Goal: Task Accomplishment & Management: Complete application form

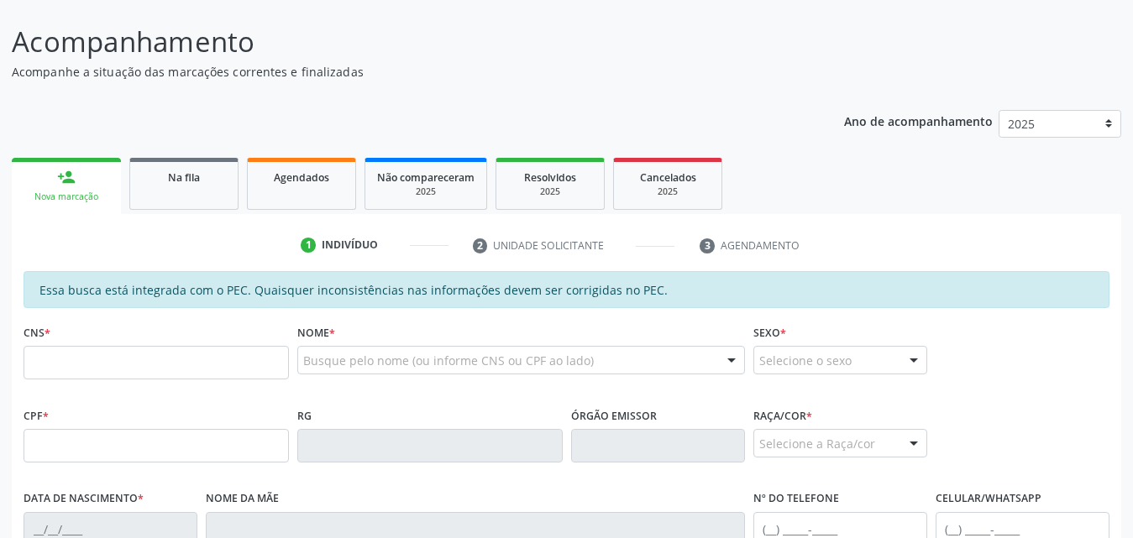
scroll to position [168, 0]
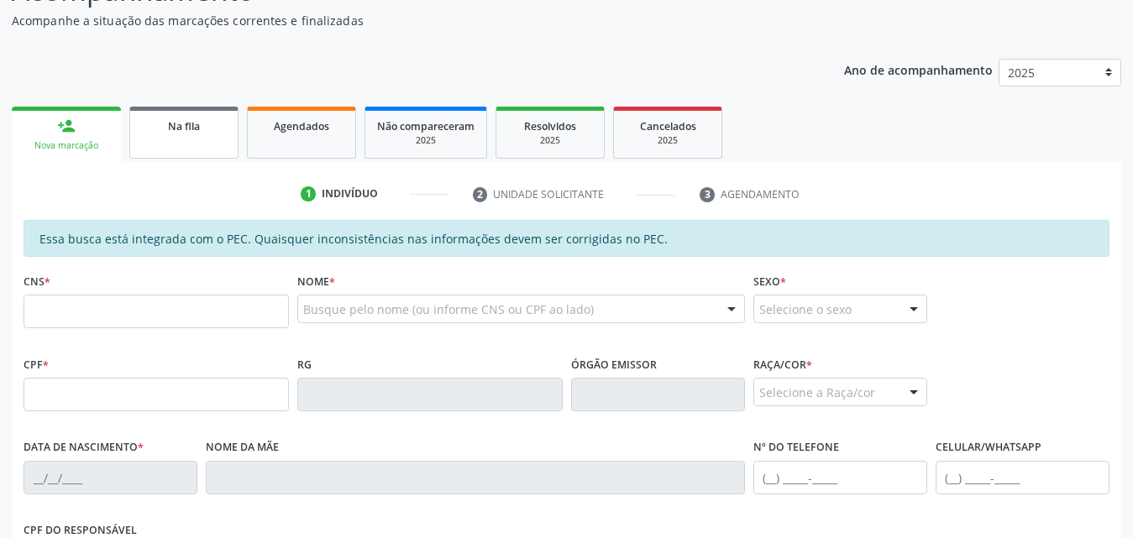
click at [195, 133] on div "Na fila" at bounding box center [184, 126] width 84 height 18
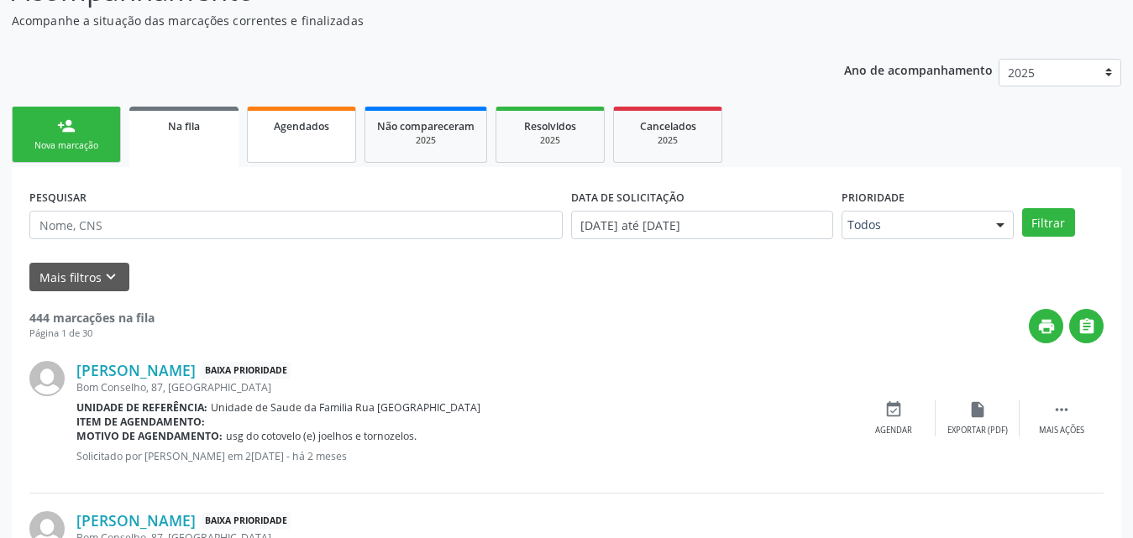
click at [302, 126] on span "Agendados" at bounding box center [301, 126] width 55 height 14
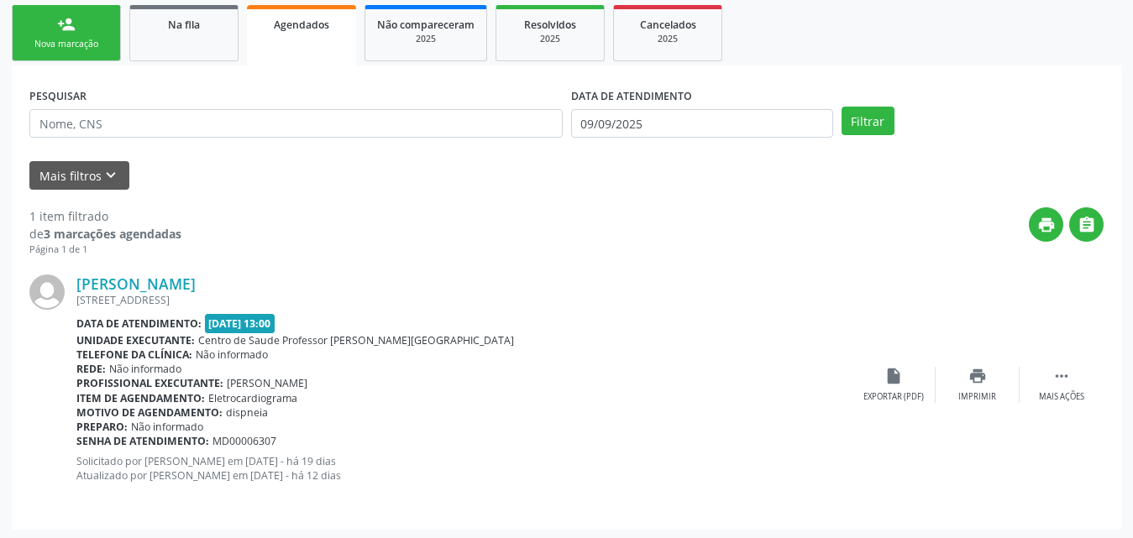
scroll to position [273, 0]
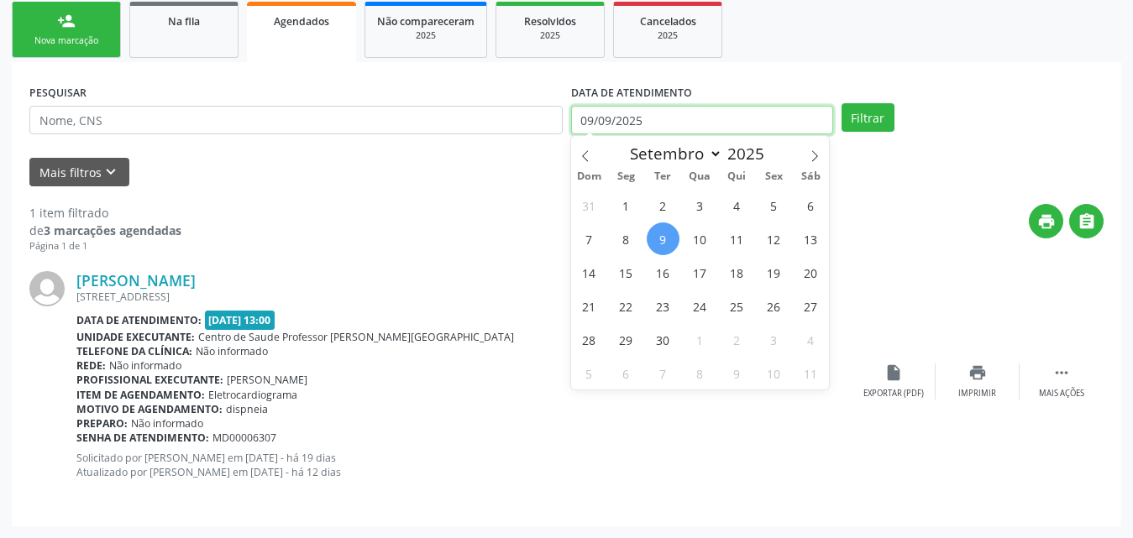
click at [815, 123] on input "09/09/2025" at bounding box center [702, 120] width 262 height 29
click at [631, 207] on span "1" at bounding box center [626, 205] width 33 height 33
type input "01/09/2025"
click at [711, 111] on input "01/09/2025" at bounding box center [702, 120] width 262 height 29
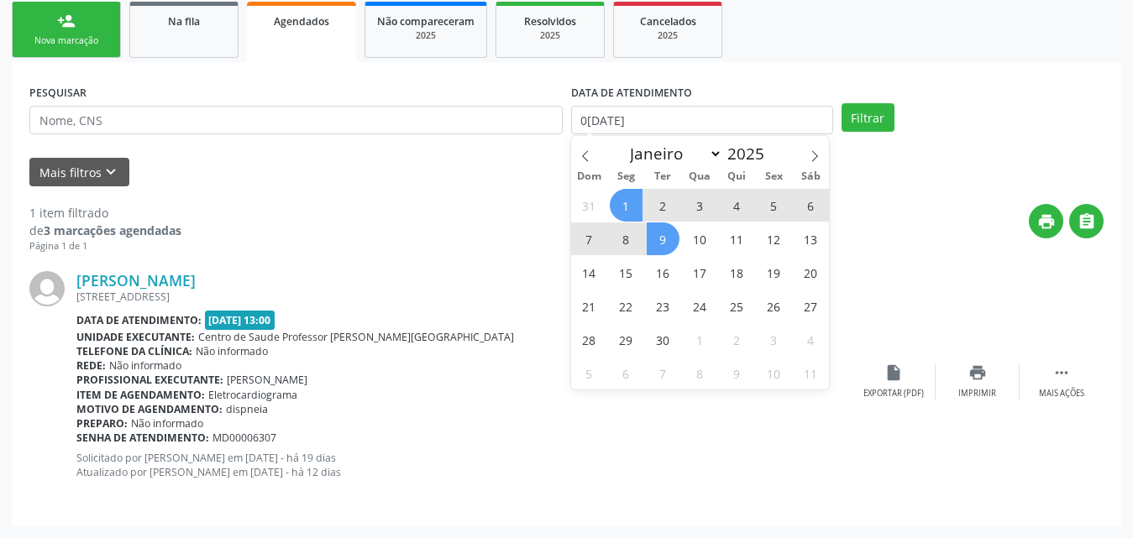
click at [660, 234] on span "9" at bounding box center [662, 238] width 33 height 33
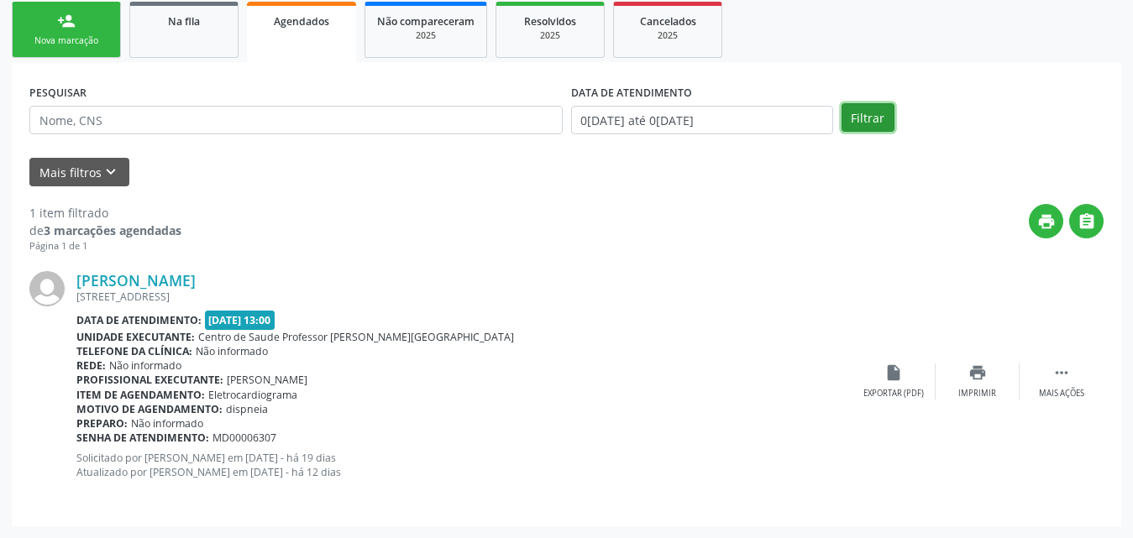
click at [872, 112] on button "Filtrar" at bounding box center [867, 117] width 53 height 29
click at [84, 179] on button "Mais filtros keyboard_arrow_down" at bounding box center [79, 172] width 100 height 29
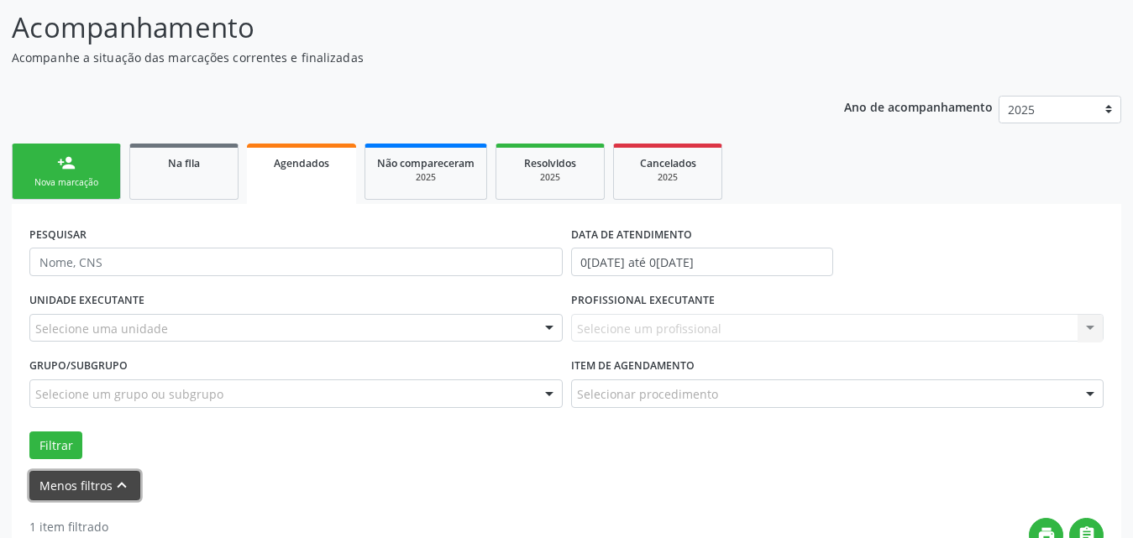
scroll to position [189, 0]
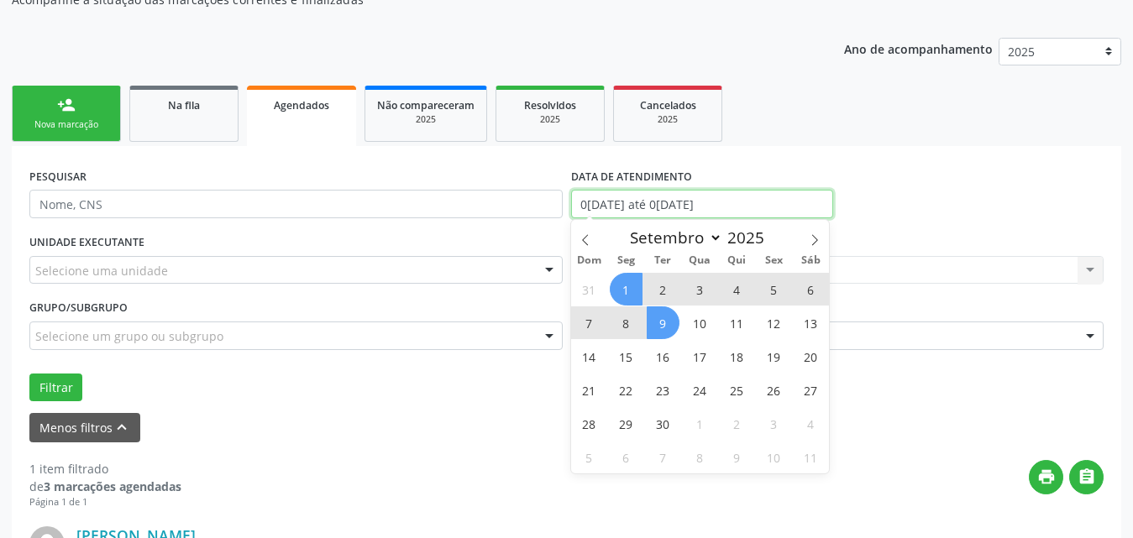
click at [761, 201] on input "01/09/2025 até 09/09/2025" at bounding box center [702, 204] width 262 height 29
click at [586, 239] on icon at bounding box center [585, 240] width 12 height 12
select select "7"
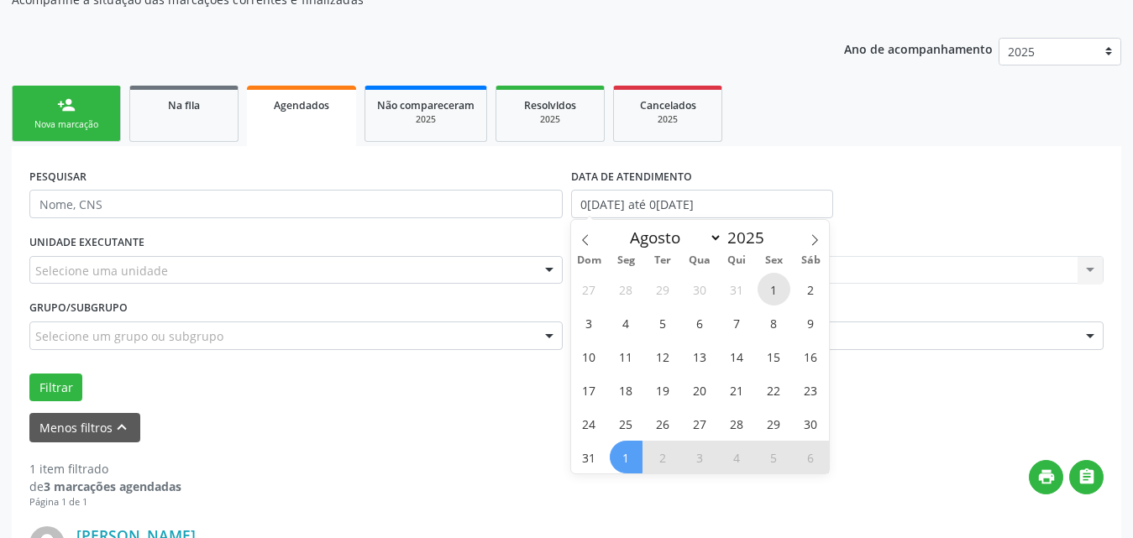
click at [772, 285] on span "1" at bounding box center [773, 289] width 33 height 33
type input "01/08/2025"
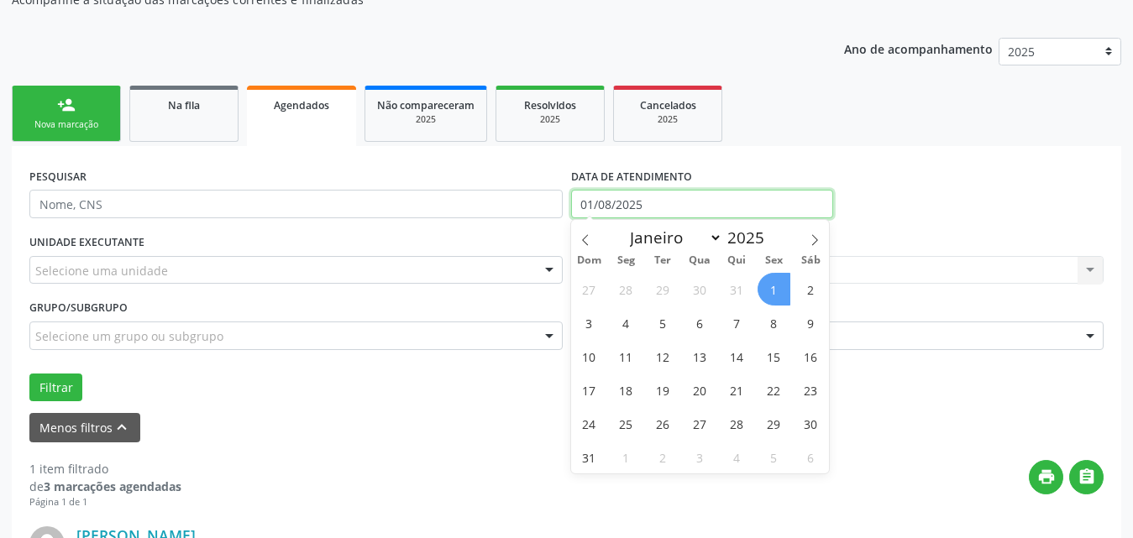
click at [718, 191] on input "01/08/2025" at bounding box center [702, 204] width 262 height 29
click at [714, 199] on input "01/08/2025" at bounding box center [702, 204] width 262 height 29
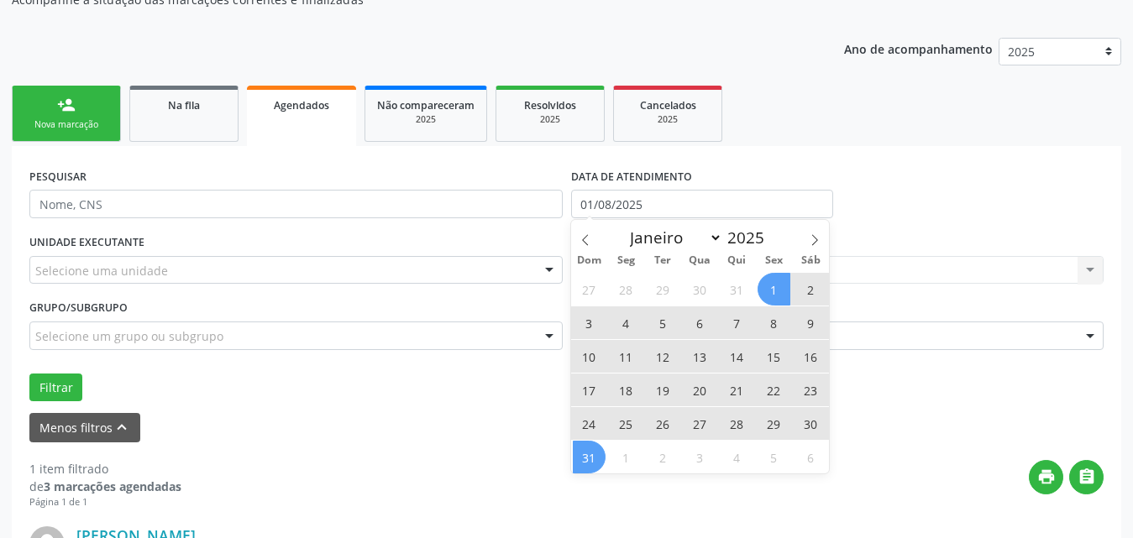
click at [597, 452] on span "31" at bounding box center [589, 457] width 33 height 33
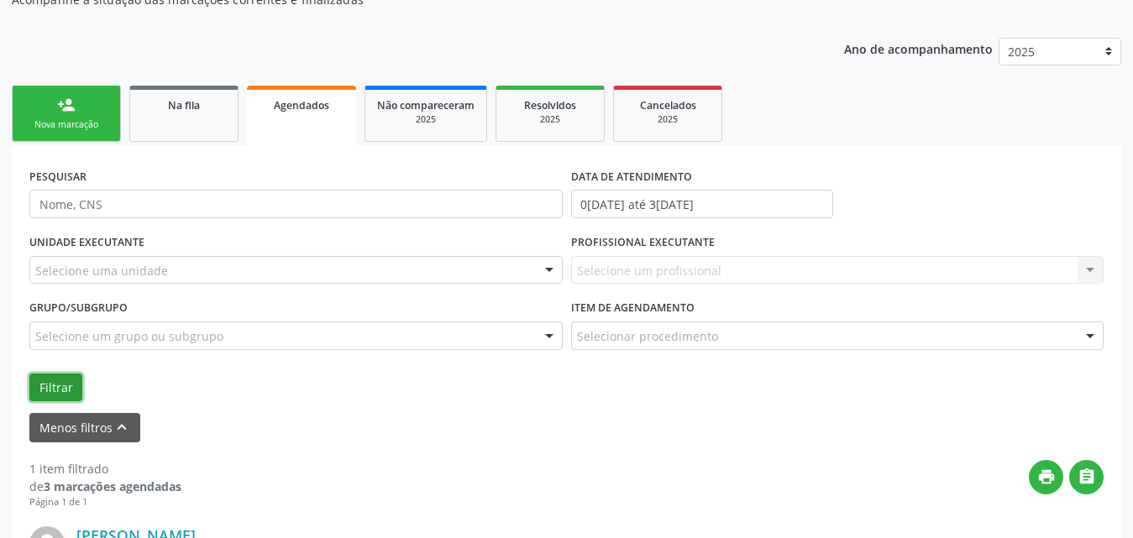
click at [46, 384] on button "Filtrar" at bounding box center [55, 388] width 53 height 29
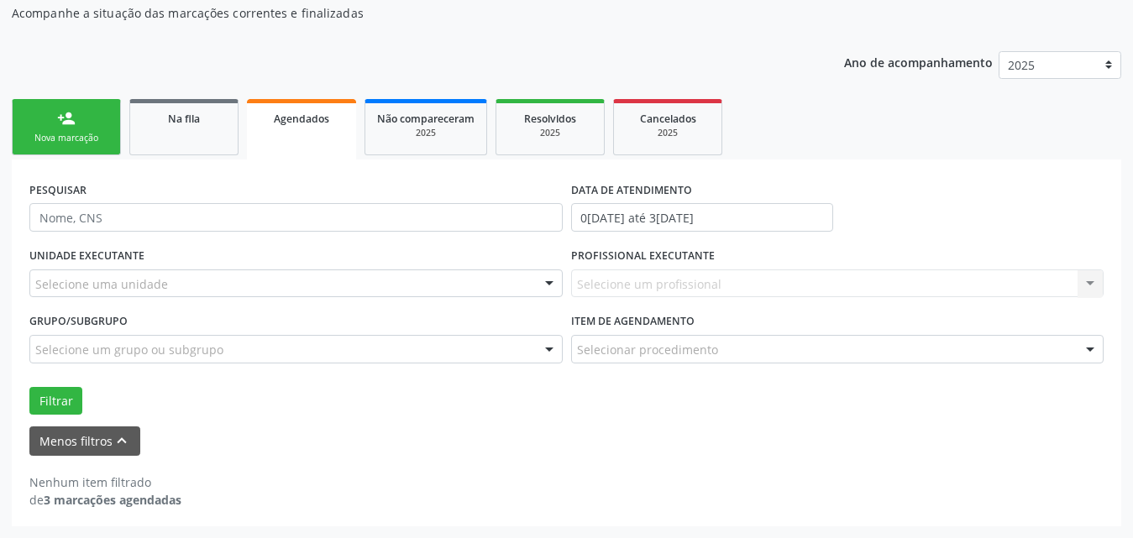
scroll to position [175, 0]
click at [71, 405] on button "Filtrar" at bounding box center [55, 401] width 53 height 29
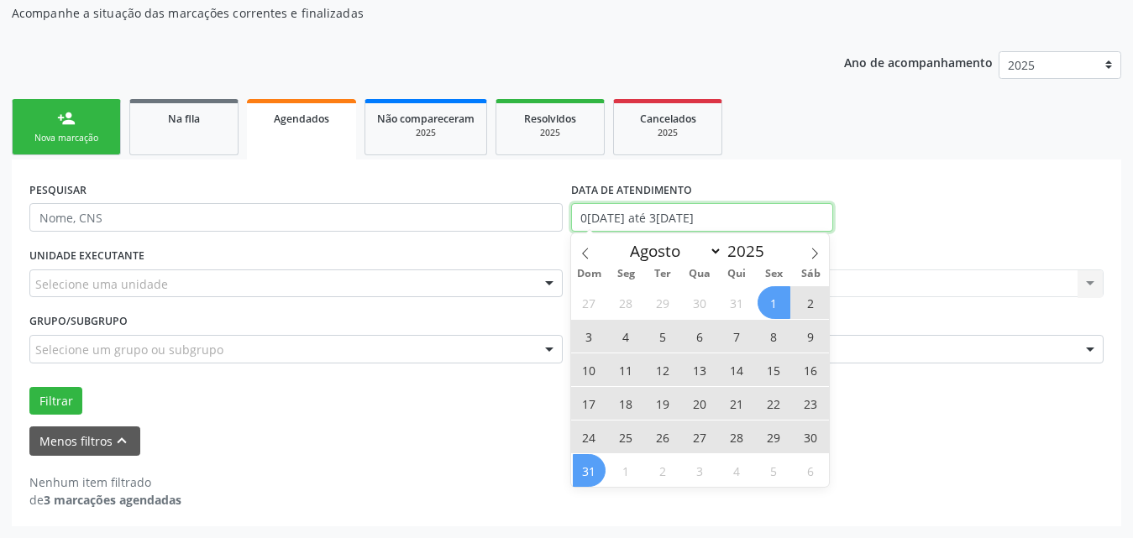
click at [743, 215] on input "01/08/2025 até 31/08/2025" at bounding box center [702, 217] width 262 height 29
click at [820, 251] on icon at bounding box center [814, 254] width 12 height 12
select select "8"
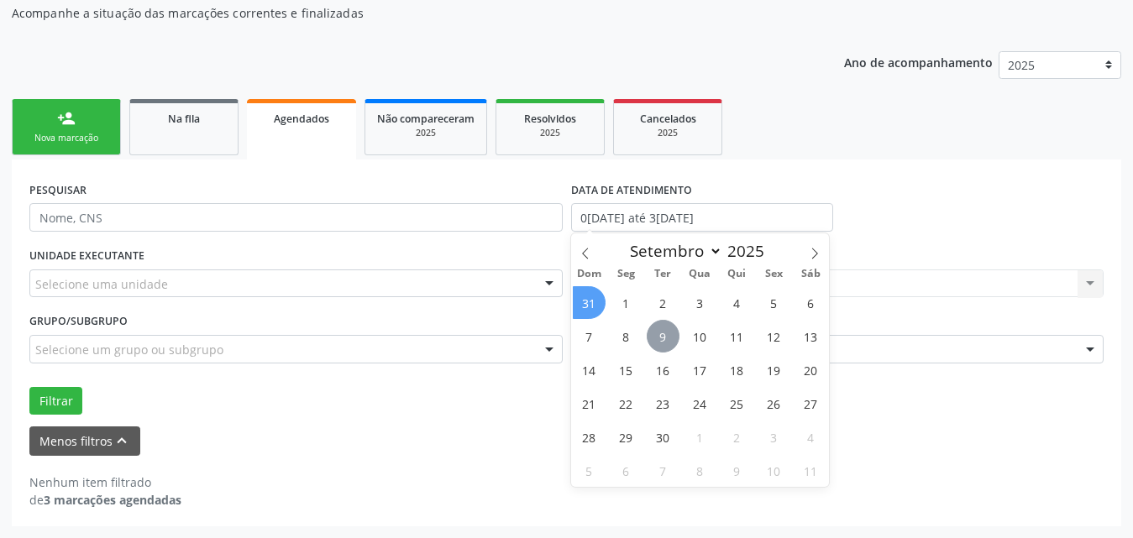
click at [660, 340] on span "9" at bounding box center [662, 336] width 33 height 33
type input "09/09/2025"
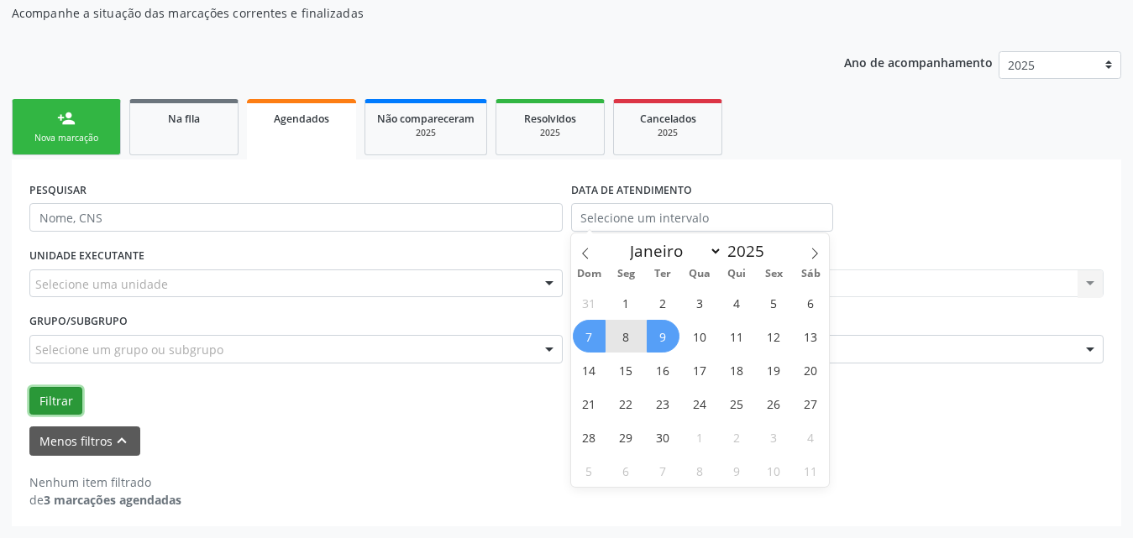
click at [71, 393] on button "Filtrar" at bounding box center [55, 401] width 53 height 29
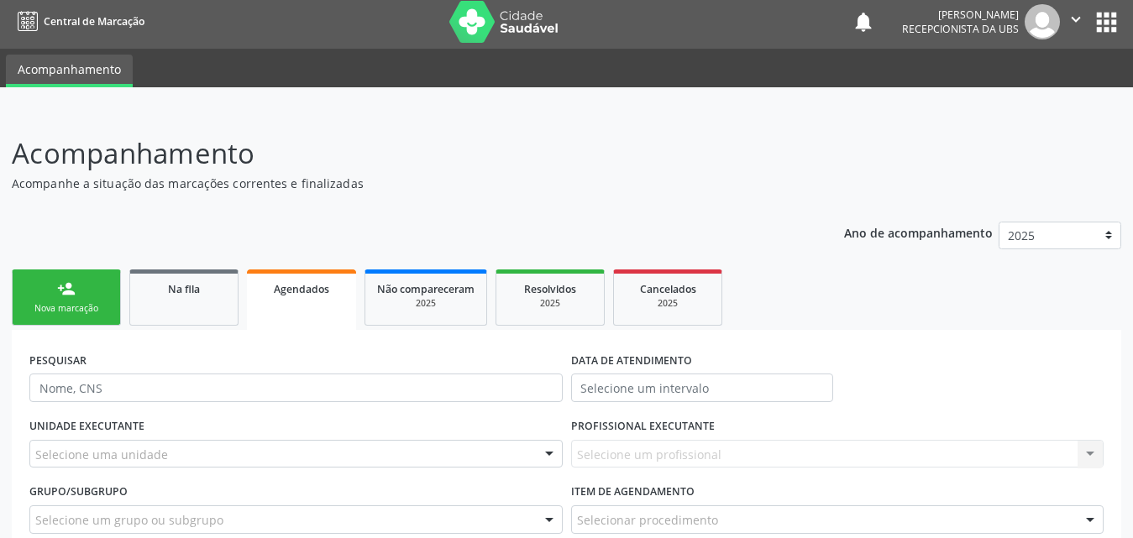
scroll to position [0, 0]
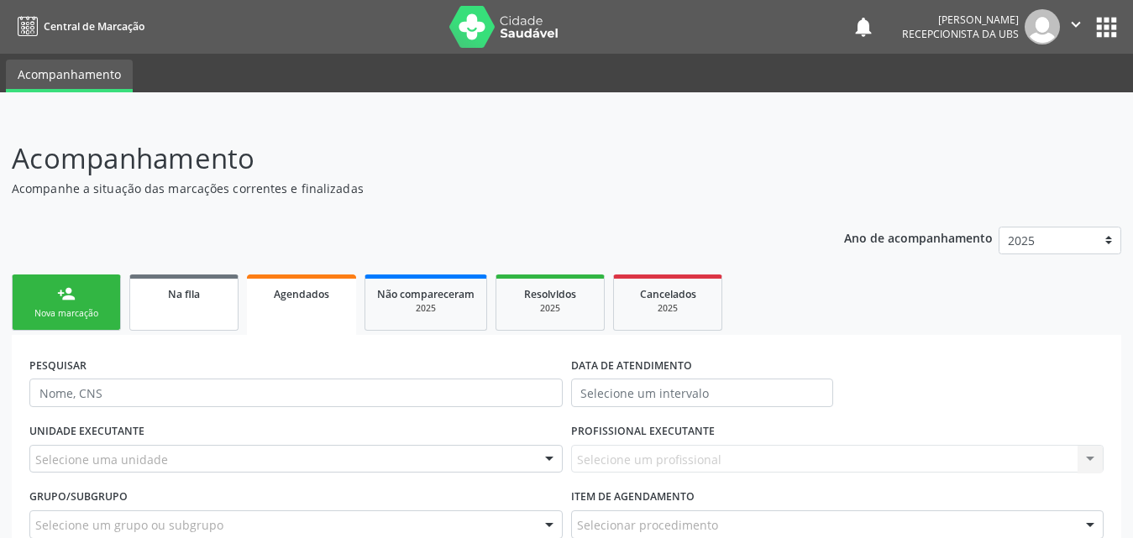
click at [170, 296] on span "Na fila" at bounding box center [184, 294] width 32 height 14
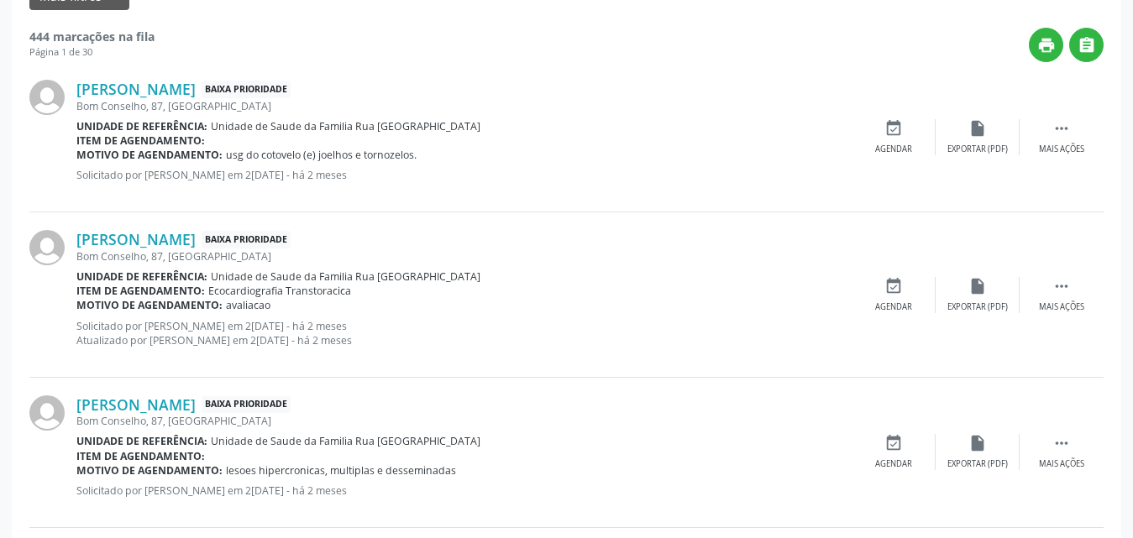
scroll to position [420, 0]
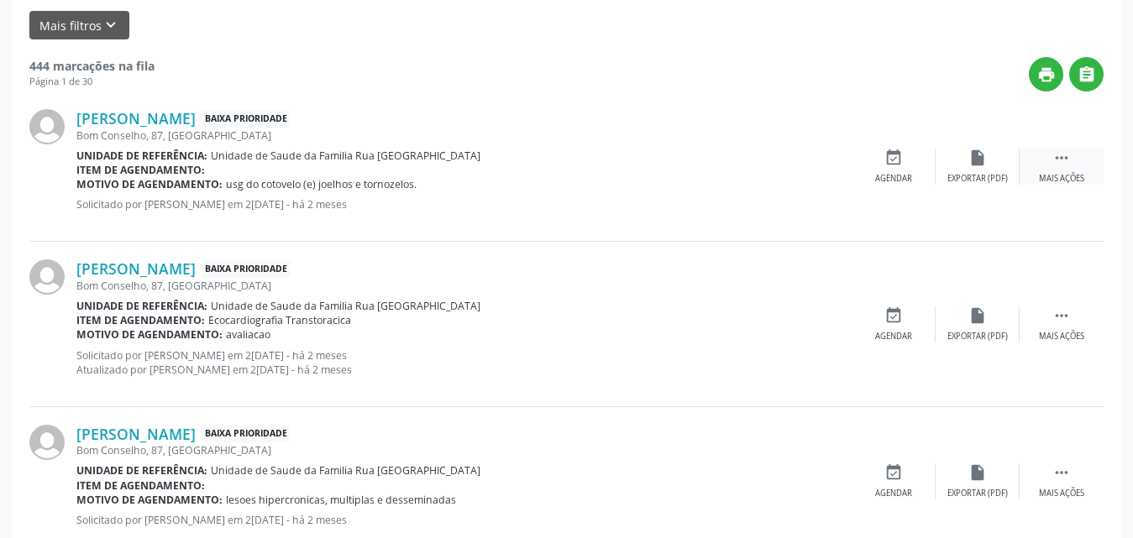
click at [1070, 166] on icon "" at bounding box center [1061, 158] width 18 height 18
click at [982, 177] on div "Editar" at bounding box center [977, 179] width 27 height 12
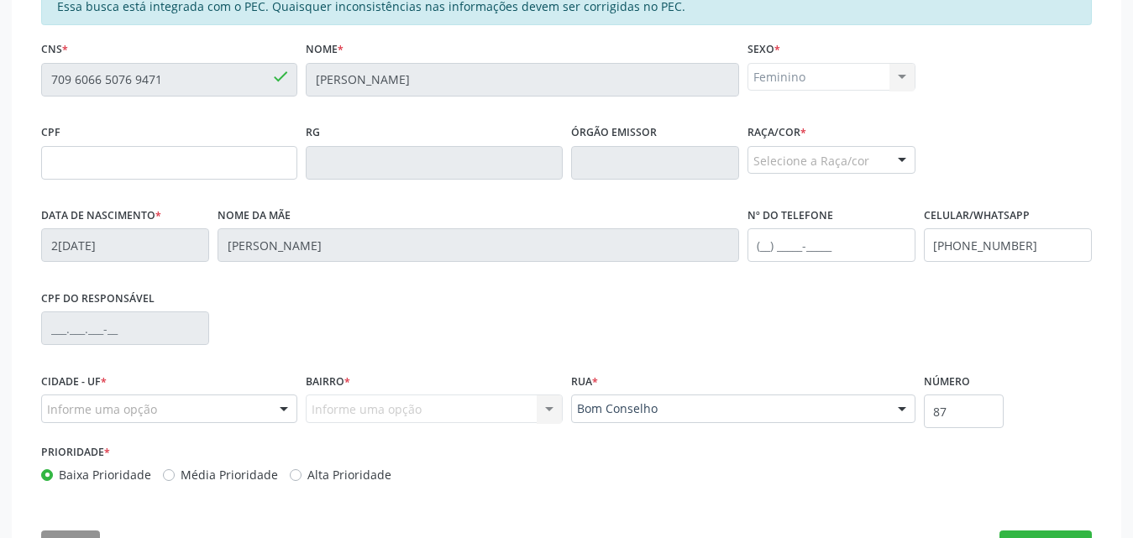
scroll to position [467, 0]
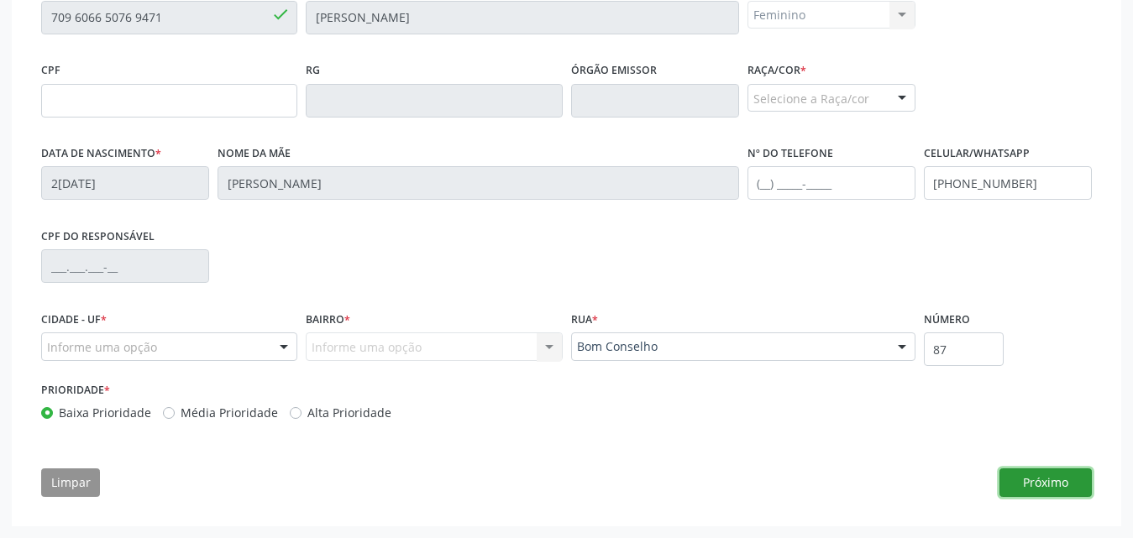
click at [1053, 481] on button "Próximo" at bounding box center [1045, 482] width 92 height 29
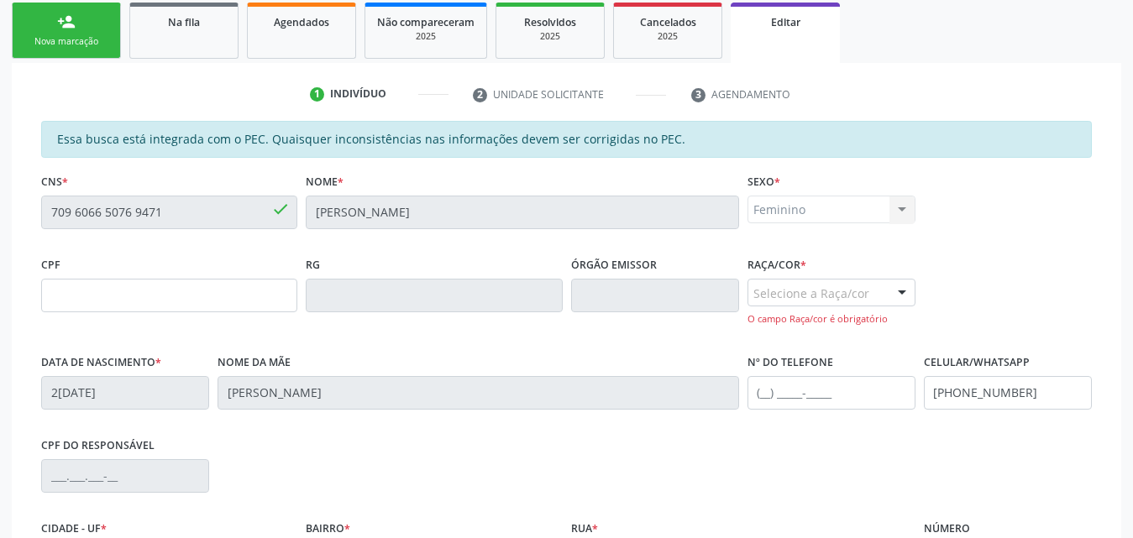
scroll to position [495, 0]
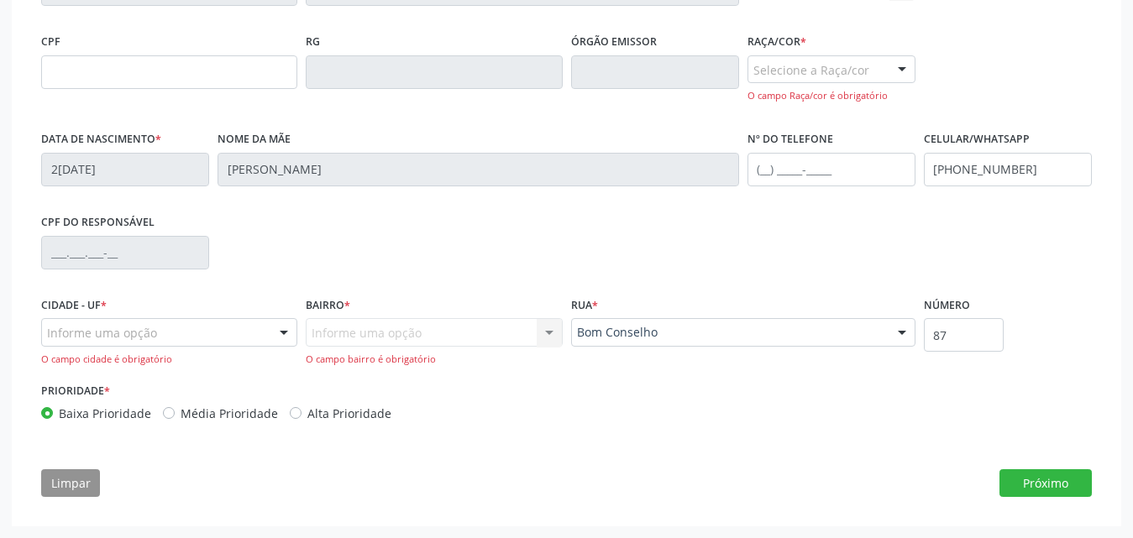
click at [258, 332] on div "Informe uma opção" at bounding box center [169, 332] width 256 height 29
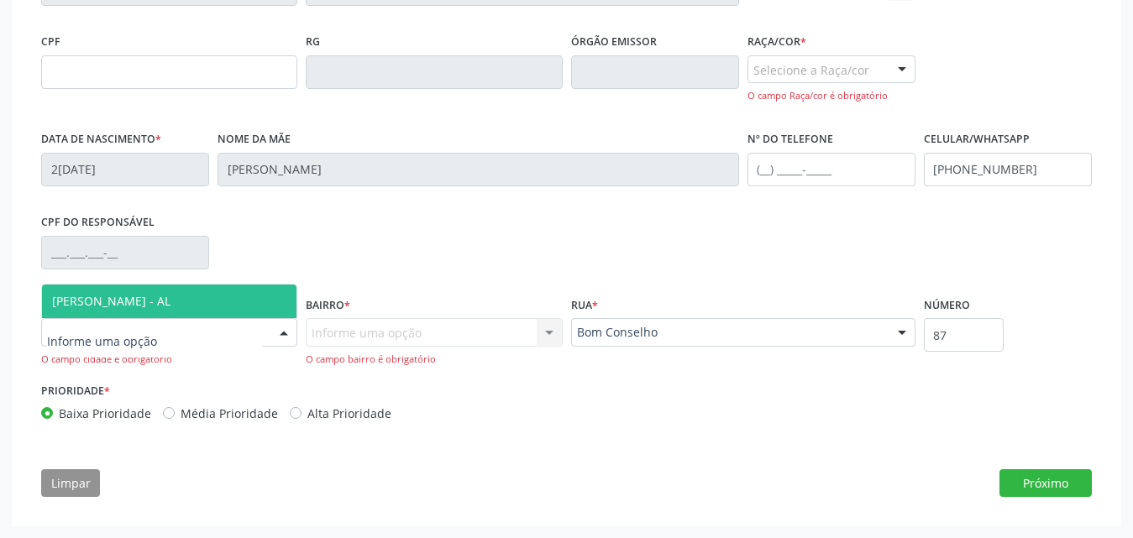
click at [160, 303] on span "[PERSON_NAME] - AL" at bounding box center [111, 301] width 118 height 16
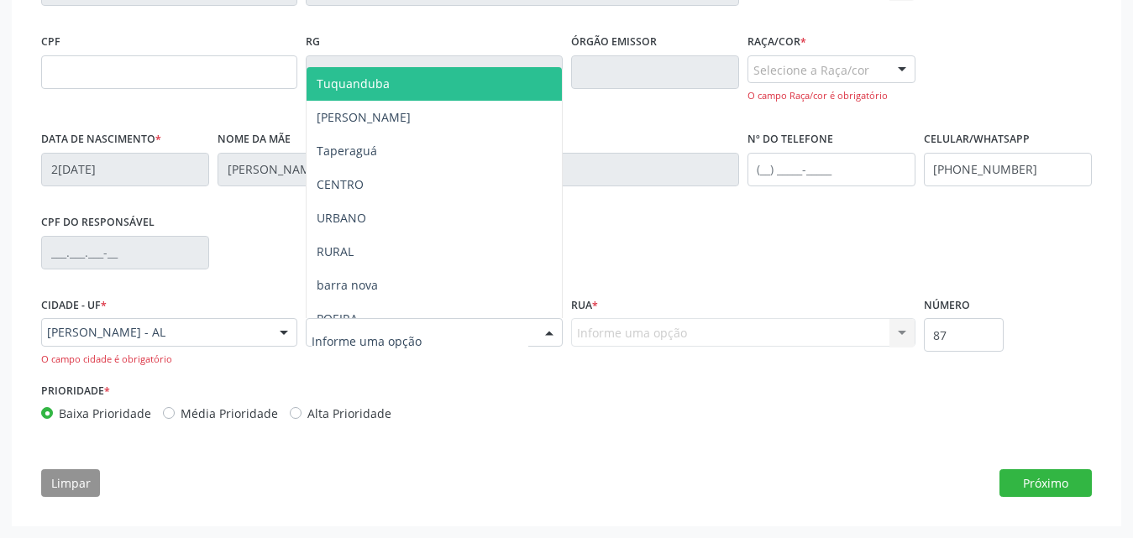
click at [544, 333] on div at bounding box center [548, 333] width 25 height 29
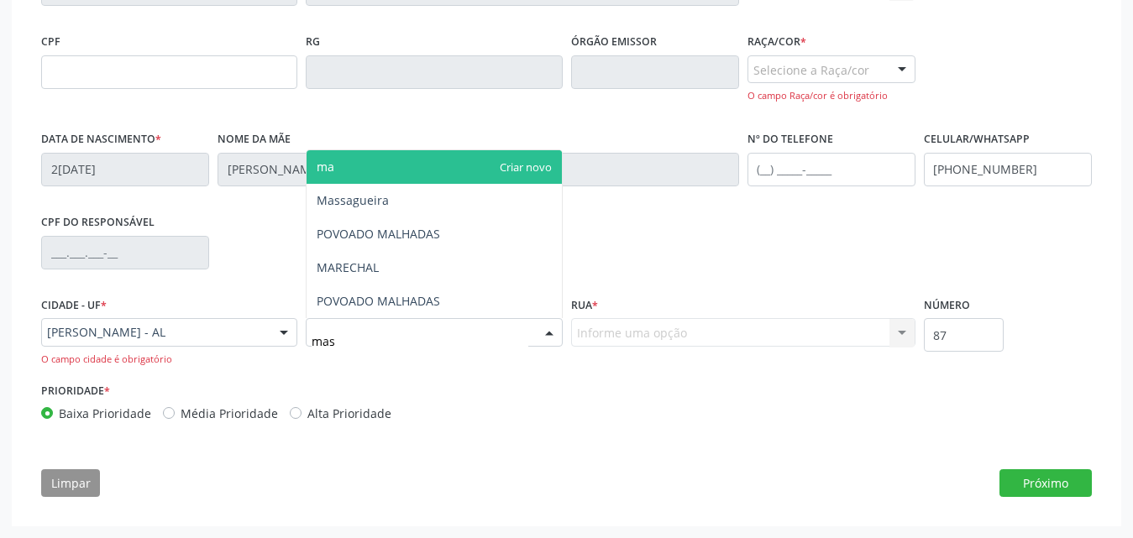
type input "mass"
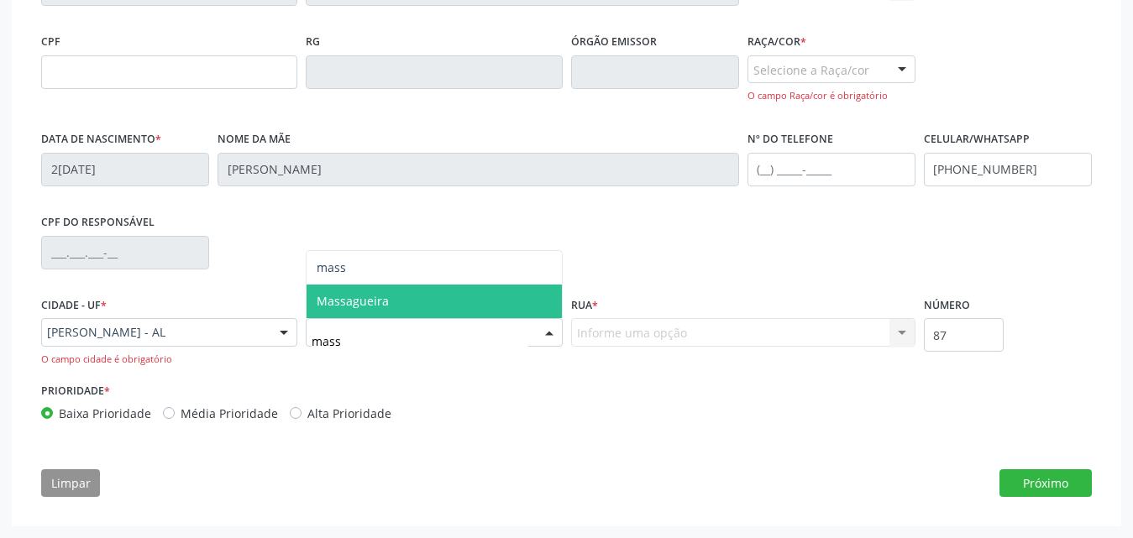
click at [500, 303] on span "Massagueira" at bounding box center [433, 302] width 254 height 34
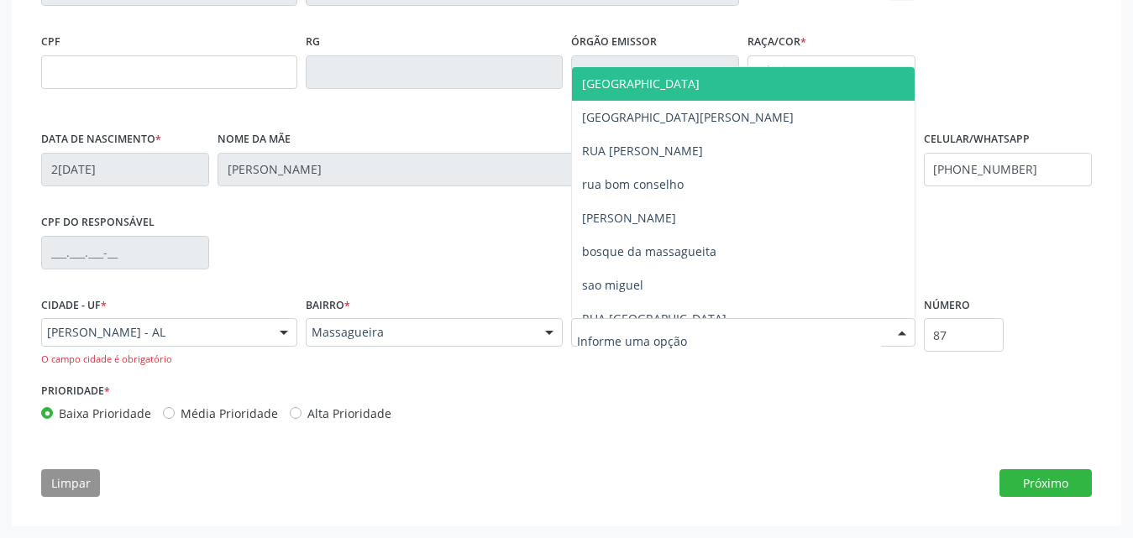
click at [824, 337] on div at bounding box center [743, 332] width 344 height 29
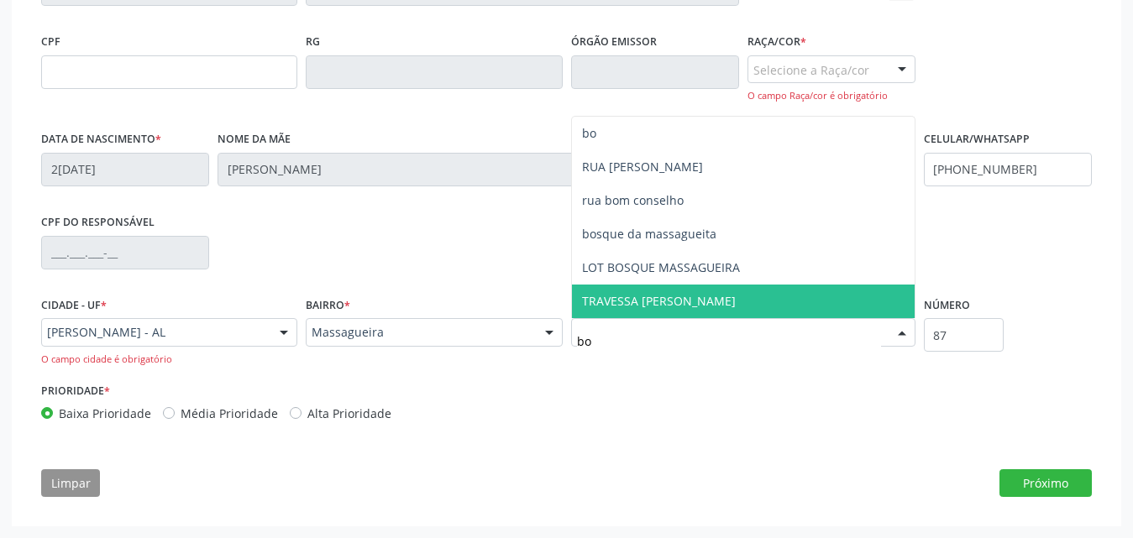
type input "bom"
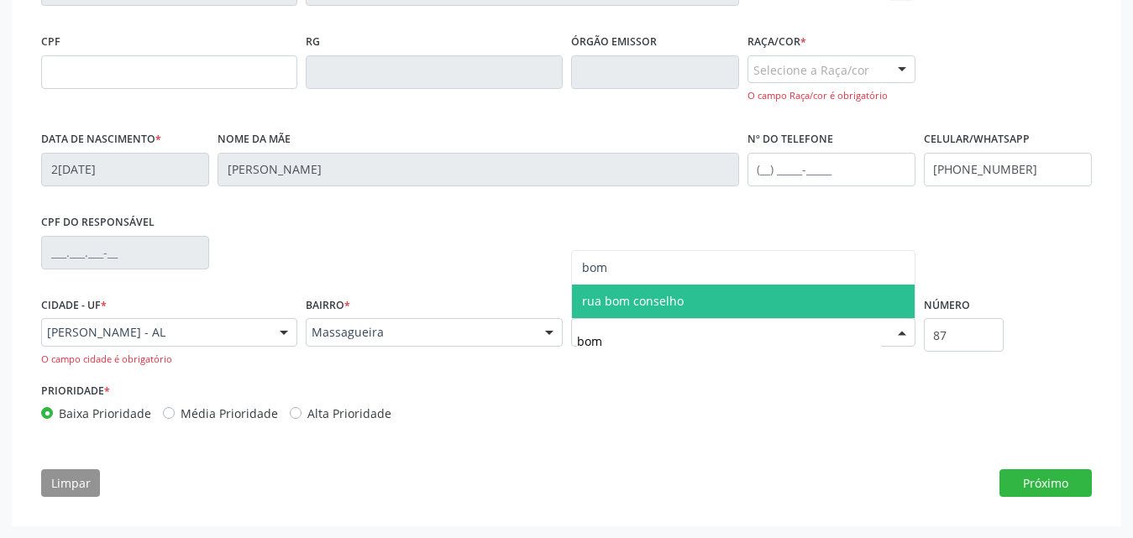
click at [803, 301] on span "rua bom conselho" at bounding box center [743, 302] width 343 height 34
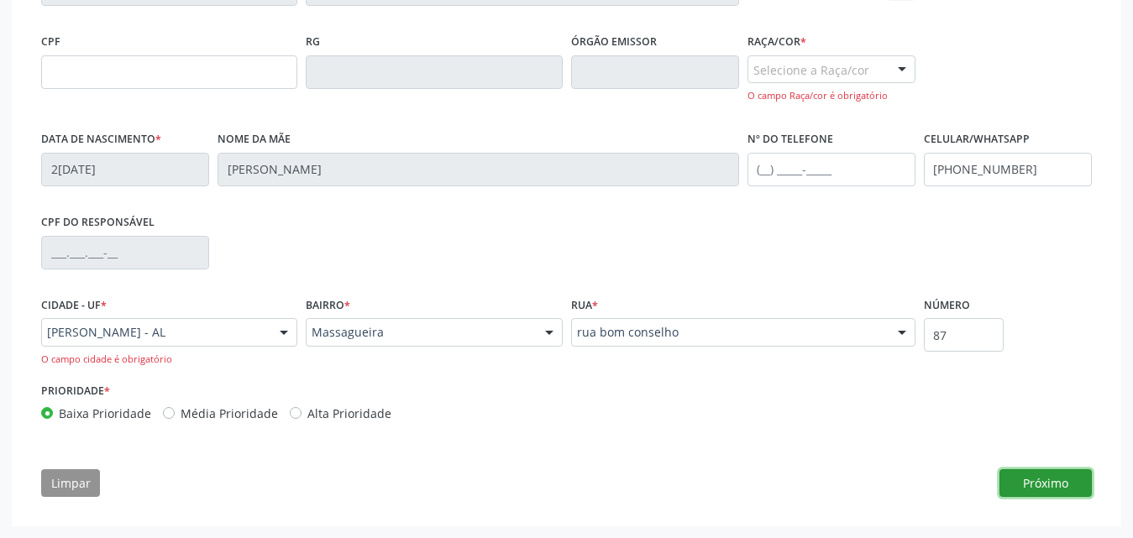
click at [1039, 483] on button "Próximo" at bounding box center [1045, 483] width 92 height 29
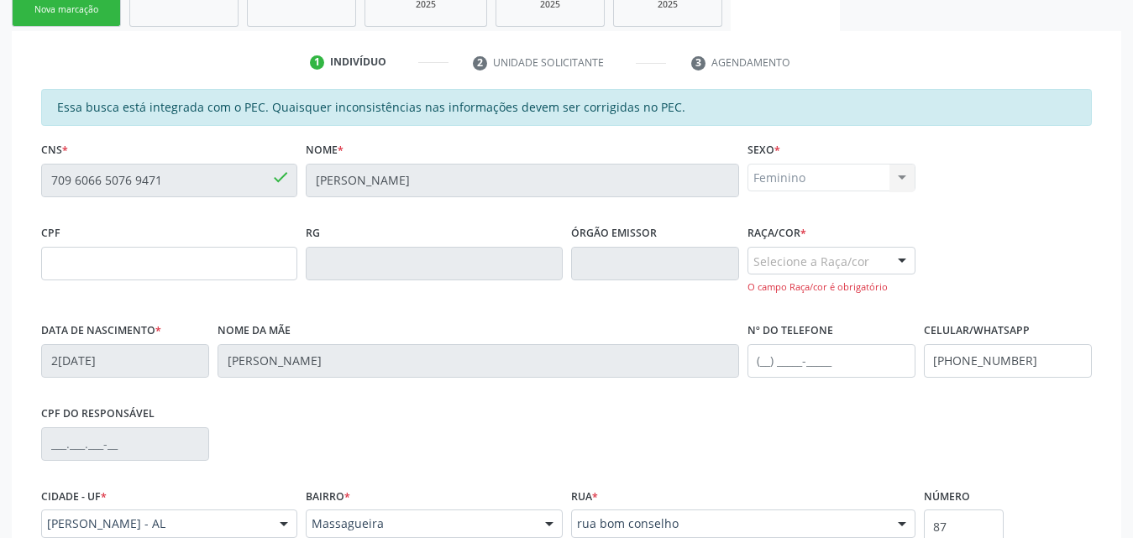
scroll to position [313, 0]
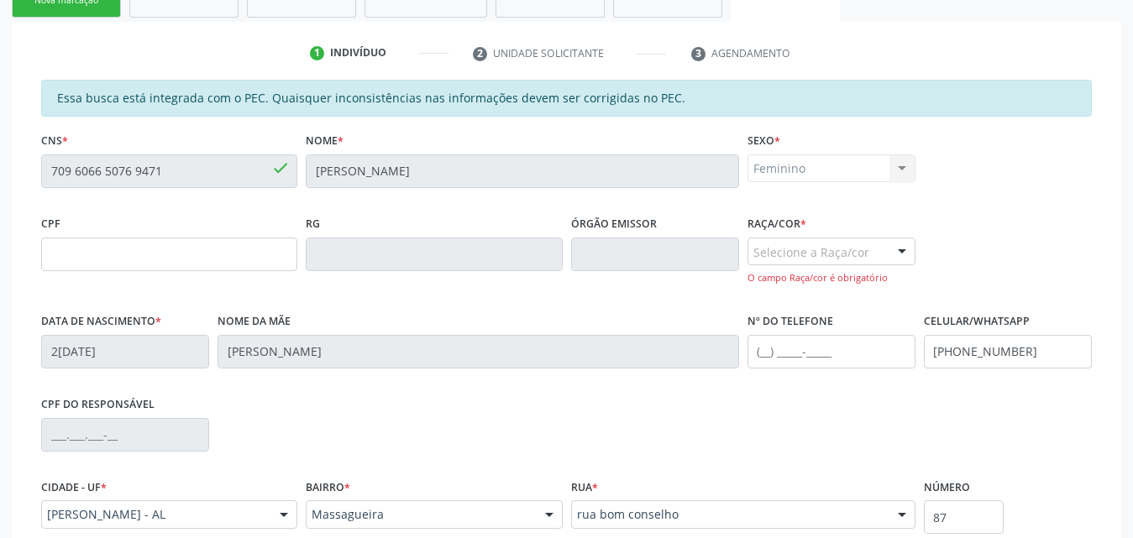
click at [896, 251] on div at bounding box center [901, 252] width 25 height 29
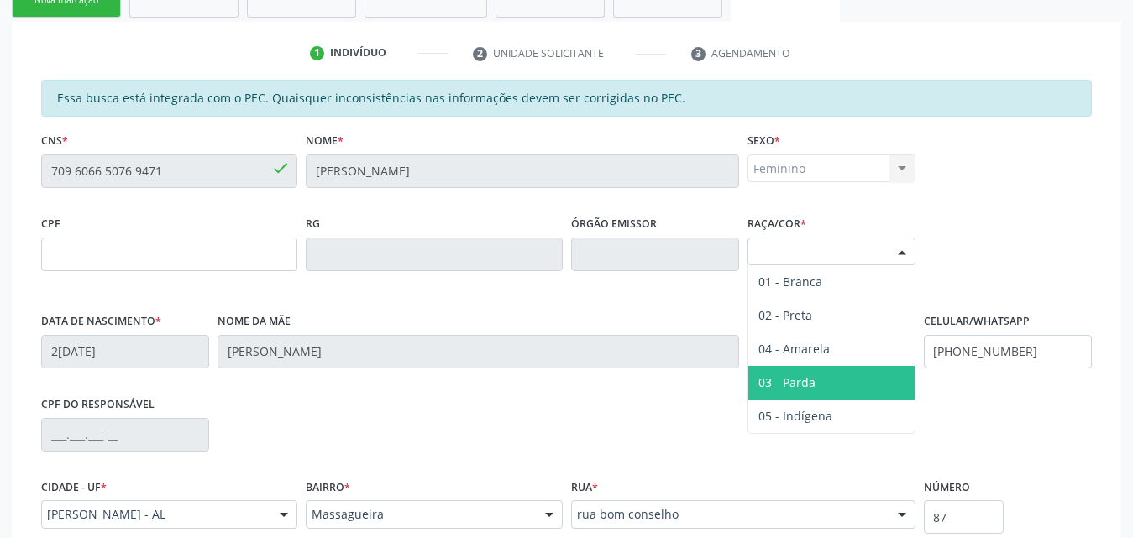
click at [824, 384] on span "03 - Parda" at bounding box center [831, 383] width 166 height 34
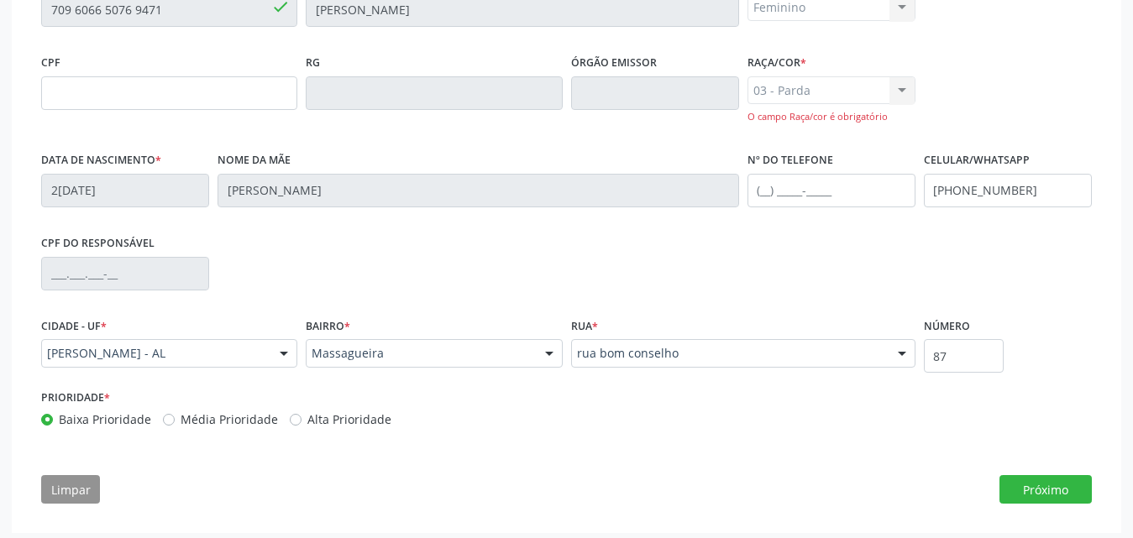
scroll to position [481, 0]
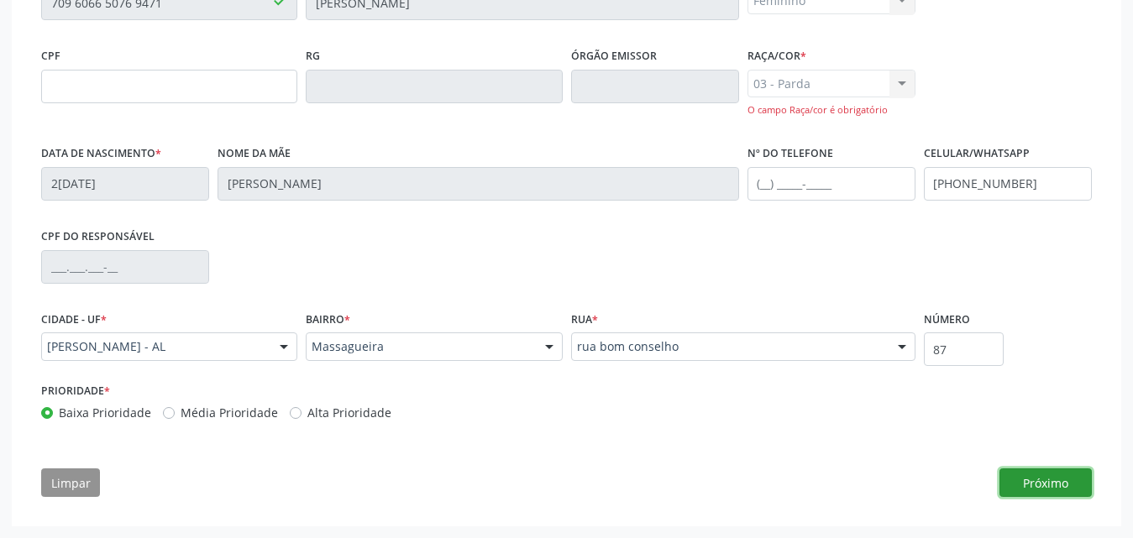
click at [1032, 487] on button "Próximo" at bounding box center [1045, 482] width 92 height 29
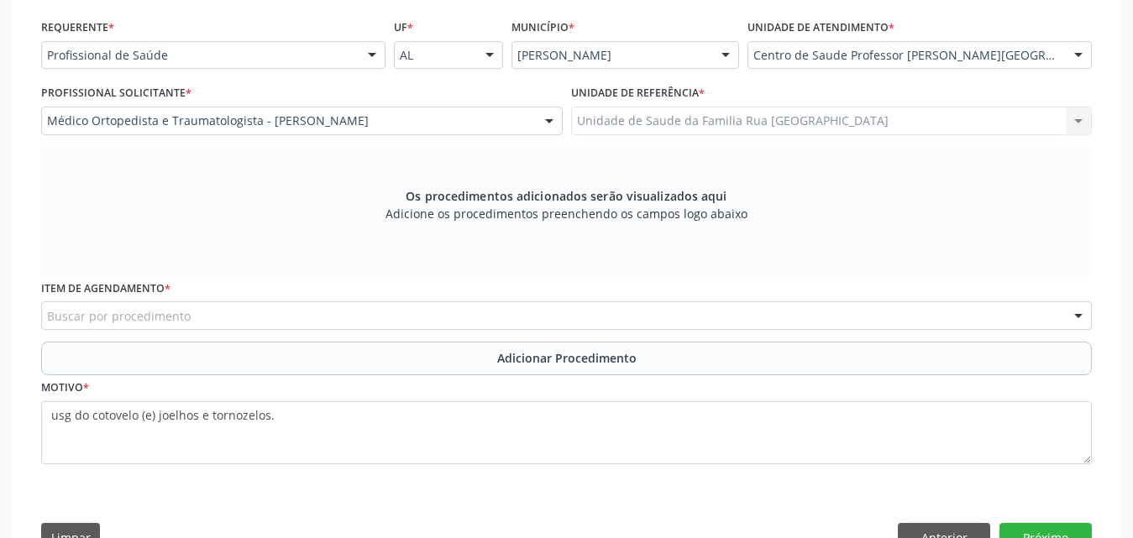
scroll to position [348, 0]
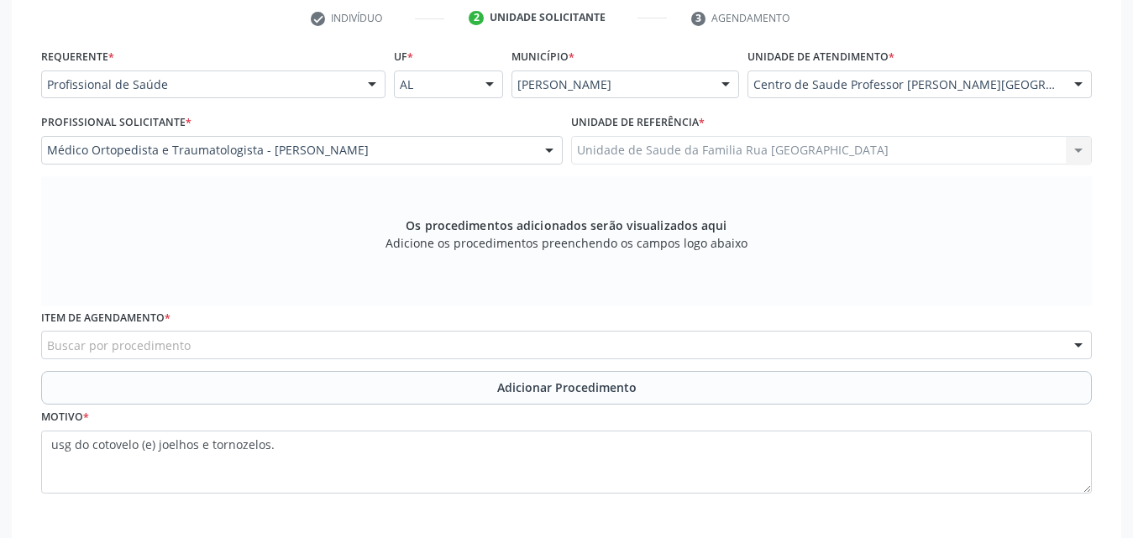
click at [491, 347] on div "Buscar por procedimento" at bounding box center [566, 345] width 1050 height 29
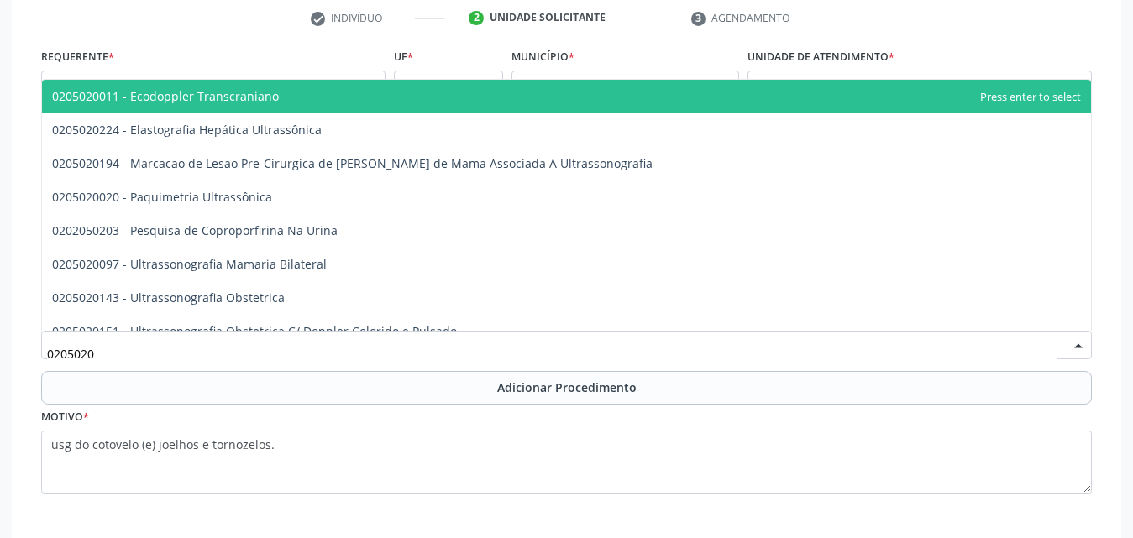
type input "02050200"
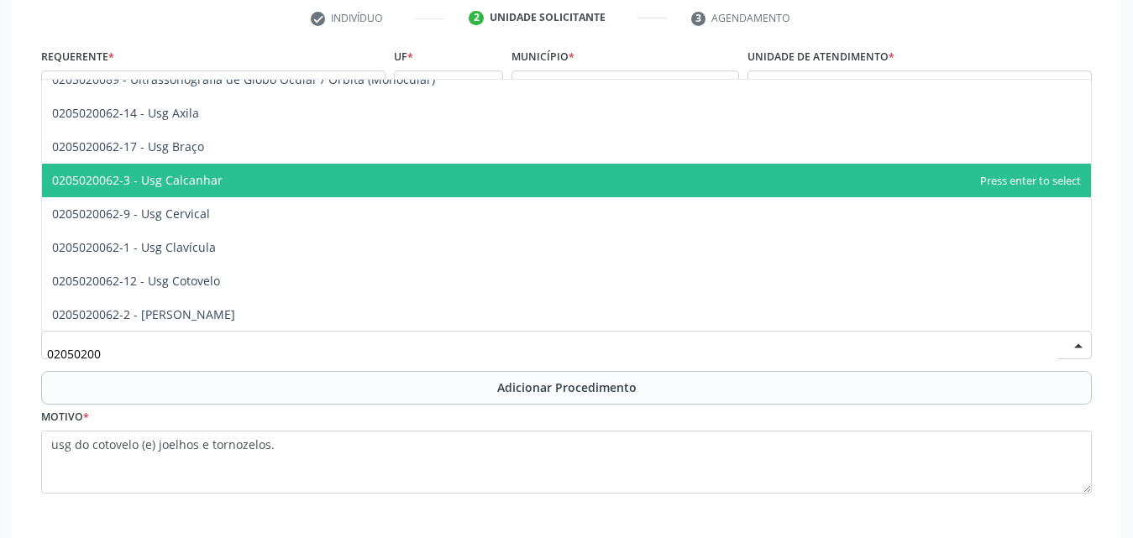
scroll to position [336, 0]
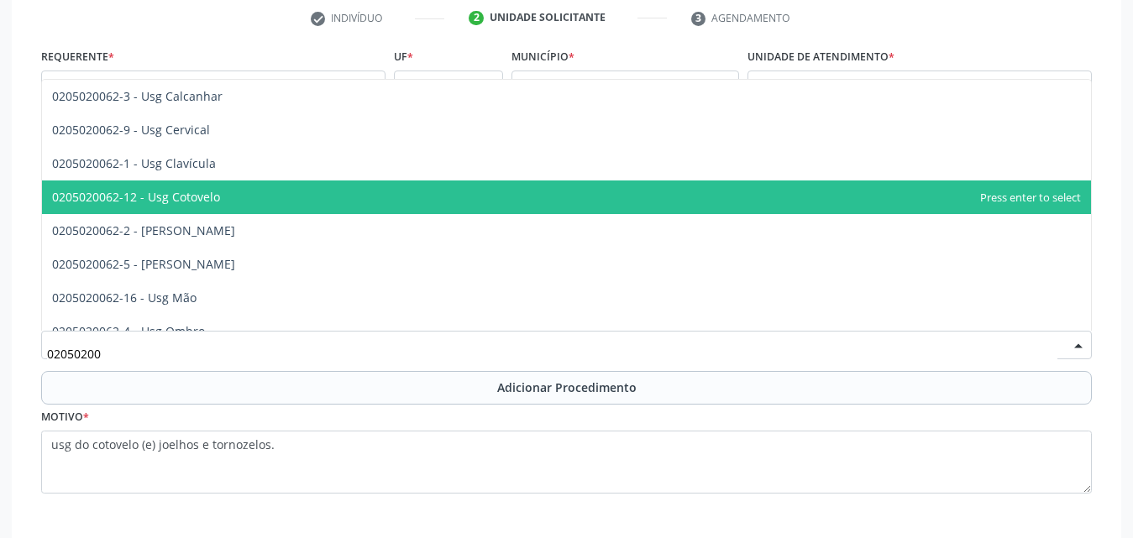
click at [255, 201] on span "0205020062-12 - Usg Cotovelo" at bounding box center [566, 198] width 1049 height 34
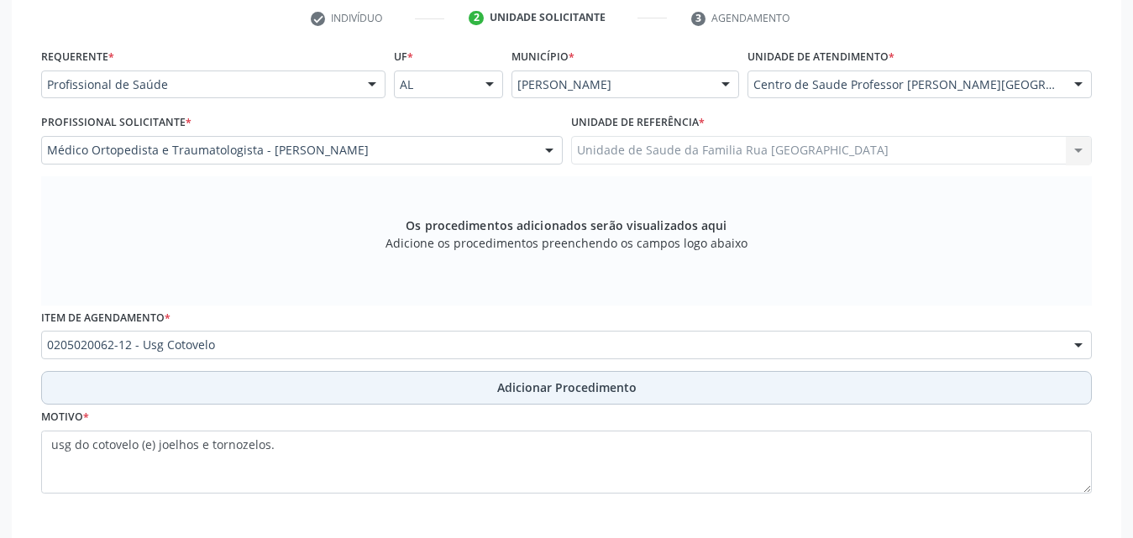
click at [515, 384] on span "Adicionar Procedimento" at bounding box center [566, 388] width 139 height 18
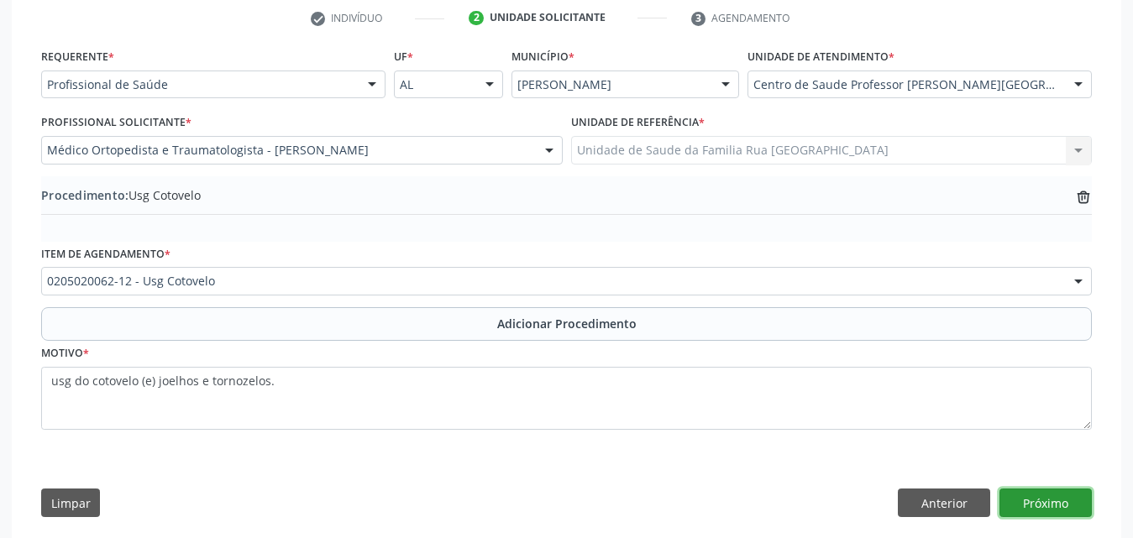
click at [1036, 506] on button "Próximo" at bounding box center [1045, 503] width 92 height 29
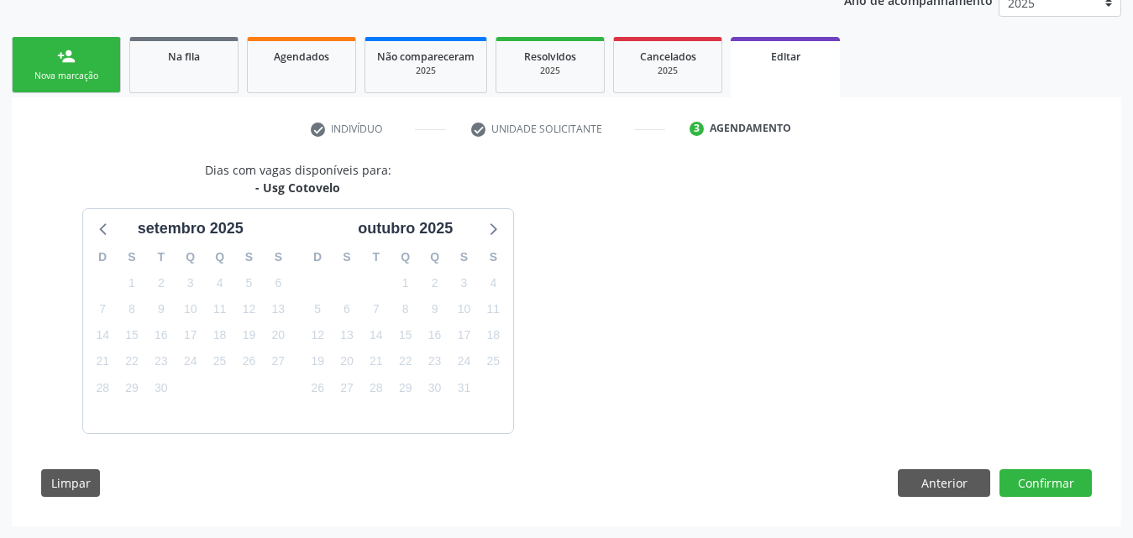
scroll to position [287, 0]
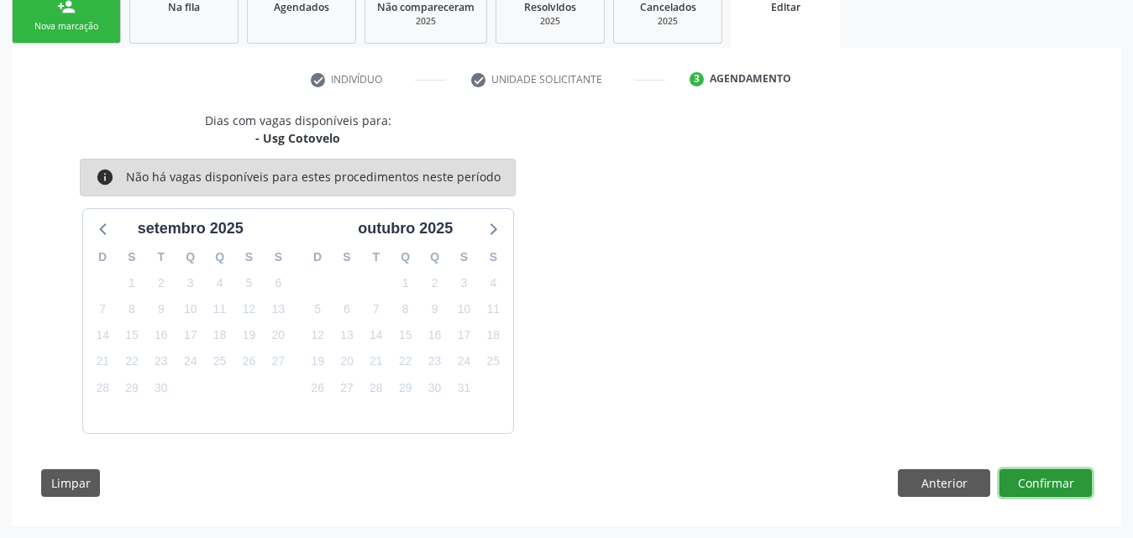
click at [1036, 488] on button "Confirmar" at bounding box center [1045, 483] width 92 height 29
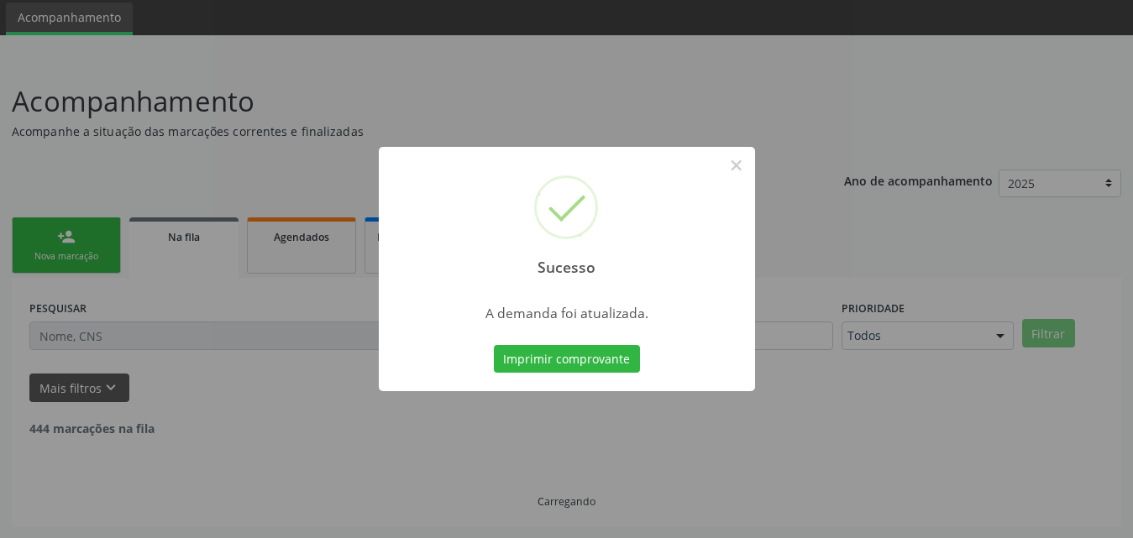
scroll to position [39, 0]
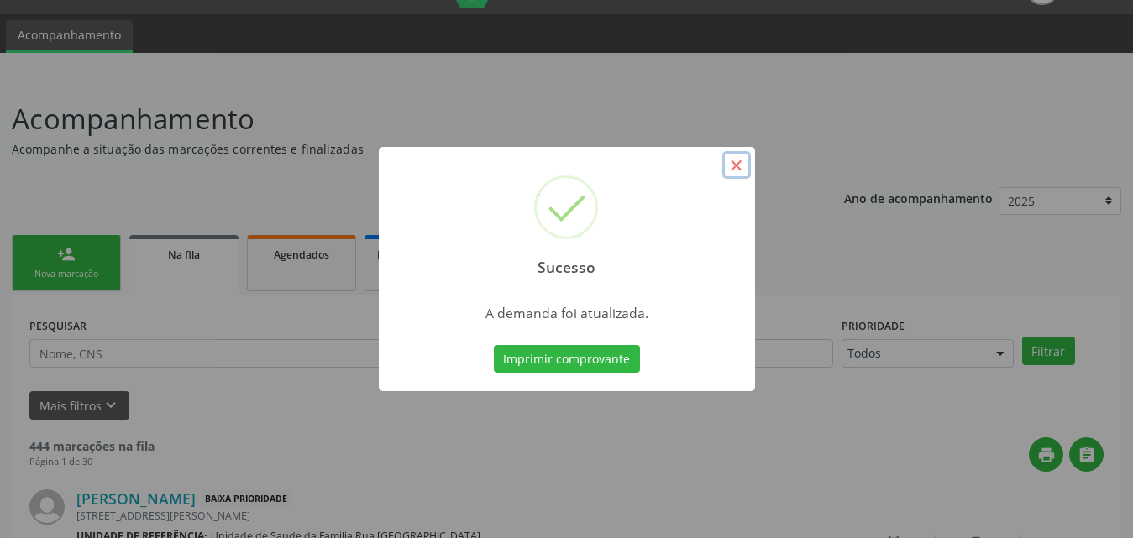
click at [737, 160] on button "×" at bounding box center [736, 165] width 29 height 29
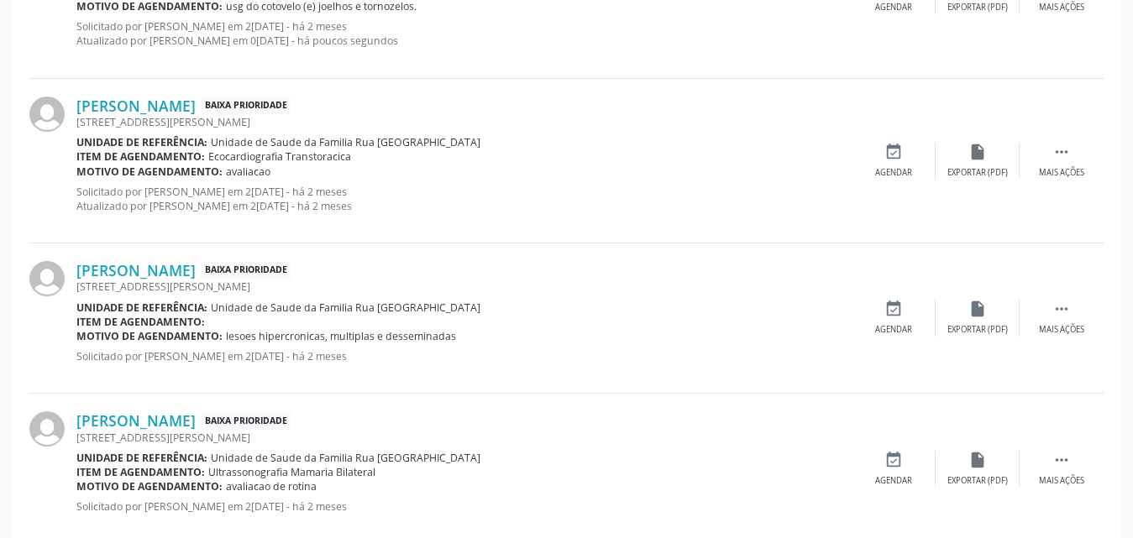
scroll to position [627, 0]
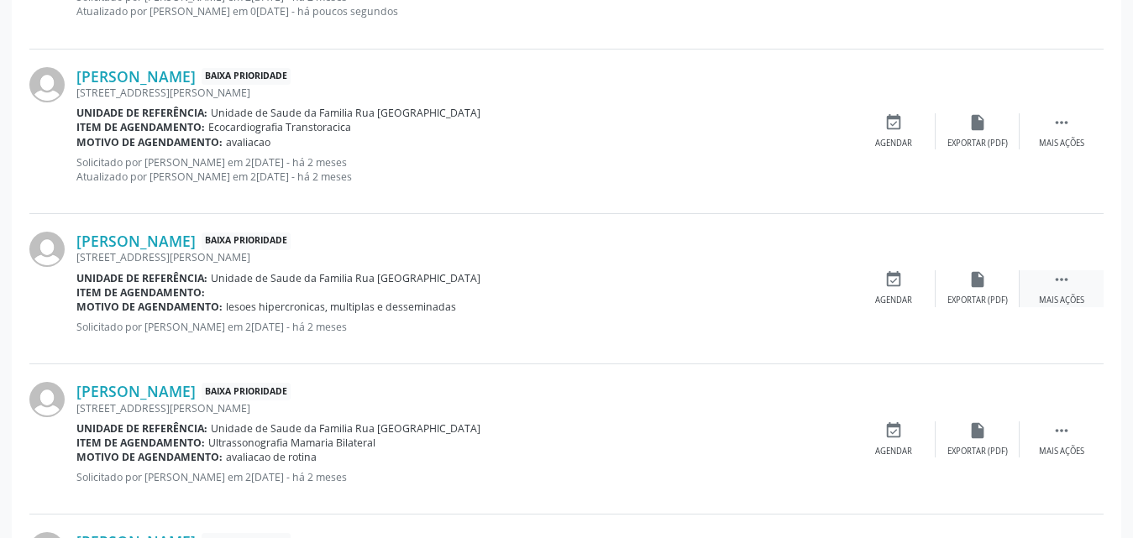
click at [1064, 279] on icon "" at bounding box center [1061, 279] width 18 height 18
click at [970, 298] on div "Editar" at bounding box center [977, 301] width 27 height 12
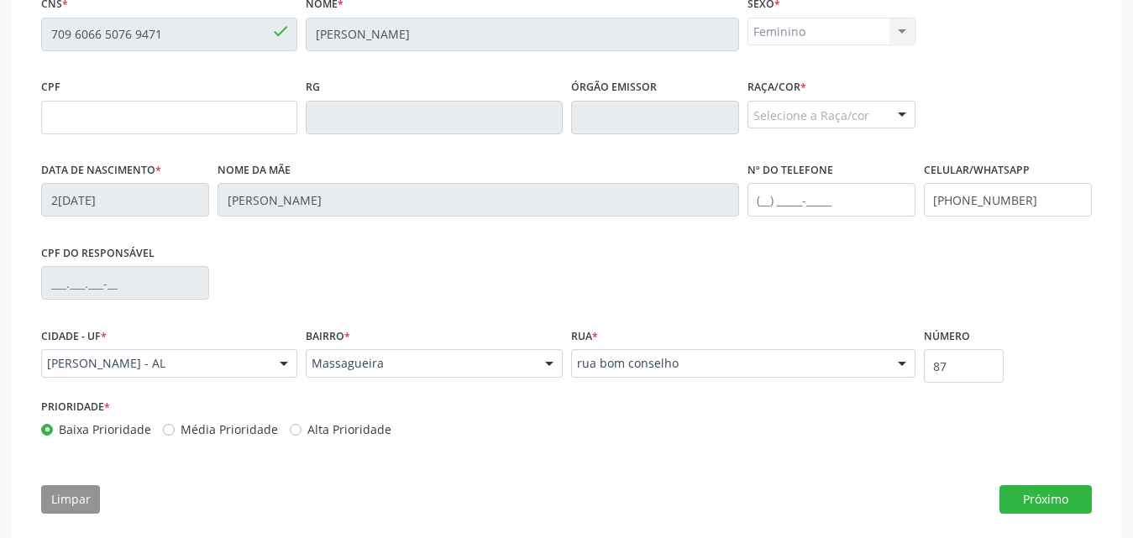
scroll to position [467, 0]
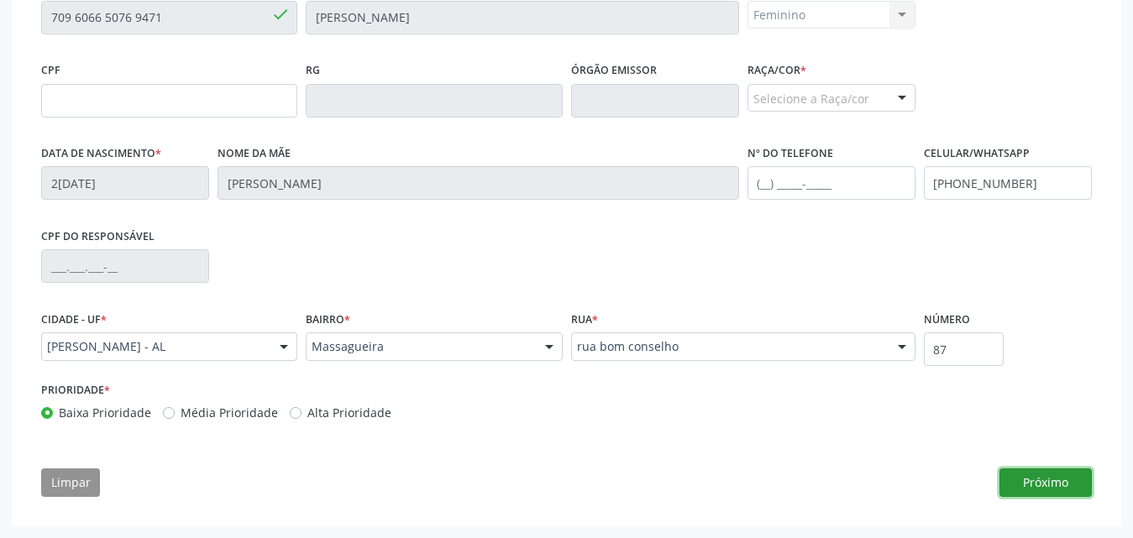
click at [1034, 485] on button "Próximo" at bounding box center [1045, 482] width 92 height 29
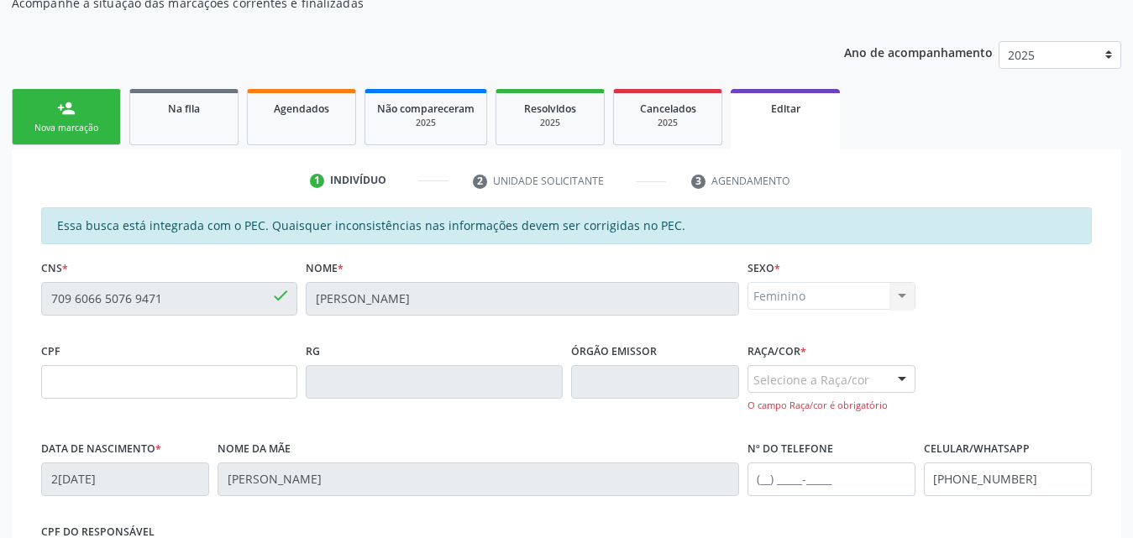
scroll to position [215, 0]
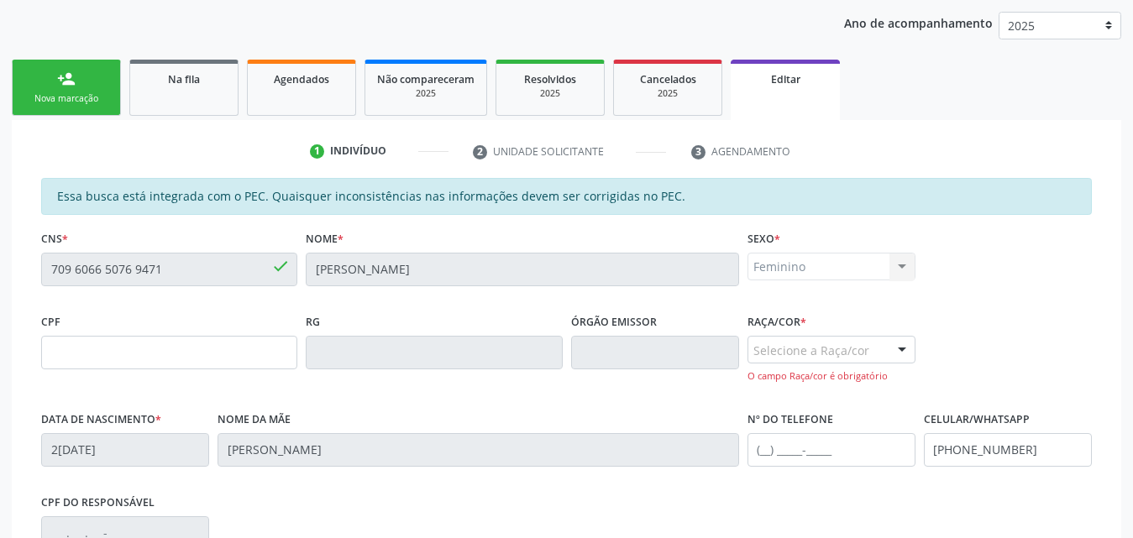
click at [897, 350] on div at bounding box center [901, 351] width 25 height 29
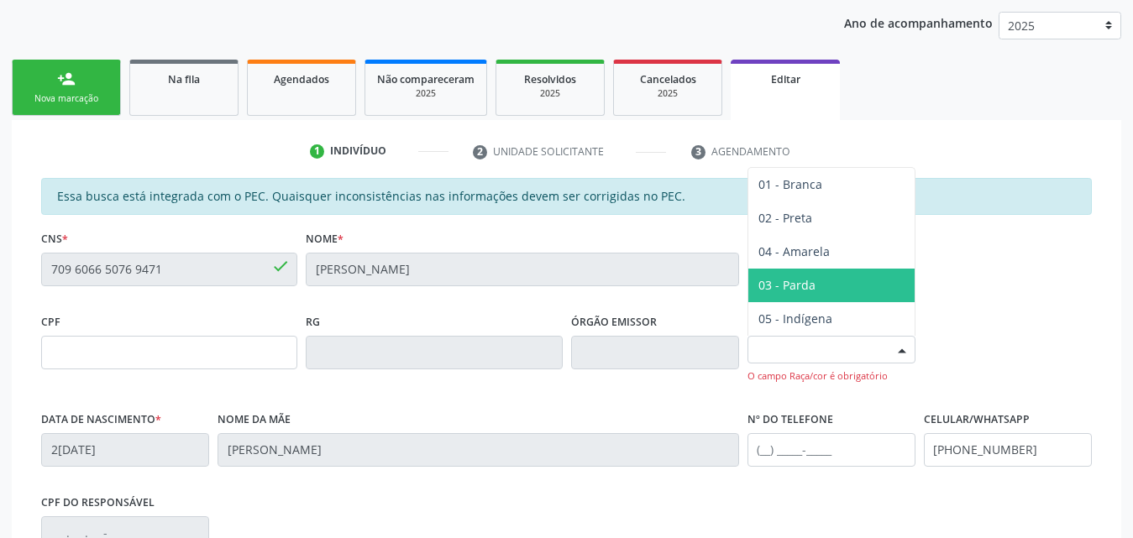
click at [803, 287] on span "03 - Parda" at bounding box center [786, 285] width 57 height 16
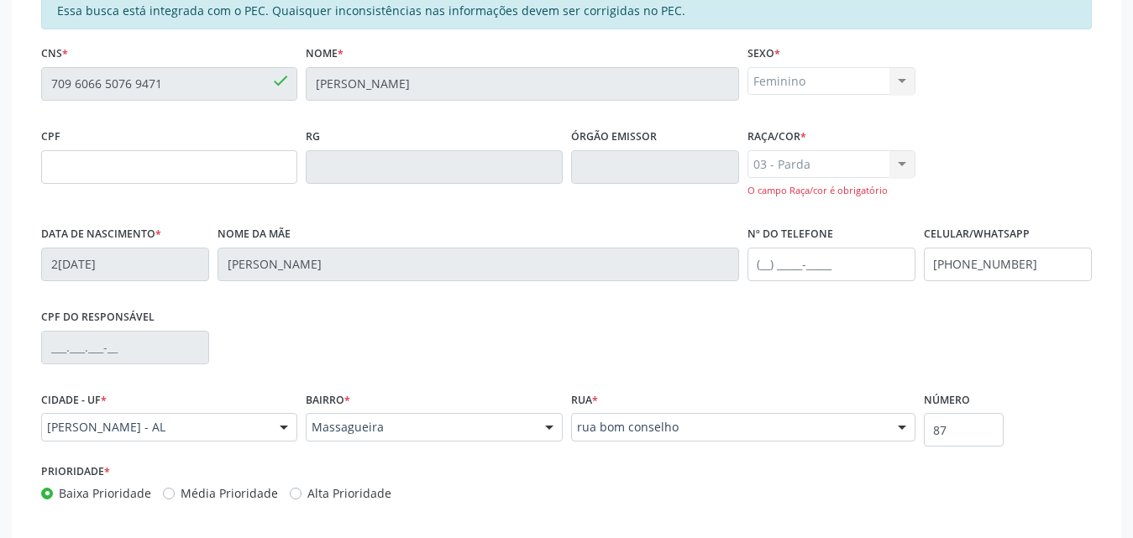
scroll to position [481, 0]
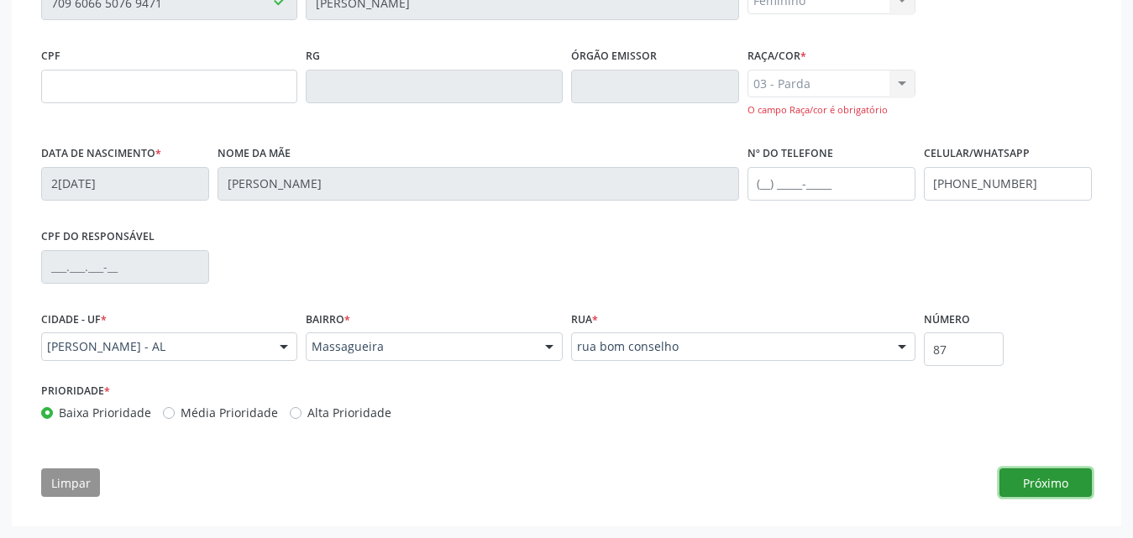
click at [1015, 482] on button "Próximo" at bounding box center [1045, 482] width 92 height 29
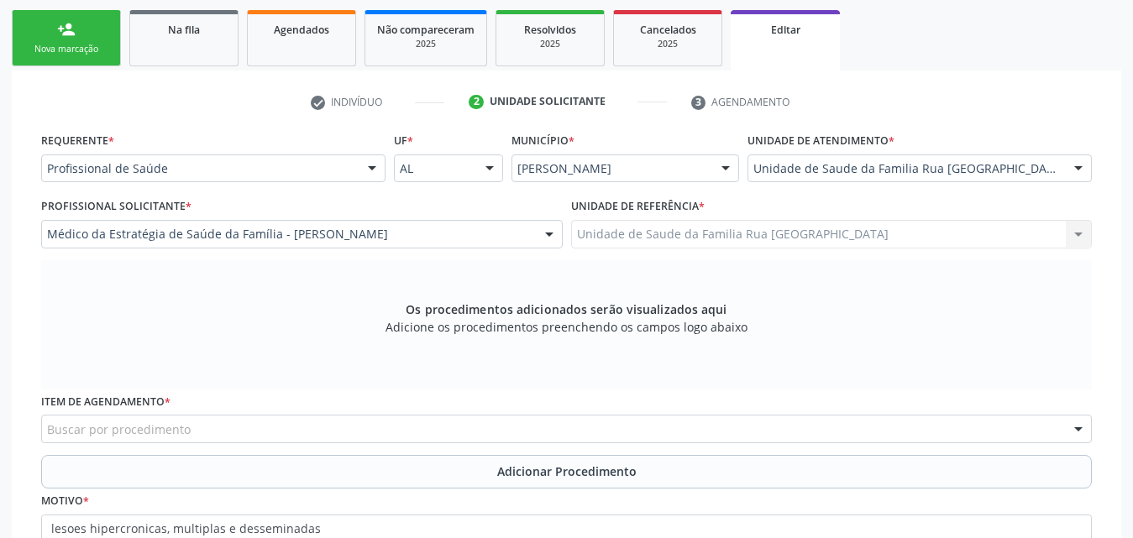
scroll to position [432, 0]
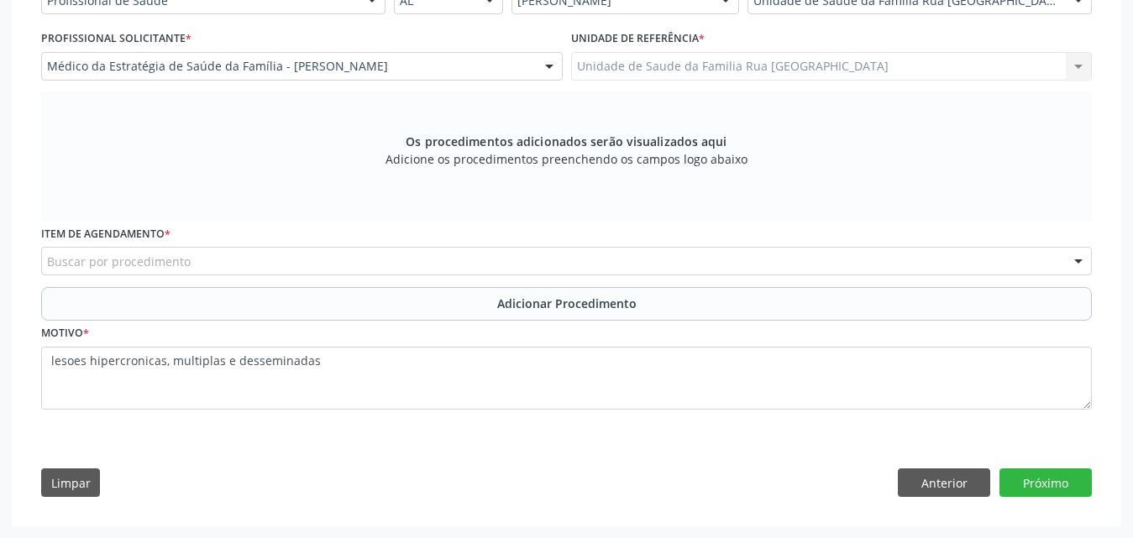
click at [424, 257] on div "Buscar por procedimento" at bounding box center [566, 261] width 1050 height 29
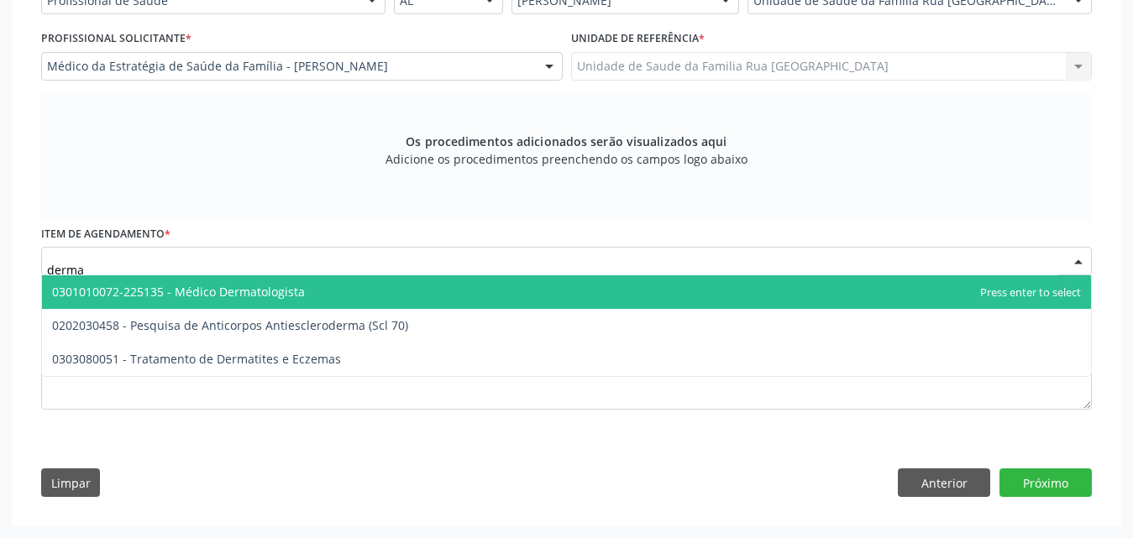
type input "dermat"
click at [263, 288] on span "0301010072-225135 - Médico Dermatologista" at bounding box center [178, 292] width 253 height 16
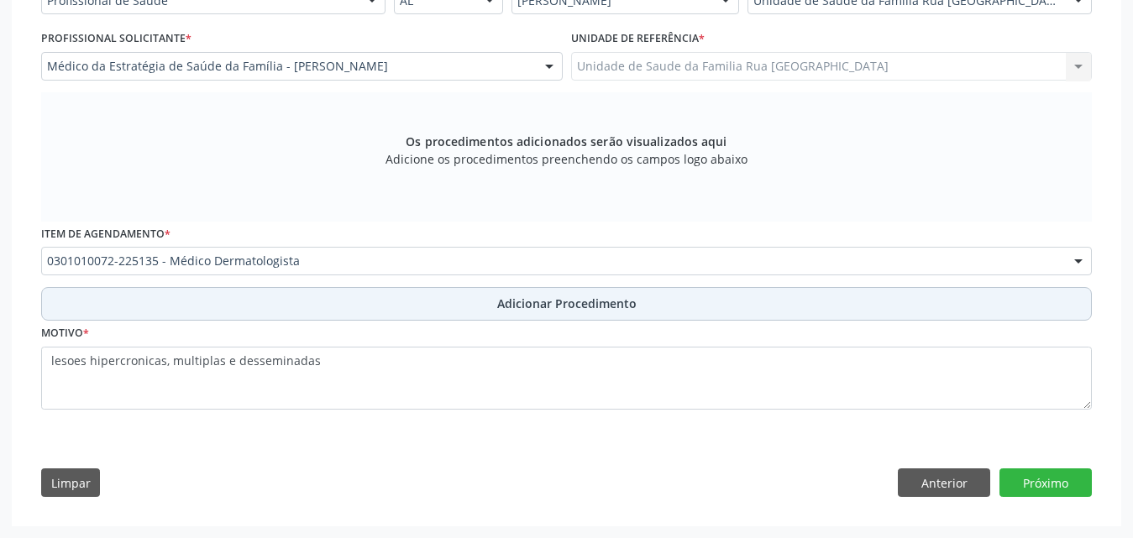
click at [556, 305] on span "Adicionar Procedimento" at bounding box center [566, 304] width 139 height 18
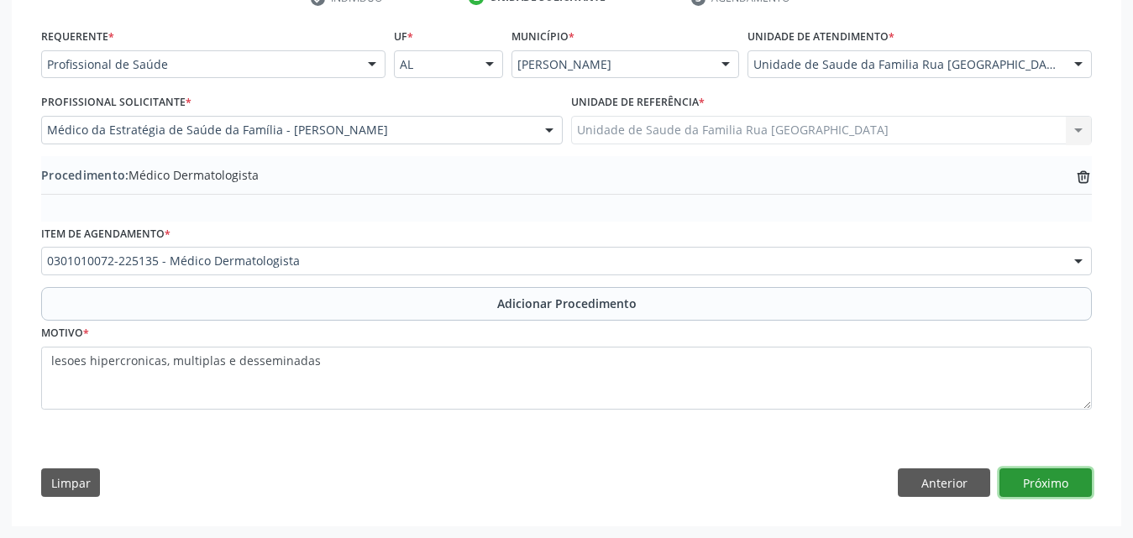
click at [1054, 481] on button "Próximo" at bounding box center [1045, 482] width 92 height 29
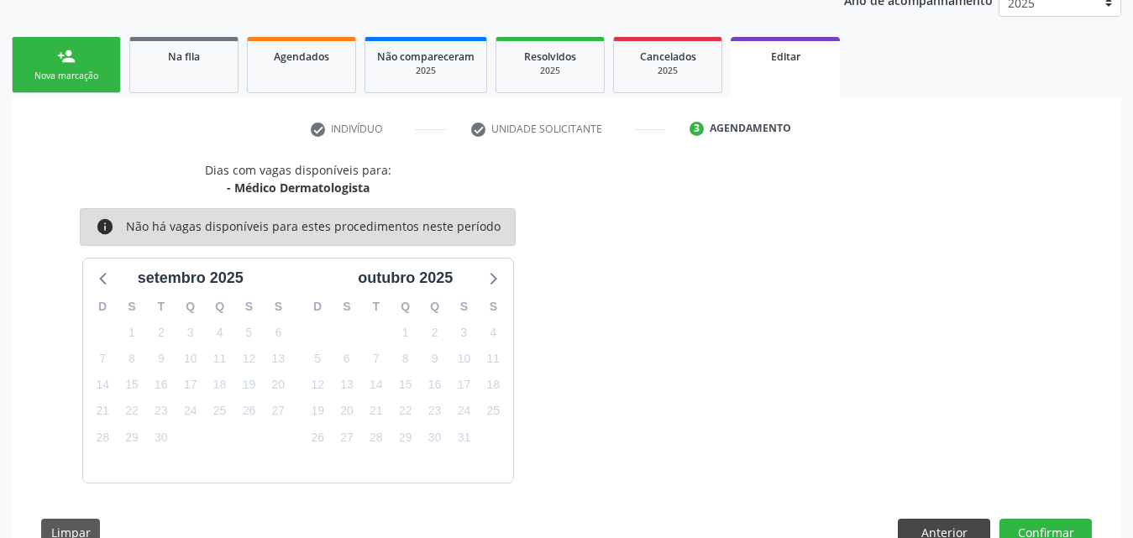
scroll to position [287, 0]
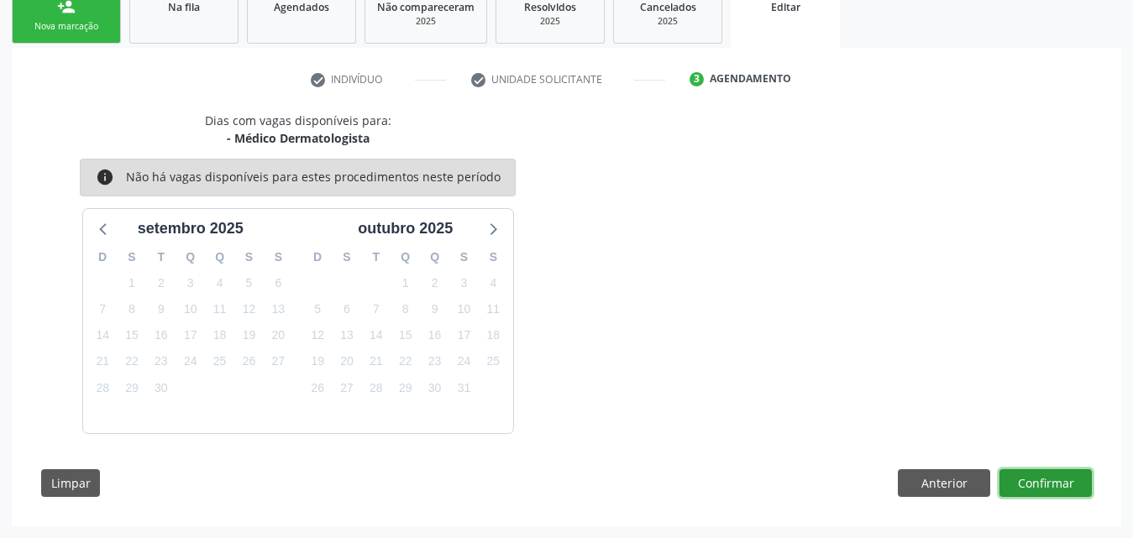
click at [1018, 484] on button "Confirmar" at bounding box center [1045, 483] width 92 height 29
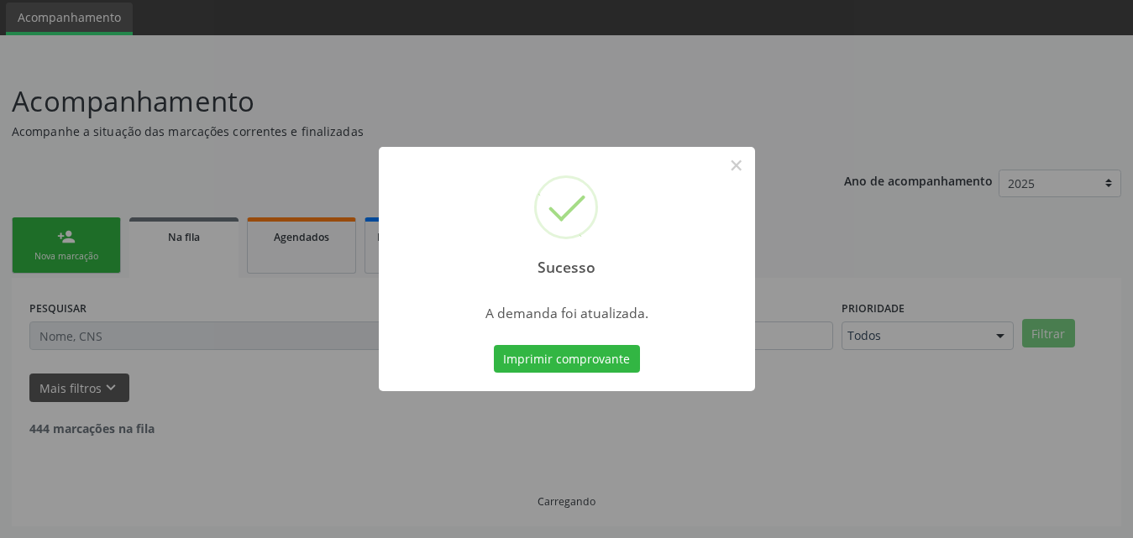
scroll to position [39, 0]
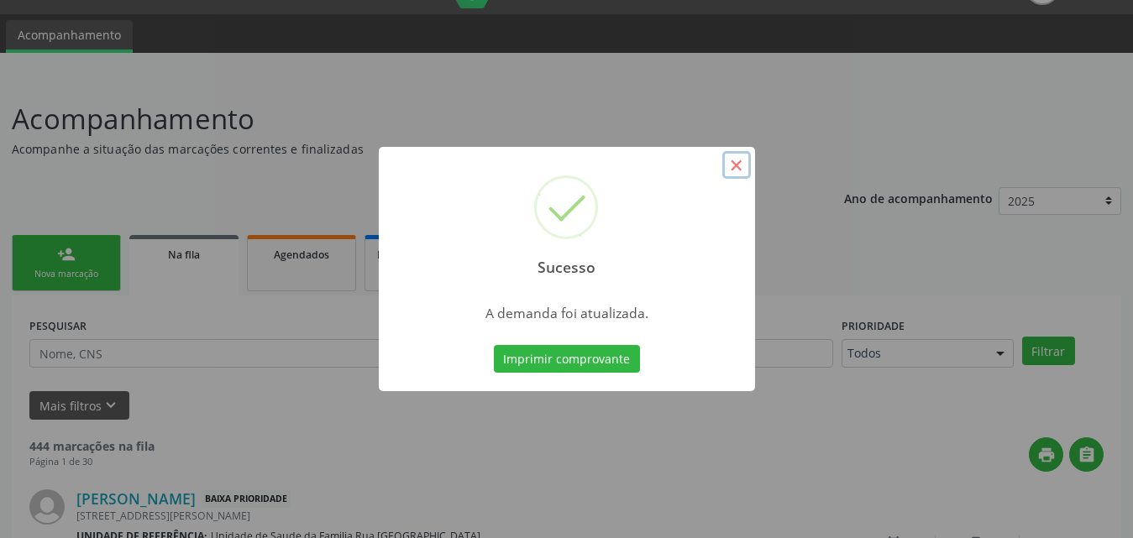
click at [736, 168] on button "×" at bounding box center [736, 165] width 29 height 29
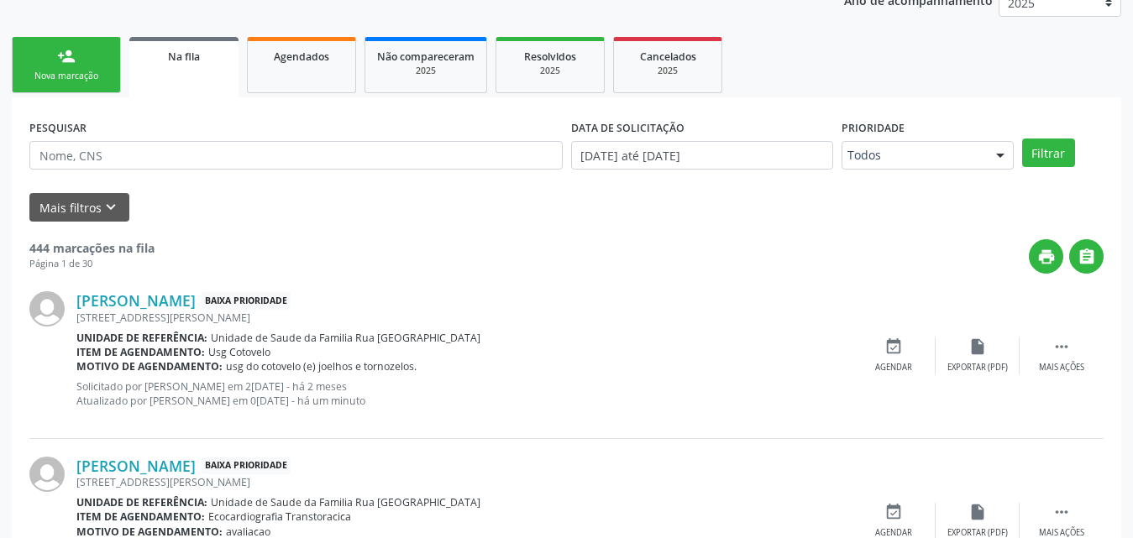
scroll to position [84, 0]
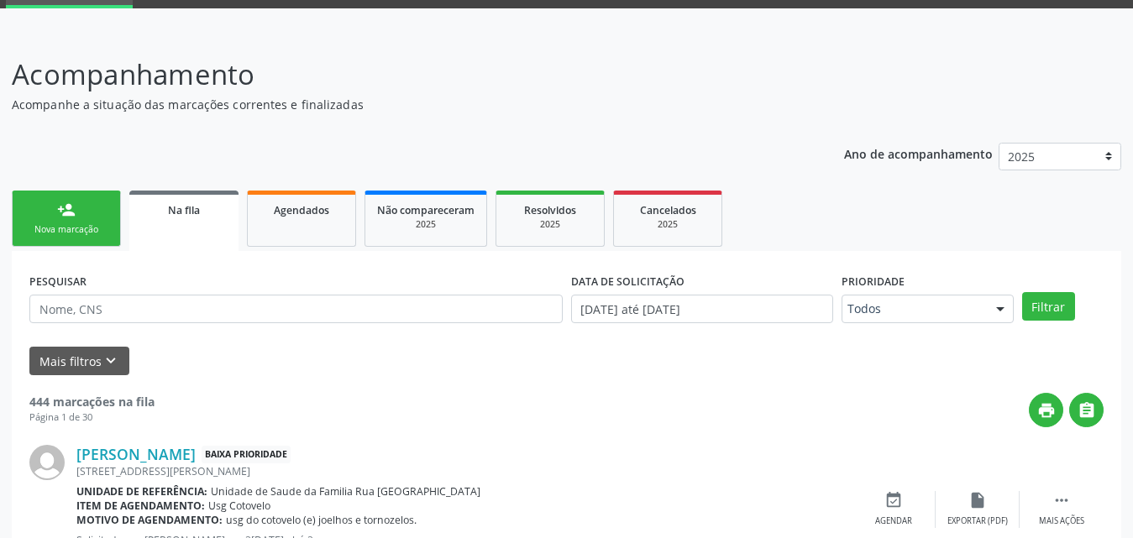
click at [51, 225] on div "Nova marcação" at bounding box center [66, 229] width 84 height 13
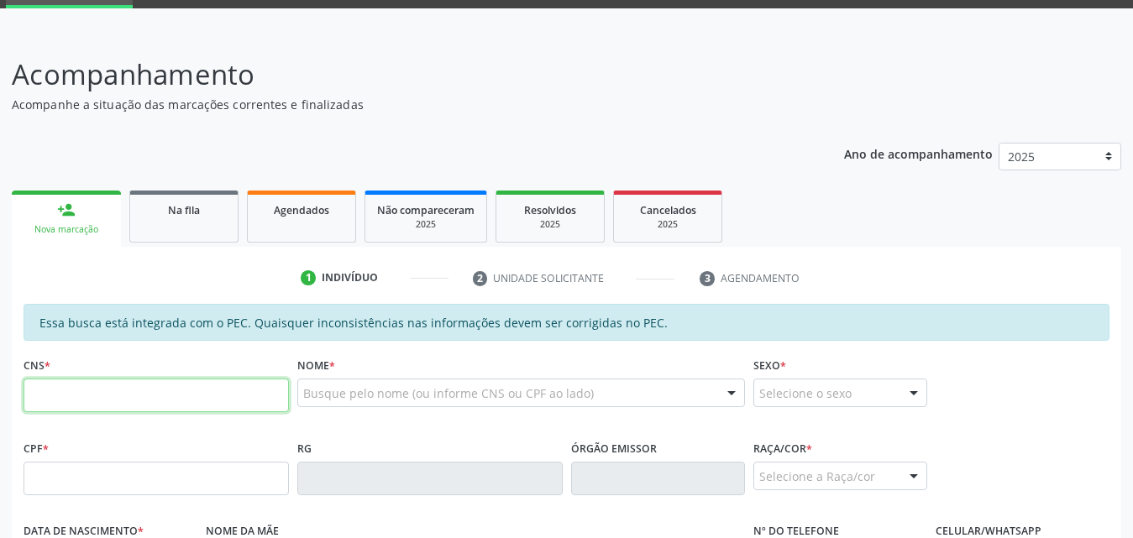
click at [157, 395] on input "text" at bounding box center [156, 396] width 265 height 34
type input "702 6077 9683 1744"
type input "173.622.984-20"
type input "04/10/2020"
type input "Giselia Santos Ferreira"
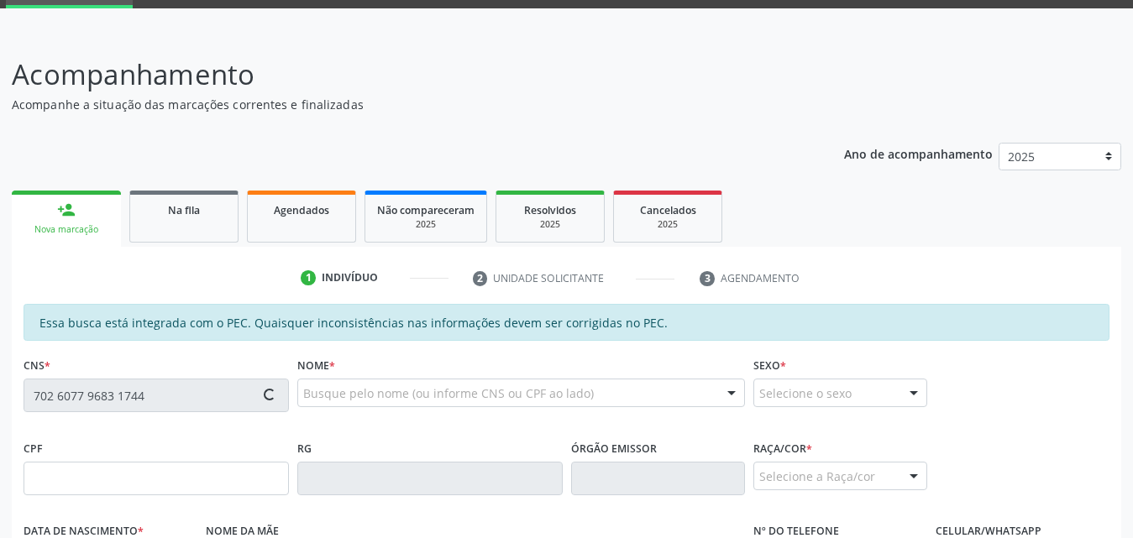
type input "(82) 99168-7420"
type input "S/N"
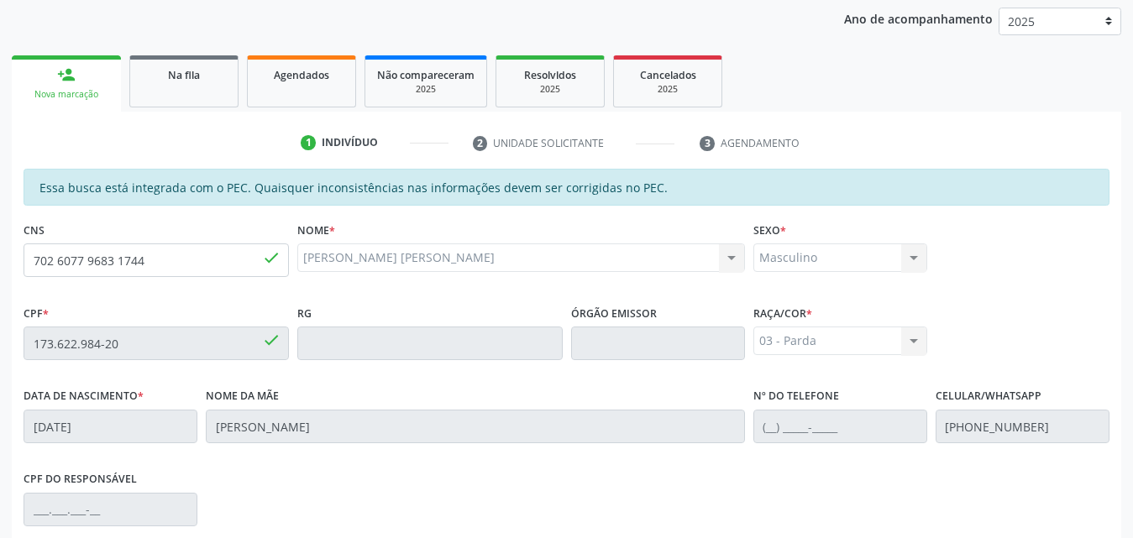
scroll to position [444, 0]
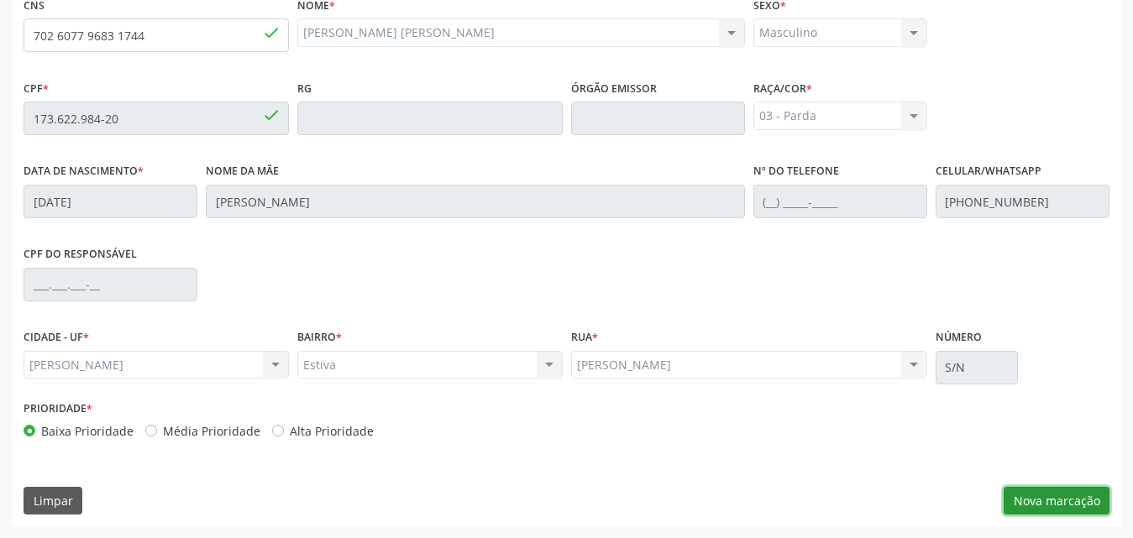
click at [1055, 494] on button "Nova marcação" at bounding box center [1056, 501] width 106 height 29
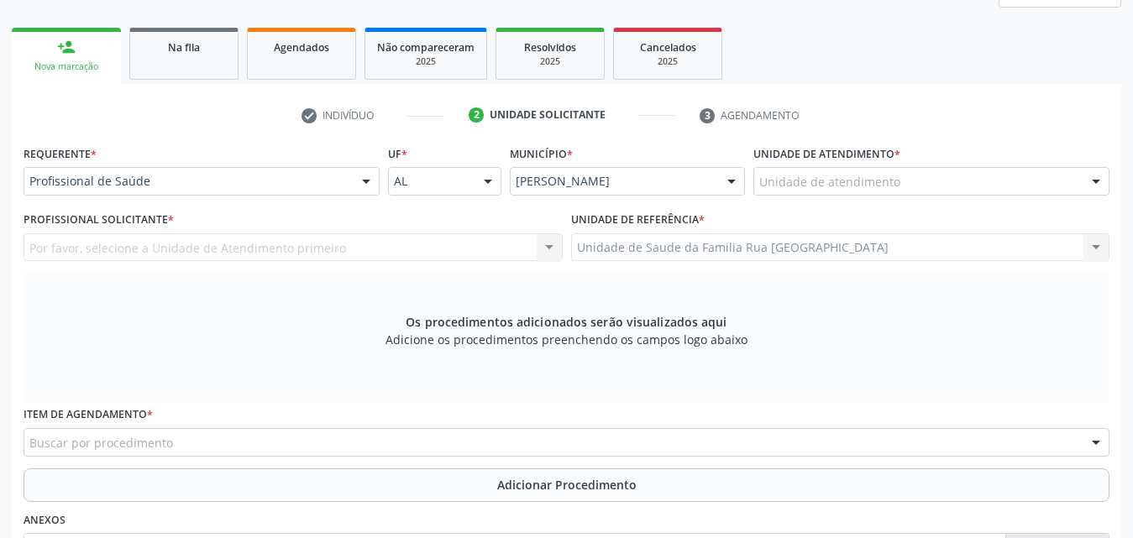
scroll to position [276, 0]
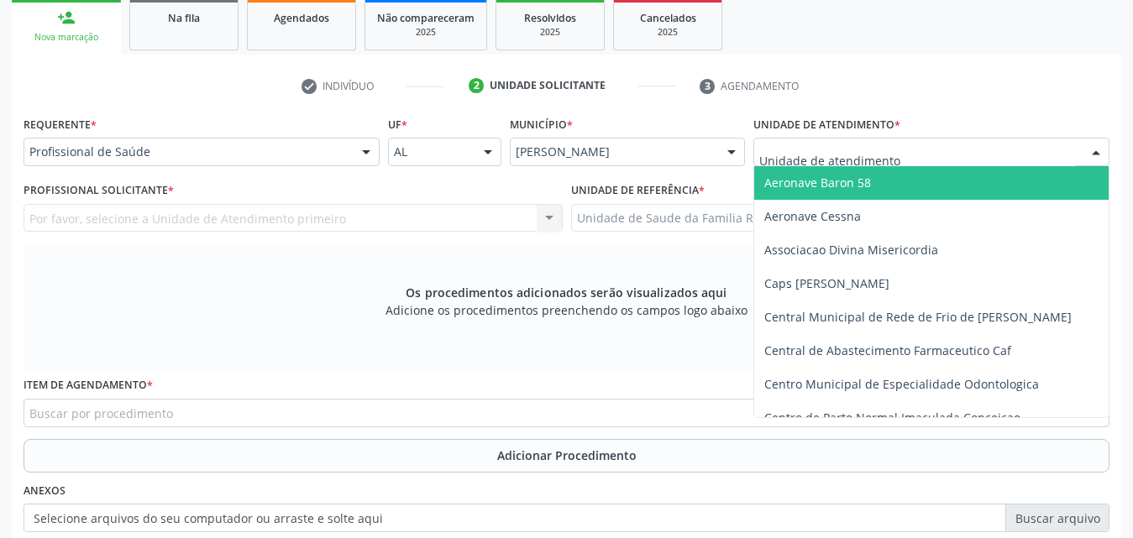
click at [903, 152] on div at bounding box center [931, 152] width 356 height 29
type input "r"
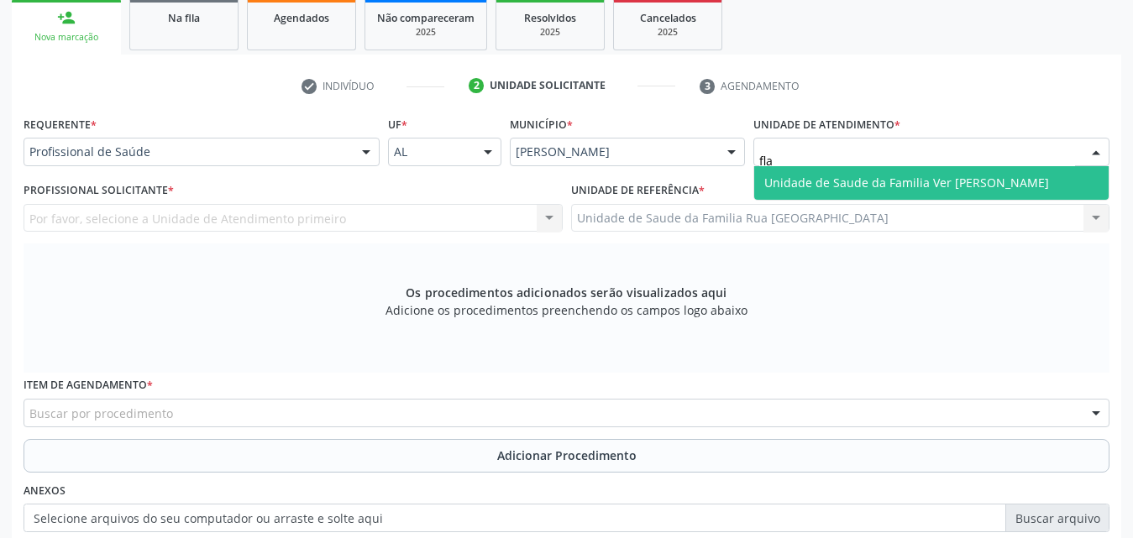
type input "flav"
click at [902, 186] on span "Unidade de Saude da Familia Ver [PERSON_NAME]" at bounding box center [906, 183] width 285 height 16
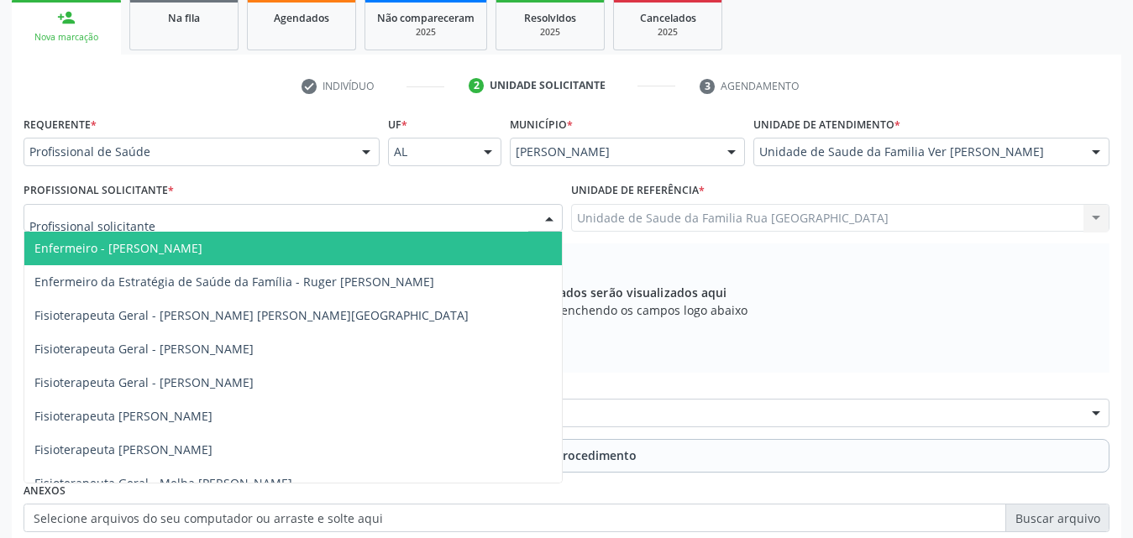
click at [548, 222] on div at bounding box center [548, 219] width 25 height 29
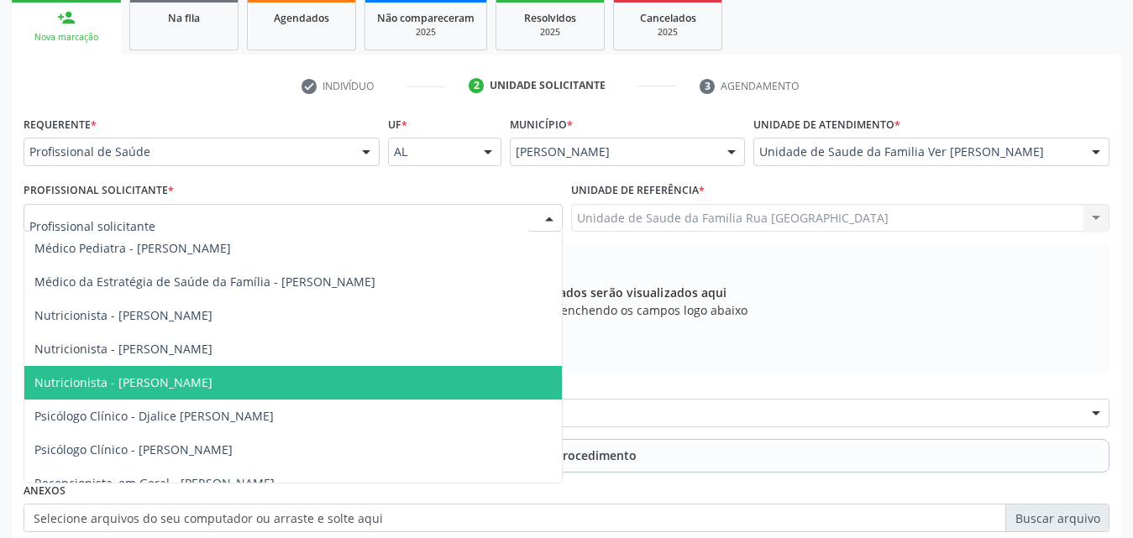
scroll to position [588, 0]
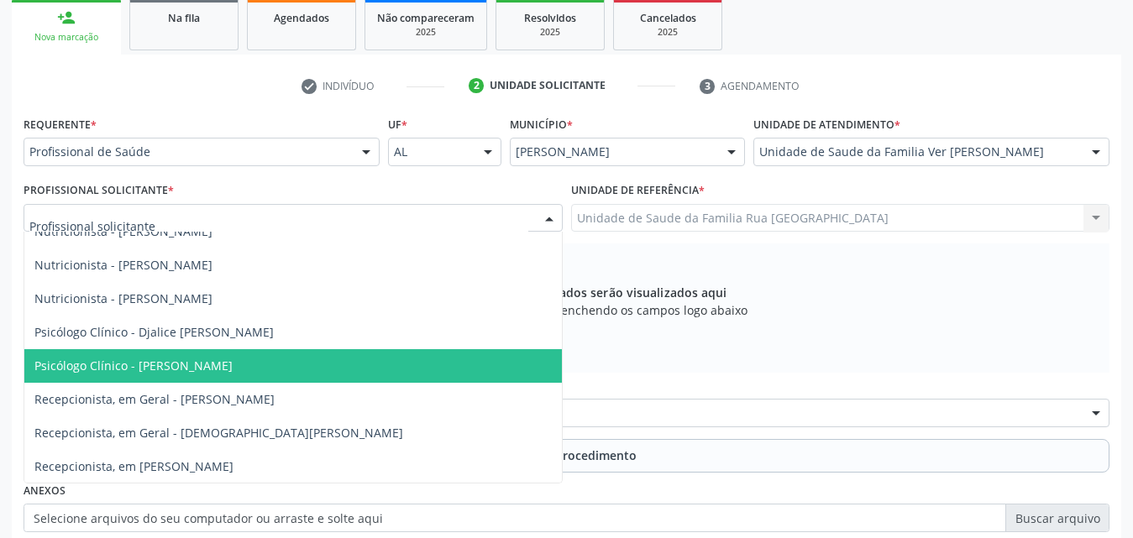
click at [317, 363] on span "Psicólogo Clínico - Vanessa da Graca Tenorio" at bounding box center [292, 366] width 537 height 34
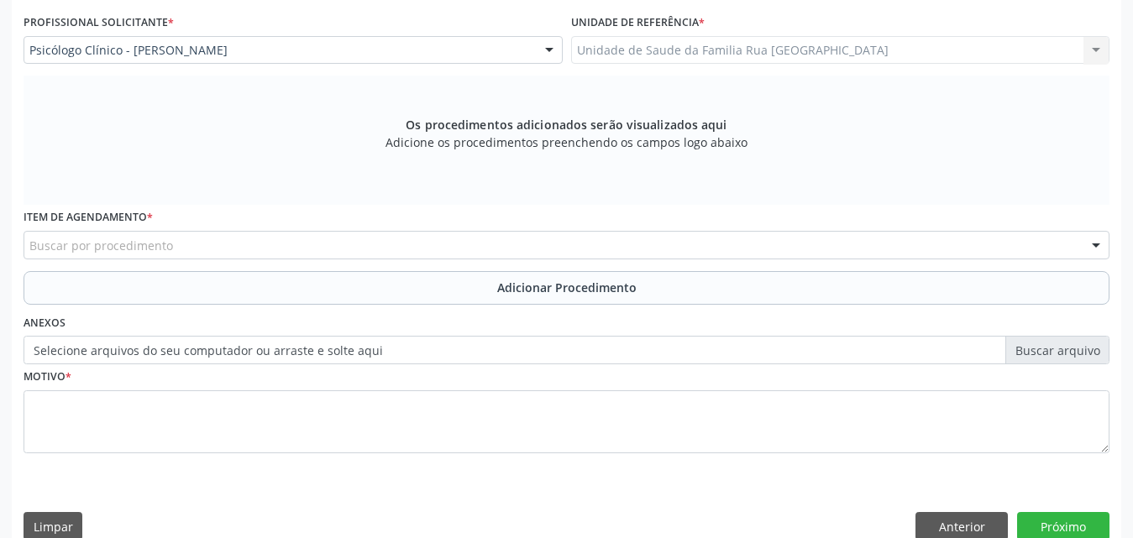
scroll to position [470, 0]
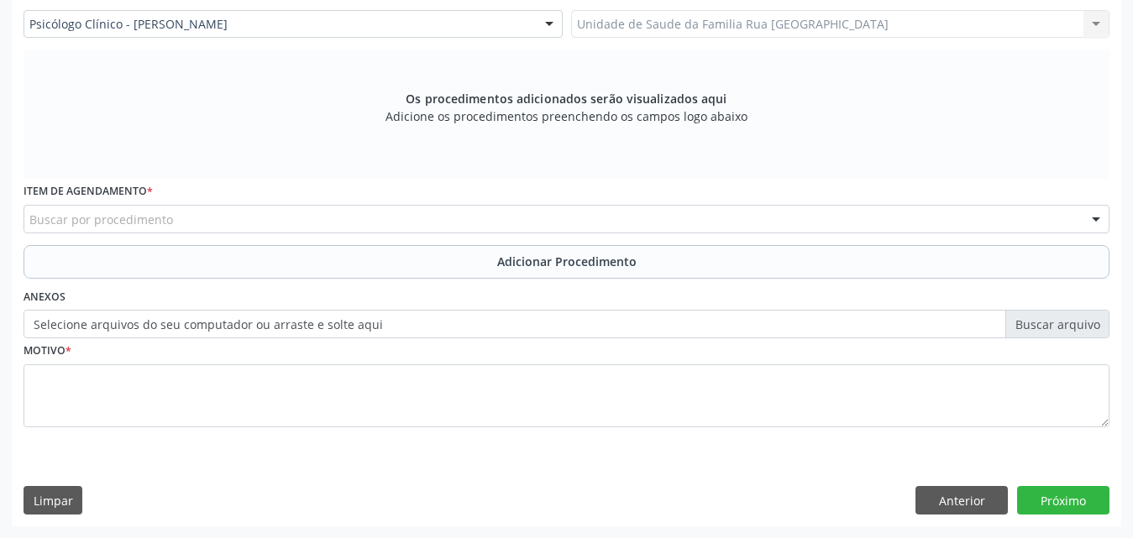
click at [504, 217] on div "Buscar por procedimento" at bounding box center [567, 219] width 1086 height 29
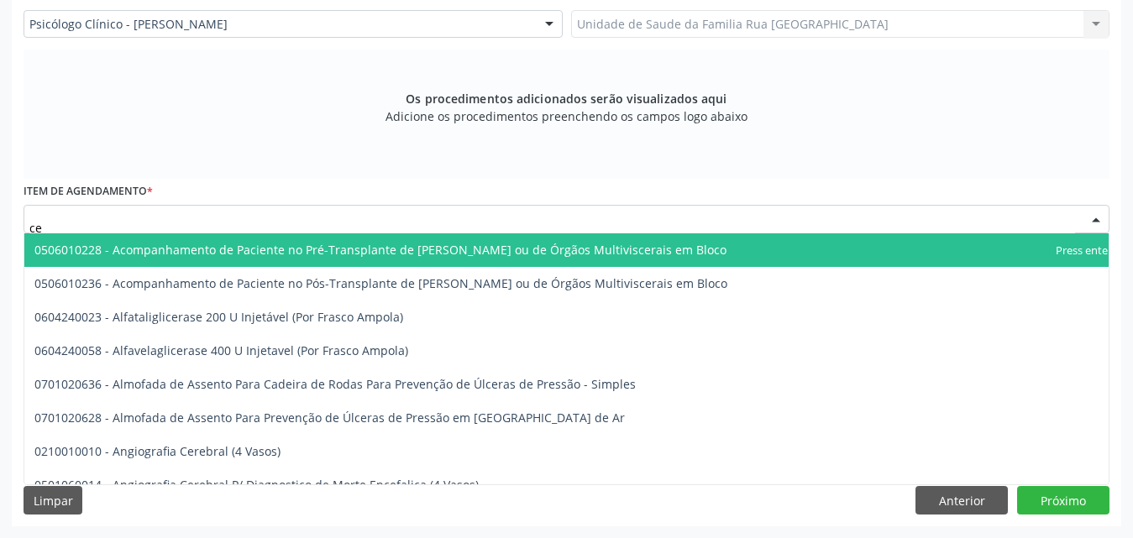
type input "c"
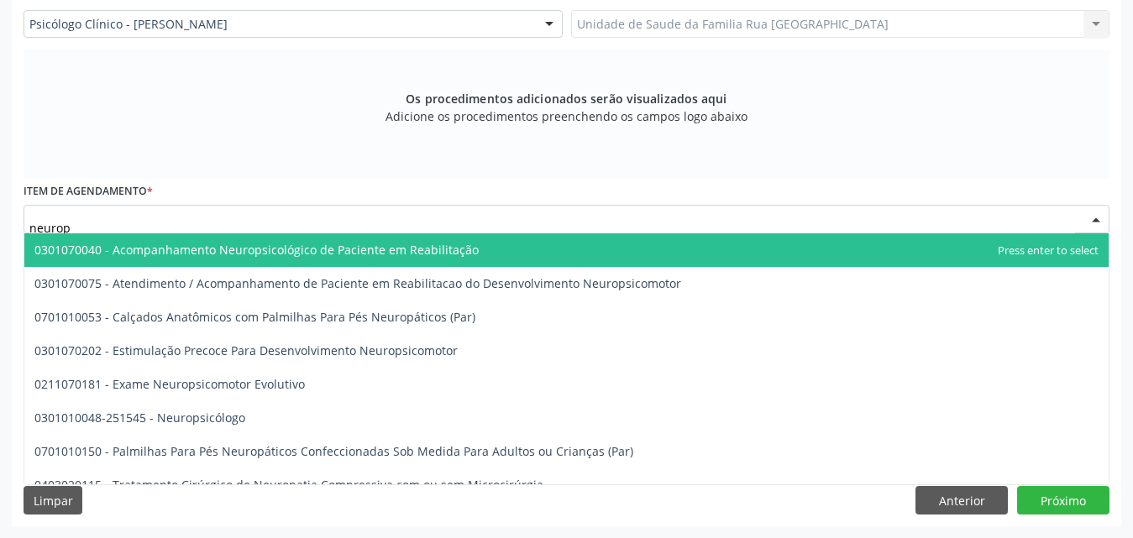
type input "neuro"
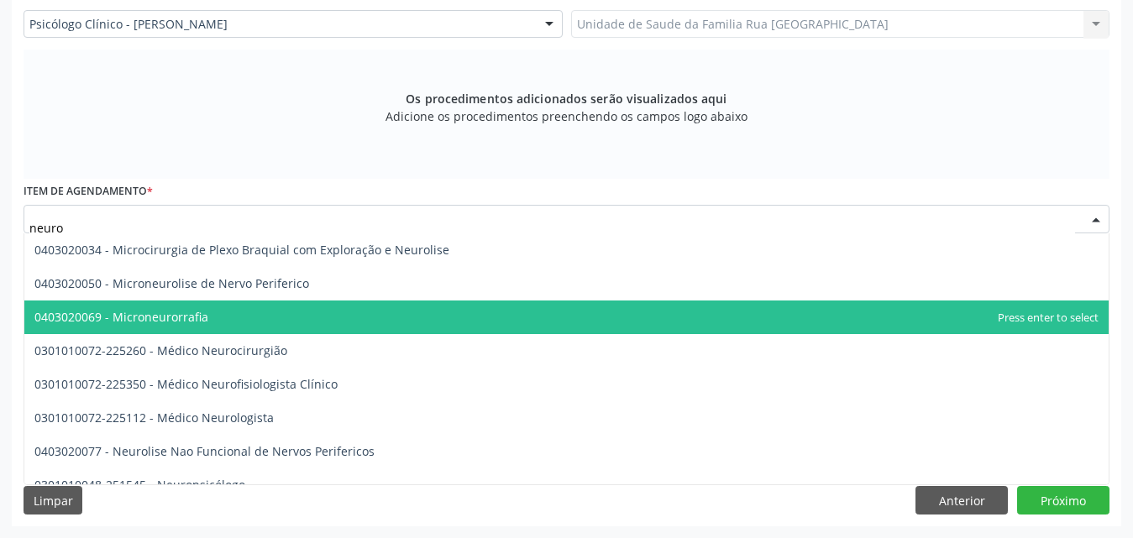
scroll to position [588, 0]
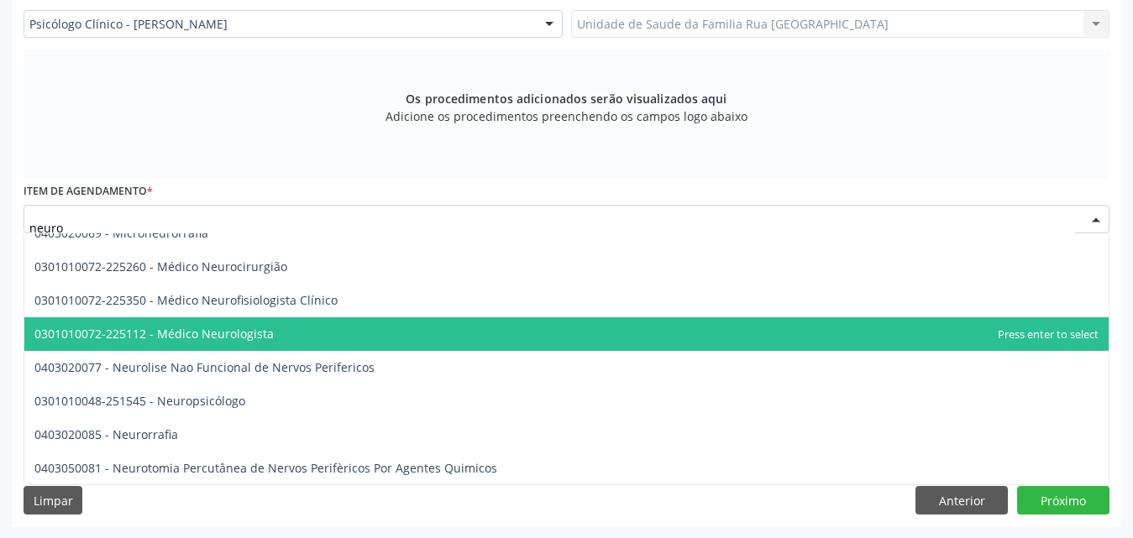
click at [269, 331] on span "0301010072-225112 - Médico Neurologista" at bounding box center [566, 334] width 1084 height 34
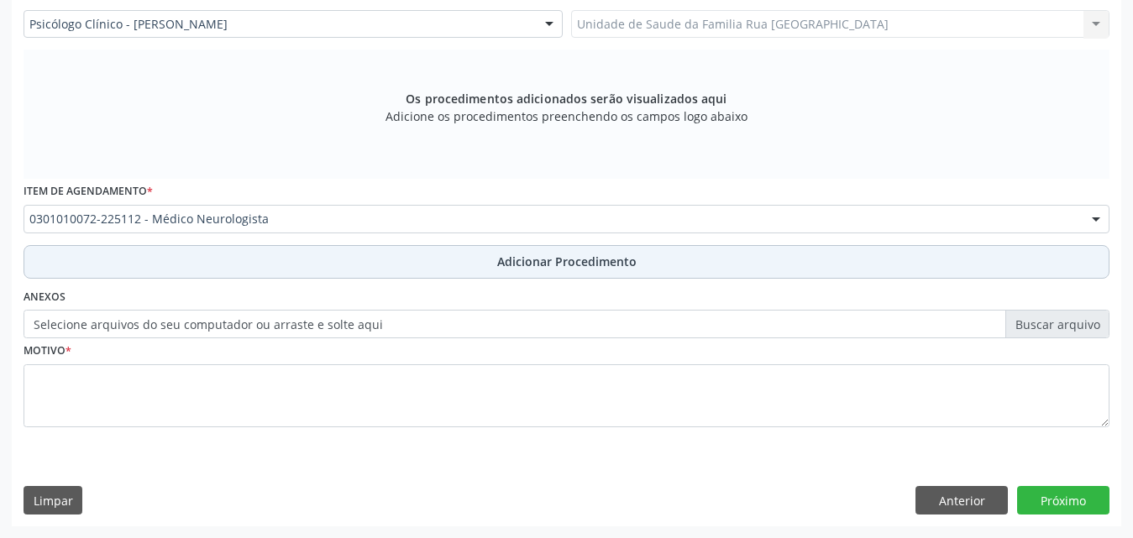
click at [526, 266] on span "Adicionar Procedimento" at bounding box center [566, 262] width 139 height 18
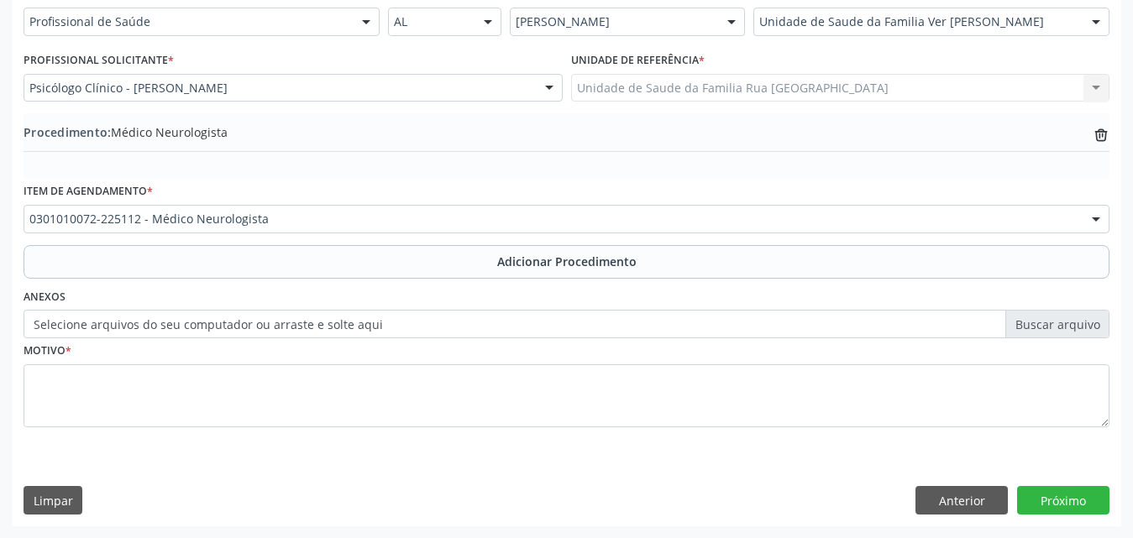
scroll to position [406, 0]
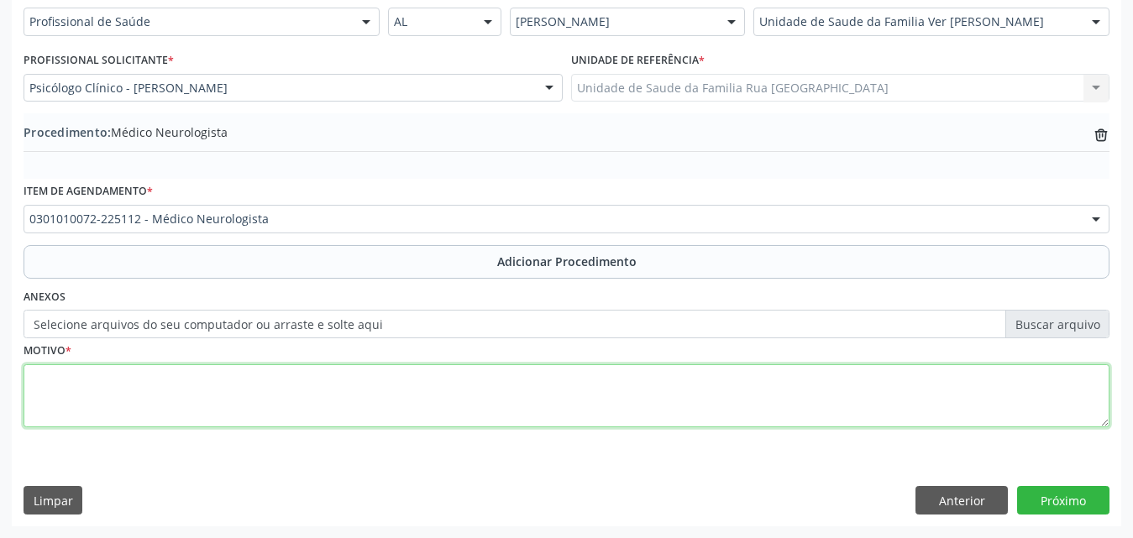
click at [106, 397] on textarea at bounding box center [567, 396] width 1086 height 64
type textarea "a"
type textarea "AO CERTEIA, AVALIACAO COM NEUROPEDIATRA."
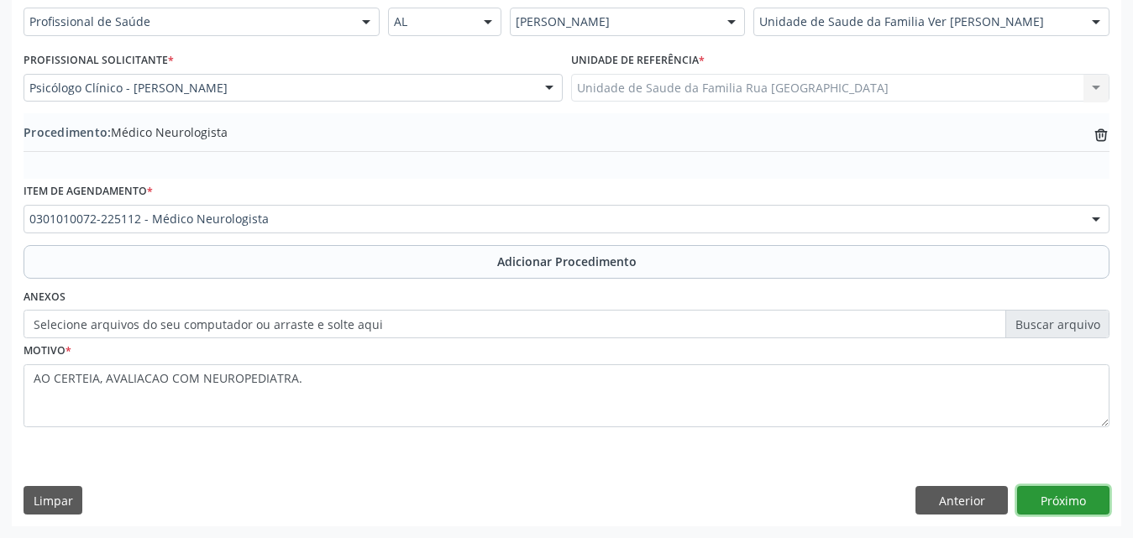
click at [1060, 500] on button "Próximo" at bounding box center [1063, 500] width 92 height 29
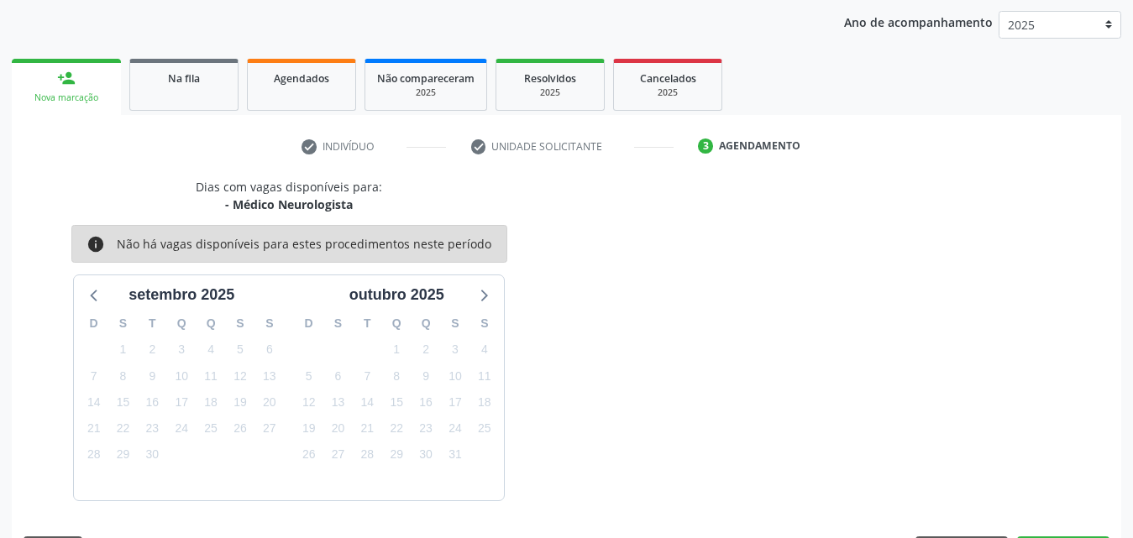
scroll to position [265, 0]
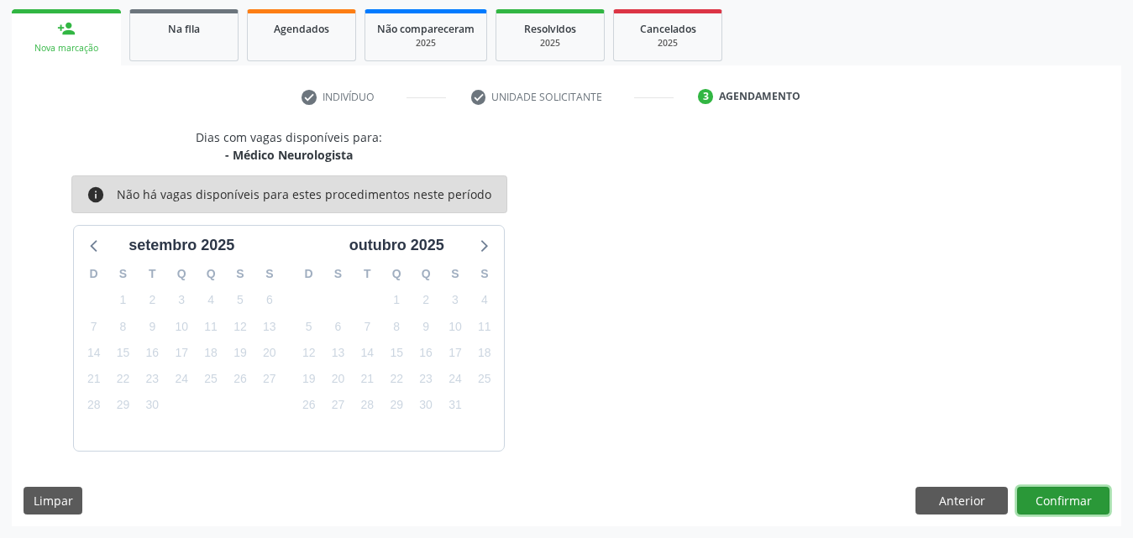
click at [1060, 500] on button "Confirmar" at bounding box center [1063, 501] width 92 height 29
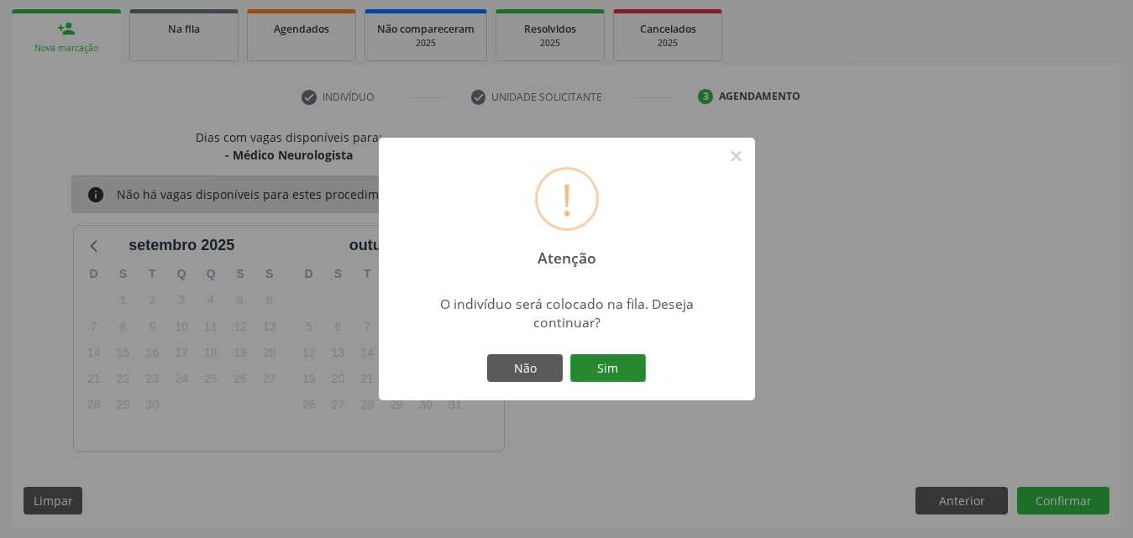
click at [604, 354] on button "Sim" at bounding box center [608, 368] width 76 height 29
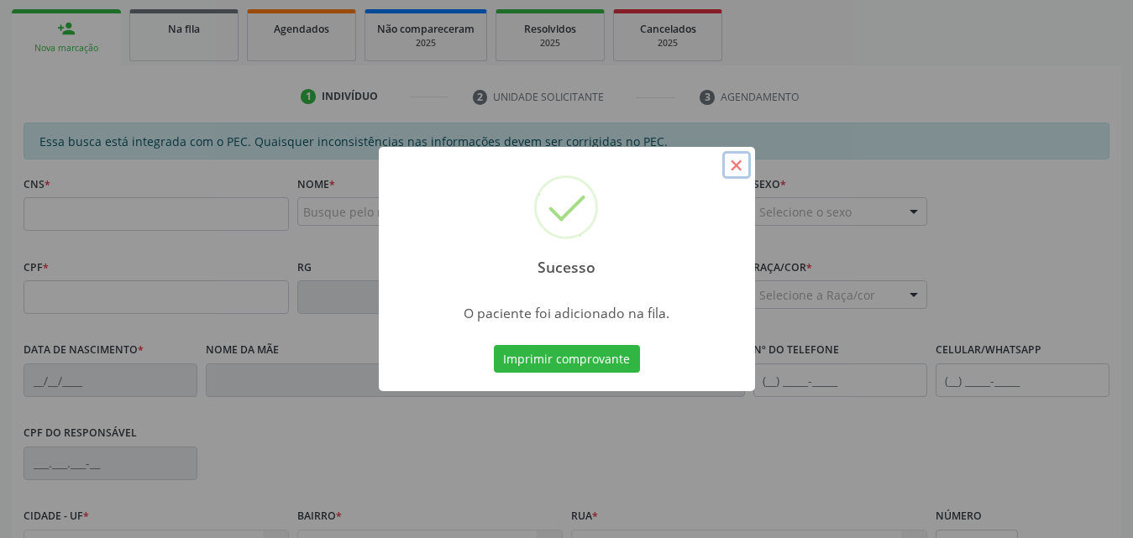
click at [740, 170] on button "×" at bounding box center [736, 165] width 29 height 29
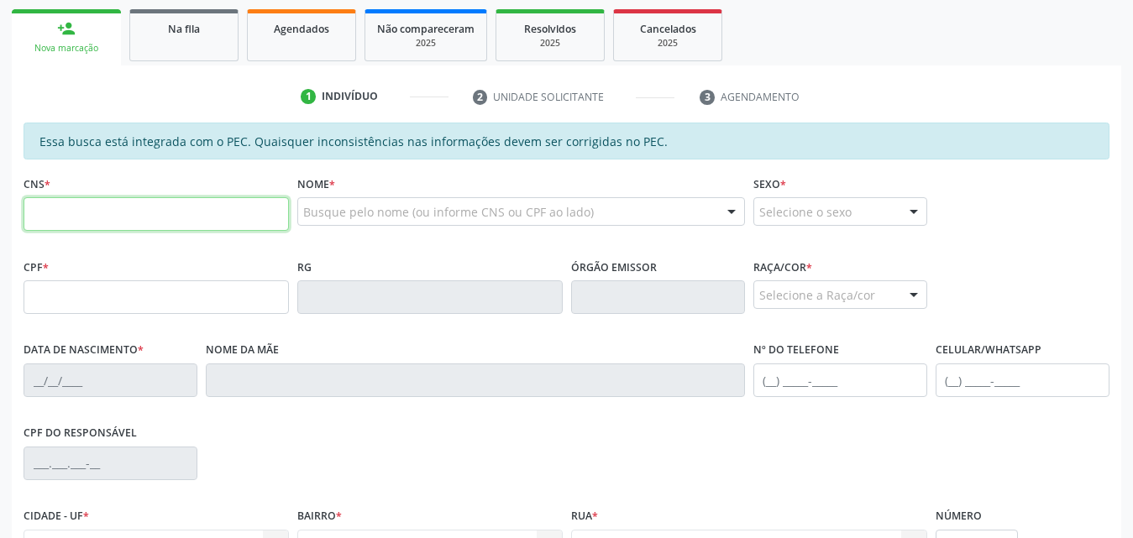
click at [138, 222] on input "text" at bounding box center [156, 214] width 265 height 34
type input "707 8036 1549 0716"
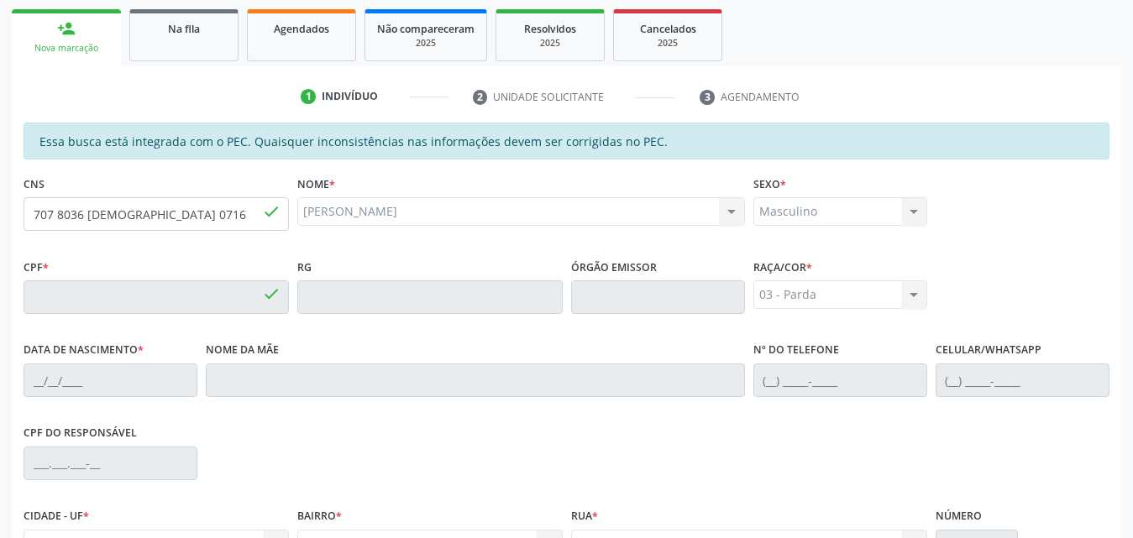
type input "348.392.084-68"
type input "22/01/1960"
type input "Valdecy Tenorio de Menezes"
type input "(28) 98834-7404"
type input "280"
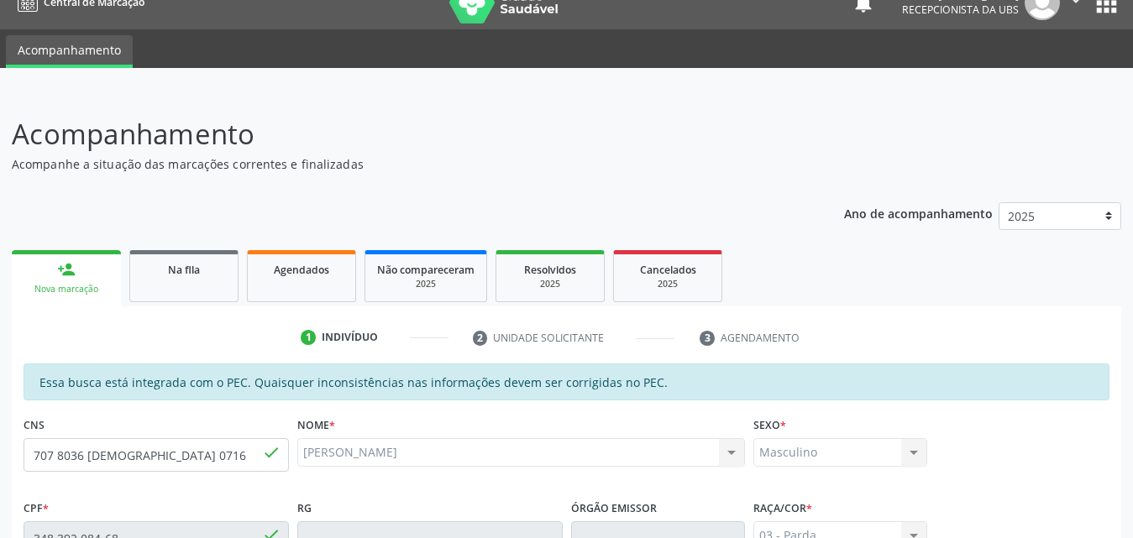
scroll to position [0, 0]
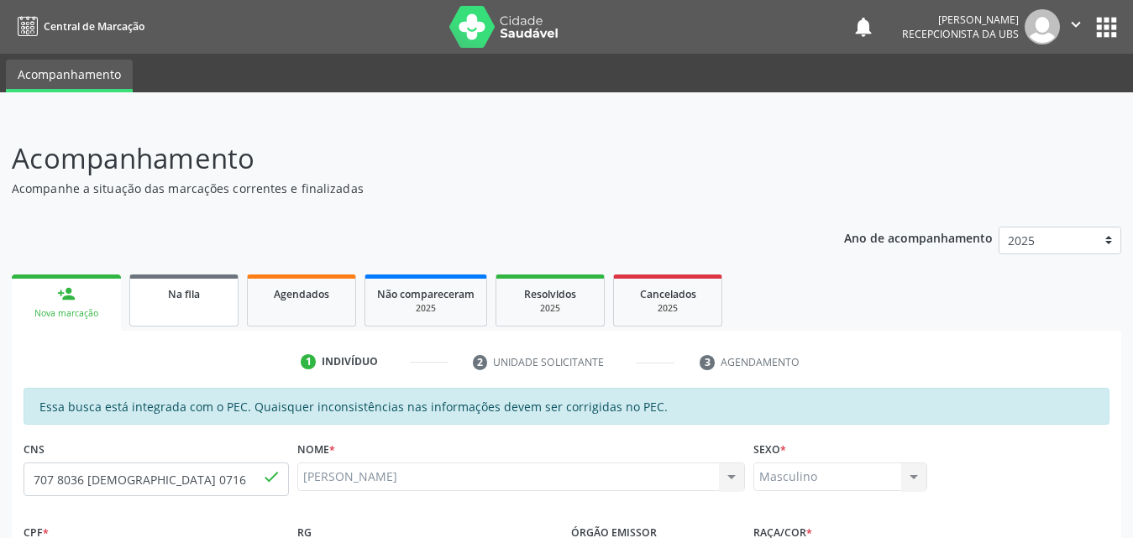
click at [174, 296] on span "Na fila" at bounding box center [184, 294] width 32 height 14
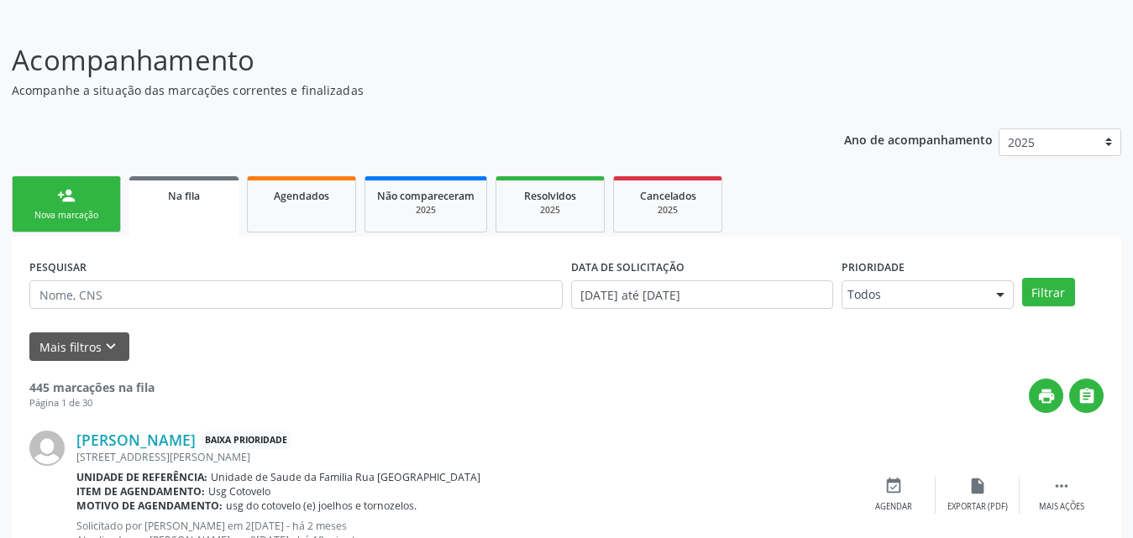
scroll to position [84, 0]
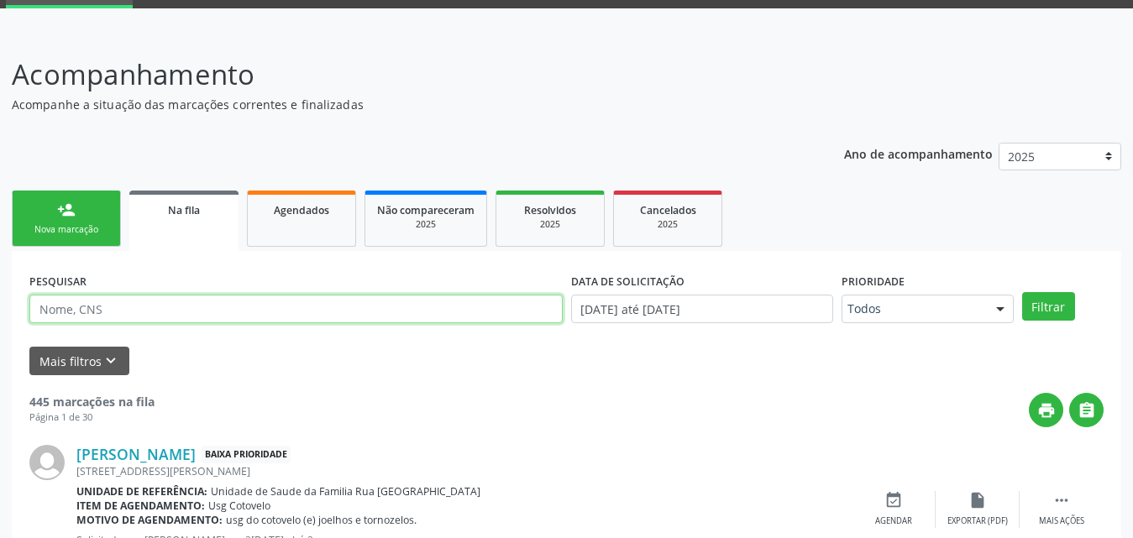
click at [181, 303] on input "text" at bounding box center [295, 309] width 533 height 29
click at [1022, 292] on button "Filtrar" at bounding box center [1048, 306] width 53 height 29
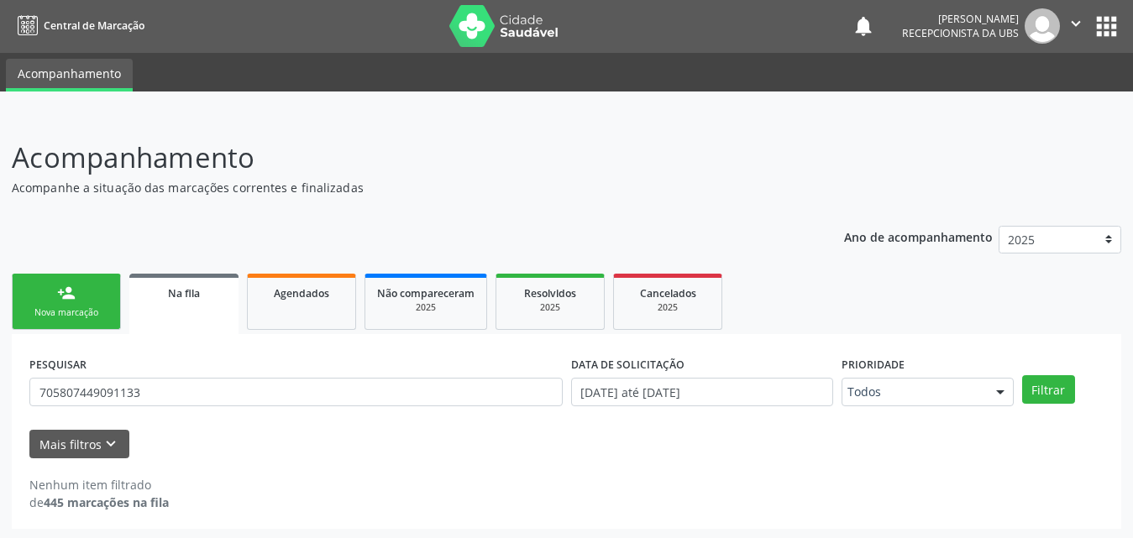
scroll to position [3, 0]
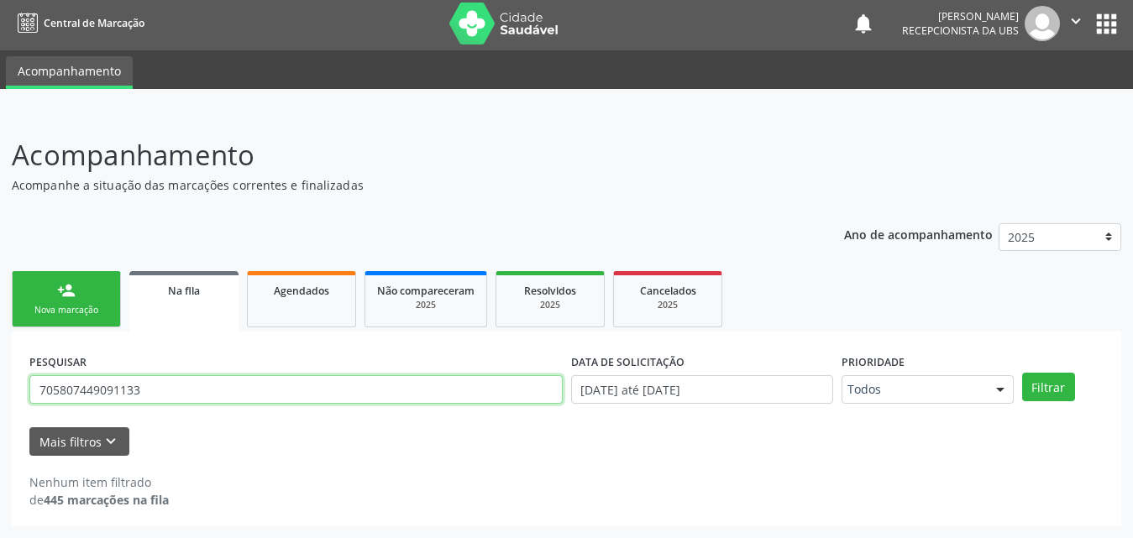
click at [326, 385] on input "705807449091133" at bounding box center [295, 389] width 533 height 29
type input "705807449091133"
click at [1022, 373] on button "Filtrar" at bounding box center [1048, 387] width 53 height 29
click at [220, 390] on input "705807449091133" at bounding box center [295, 389] width 533 height 29
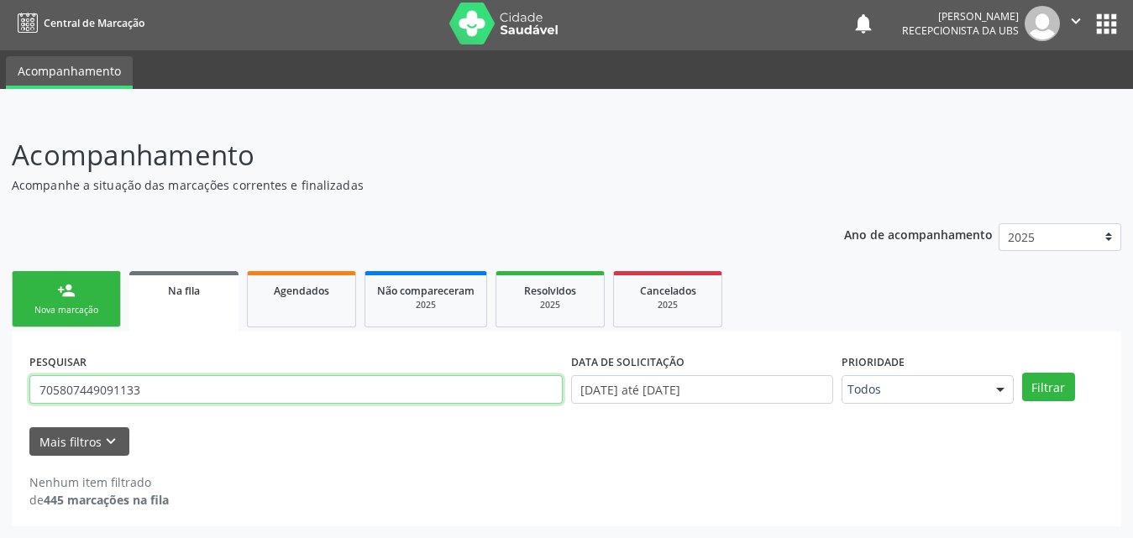
click at [220, 390] on input "705807449091133" at bounding box center [295, 389] width 533 height 29
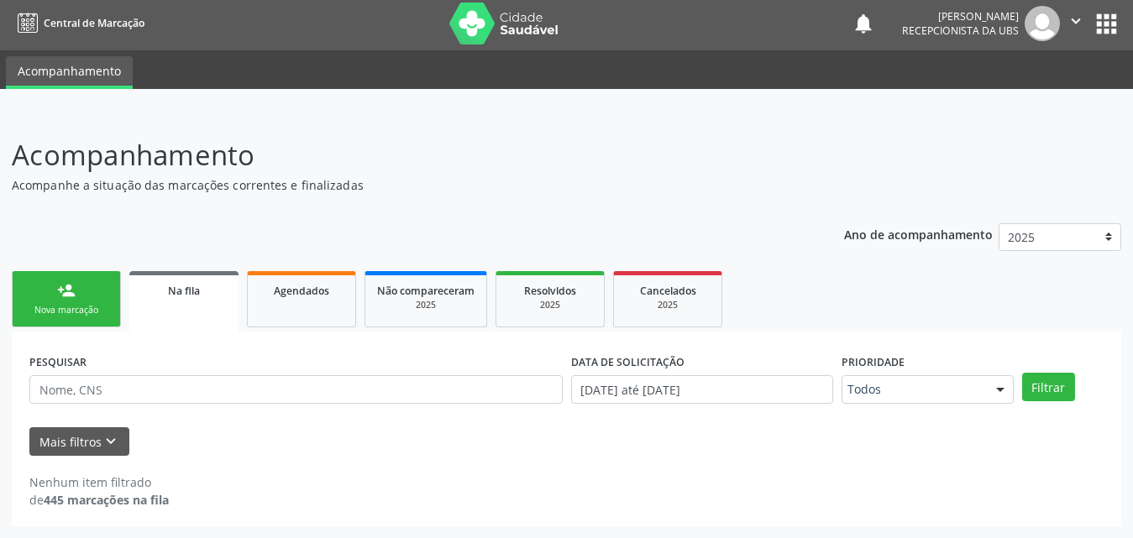
click at [181, 295] on span "Na fila" at bounding box center [184, 291] width 32 height 14
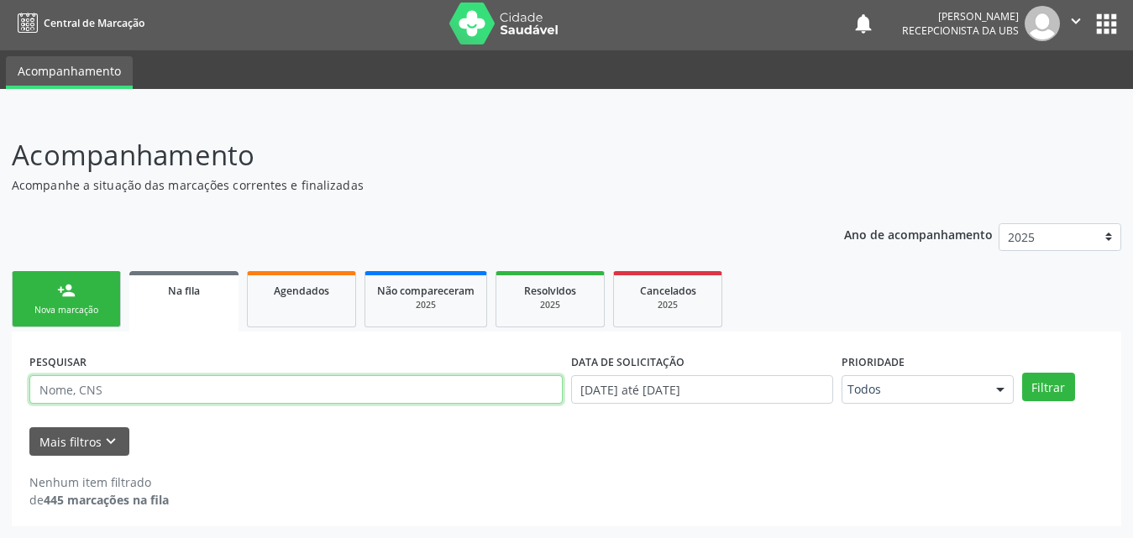
click at [150, 395] on input "text" at bounding box center [295, 389] width 533 height 29
click at [1022, 373] on button "Filtrar" at bounding box center [1048, 387] width 53 height 29
click at [319, 382] on input "708008887116423" at bounding box center [295, 389] width 533 height 29
drag, startPoint x: 182, startPoint y: 395, endPoint x: 182, endPoint y: 379, distance: 16.0
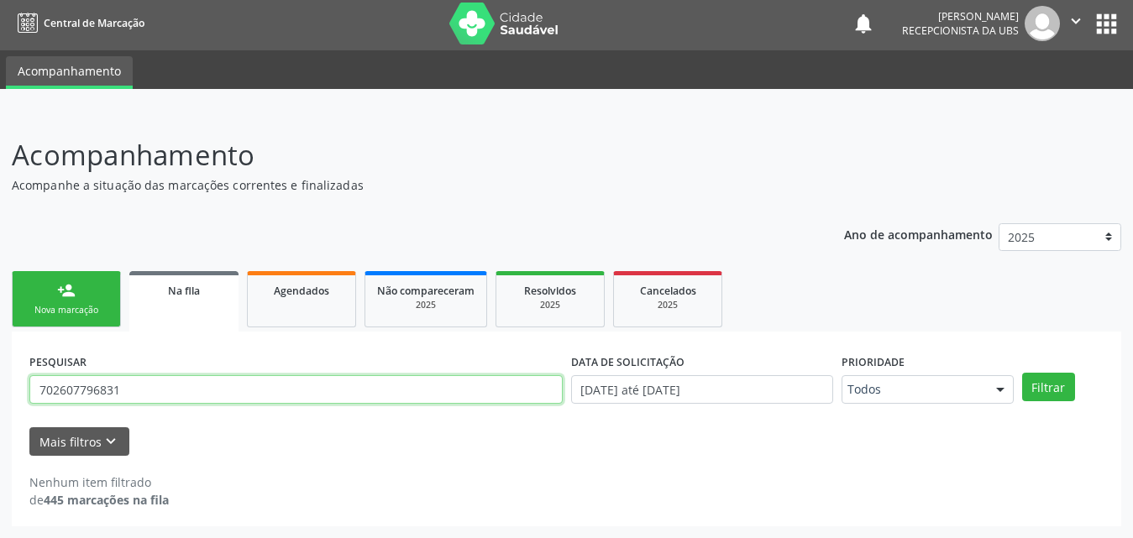
click at [182, 394] on input "702607796831" at bounding box center [295, 389] width 533 height 29
type input "7"
type input "702607796831744"
click at [1022, 373] on button "Filtrar" at bounding box center [1048, 387] width 53 height 29
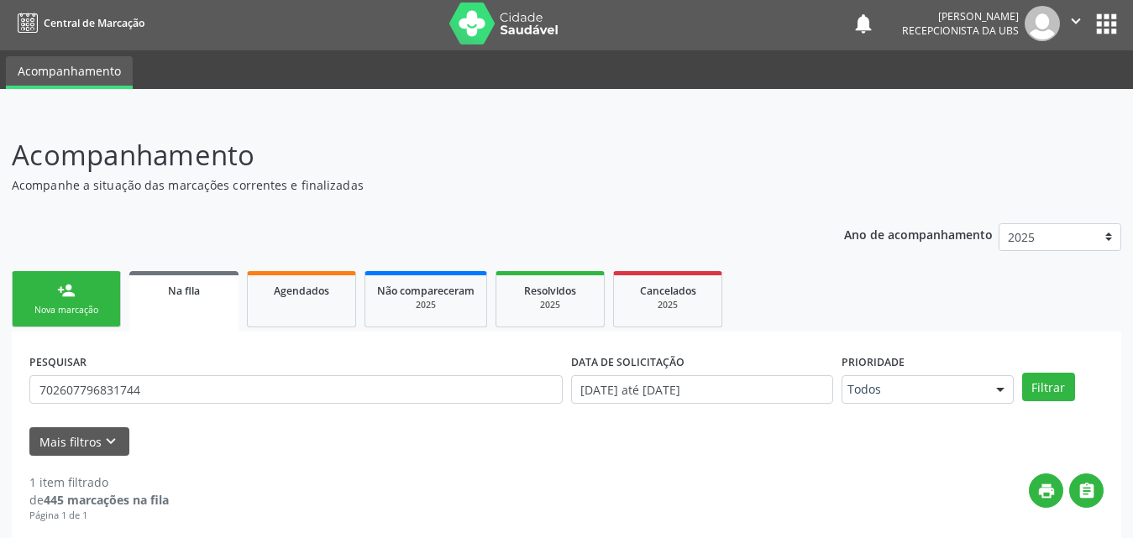
scroll to position [167, 0]
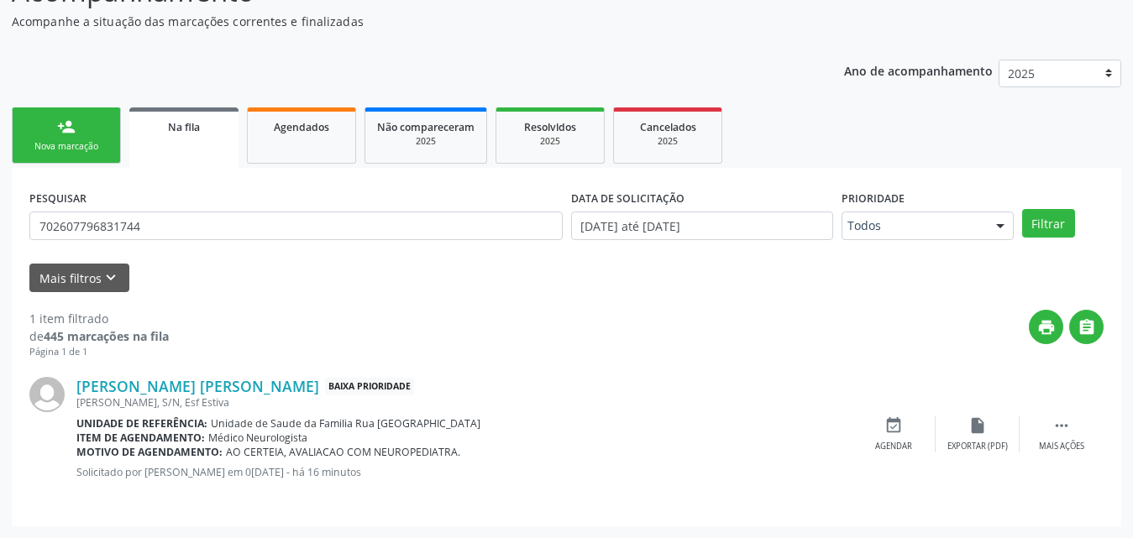
click at [41, 138] on link "person_add Nova marcação" at bounding box center [66, 135] width 109 height 56
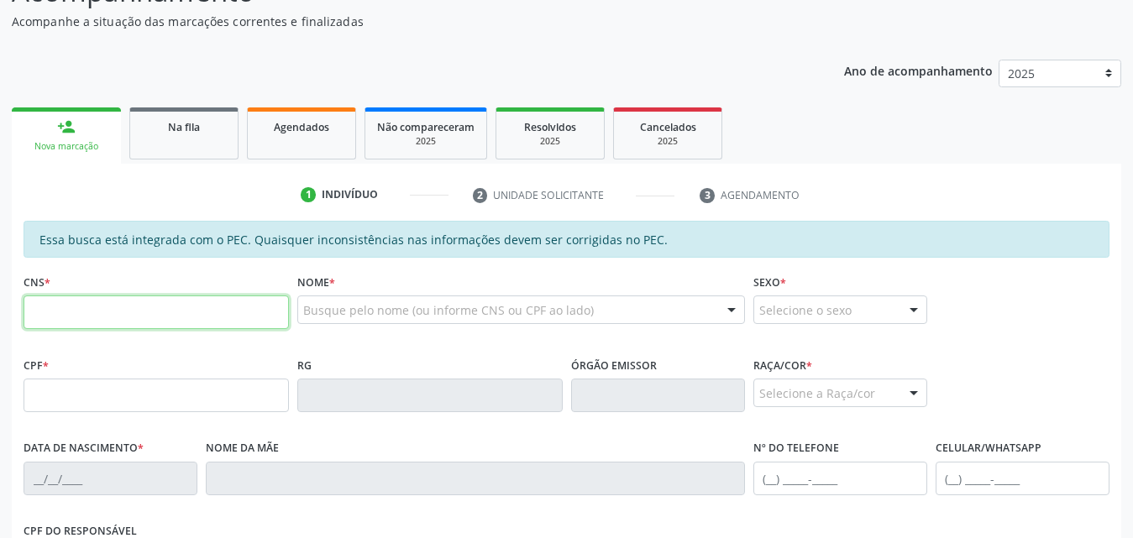
click at [128, 311] on input "text" at bounding box center [156, 313] width 265 height 34
type input "707 8036 1549 0716"
type input "348.392.084-68"
type input "22/01/1960"
type input "Valdecy Tenorio de Menezes"
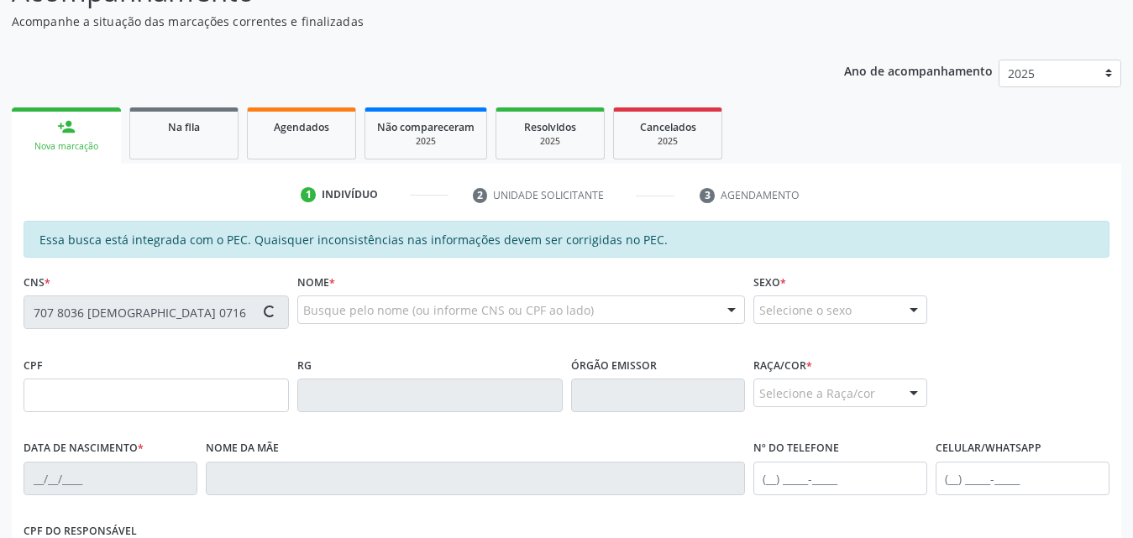
type input "(28) 98834-7404"
type input "S/N"
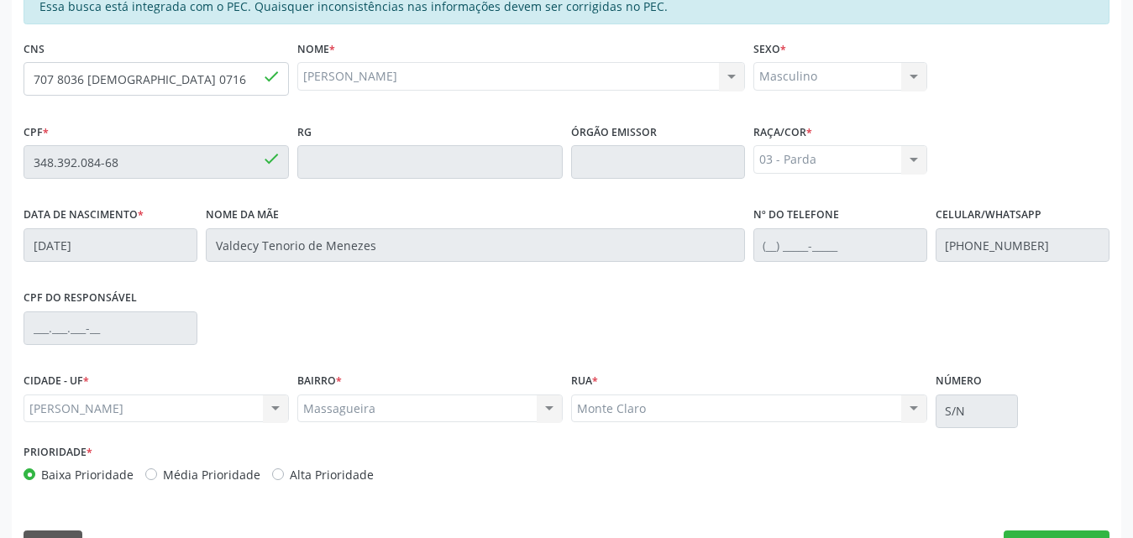
scroll to position [444, 0]
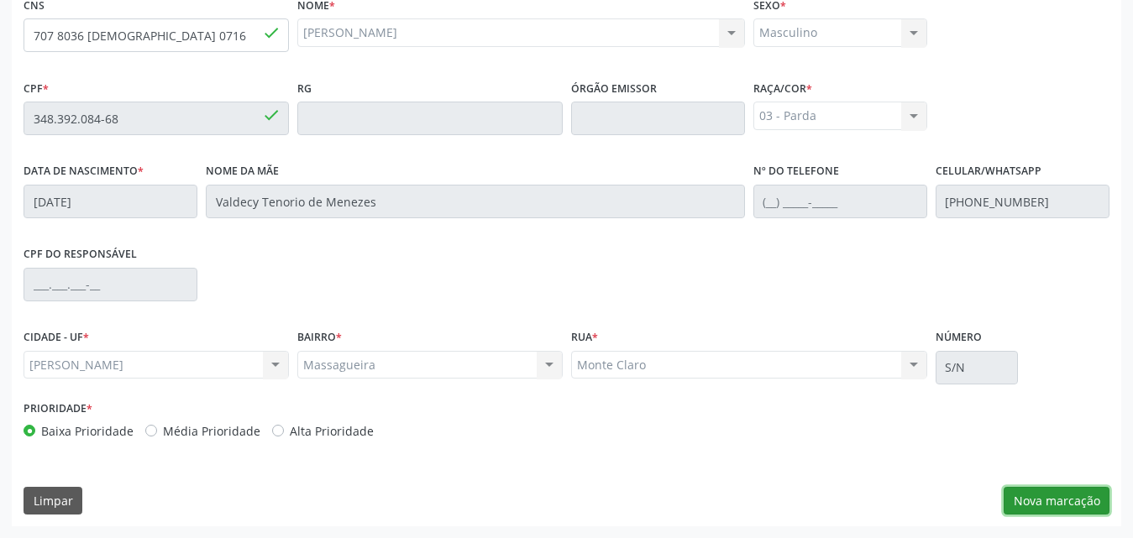
click at [1081, 503] on button "Nova marcação" at bounding box center [1056, 501] width 106 height 29
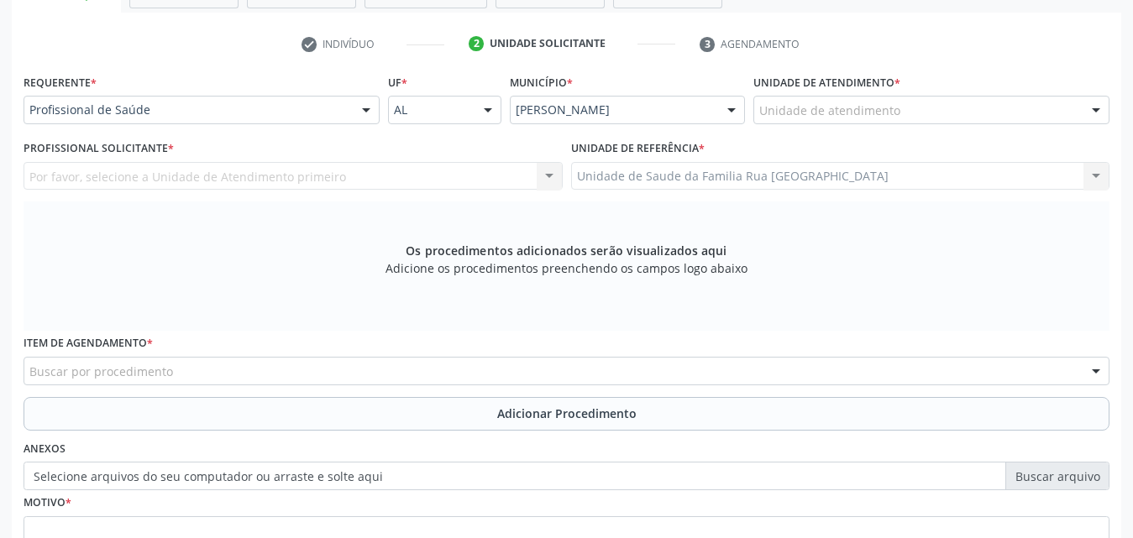
scroll to position [192, 0]
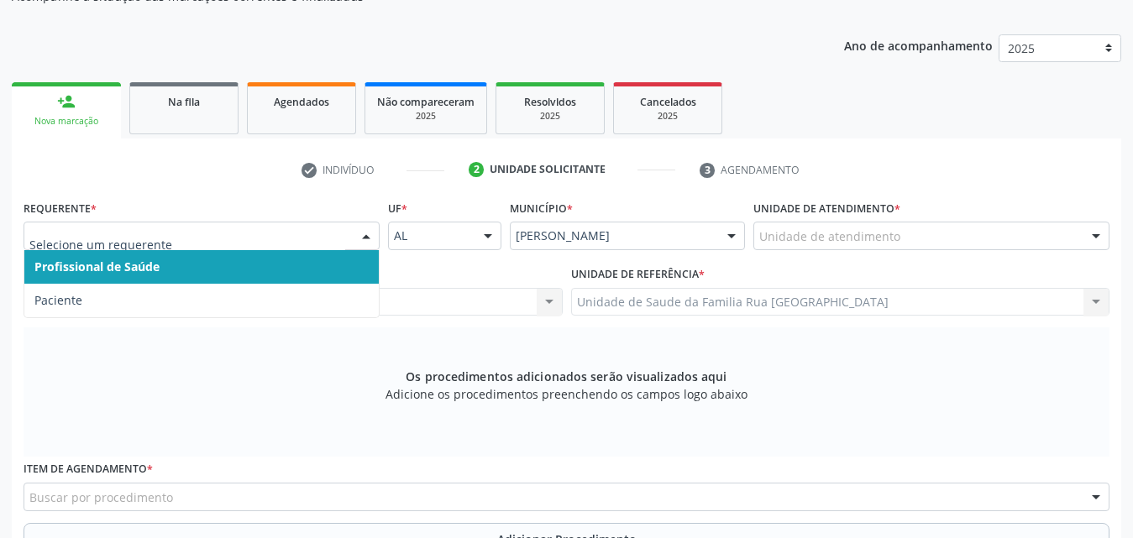
click at [362, 235] on div at bounding box center [365, 236] width 25 height 29
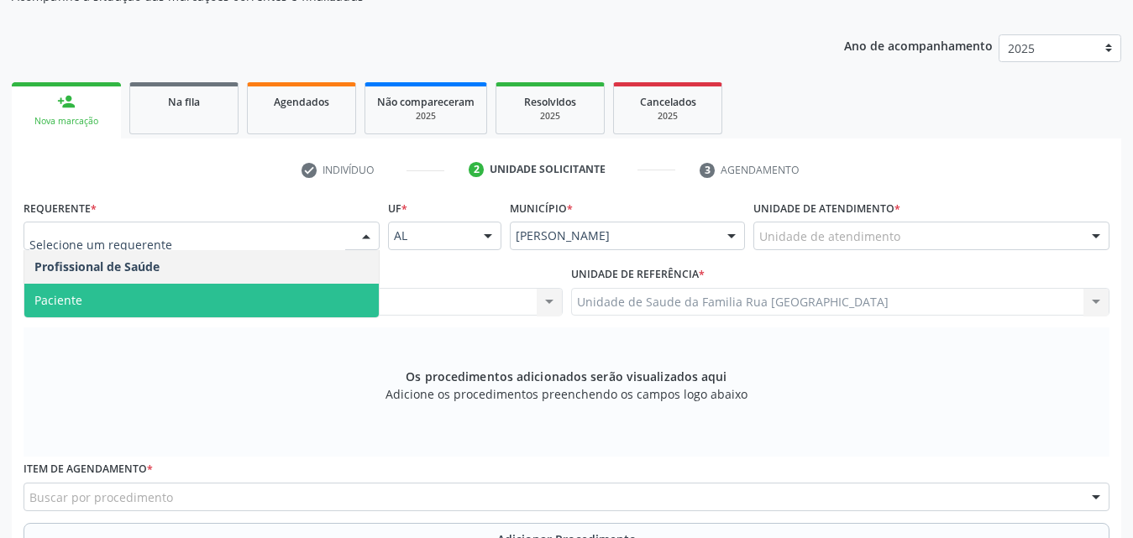
click at [149, 307] on span "Paciente" at bounding box center [201, 301] width 354 height 34
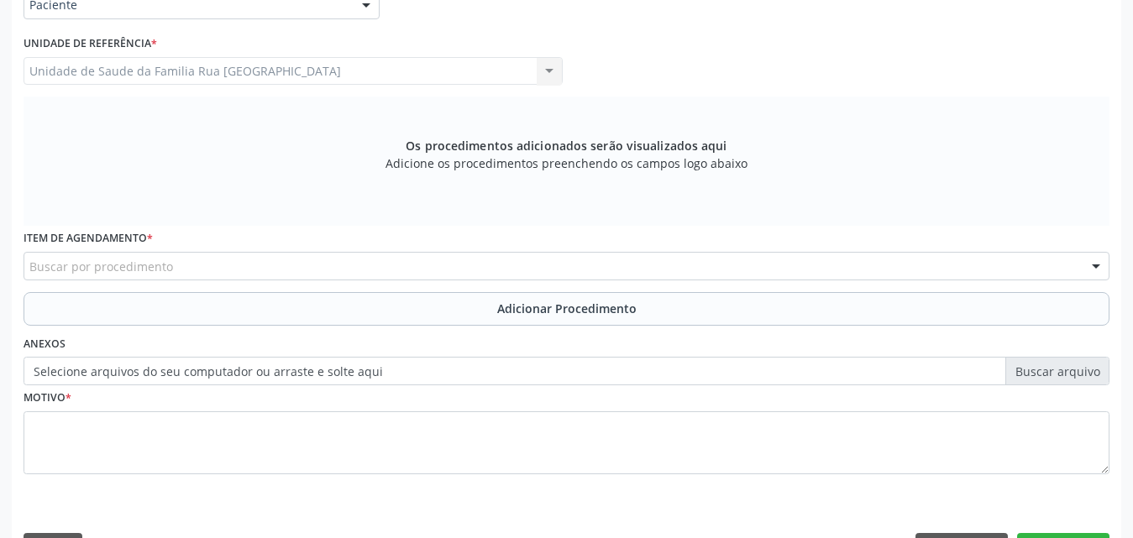
scroll to position [444, 0]
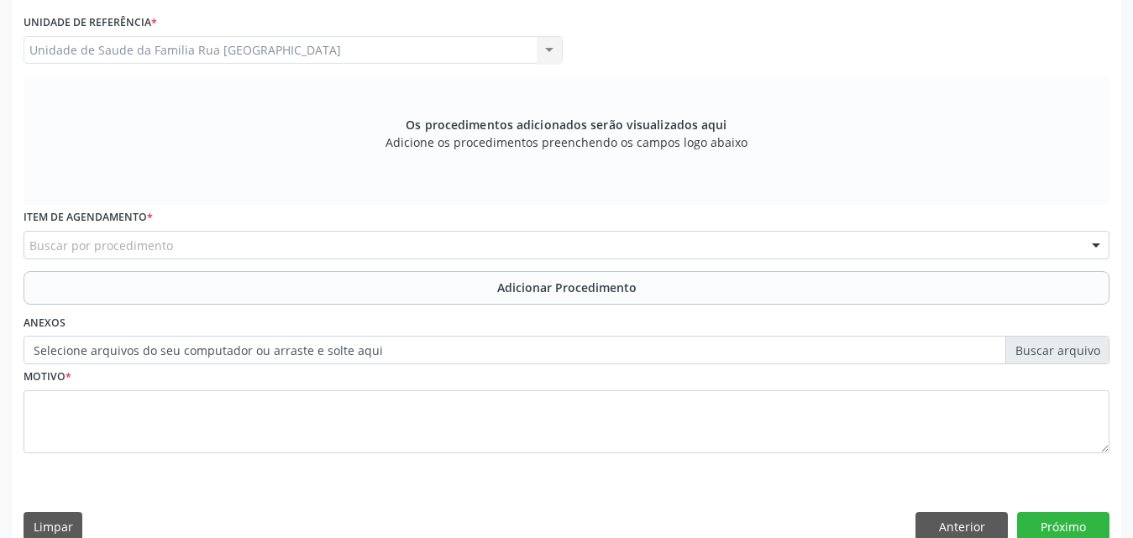
click at [237, 251] on div "Buscar por procedimento" at bounding box center [567, 245] width 1086 height 29
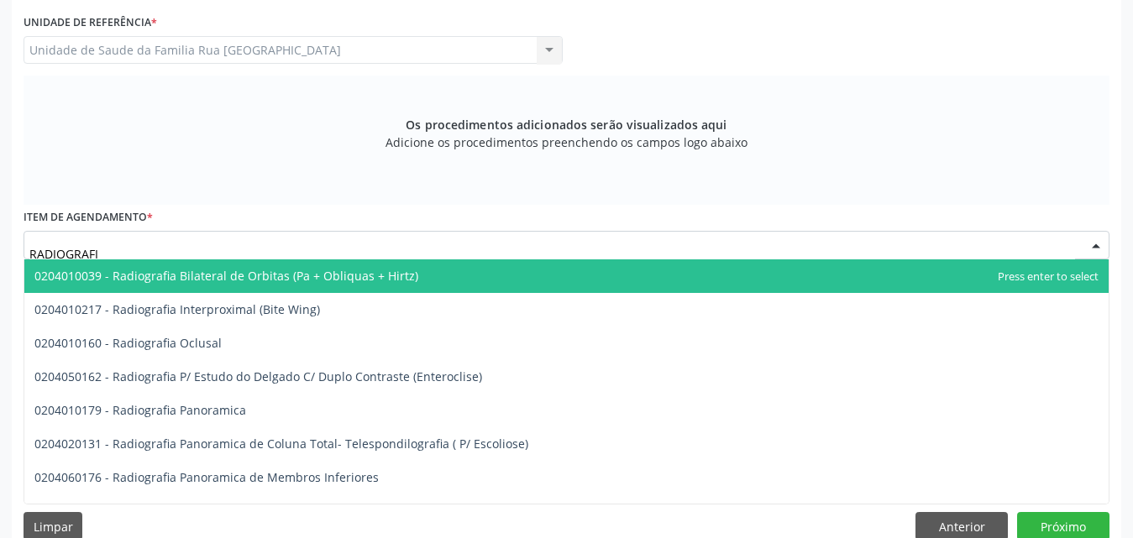
type input "RADIOGRAFIA"
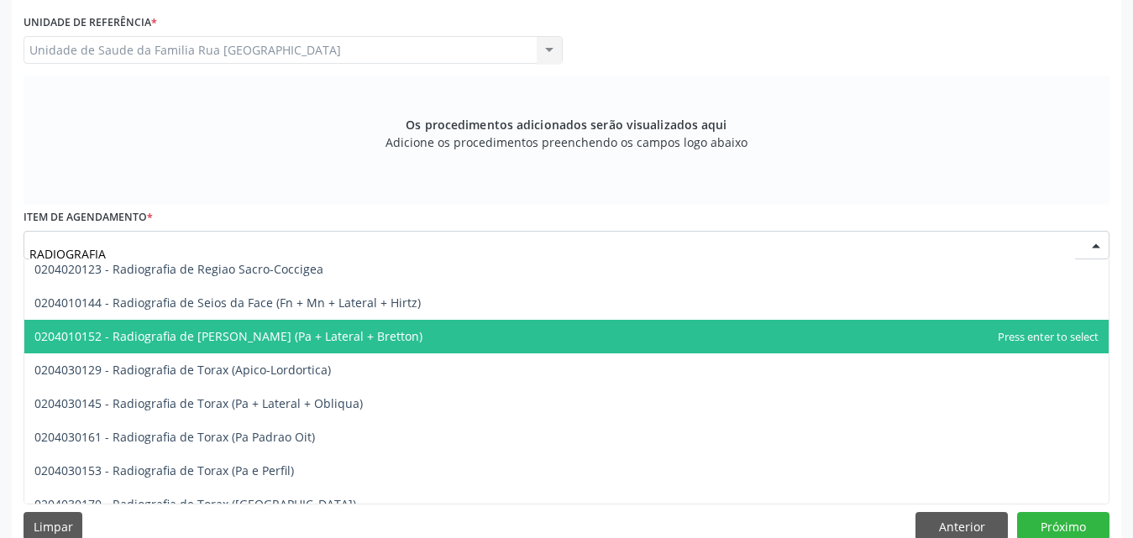
scroll to position [2173, 0]
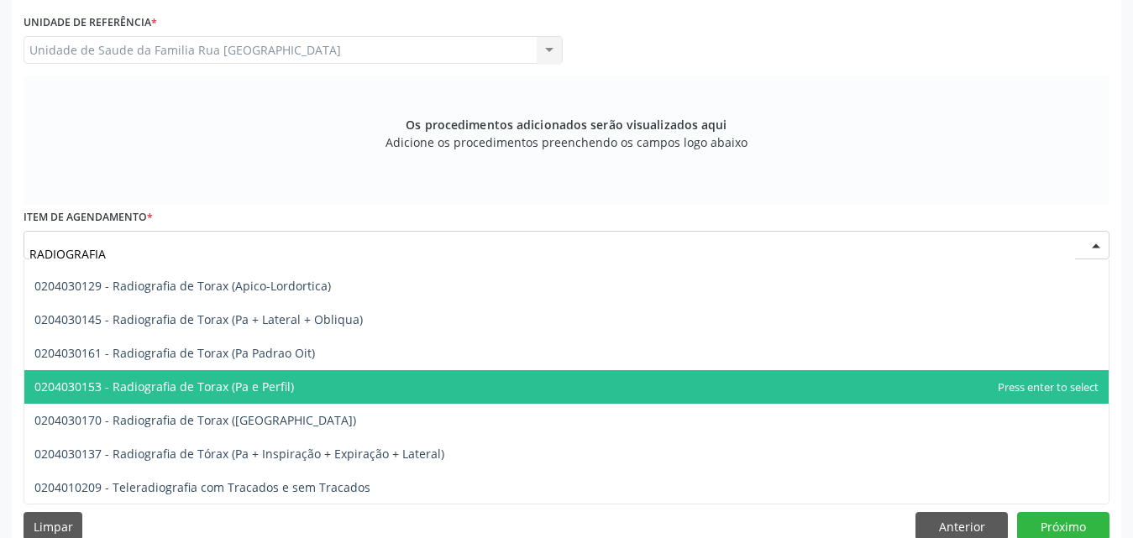
click at [283, 384] on span "0204030153 - Radiografia de Torax (Pa e Perfil)" at bounding box center [163, 387] width 259 height 16
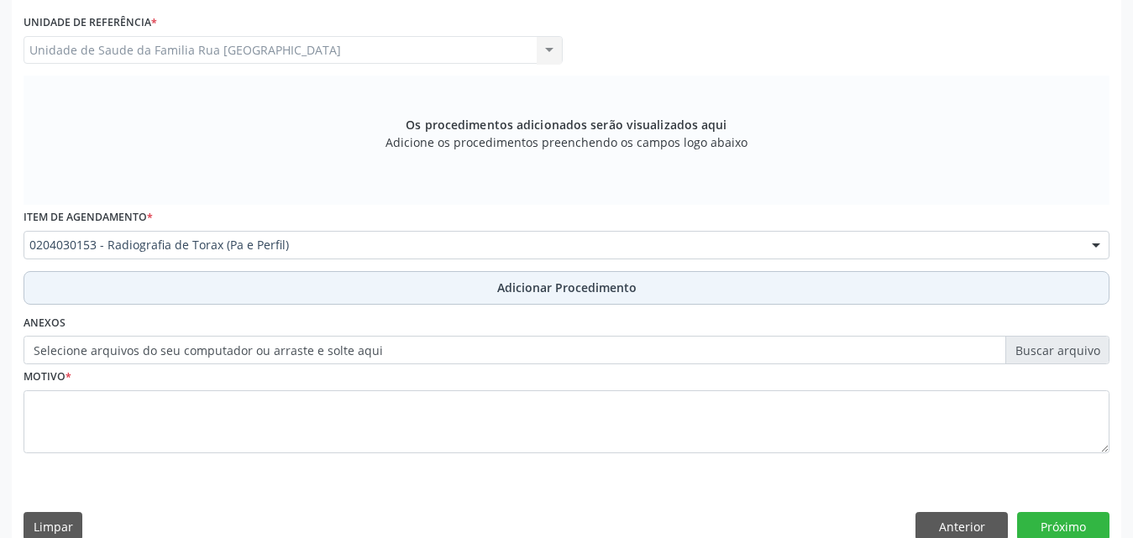
click at [564, 283] on span "Adicionar Procedimento" at bounding box center [566, 288] width 139 height 18
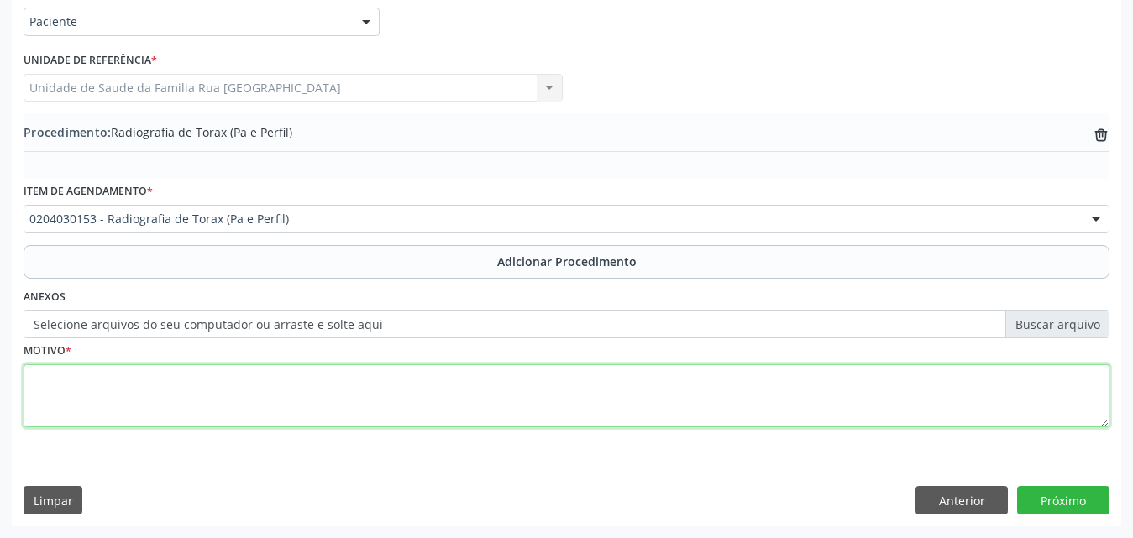
click at [152, 426] on textarea at bounding box center [567, 396] width 1086 height 64
type textarea "INVESTIGACAO DE TB ULTRAPULMONAR."
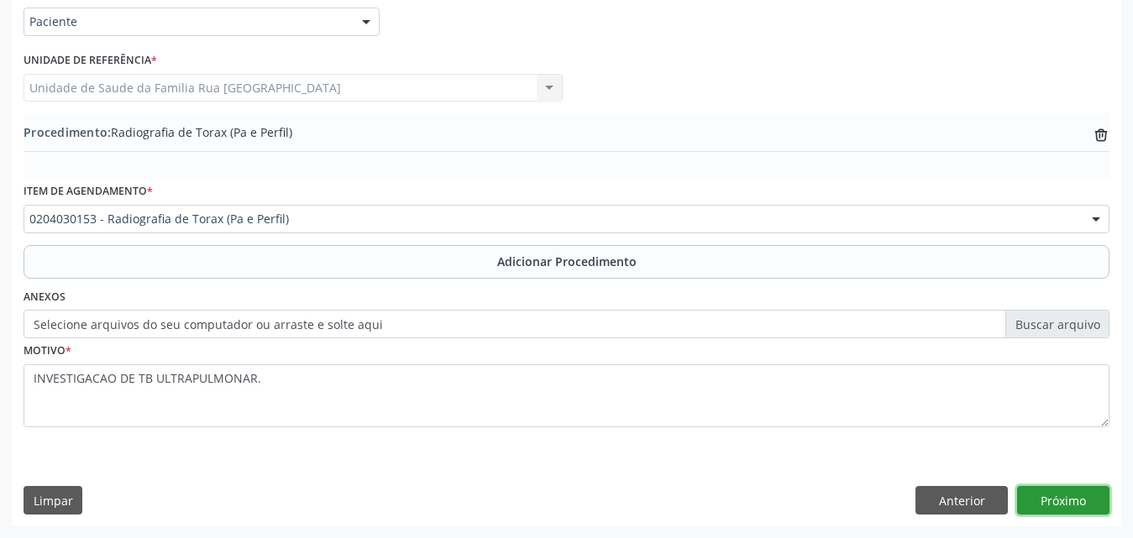
click at [1064, 502] on button "Próximo" at bounding box center [1063, 500] width 92 height 29
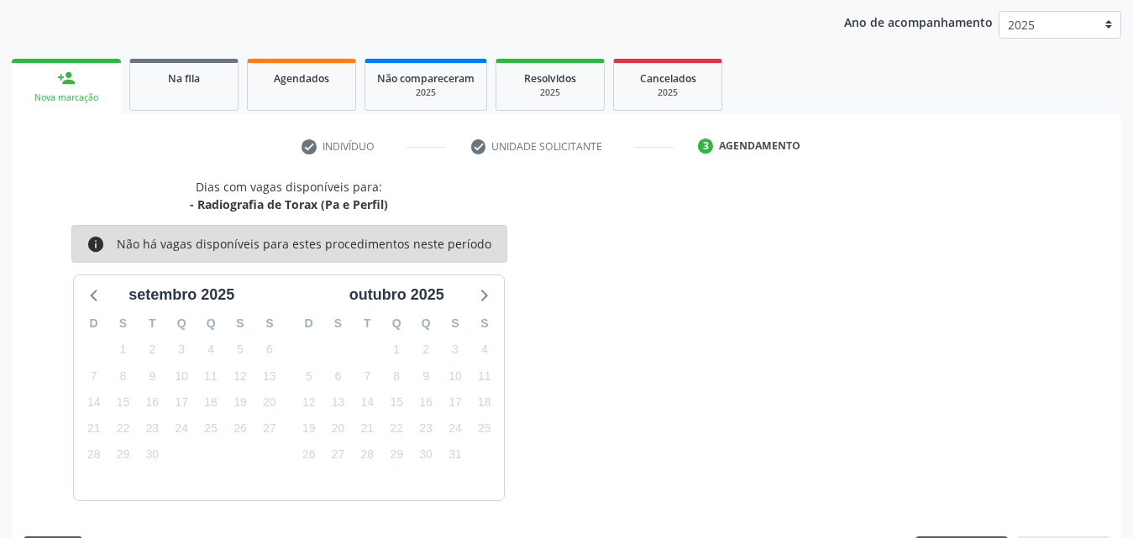
scroll to position [265, 0]
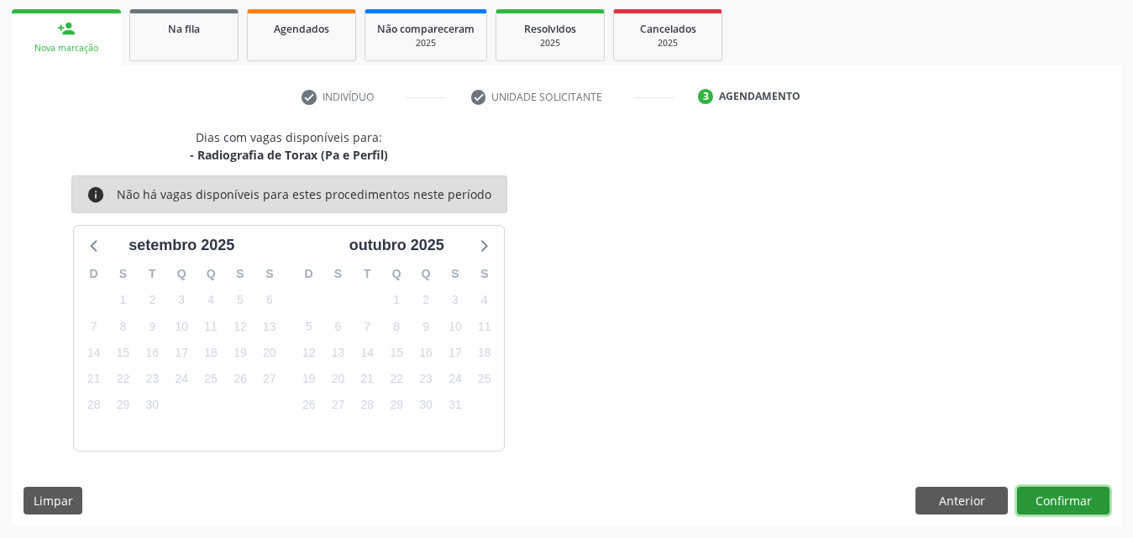
click at [1064, 502] on button "Confirmar" at bounding box center [1063, 501] width 92 height 29
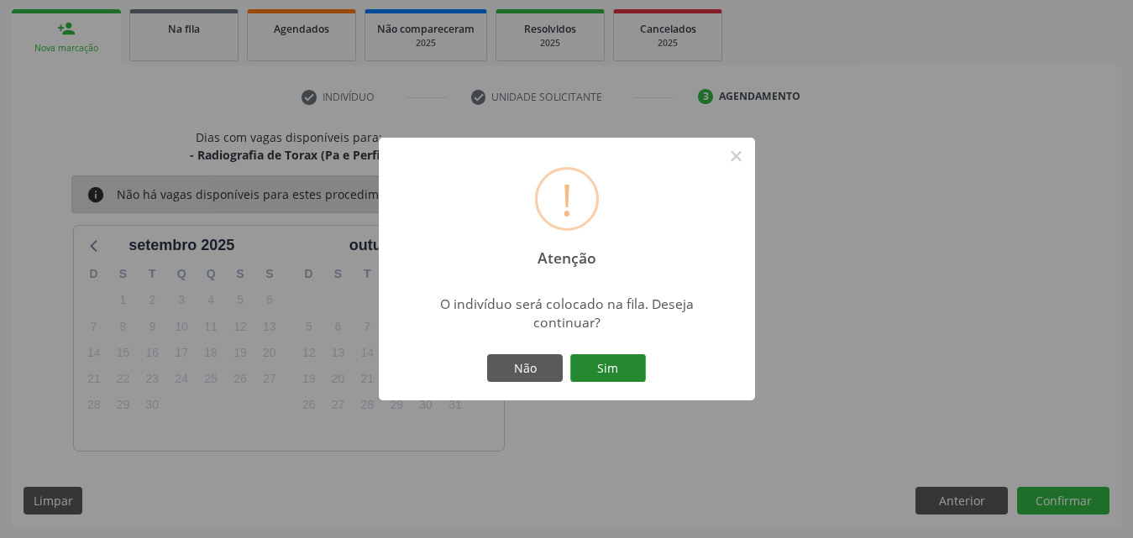
click at [580, 365] on button "Sim" at bounding box center [608, 368] width 76 height 29
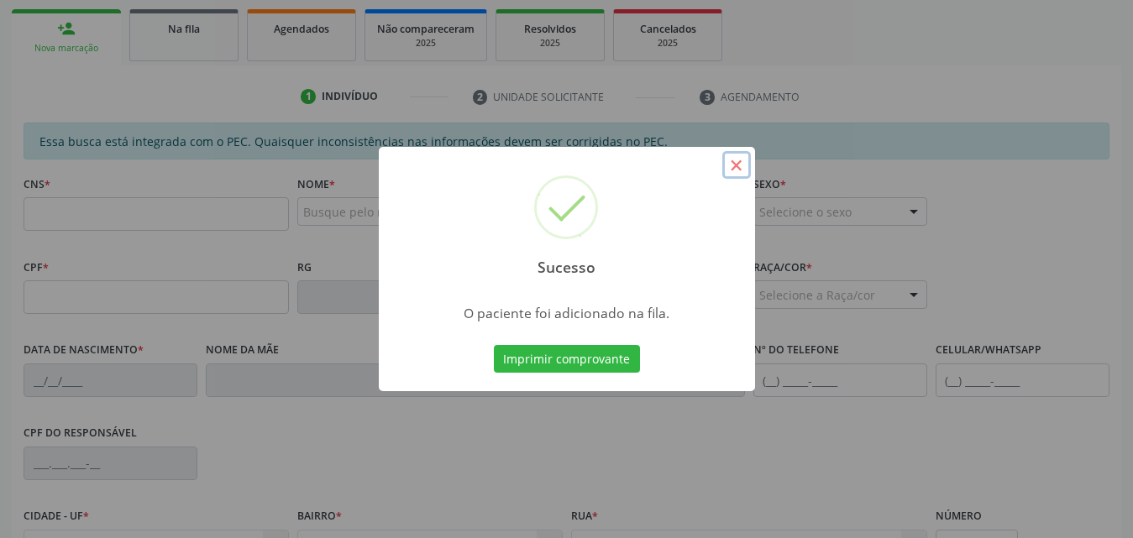
click at [746, 162] on button "×" at bounding box center [736, 165] width 29 height 29
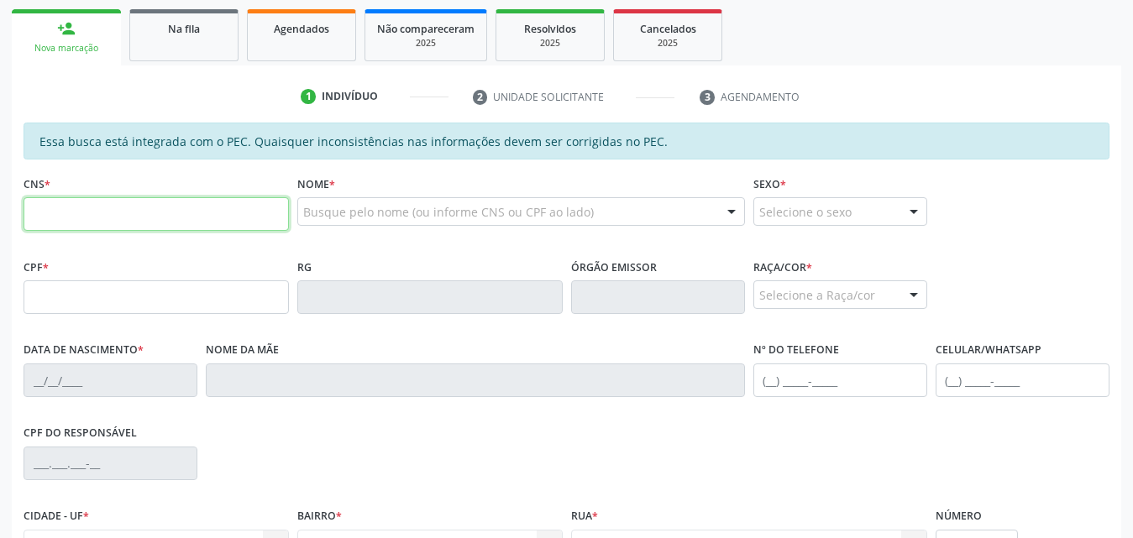
click at [171, 211] on input "text" at bounding box center [156, 214] width 265 height 34
type input "708 0088 8711 6423"
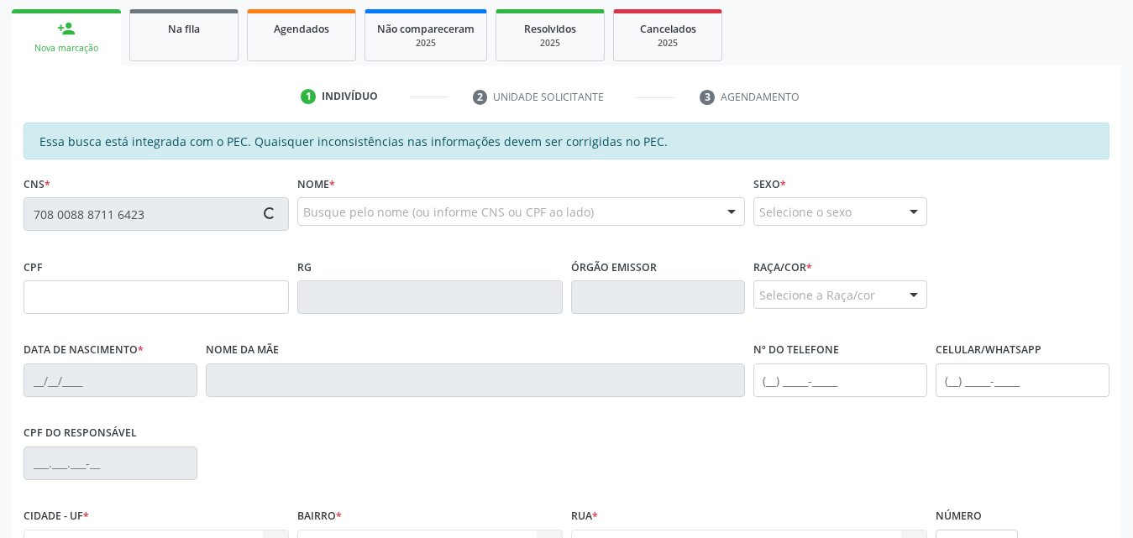
type input "020.910.573-98"
type input "22/03/1988"
type input "Francisca Carlo da Silva Bezerra"
type input "(88) 99688-5758"
type input "43"
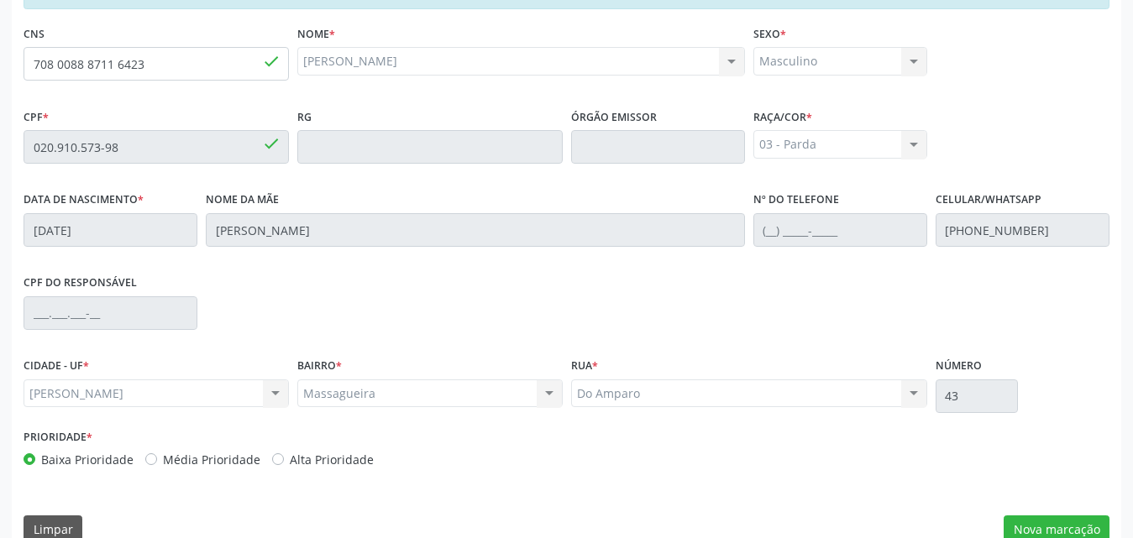
scroll to position [444, 0]
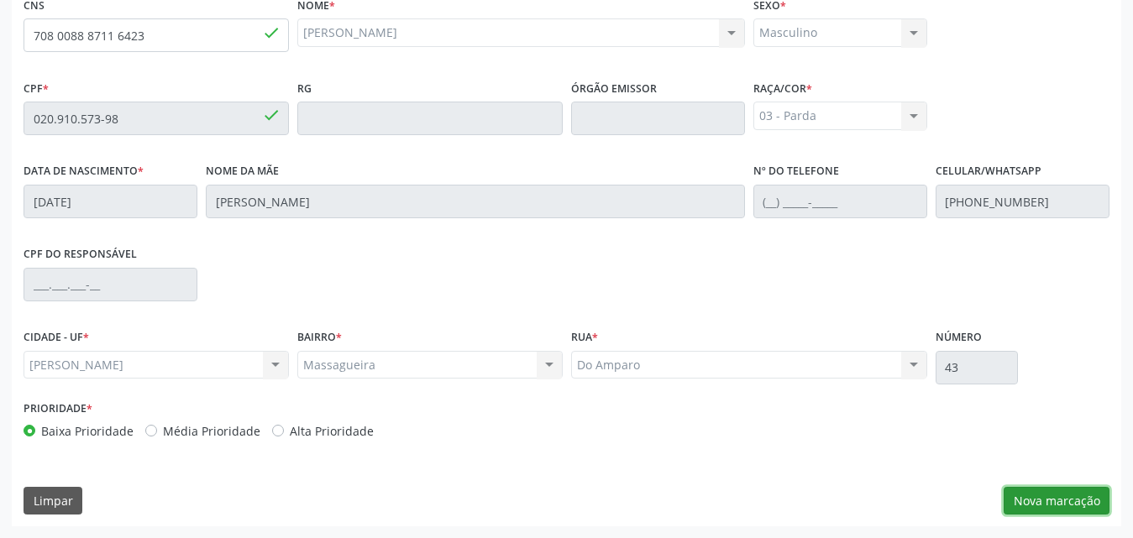
click at [1046, 496] on button "Nova marcação" at bounding box center [1056, 501] width 106 height 29
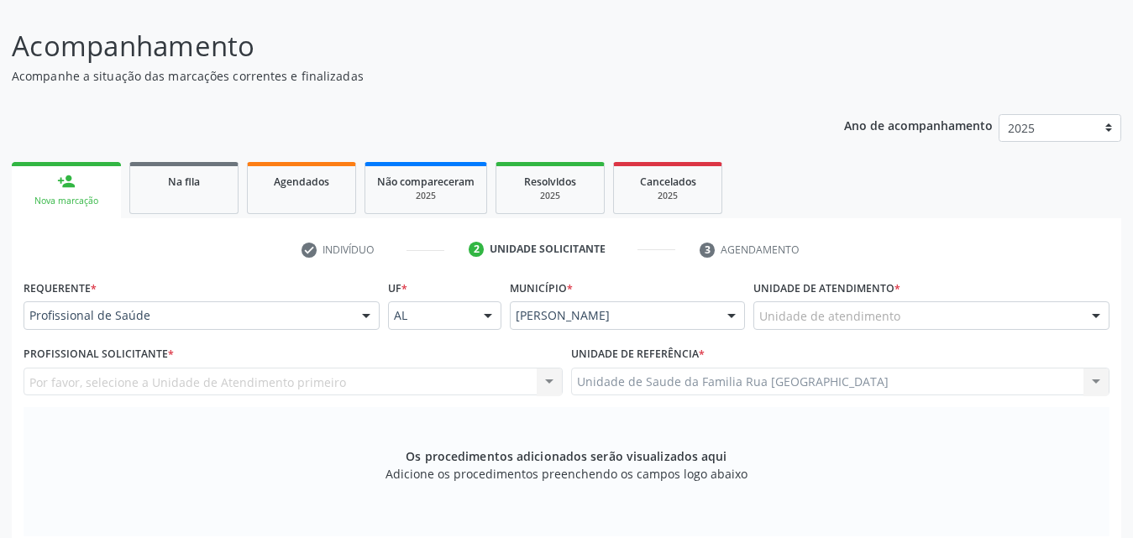
scroll to position [108, 0]
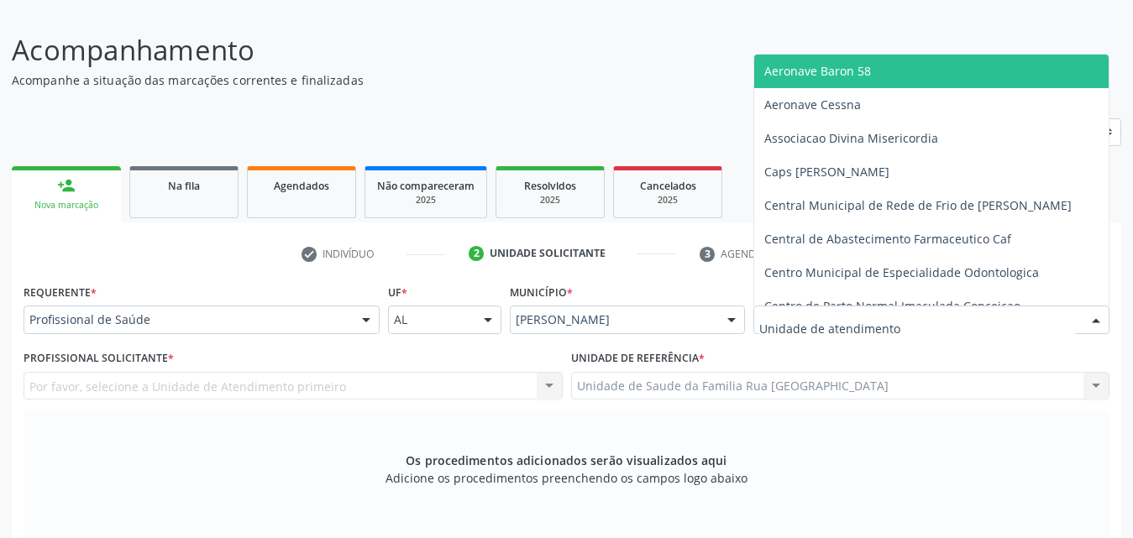
click at [954, 313] on div at bounding box center [931, 320] width 356 height 29
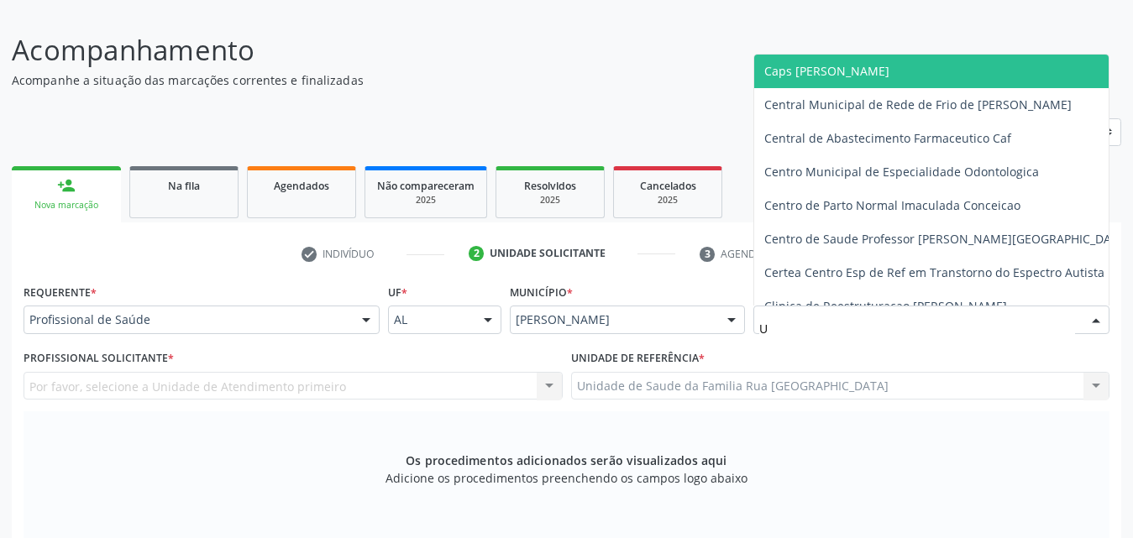
type input "UP"
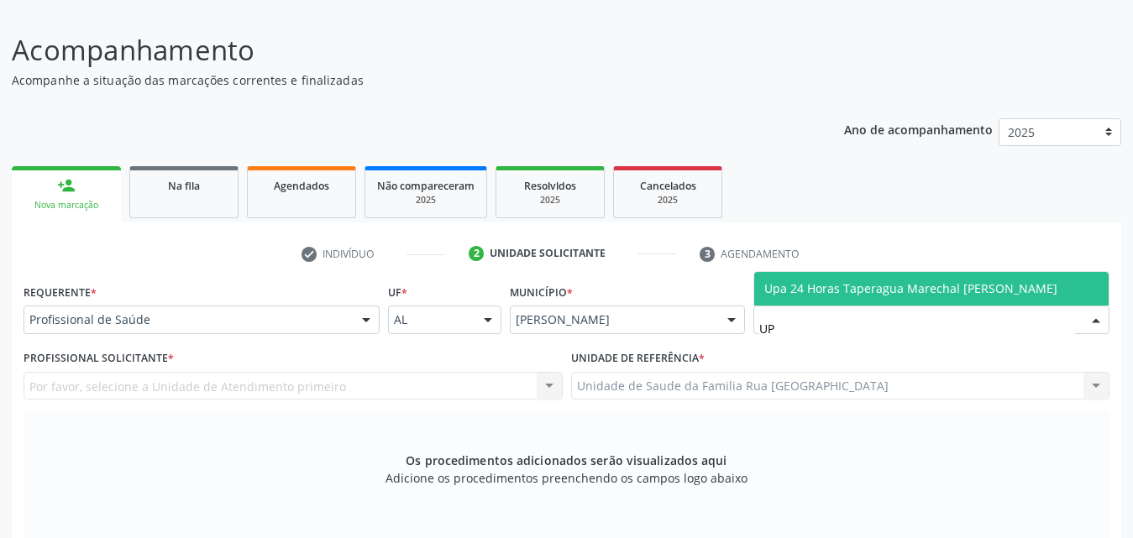
click at [930, 295] on span "Upa 24 Horas Taperagua Marechal [PERSON_NAME]" at bounding box center [910, 288] width 293 height 16
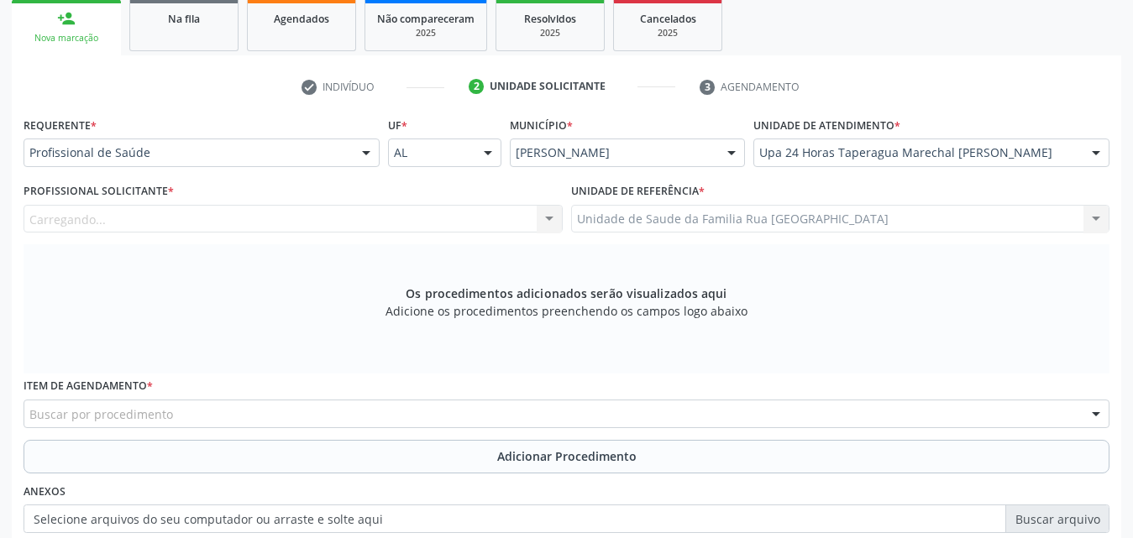
scroll to position [276, 0]
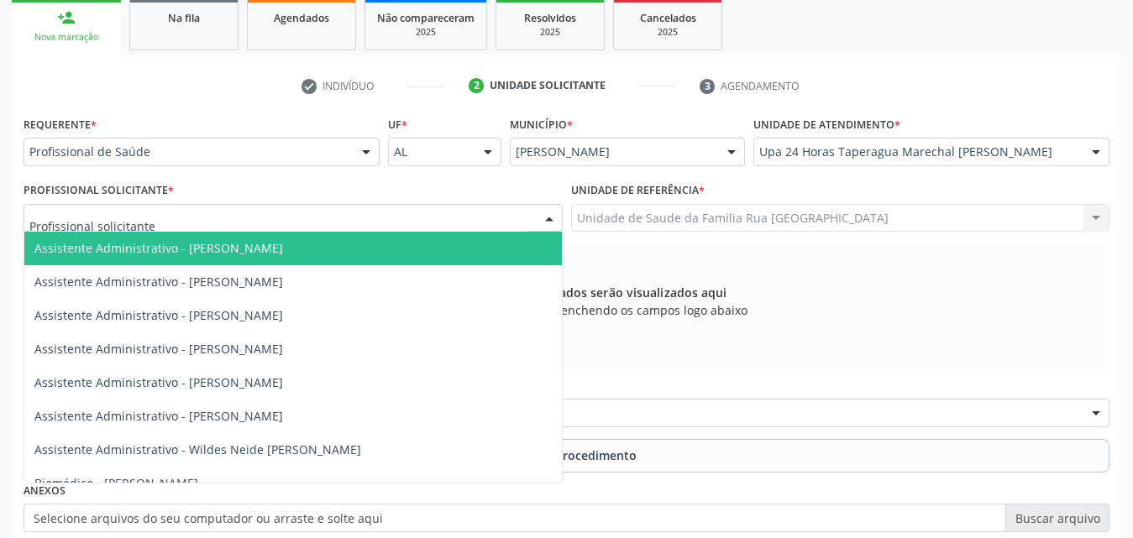
click at [207, 218] on div at bounding box center [293, 218] width 539 height 29
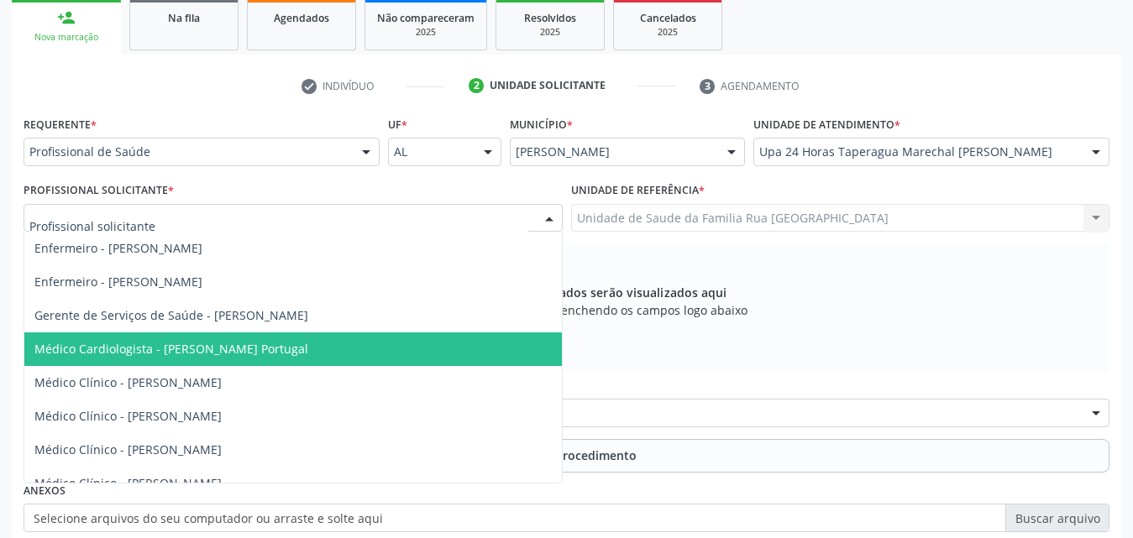
scroll to position [1427, 0]
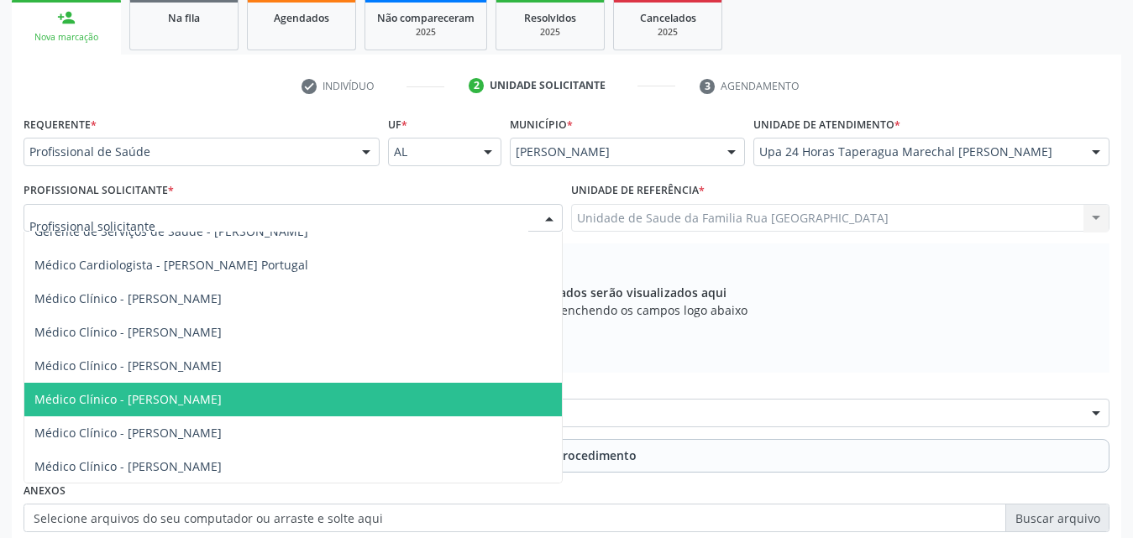
click at [222, 407] on span "Médico Clínico - Bruna Milena de Araujo Bezerra" at bounding box center [127, 399] width 187 height 16
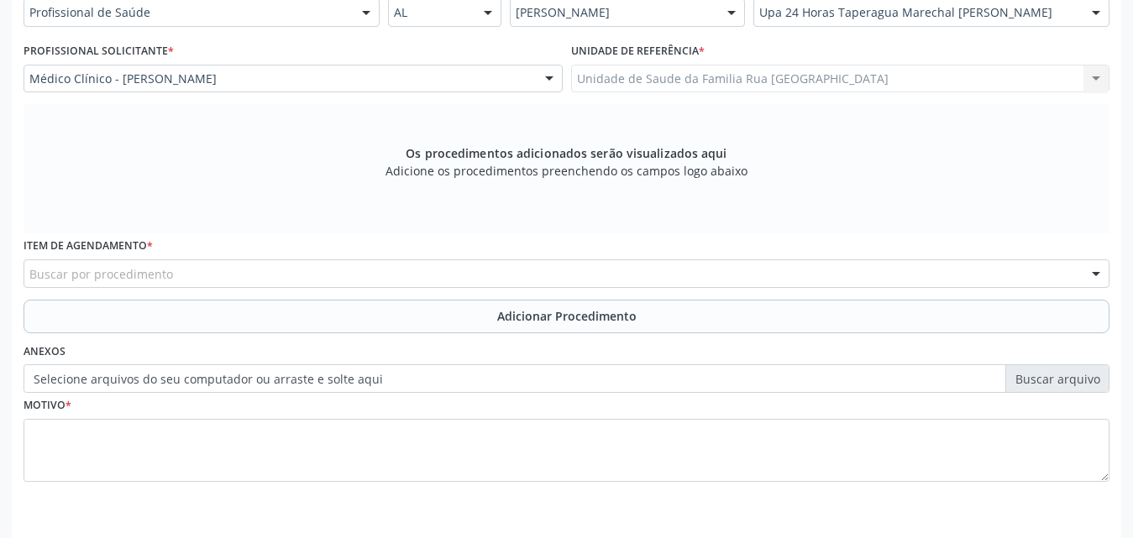
scroll to position [386, 0]
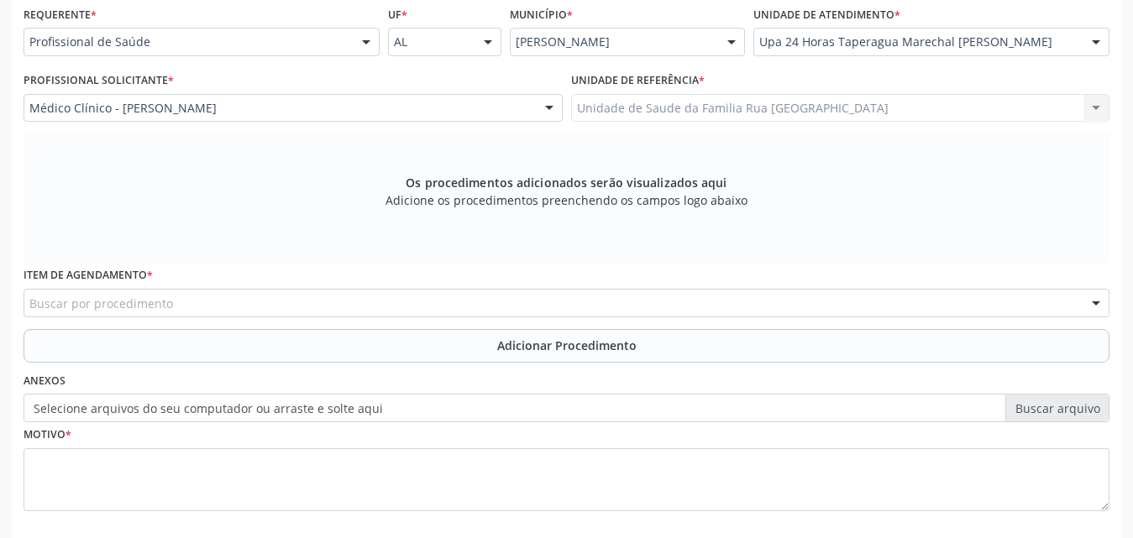
click at [340, 306] on div "Buscar por procedimento" at bounding box center [567, 303] width 1086 height 29
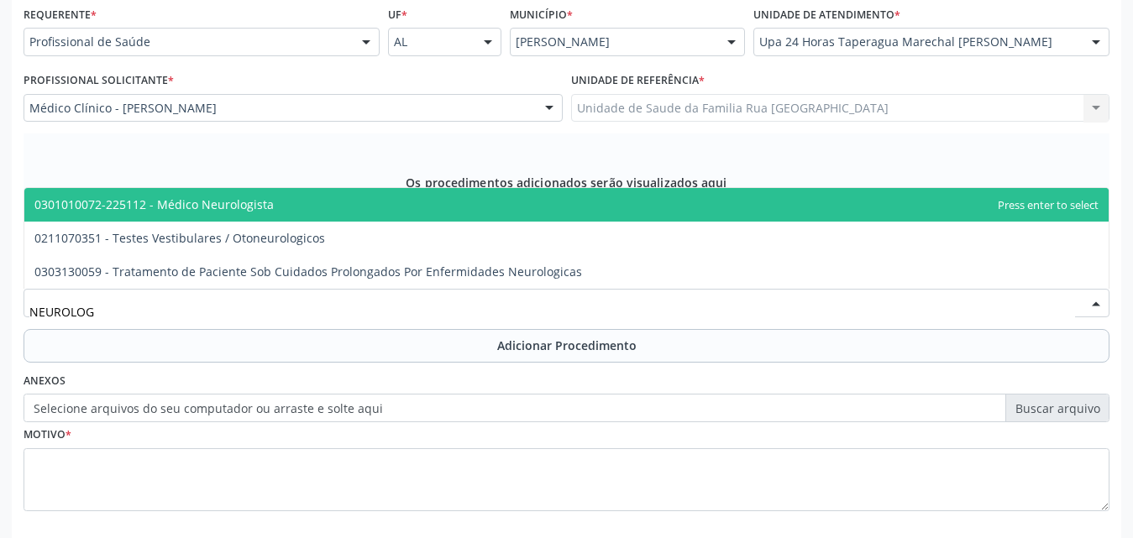
type input "NEUROLOGI"
click at [231, 196] on span "0301010072-225112 - Médico Neurologista" at bounding box center [153, 204] width 239 height 16
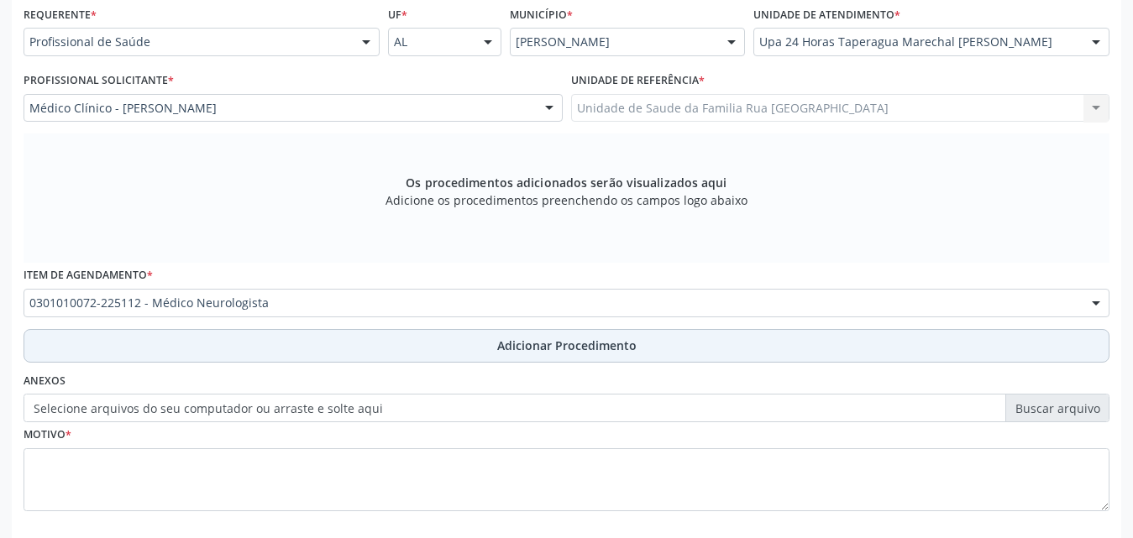
click at [525, 341] on span "Adicionar Procedimento" at bounding box center [566, 346] width 139 height 18
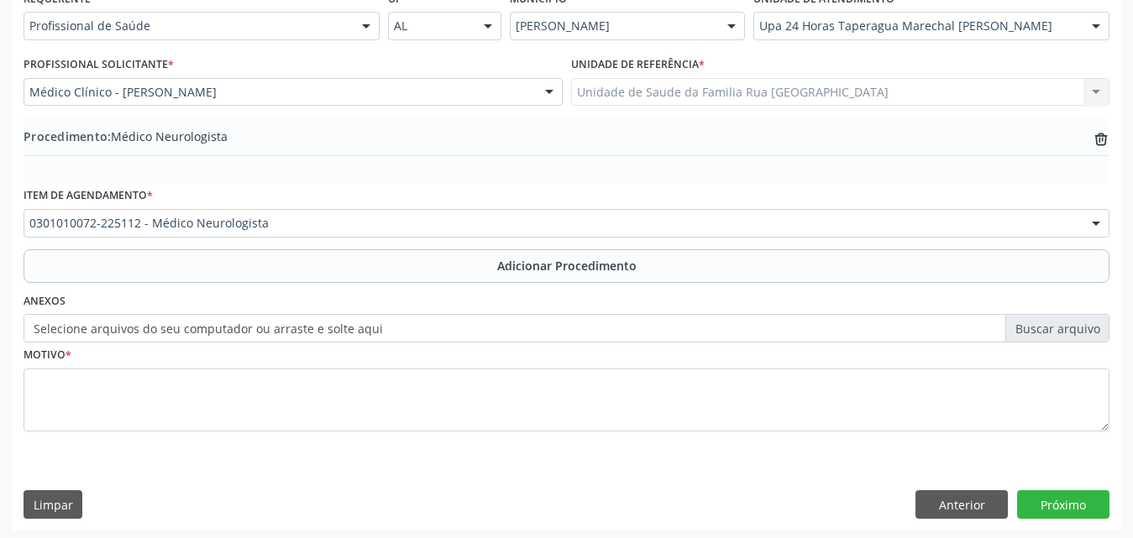
scroll to position [406, 0]
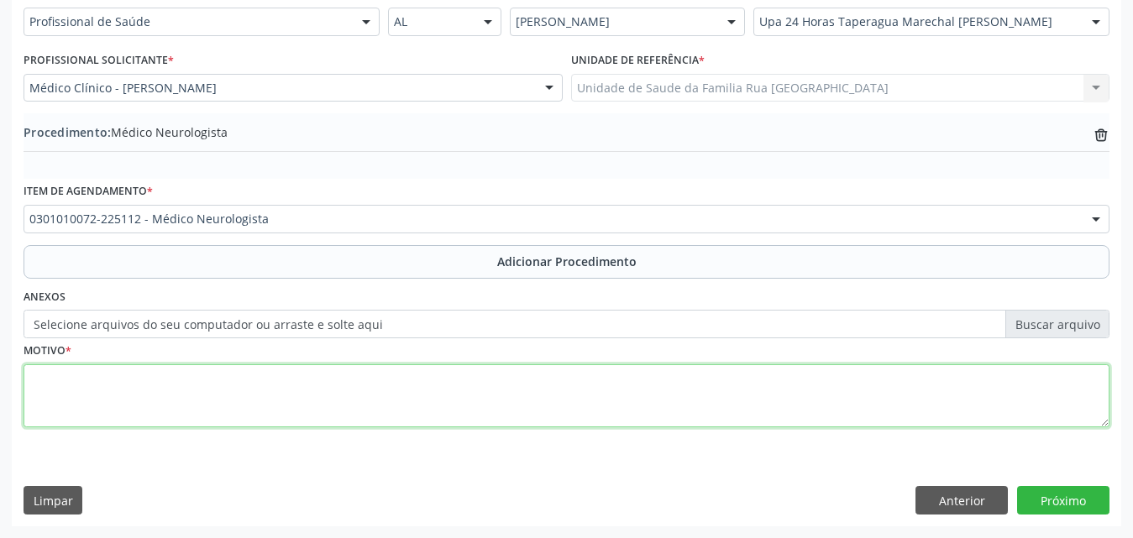
click at [201, 390] on textarea at bounding box center [567, 396] width 1086 height 64
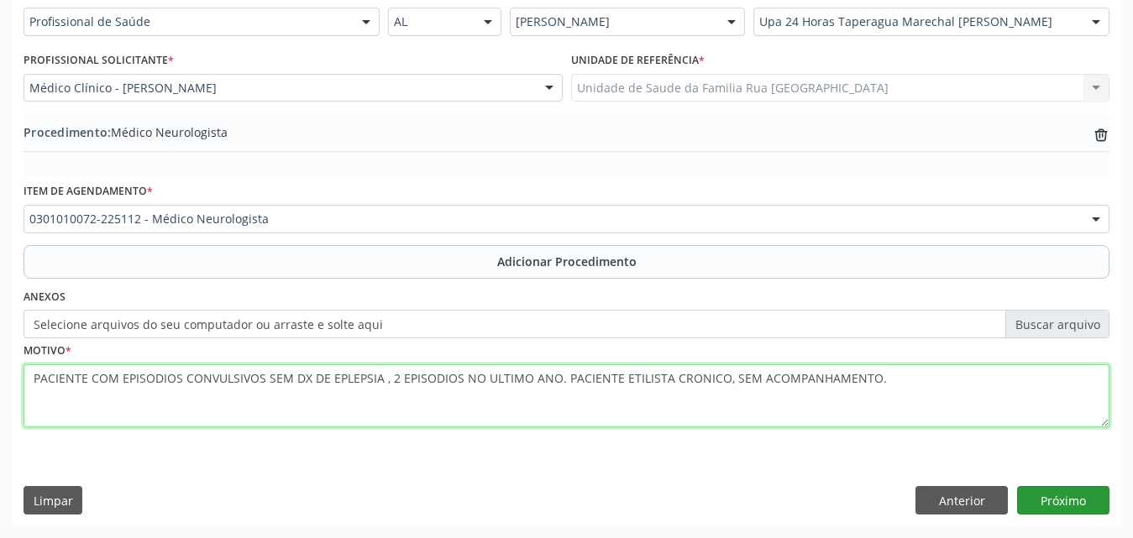
type textarea "PACIENTE COM EPISODIOS CONVULSIVOS SEM DX DE EPLEPSIA , 2 EPISODIOS NO ULTIMO A…"
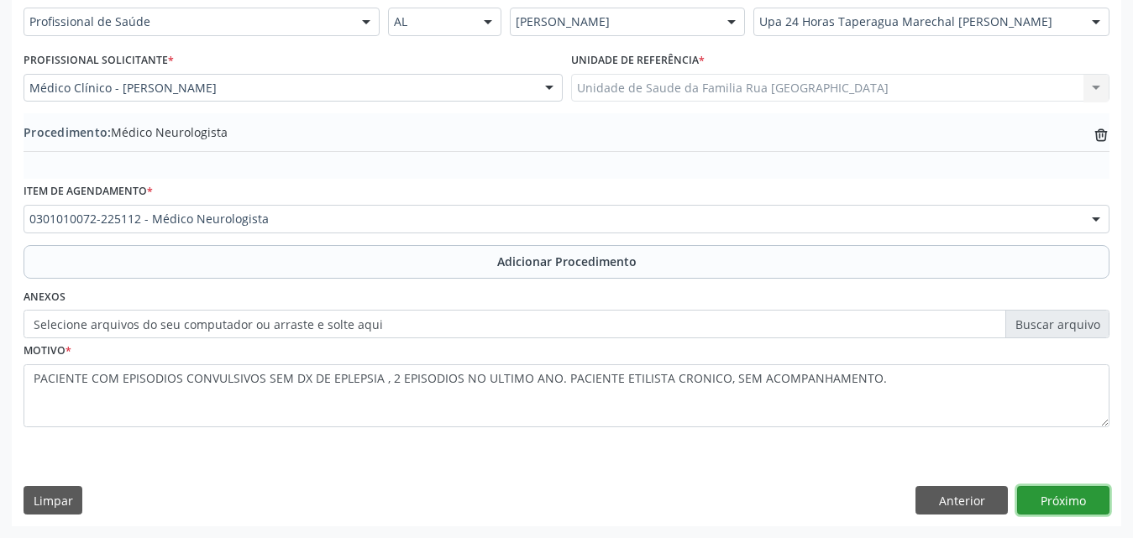
click at [1073, 493] on button "Próximo" at bounding box center [1063, 500] width 92 height 29
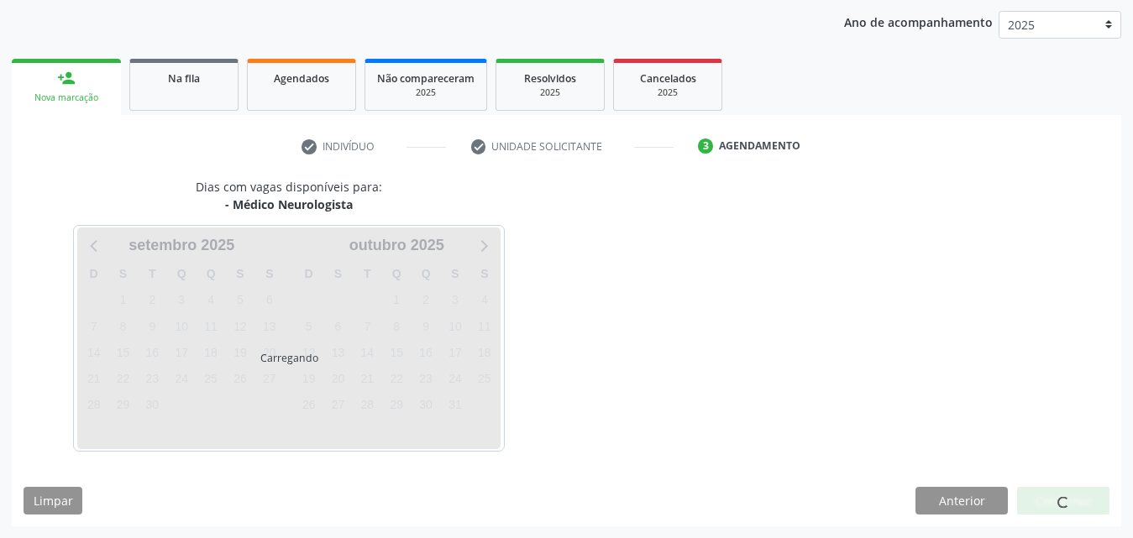
scroll to position [265, 0]
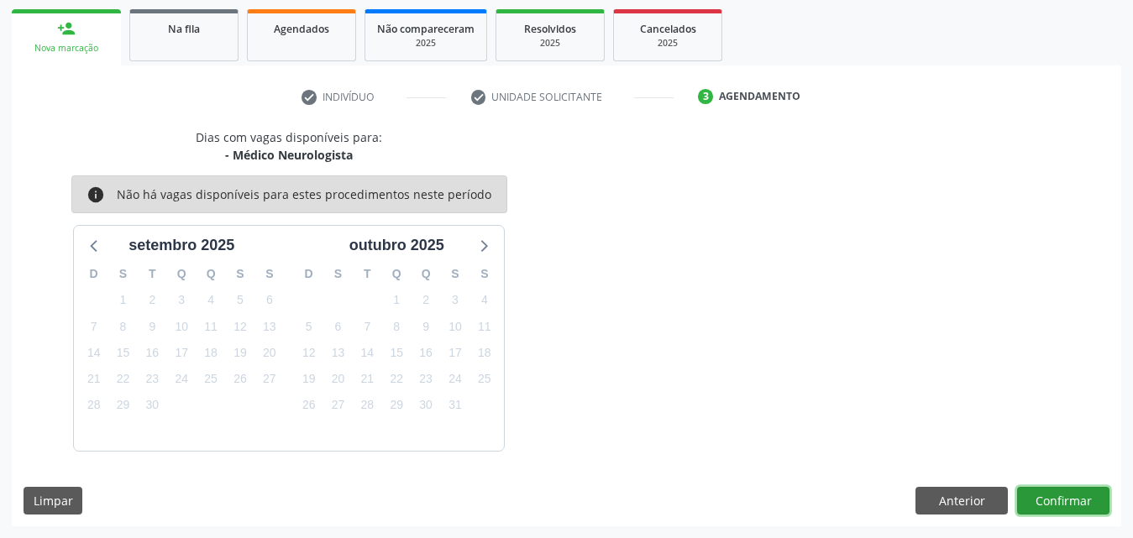
click at [1072, 492] on button "Confirmar" at bounding box center [1063, 501] width 92 height 29
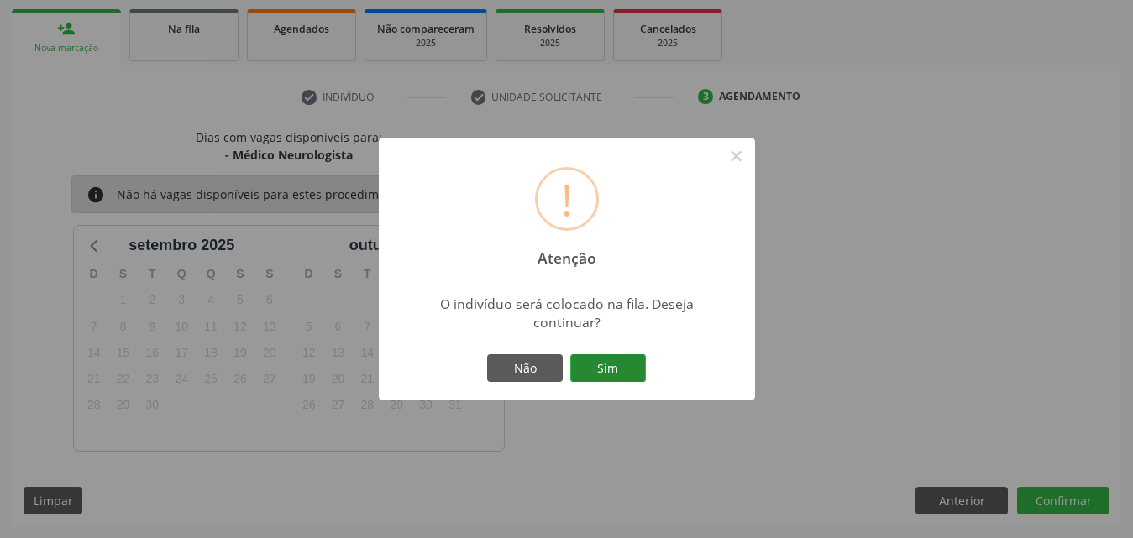
click at [626, 366] on button "Sim" at bounding box center [608, 368] width 76 height 29
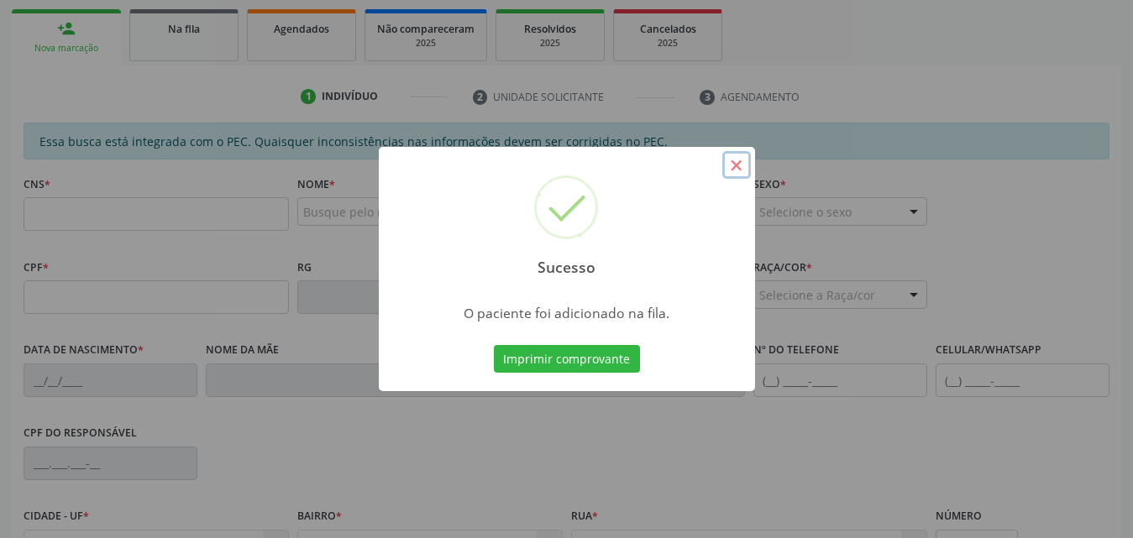
click at [734, 154] on button "×" at bounding box center [736, 165] width 29 height 29
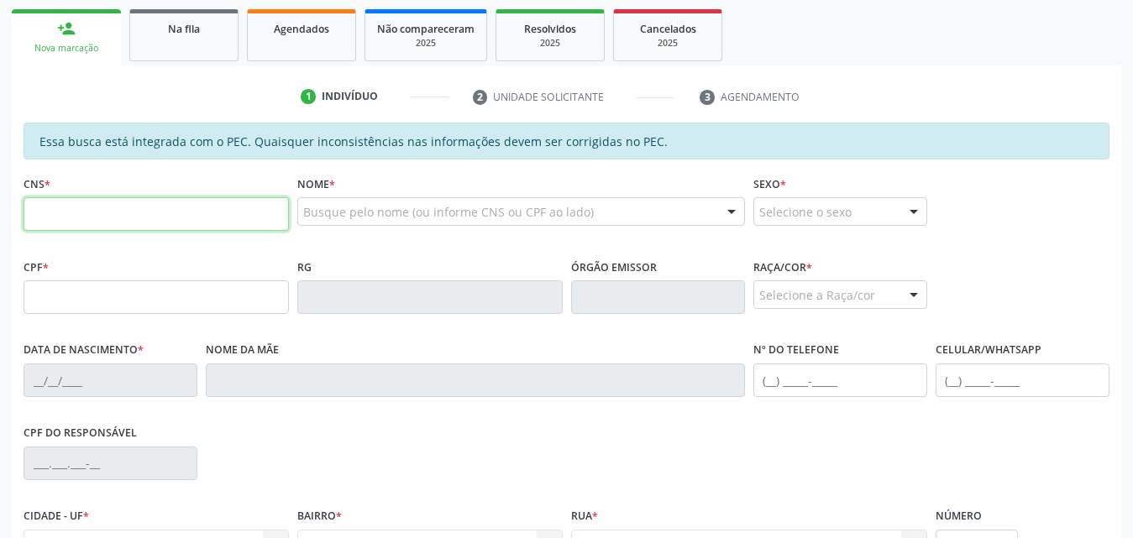
click at [95, 208] on input "text" at bounding box center [156, 214] width 265 height 34
type input "707 8056 9216 6814"
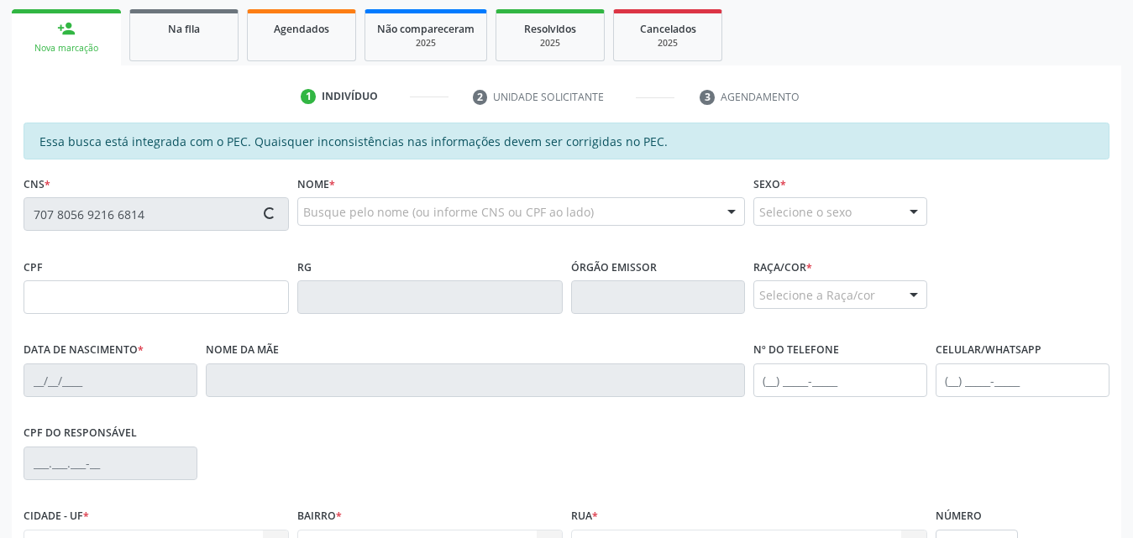
type input "094.198.804-00"
type input "06/11/1992"
type input "Maria de Lourdes da Silva"
type input "(82) 99427-5089"
type input "S/N"
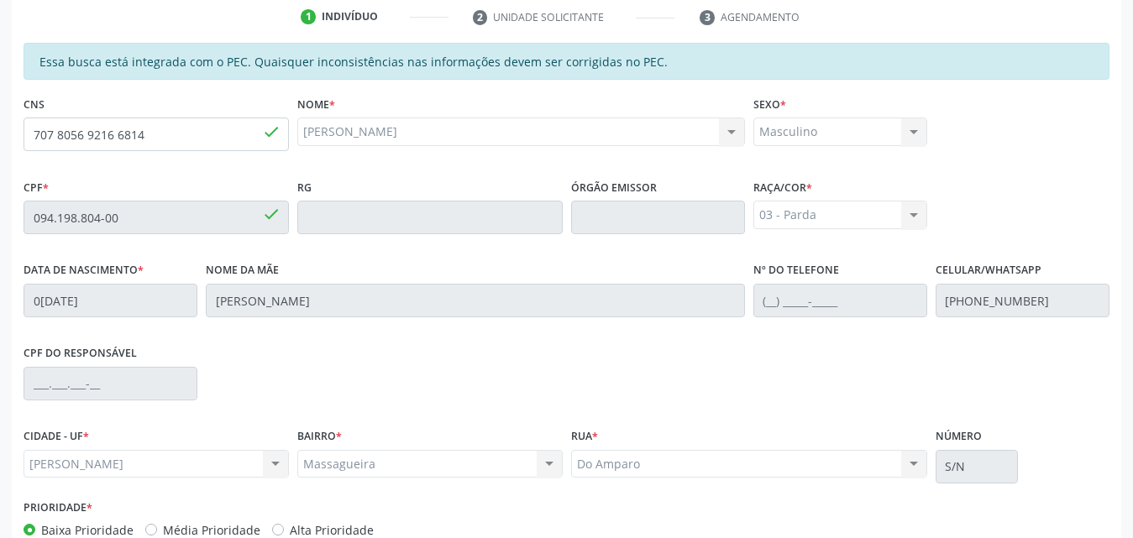
scroll to position [444, 0]
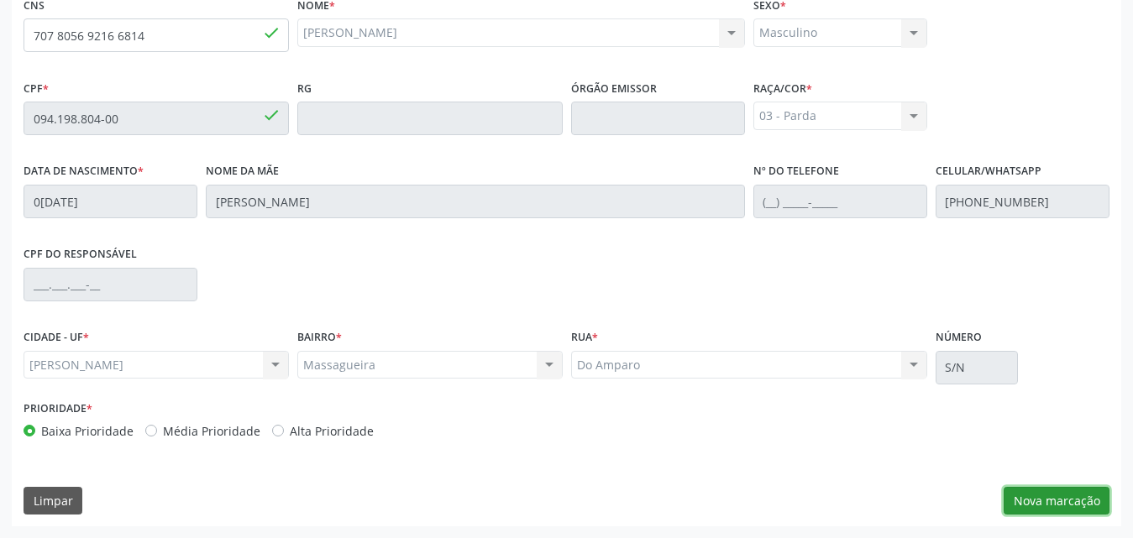
click at [1067, 504] on button "Nova marcação" at bounding box center [1056, 501] width 106 height 29
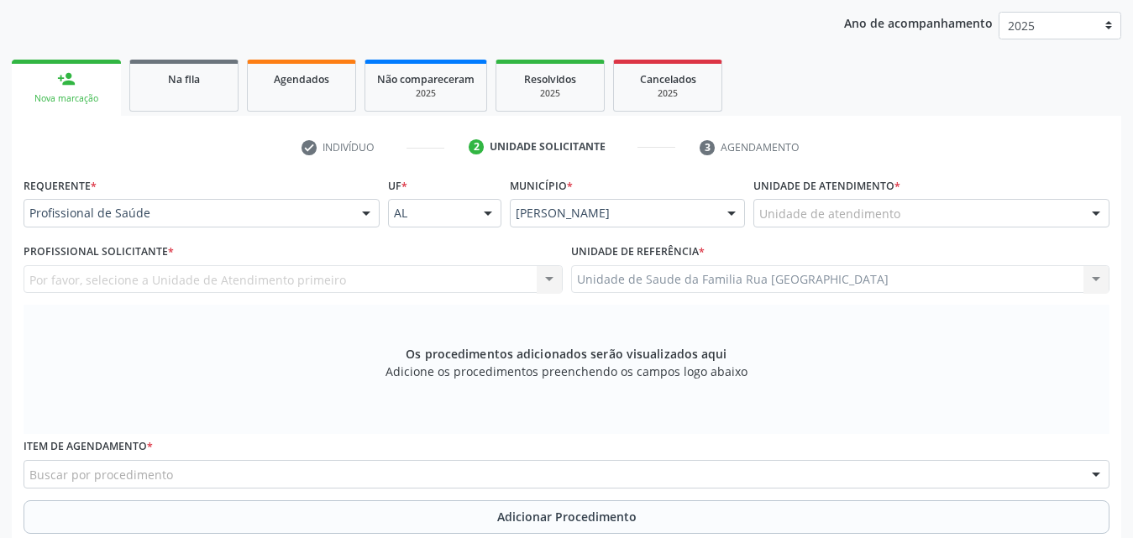
scroll to position [192, 0]
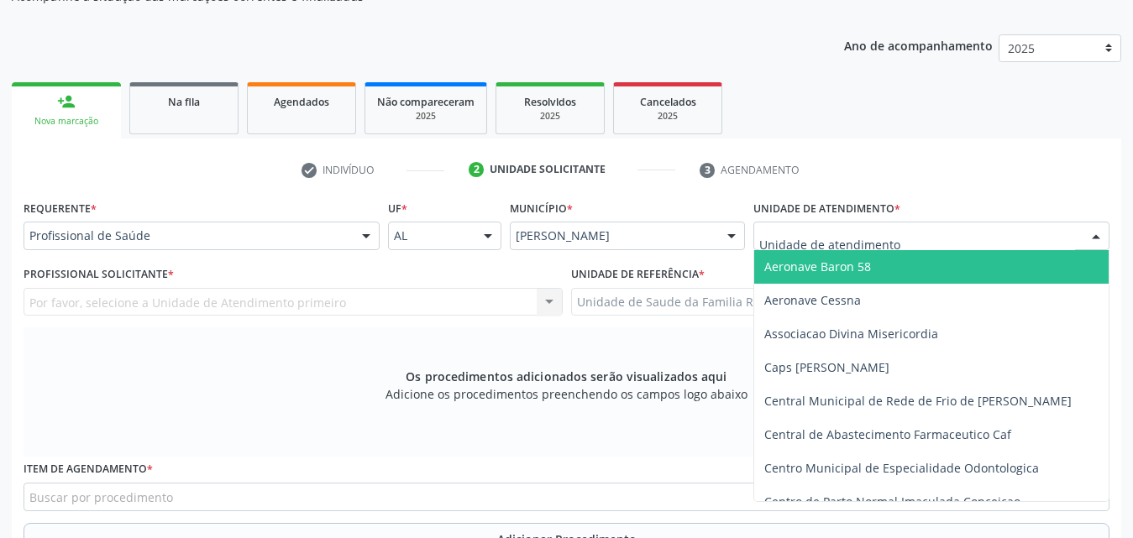
click at [980, 233] on div at bounding box center [931, 236] width 356 height 29
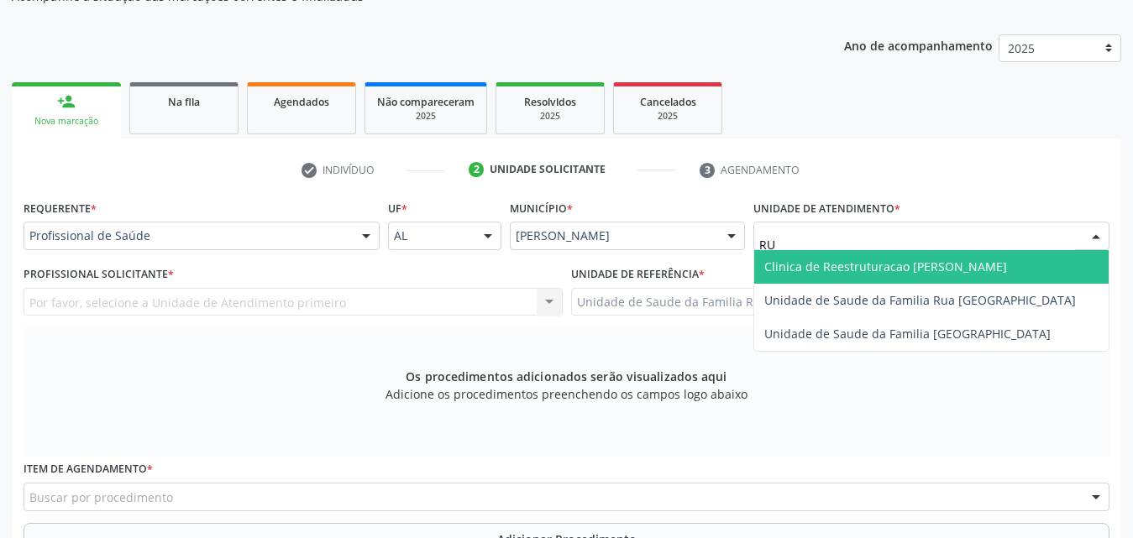
type input "RUA"
click at [965, 262] on span "Unidade de Saude da Familia Rua [GEOGRAPHIC_DATA]" at bounding box center [919, 267] width 311 height 16
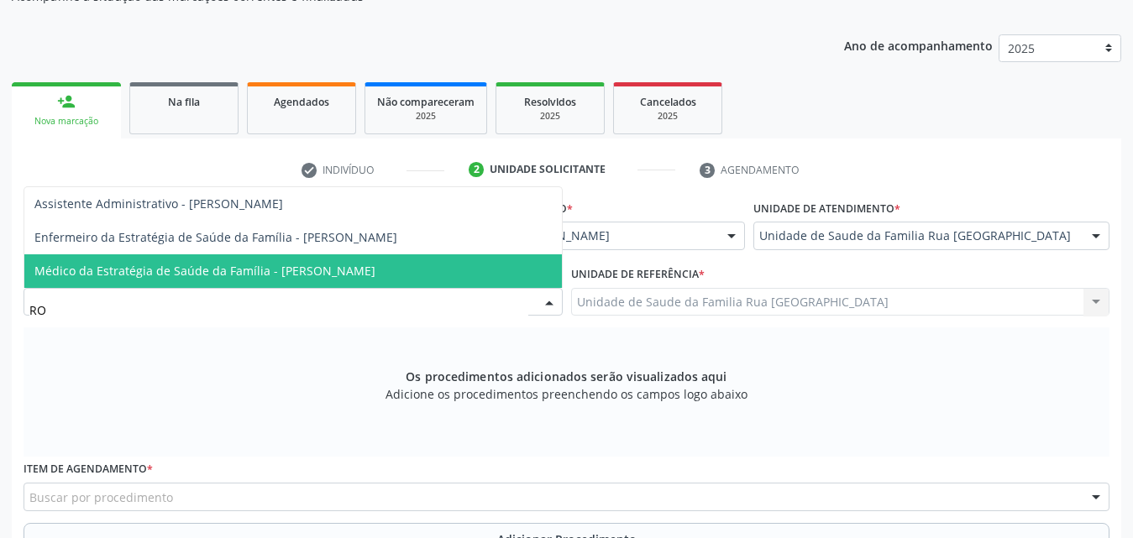
type input "ROD"
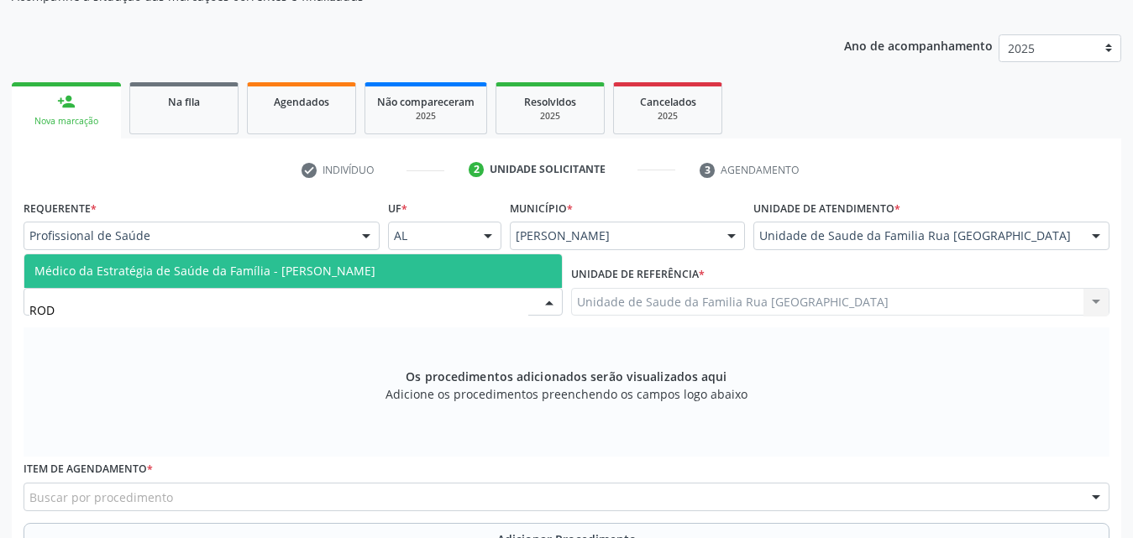
click at [195, 264] on span "Médico da Estratégia de Saúde da Família - Rodrigo Paranhos de Melo" at bounding box center [204, 271] width 341 height 16
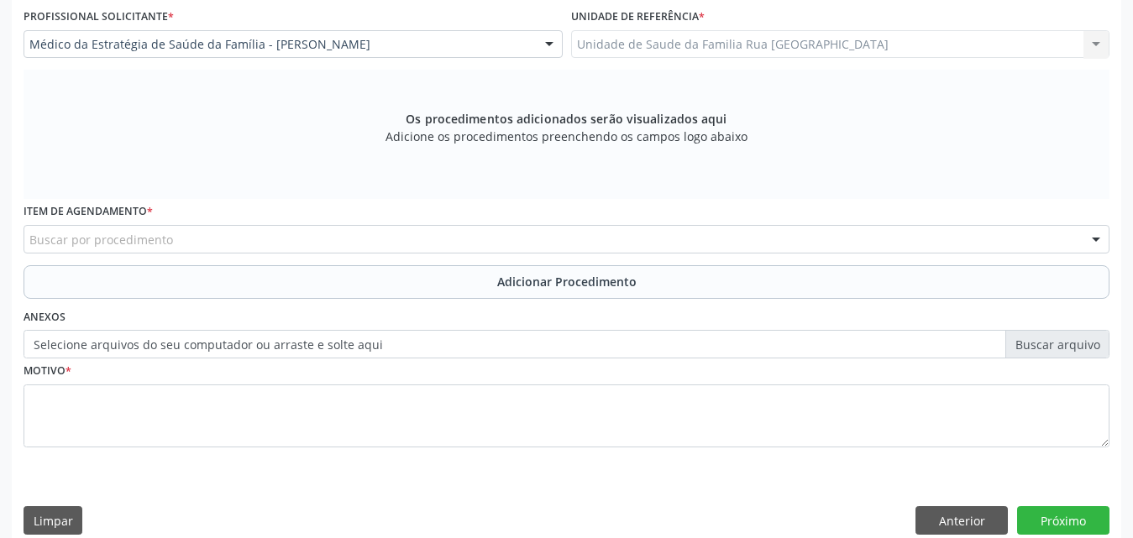
scroll to position [470, 0]
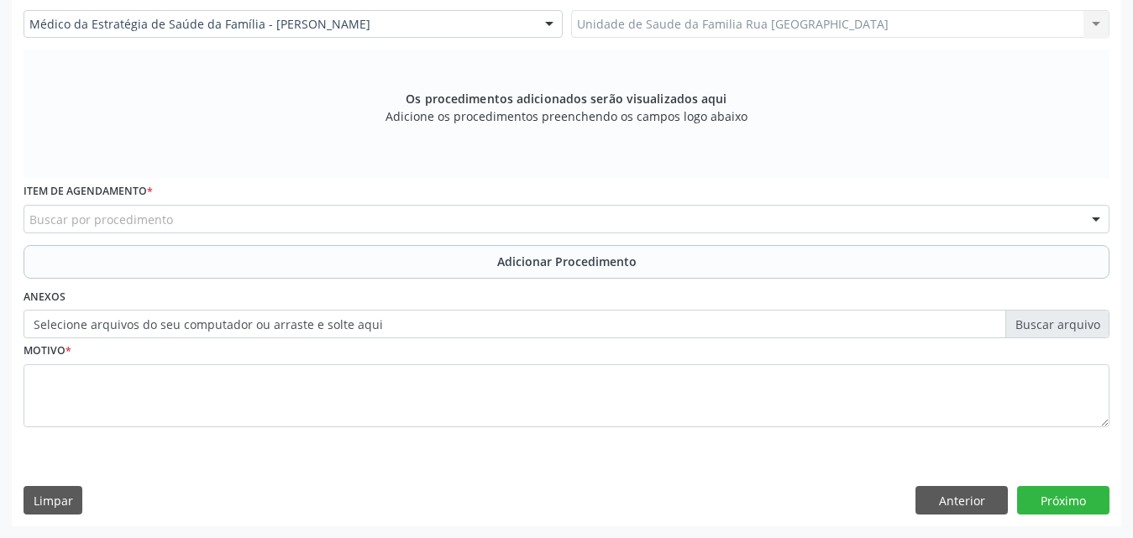
click at [378, 216] on div "Buscar por procedimento" at bounding box center [567, 219] width 1086 height 29
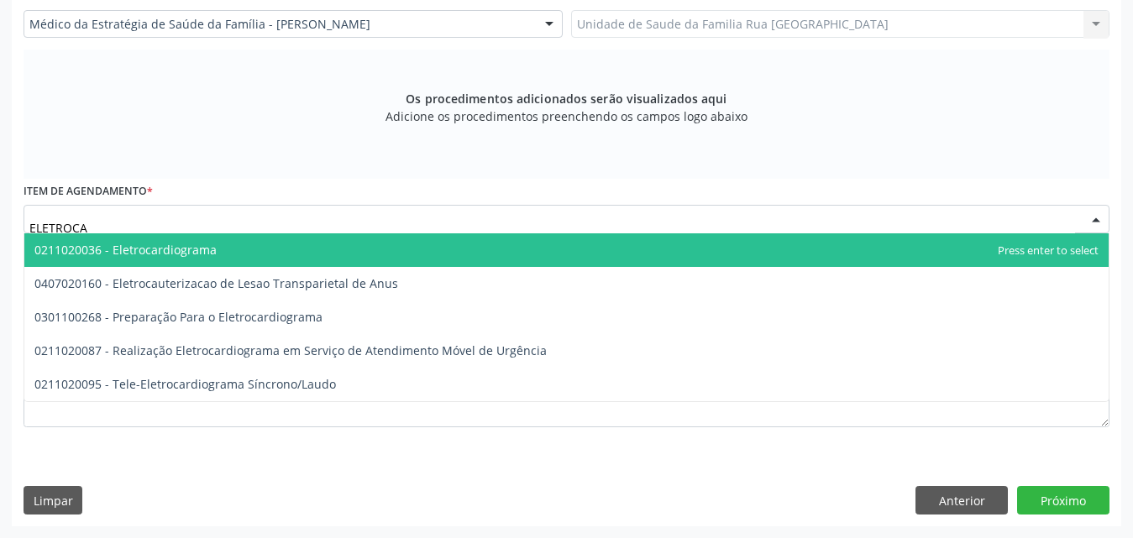
type input "ELETROCAR"
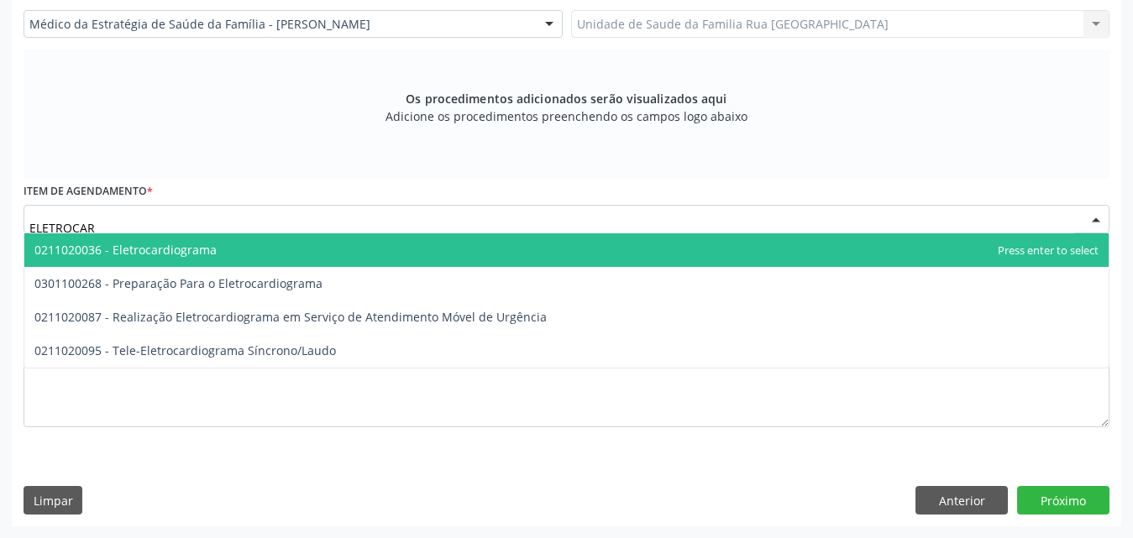
click at [174, 256] on span "0211020036 - Eletrocardiograma" at bounding box center [125, 250] width 182 height 16
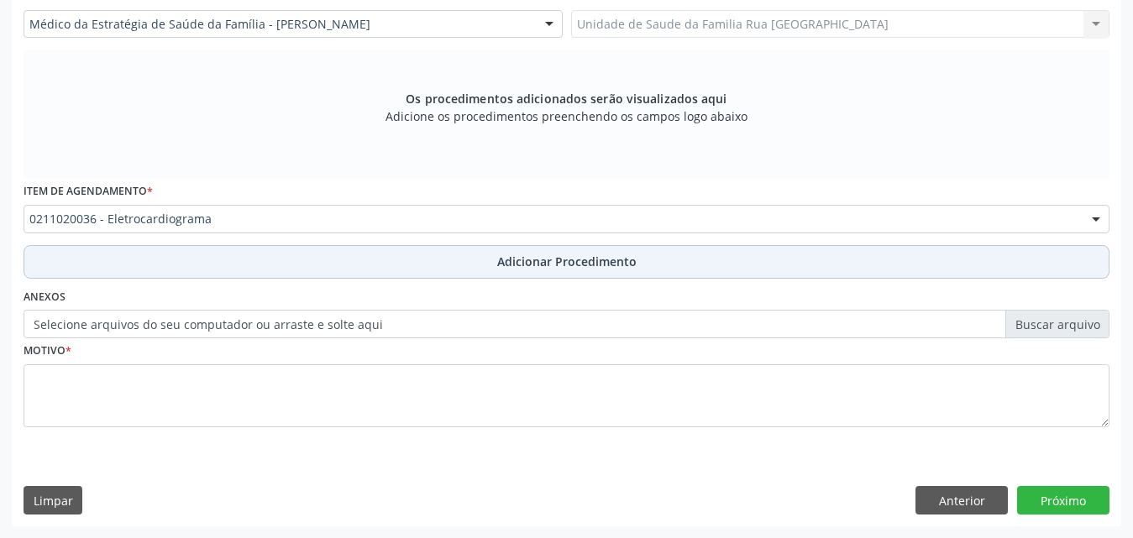
click at [556, 262] on span "Adicionar Procedimento" at bounding box center [566, 262] width 139 height 18
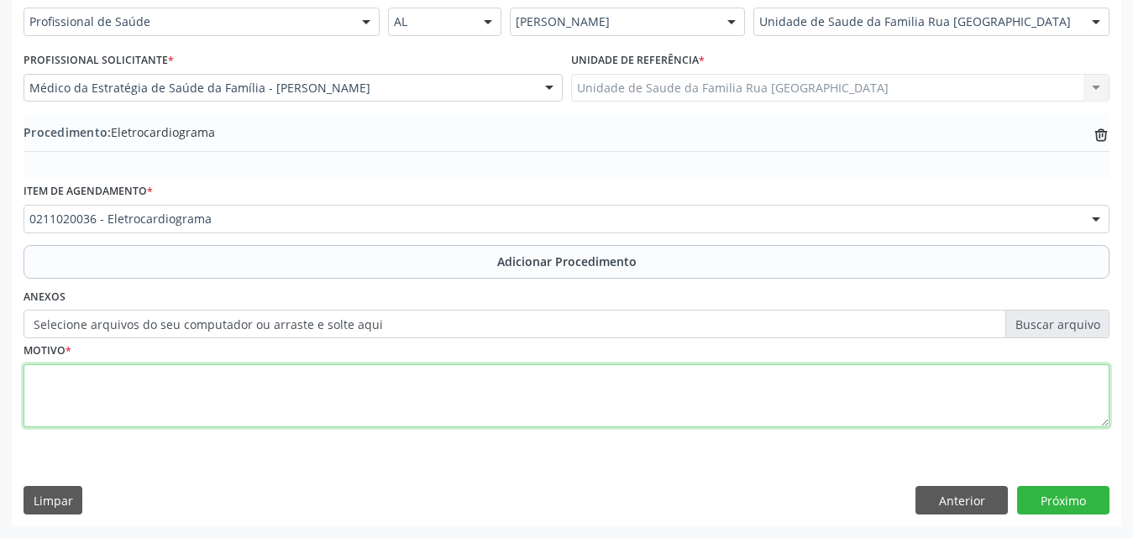
click at [139, 397] on textarea at bounding box center [567, 396] width 1086 height 64
type textarea "AVALIACAO."
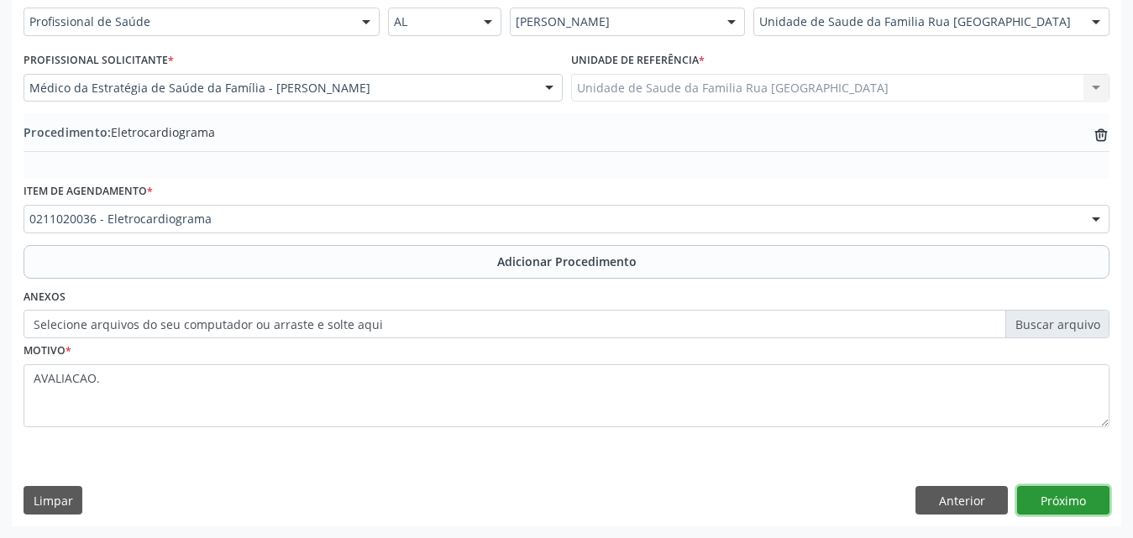
click at [1075, 494] on button "Próximo" at bounding box center [1063, 500] width 92 height 29
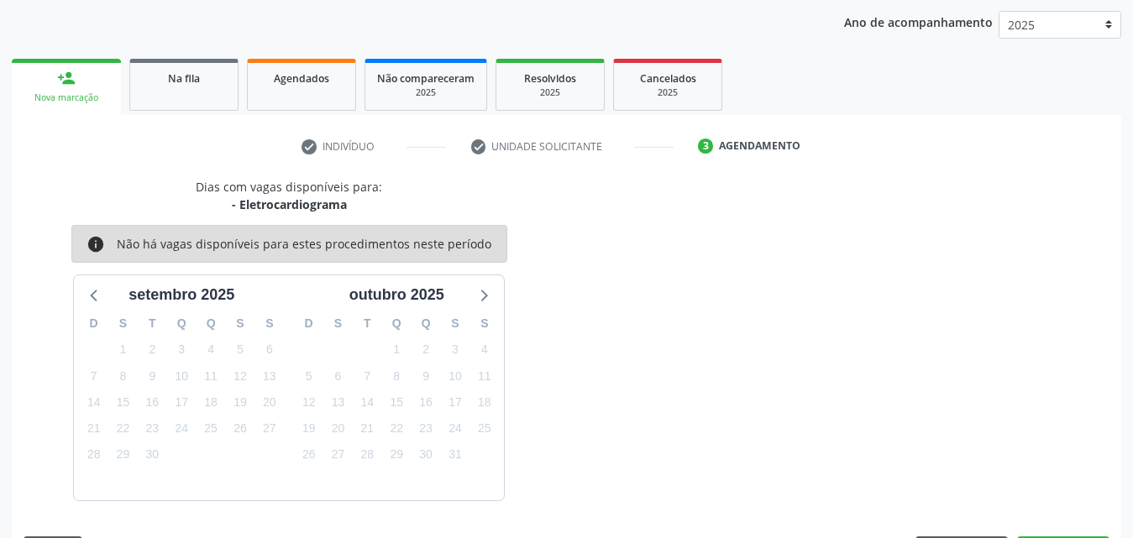
scroll to position [265, 0]
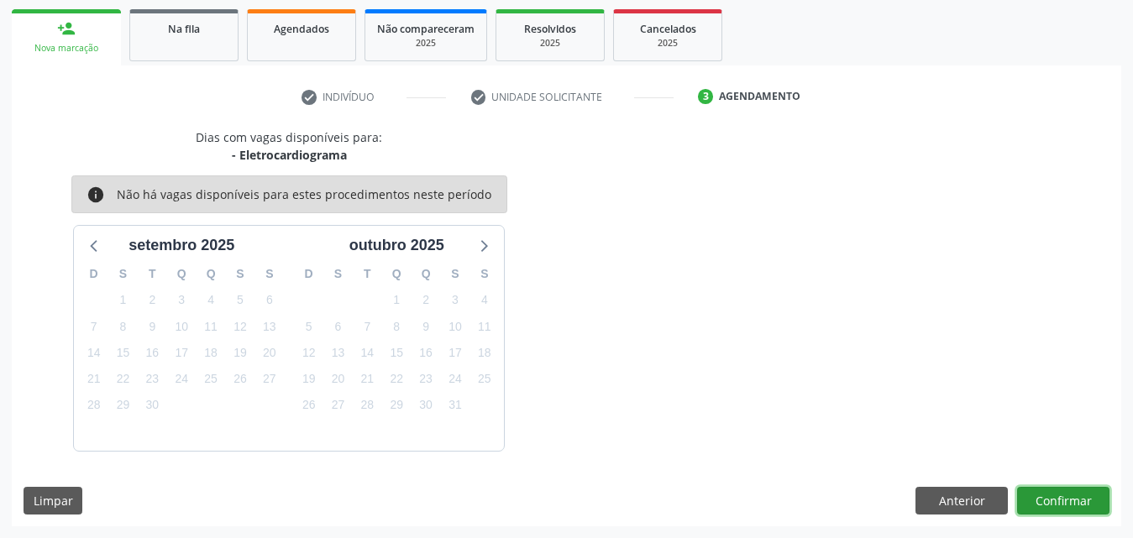
click at [1073, 494] on button "Confirmar" at bounding box center [1063, 501] width 92 height 29
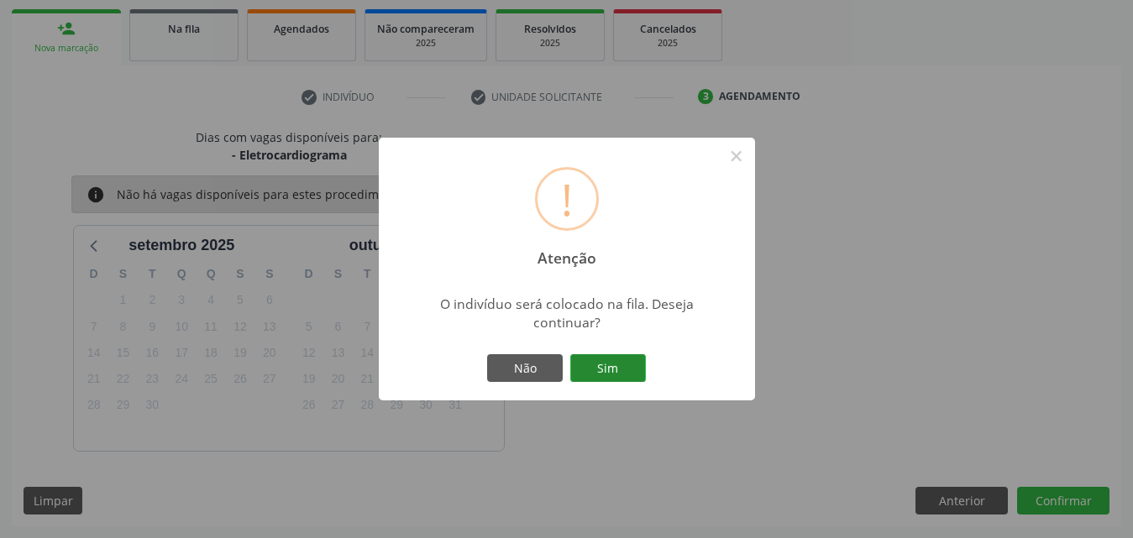
click at [622, 365] on button "Sim" at bounding box center [608, 368] width 76 height 29
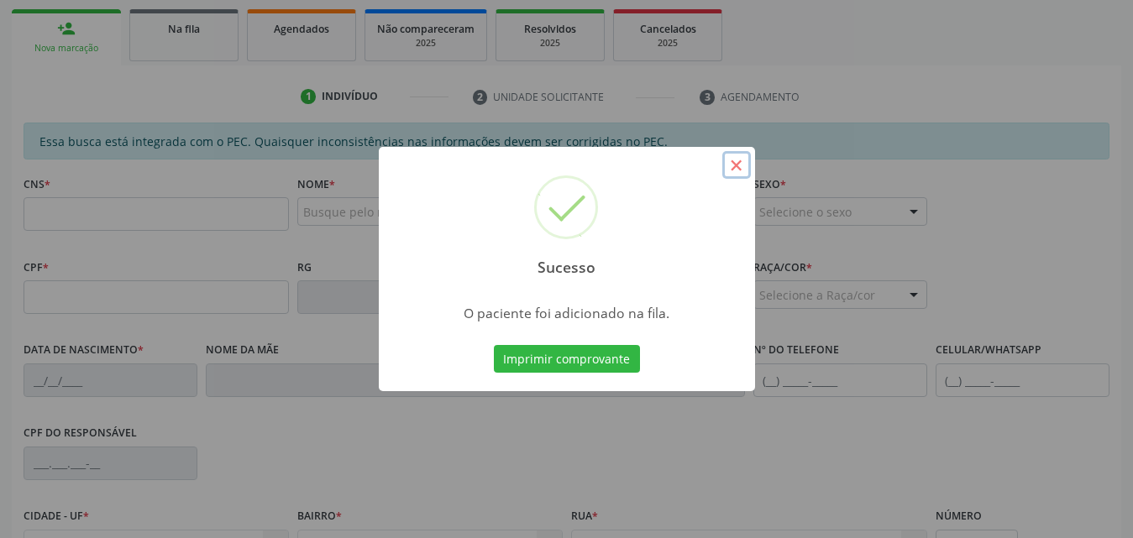
click at [746, 169] on button "×" at bounding box center [736, 165] width 29 height 29
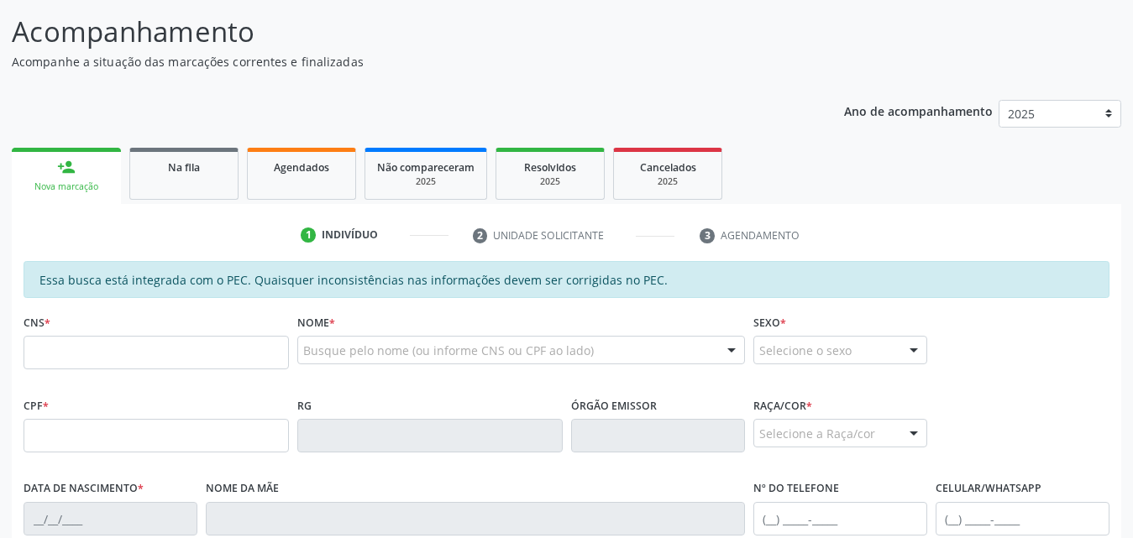
scroll to position [336, 0]
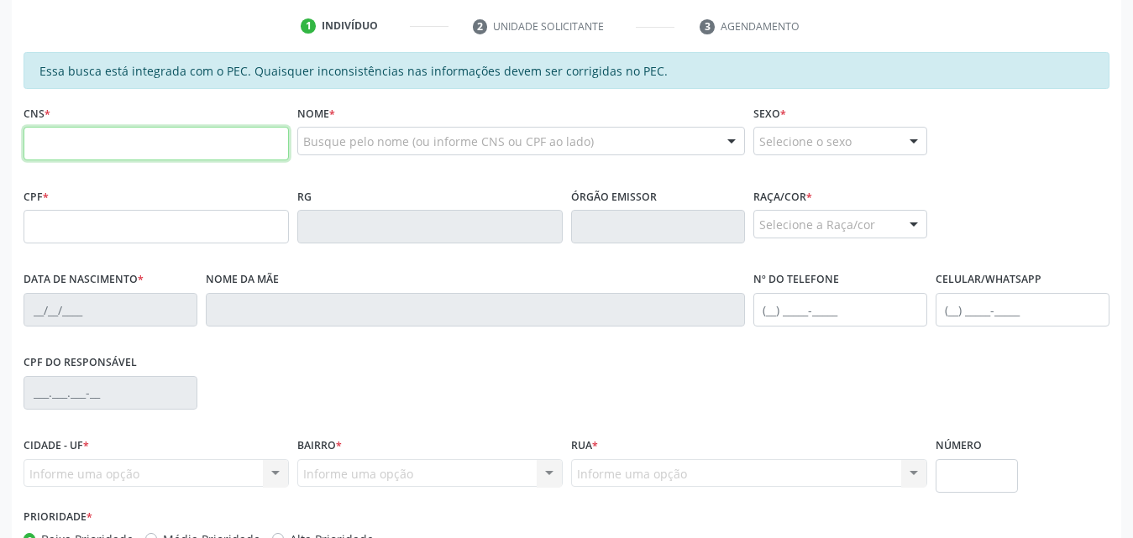
click at [134, 152] on input "text" at bounding box center [156, 144] width 265 height 34
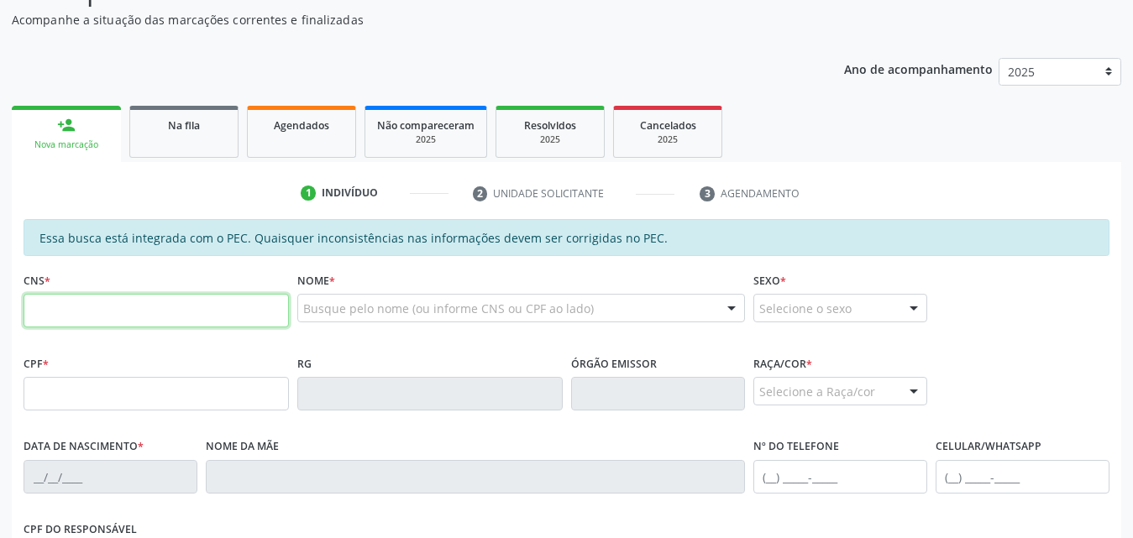
scroll to position [168, 0]
click at [189, 137] on link "Na fila" at bounding box center [183, 133] width 109 height 52
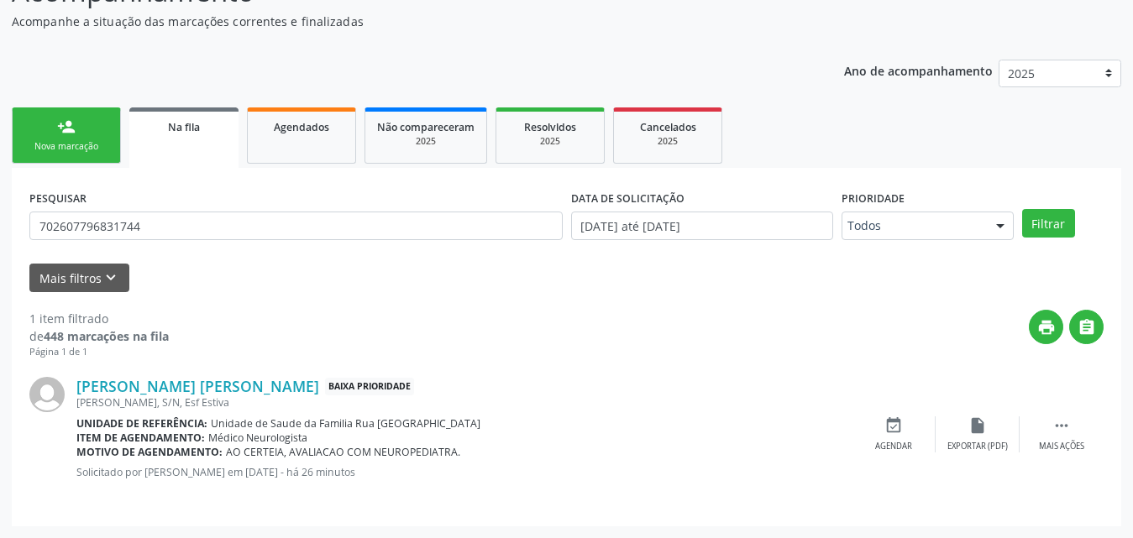
scroll to position [167, 0]
click at [222, 218] on input "702607796831744" at bounding box center [295, 226] width 533 height 29
click at [51, 279] on button "Mais filtros keyboard_arrow_down" at bounding box center [79, 278] width 100 height 29
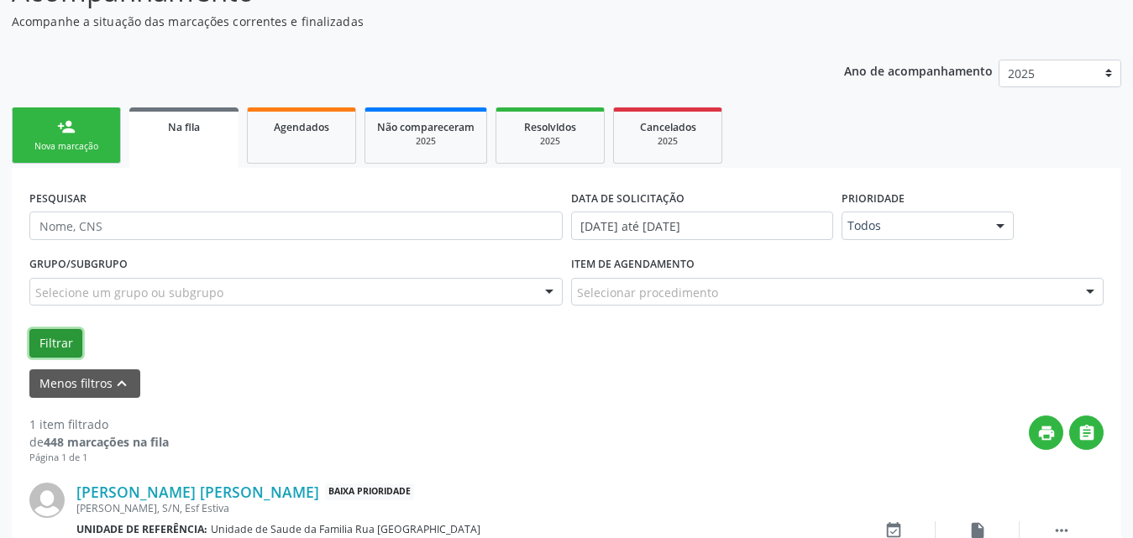
click at [72, 337] on button "Filtrar" at bounding box center [55, 343] width 53 height 29
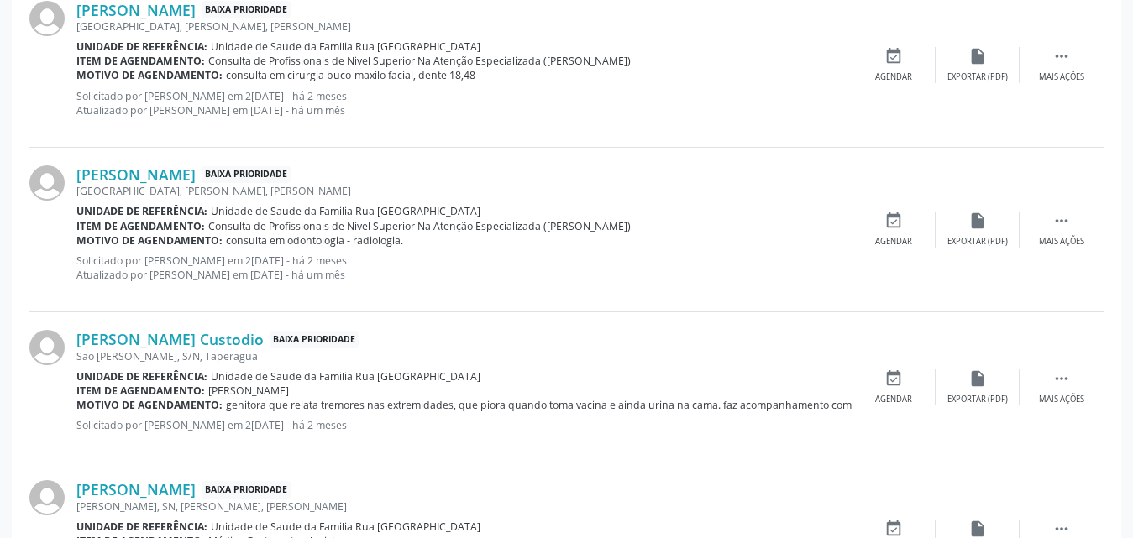
scroll to position [2484, 0]
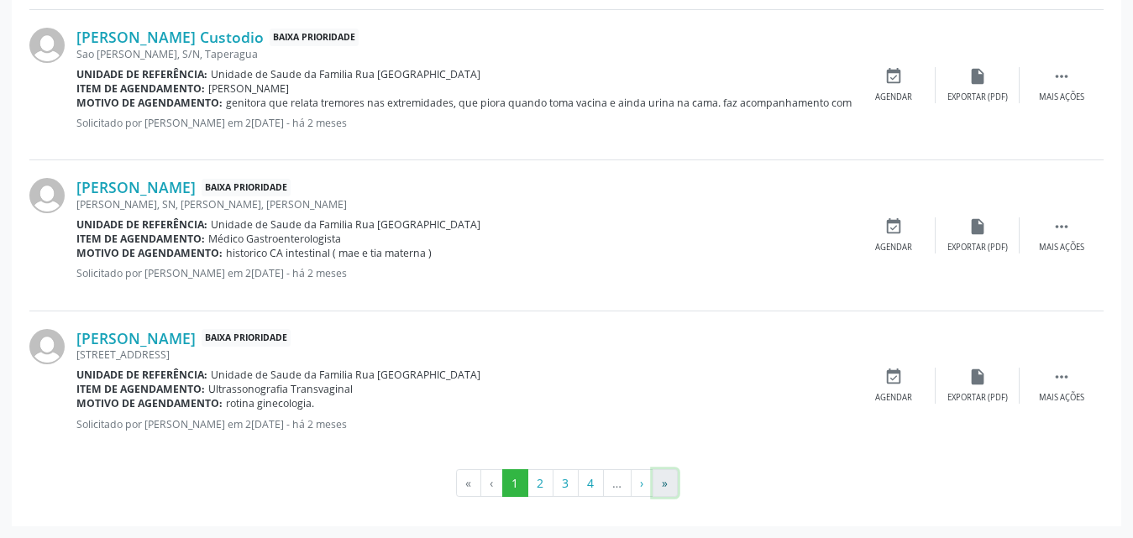
click at [671, 482] on button "»" at bounding box center [664, 483] width 25 height 29
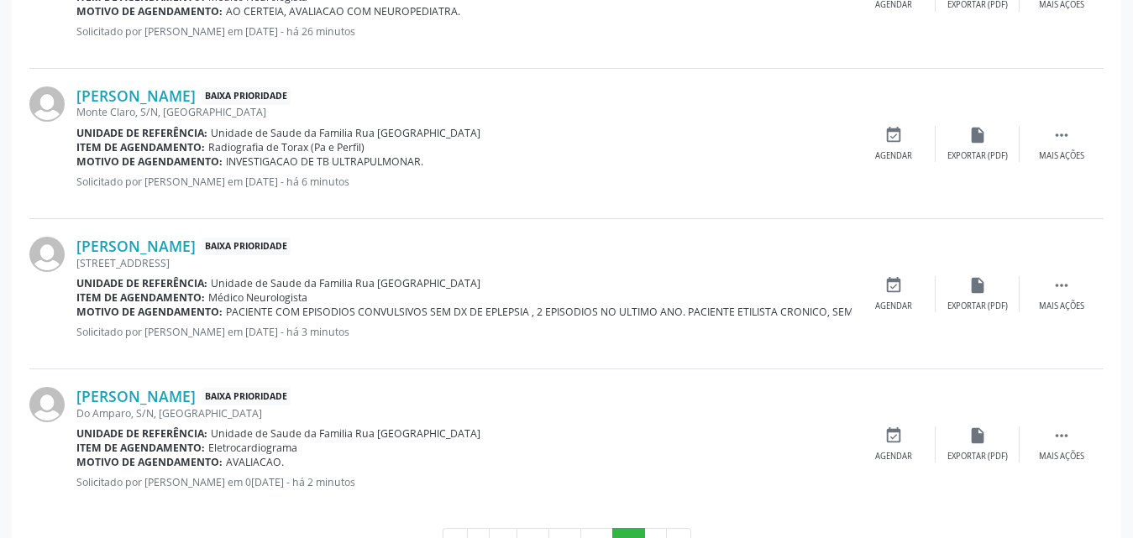
scroll to position [2111, 0]
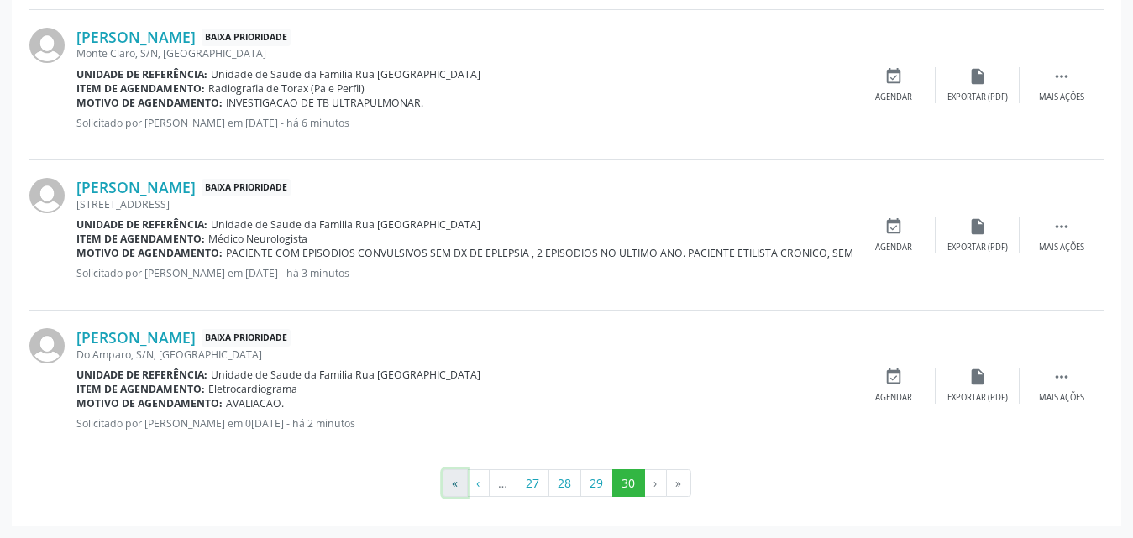
click at [454, 481] on button "«" at bounding box center [454, 483] width 25 height 29
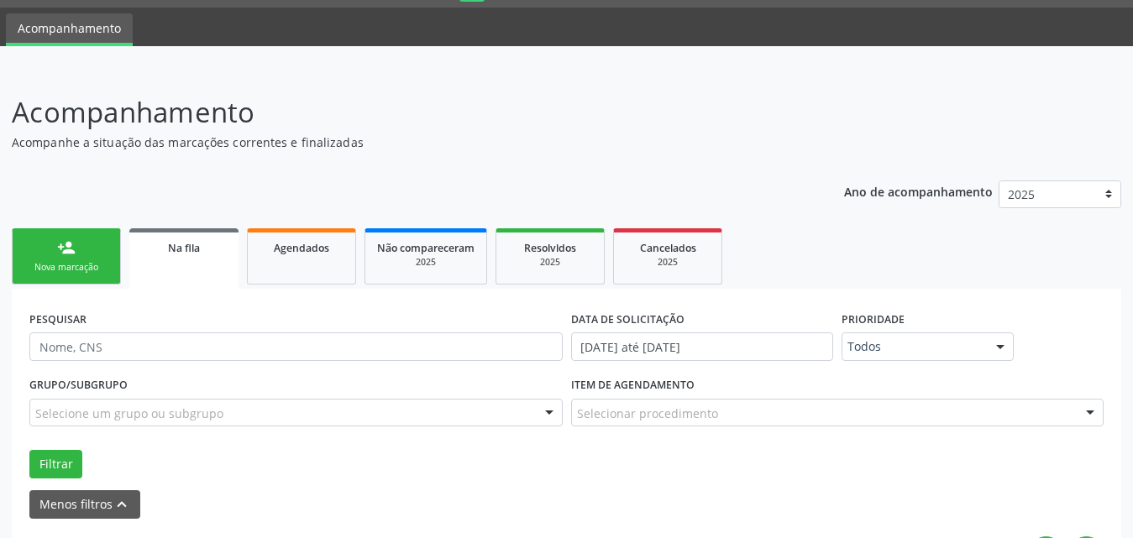
scroll to position [0, 0]
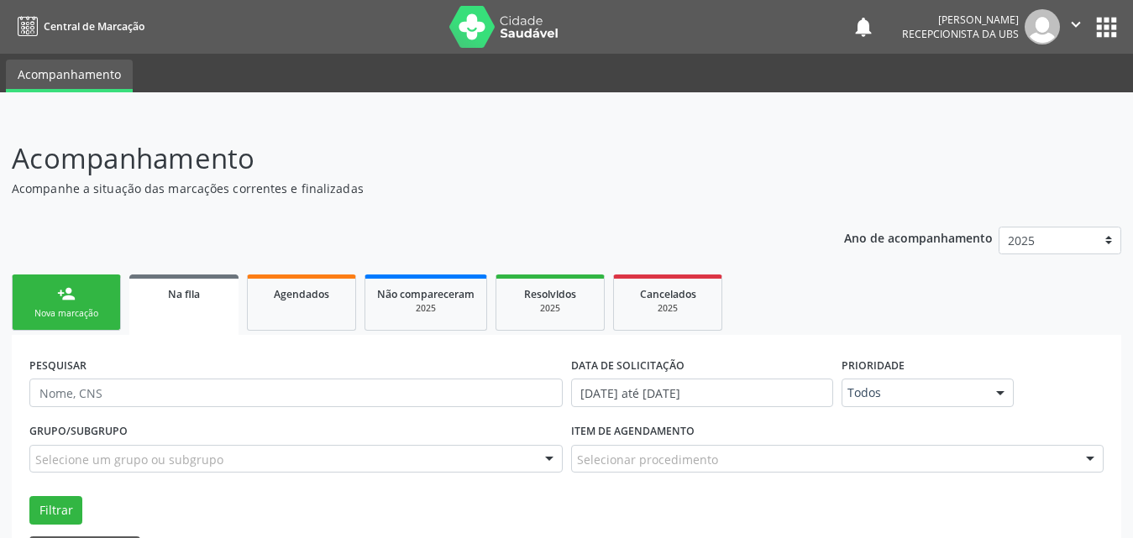
click at [78, 307] on div "Nova marcação" at bounding box center [66, 313] width 84 height 13
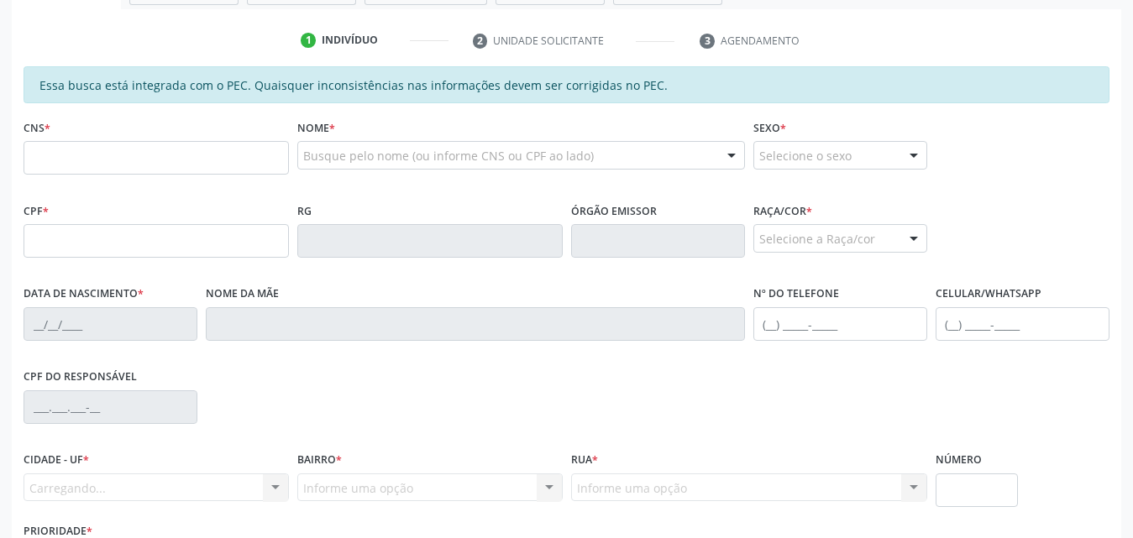
scroll to position [336, 0]
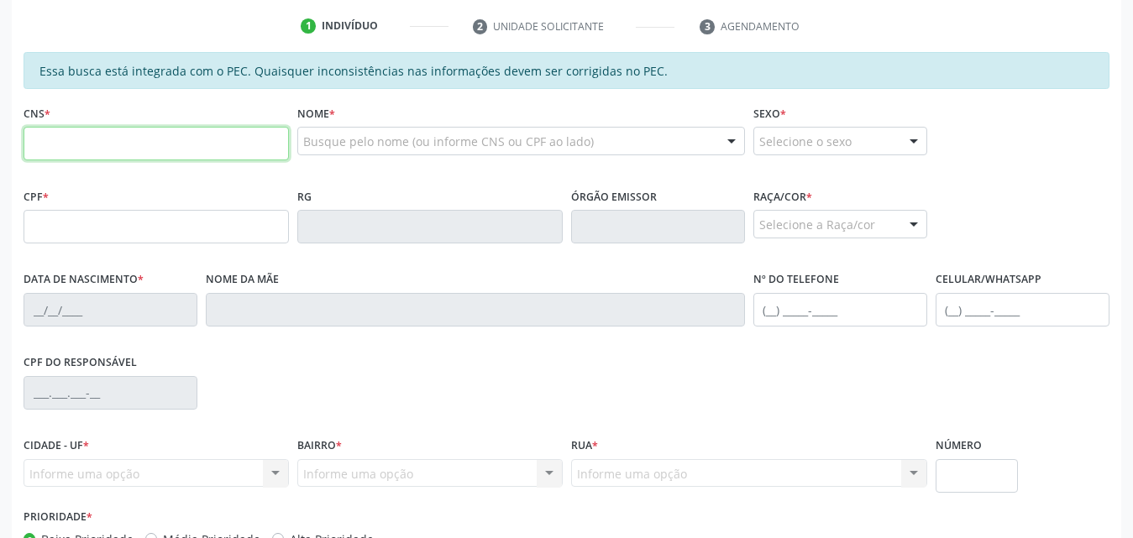
click at [171, 137] on input "text" at bounding box center [156, 144] width 265 height 34
type input "700 8019 8002 2183"
type input "103.186.674-44"
type input "06/04/1994"
type input "Norma Vieira de Oliveira"
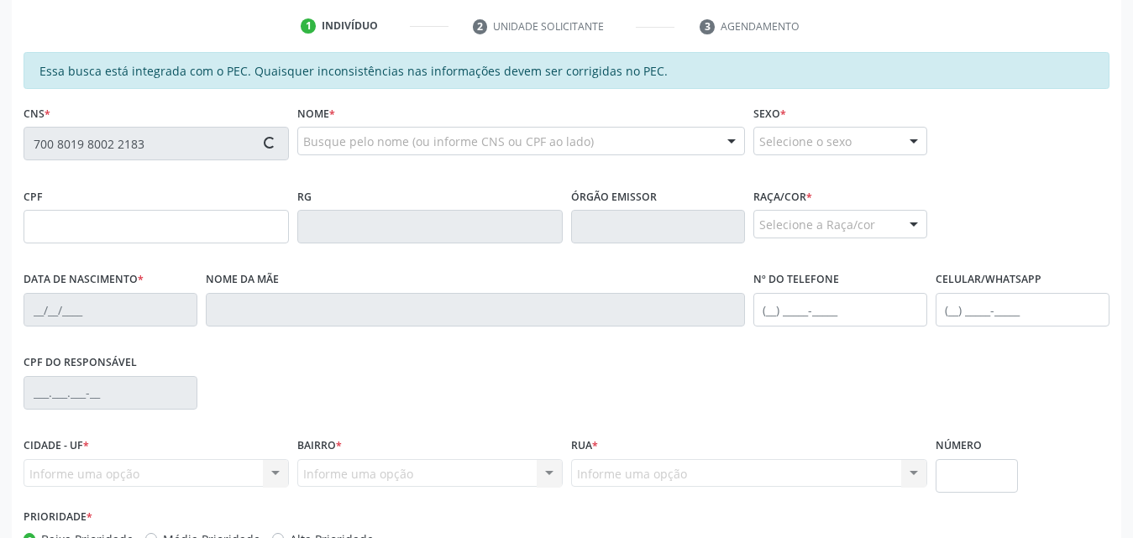
type input "(82) 98871-7428"
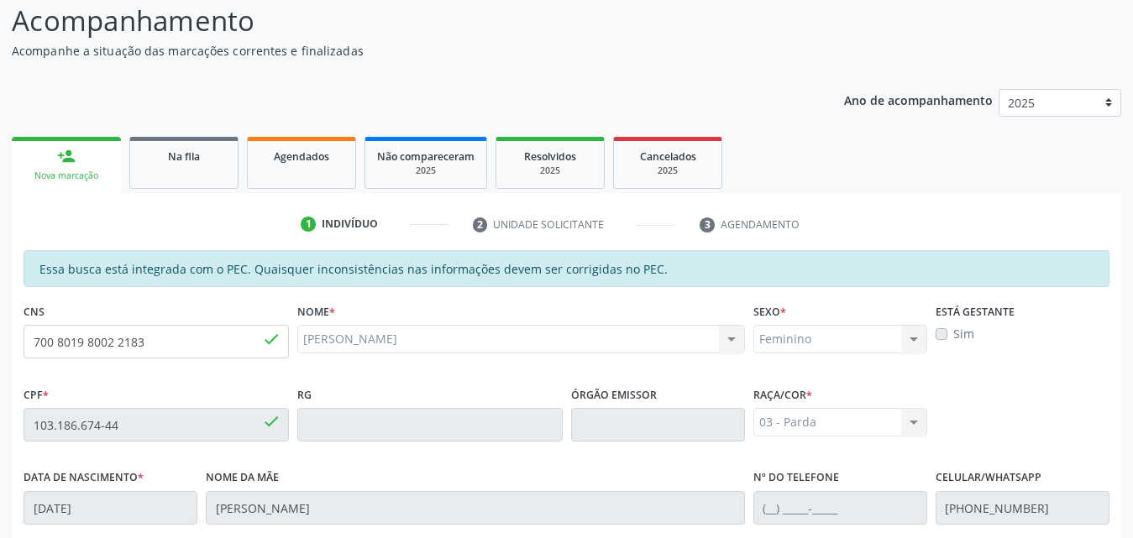
scroll to position [108, 0]
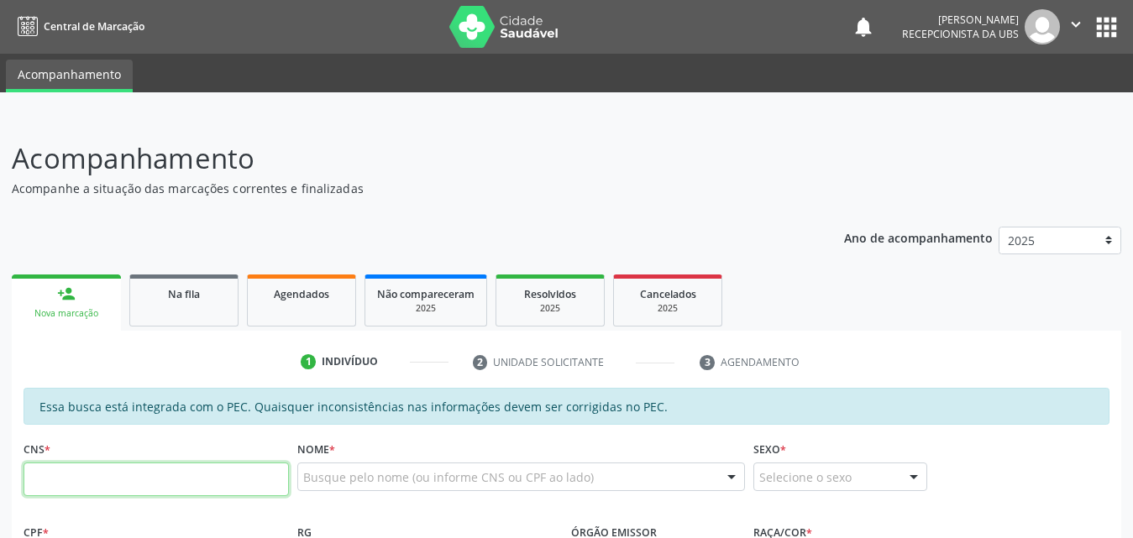
scroll to position [108, 0]
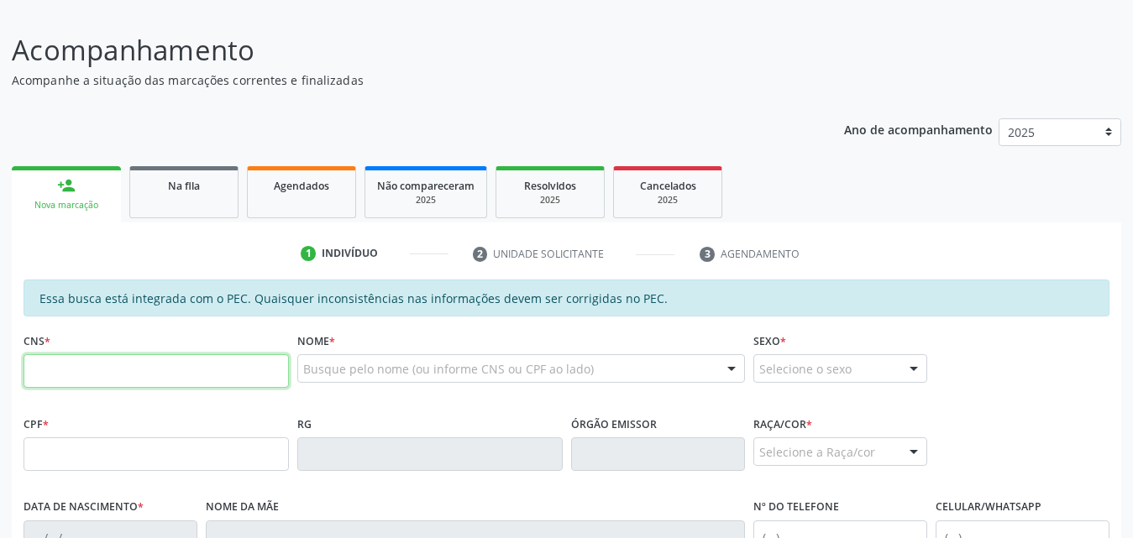
click at [113, 363] on input "text" at bounding box center [156, 371] width 265 height 34
type input "700 8019 8002 2183"
type input "103.186.674-44"
type input "06/04/1994"
type input "Norma Vieira de Oliveira"
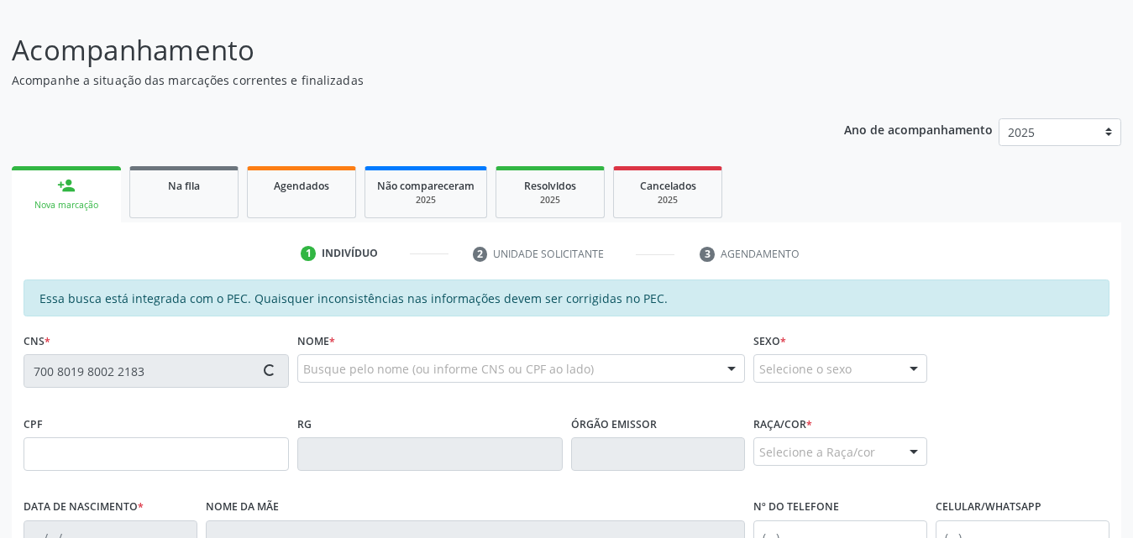
type input "(82) 98871-7428"
type input "S/N"
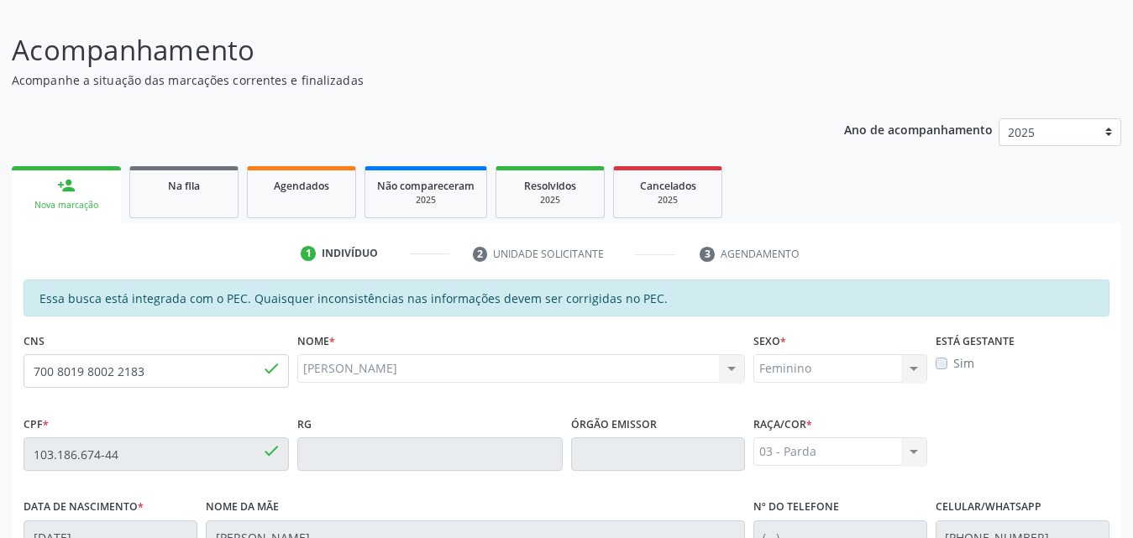
scroll to position [444, 0]
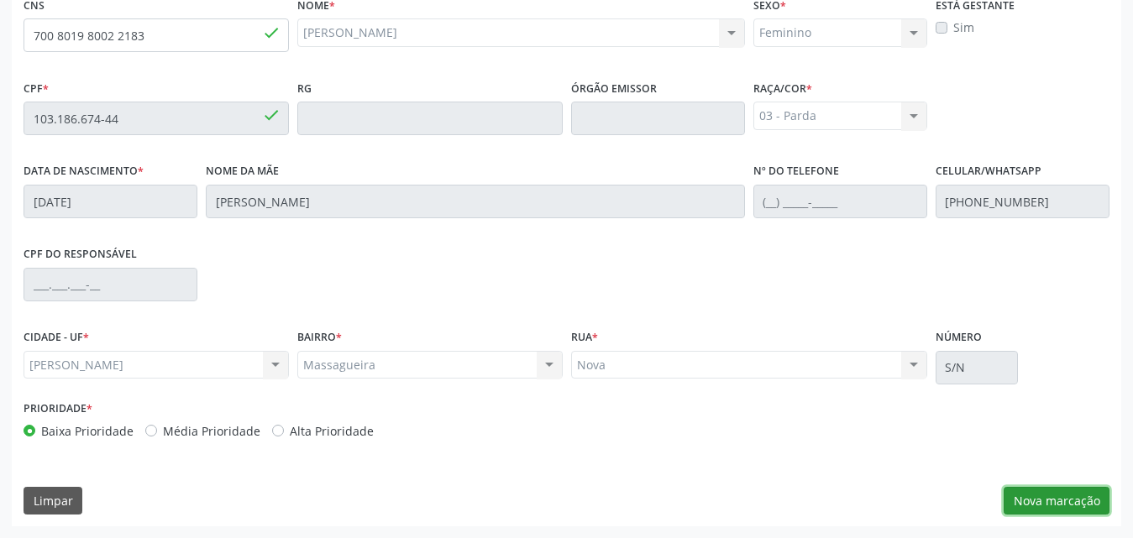
click at [1070, 497] on button "Nova marcação" at bounding box center [1056, 501] width 106 height 29
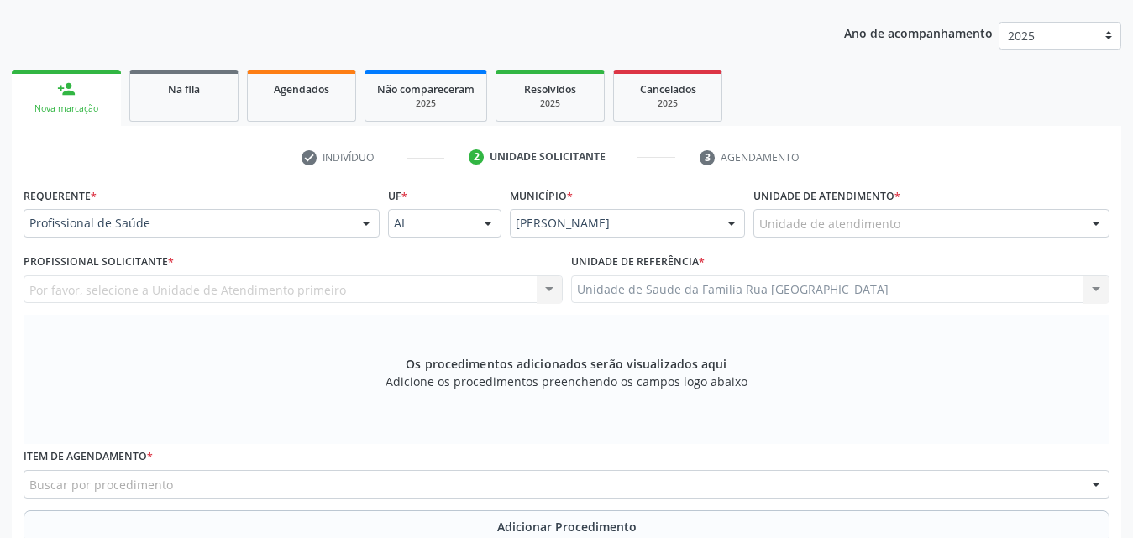
scroll to position [192, 0]
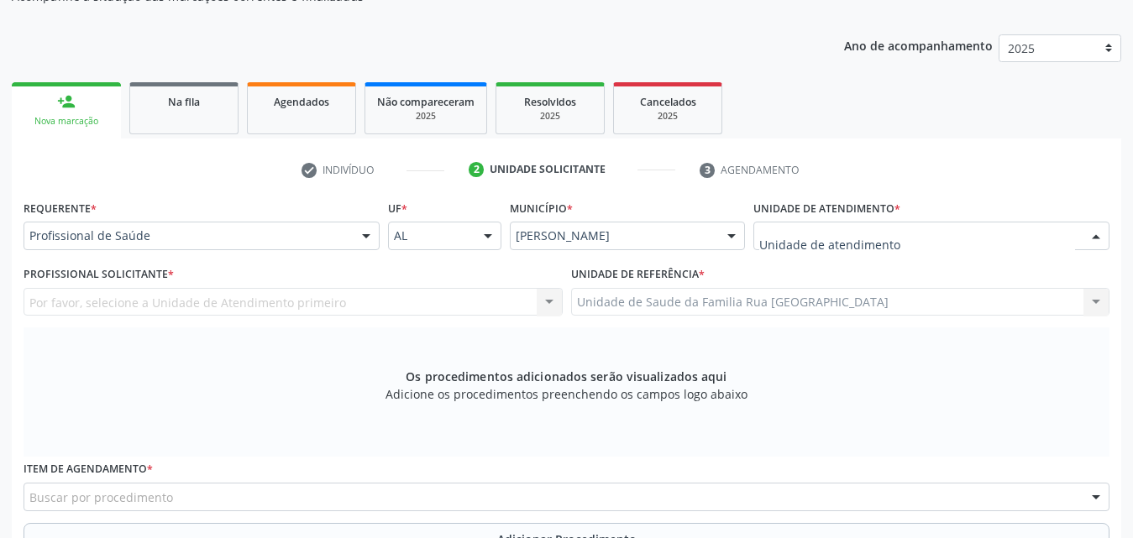
click at [996, 230] on div at bounding box center [931, 236] width 356 height 29
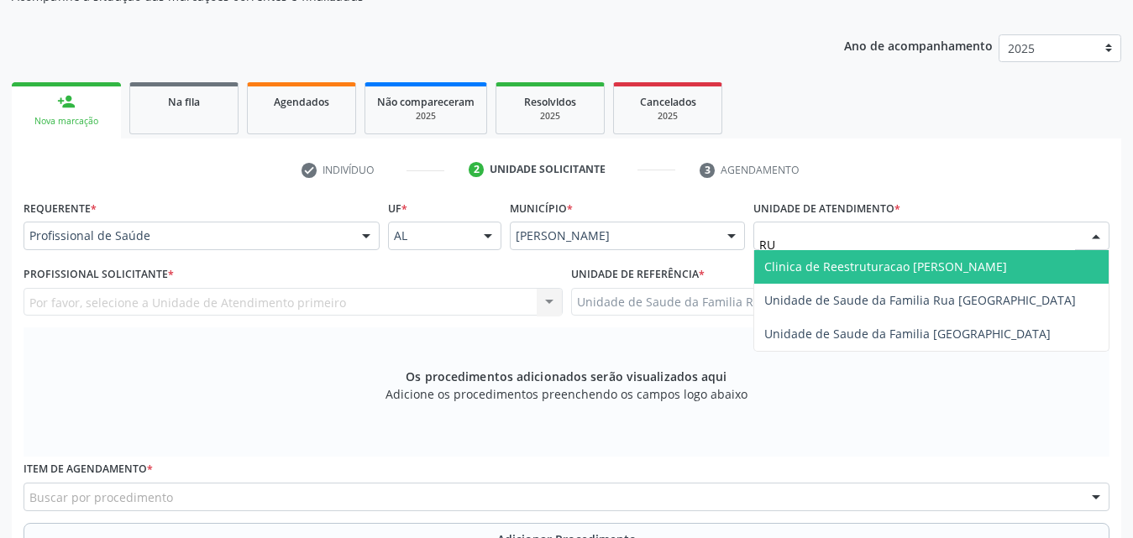
type input "RUA"
click at [972, 264] on span "Unidade de Saude da Familia Rua [GEOGRAPHIC_DATA]" at bounding box center [919, 267] width 311 height 16
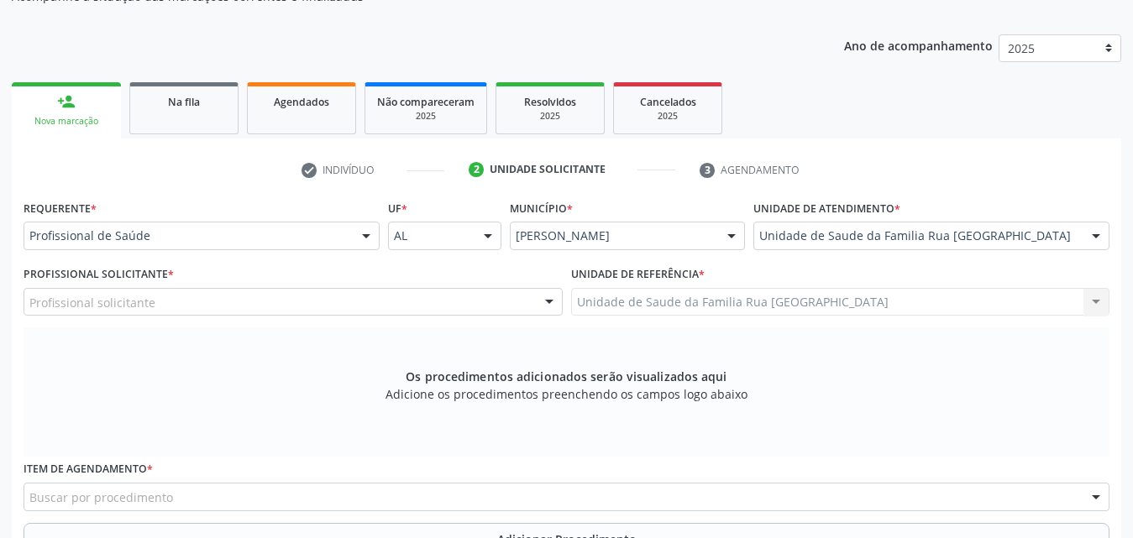
scroll to position [276, 0]
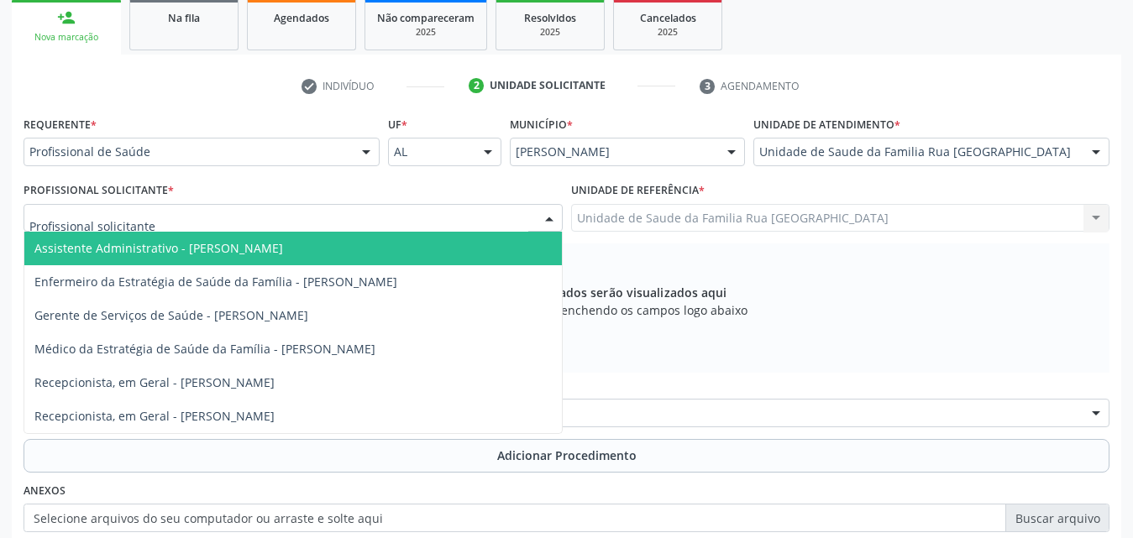
click at [528, 214] on div at bounding box center [293, 218] width 539 height 29
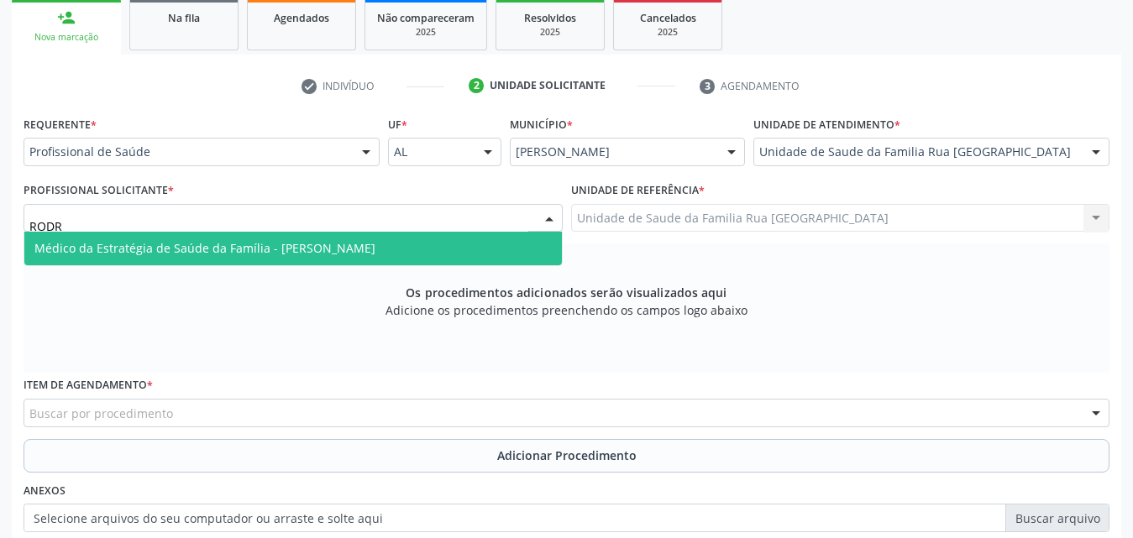
type input "RODRI"
click at [358, 238] on span "Médico da Estratégia de Saúde da Família - [PERSON_NAME]" at bounding box center [292, 249] width 537 height 34
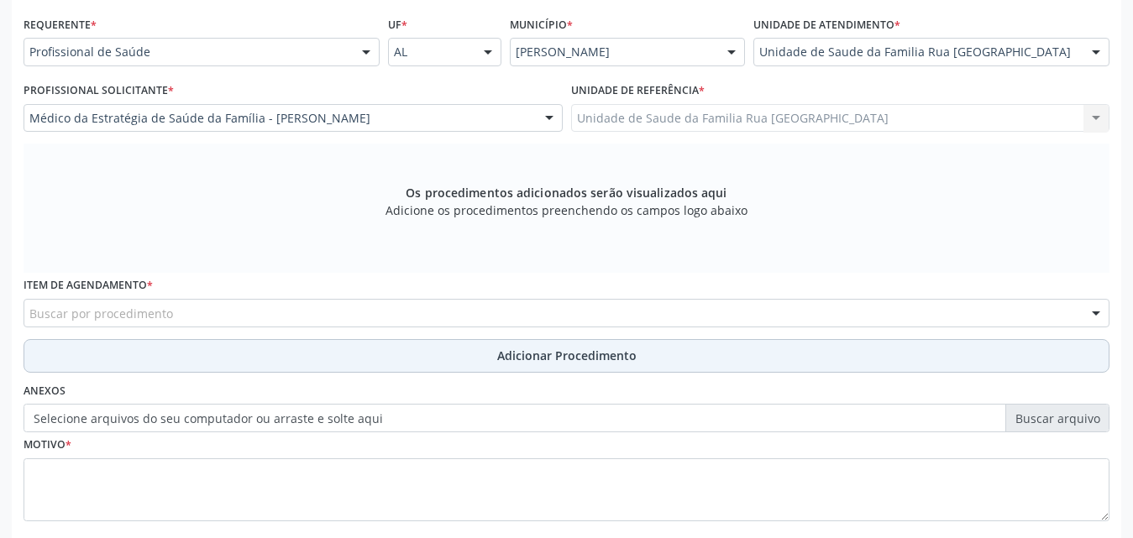
scroll to position [470, 0]
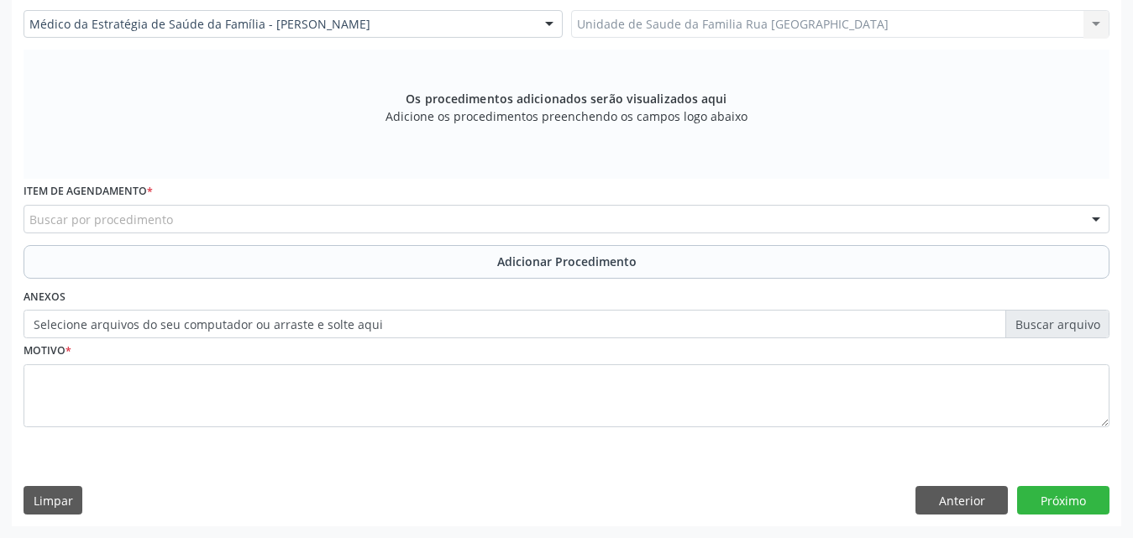
click at [288, 220] on div "Buscar por procedimento" at bounding box center [567, 219] width 1086 height 29
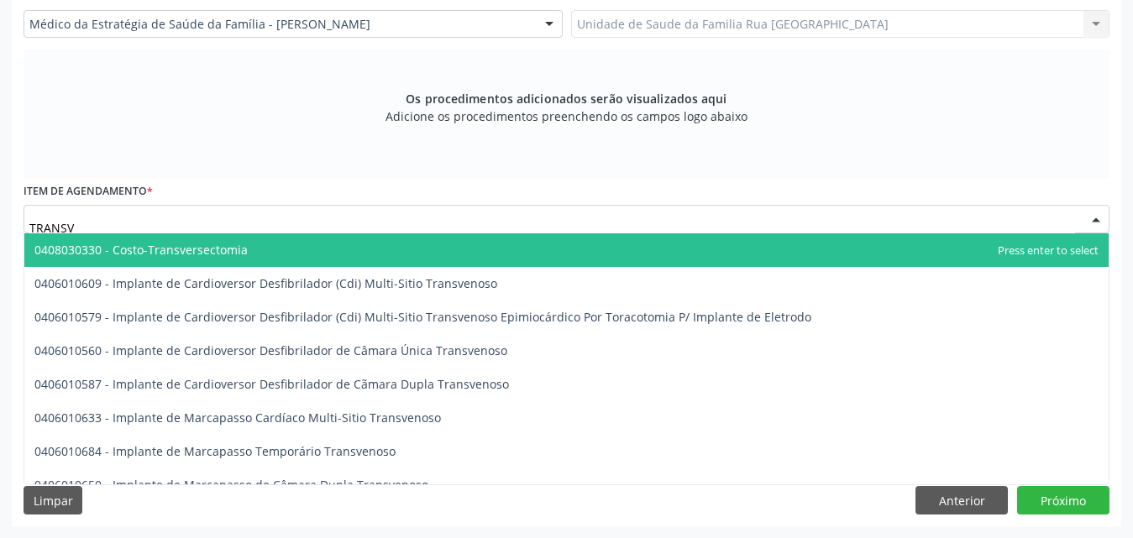
type input "TRANSVA"
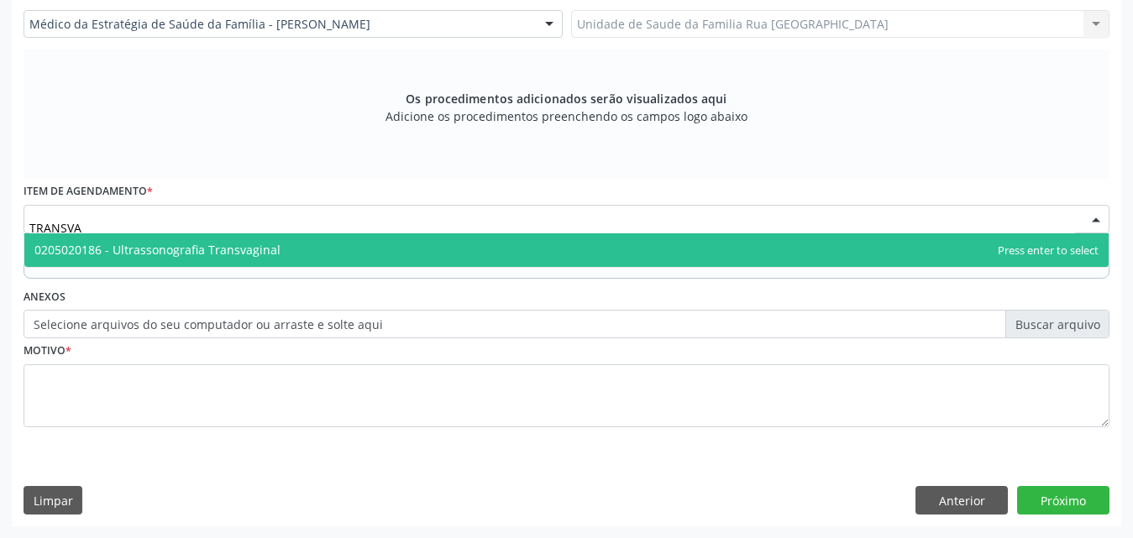
click at [270, 247] on span "0205020186 - Ultrassonografia Transvaginal" at bounding box center [157, 250] width 246 height 16
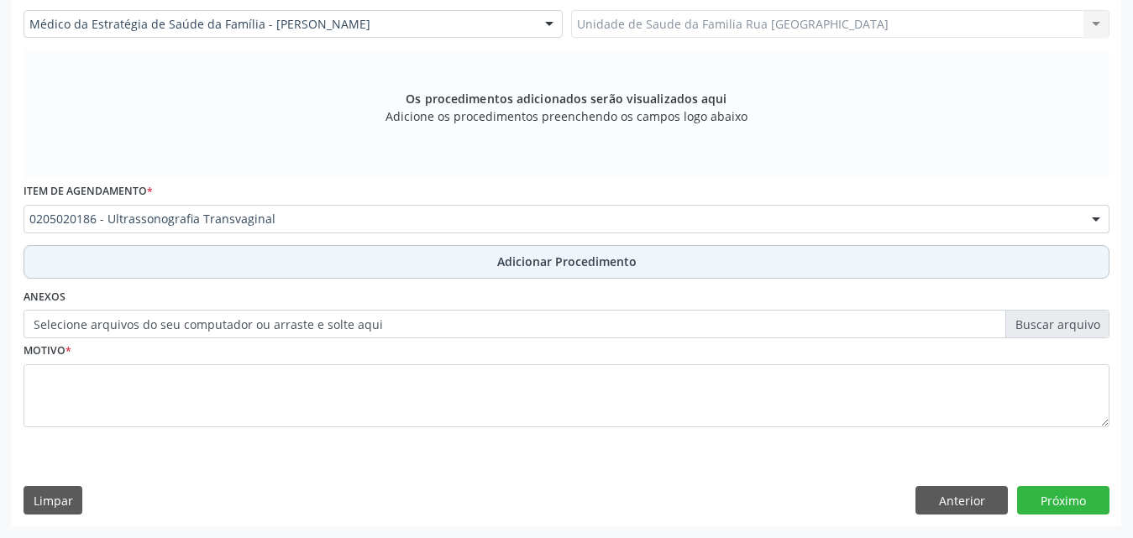
click at [574, 259] on span "Adicionar Procedimento" at bounding box center [566, 262] width 139 height 18
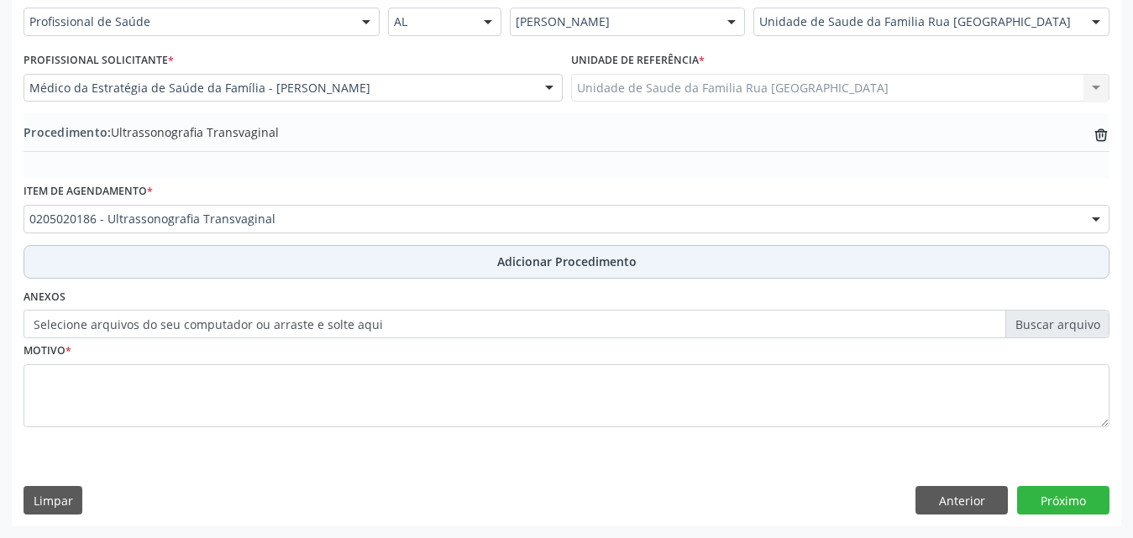
scroll to position [406, 0]
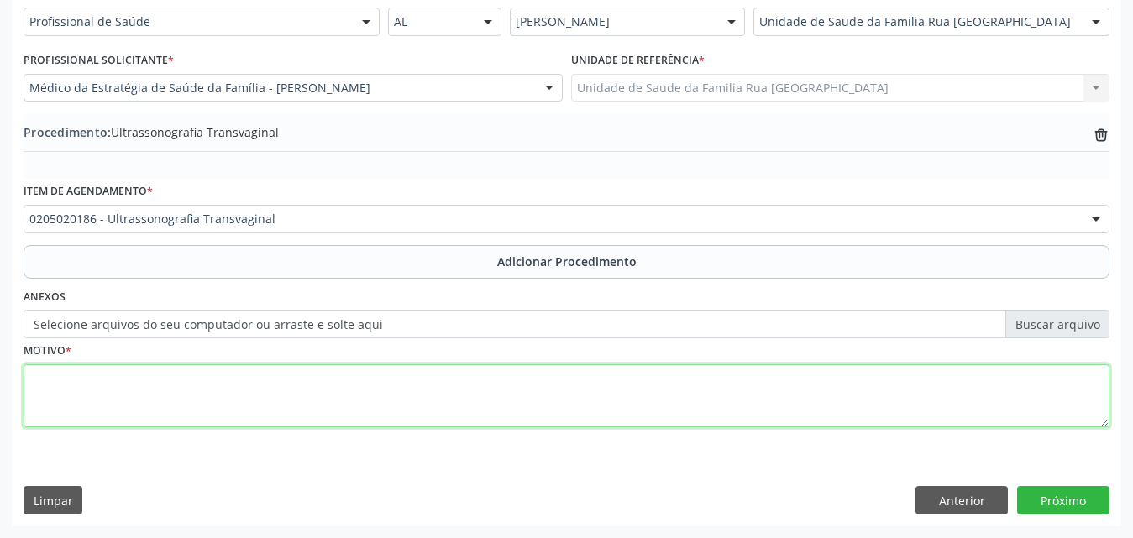
click at [123, 395] on textarea at bounding box center [567, 396] width 1086 height 64
type textarea "MIOMATOSE. UTERINA."
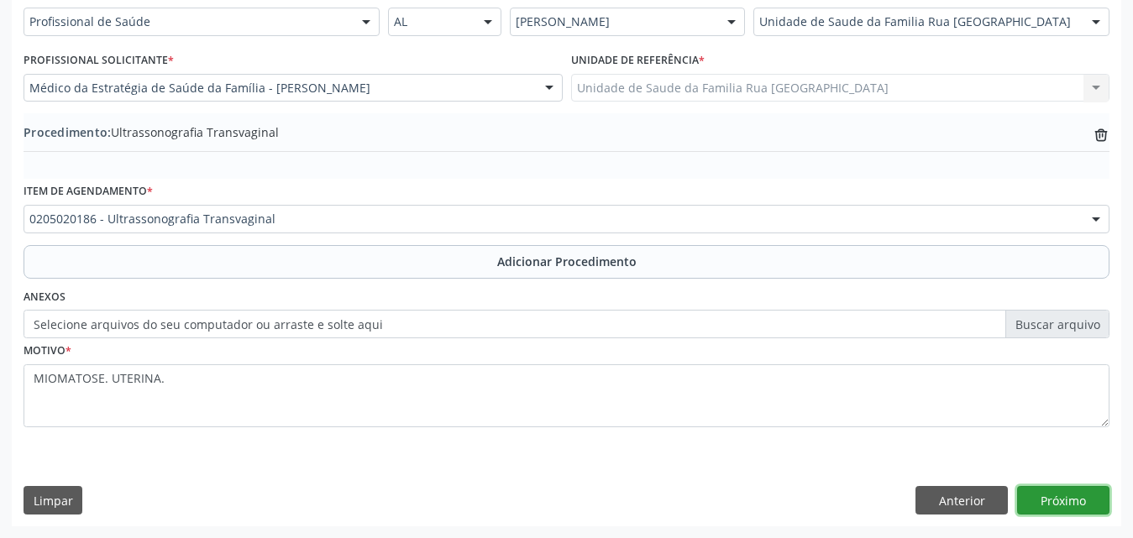
click at [1044, 501] on button "Próximo" at bounding box center [1063, 500] width 92 height 29
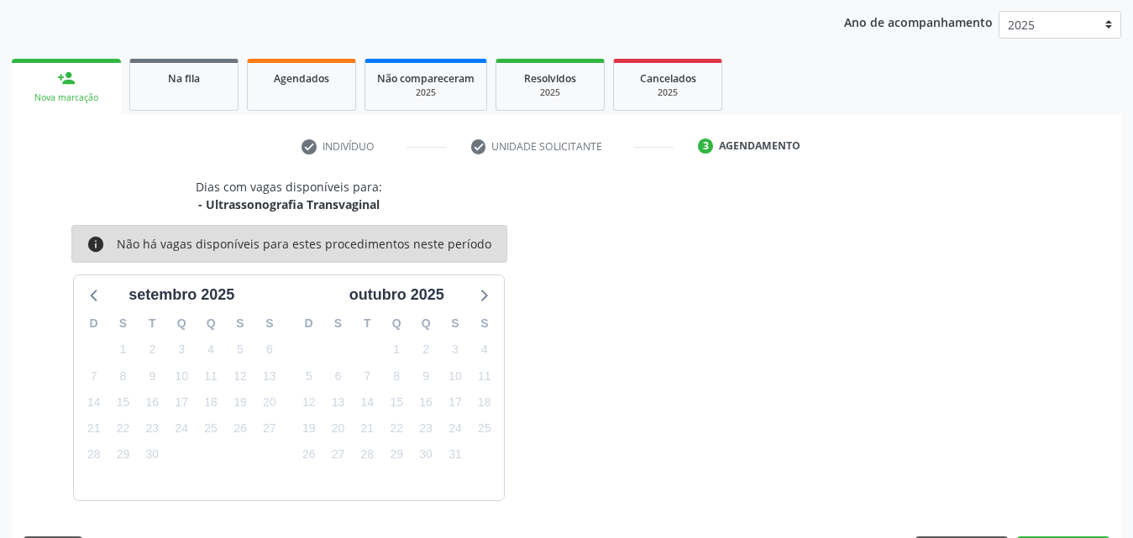
scroll to position [265, 0]
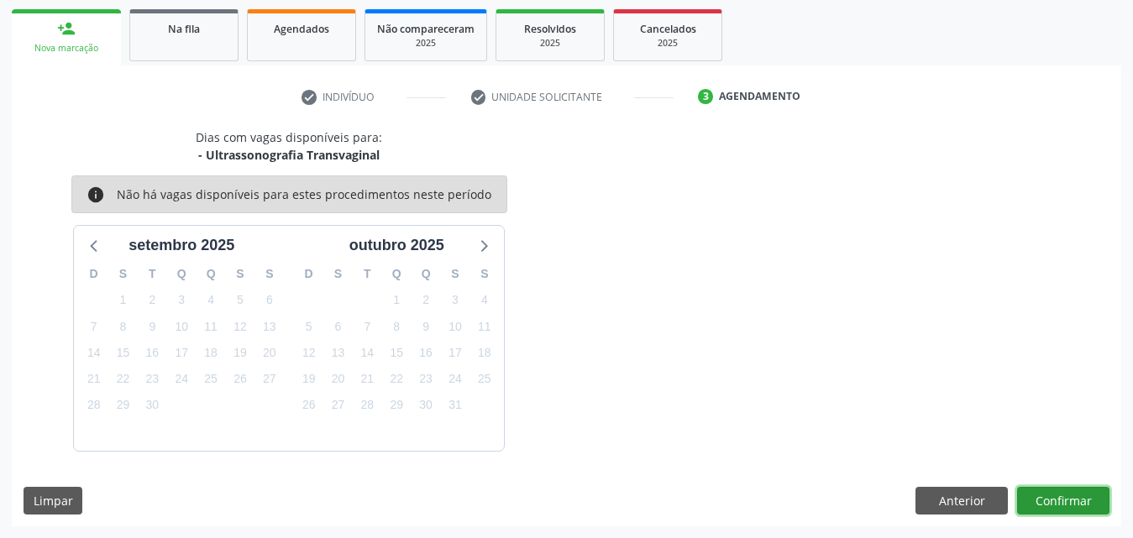
click at [1044, 501] on button "Confirmar" at bounding box center [1063, 501] width 92 height 29
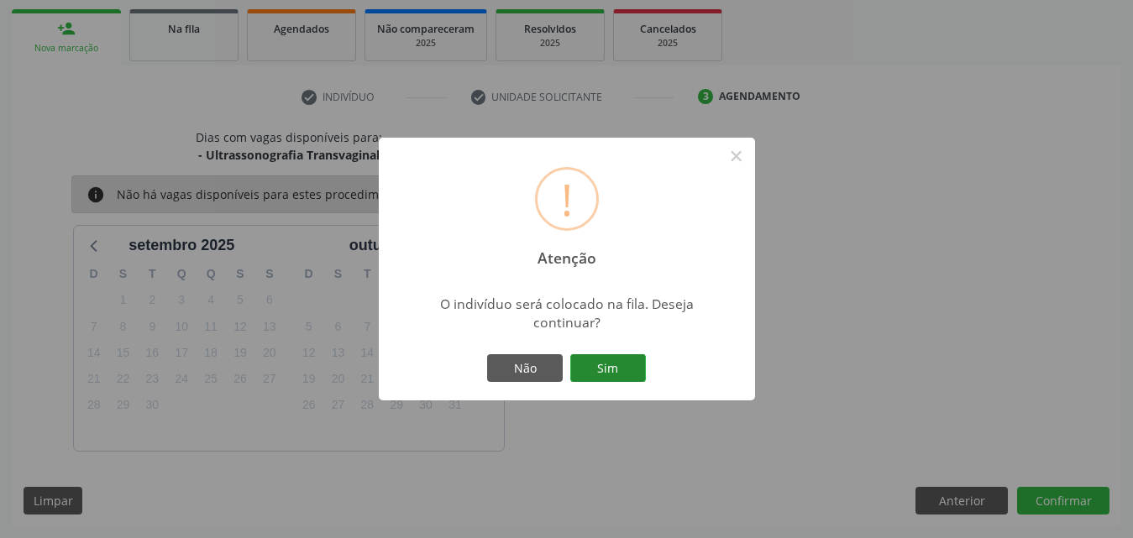
click at [624, 368] on button "Sim" at bounding box center [608, 368] width 76 height 29
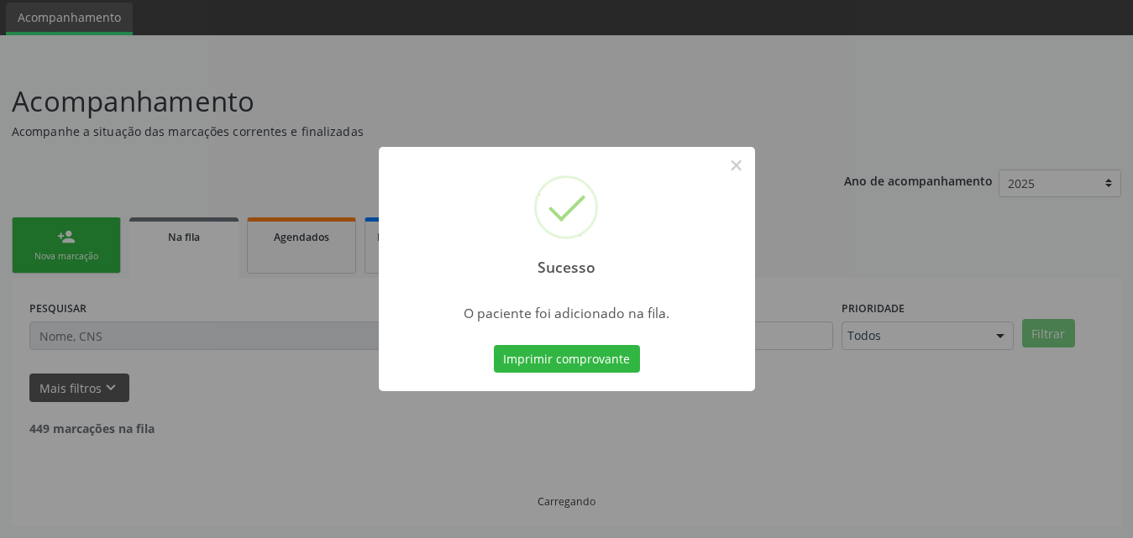
scroll to position [39, 0]
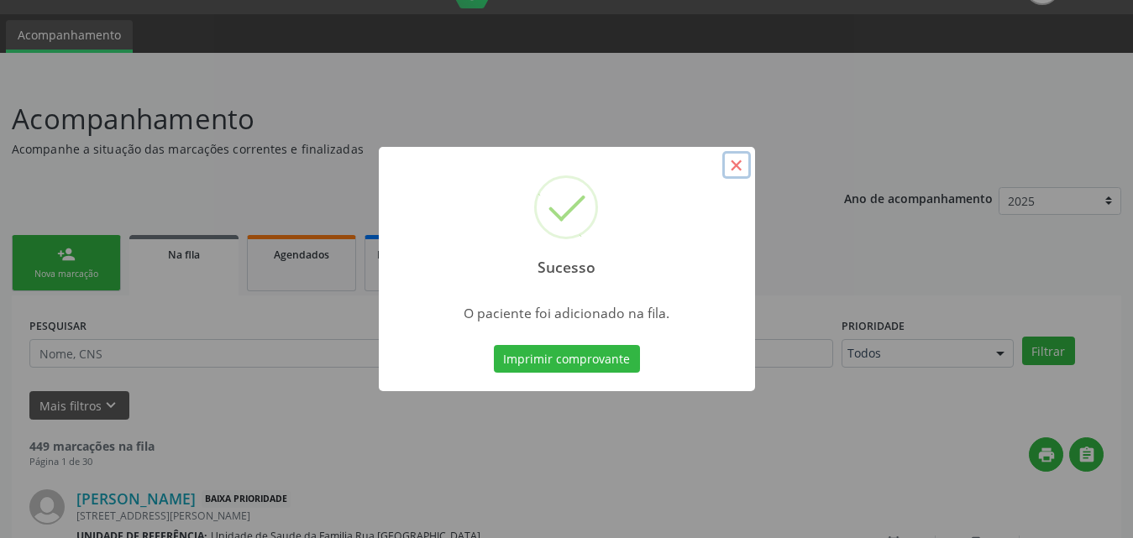
click at [735, 165] on button "×" at bounding box center [736, 165] width 29 height 29
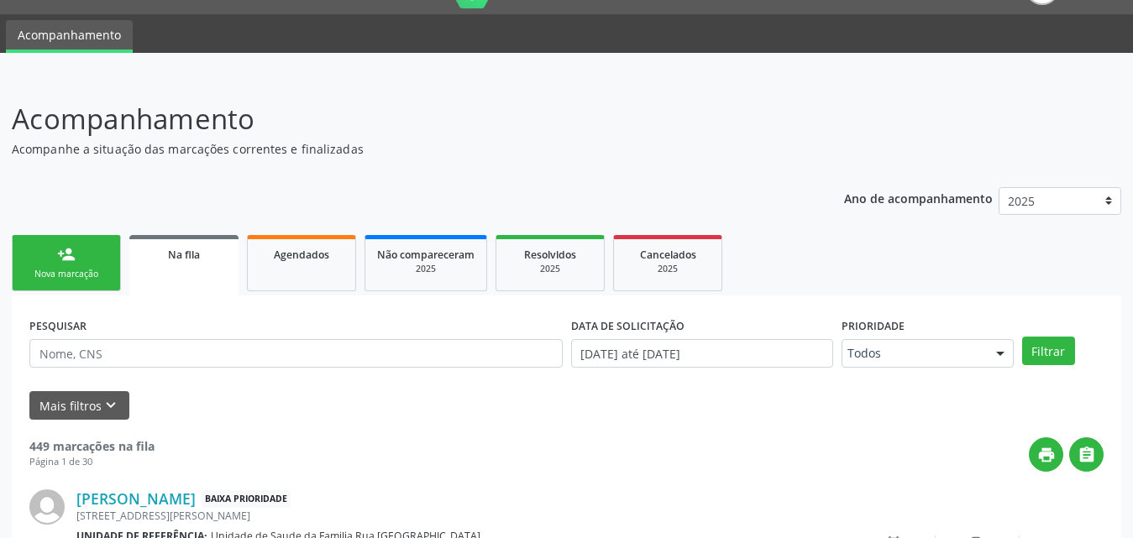
click at [57, 265] on link "person_add Nova marcação" at bounding box center [66, 263] width 109 height 56
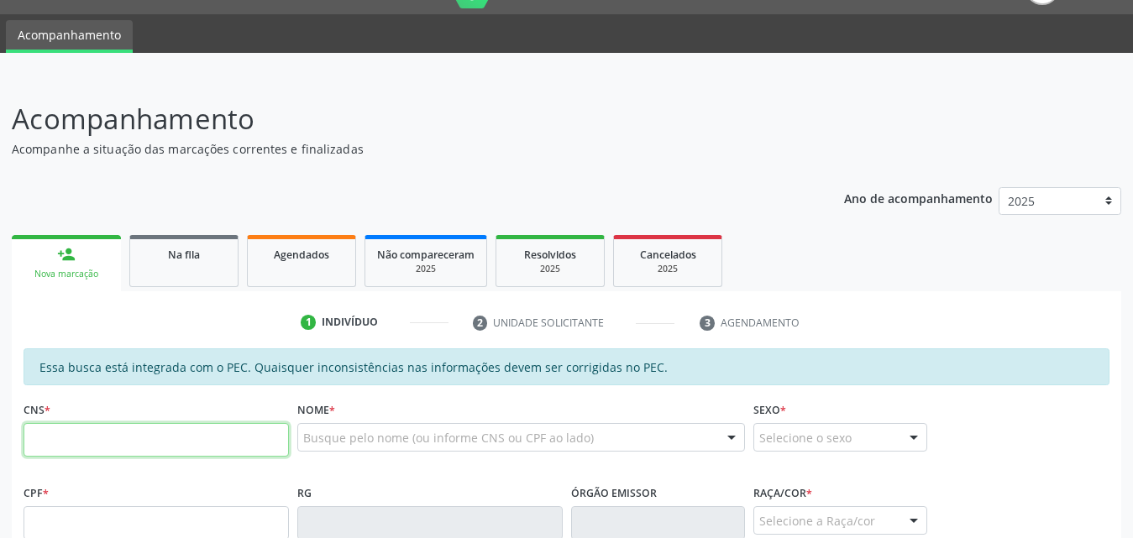
click at [128, 437] on input "text" at bounding box center [156, 440] width 265 height 34
type input "700 8019 8002 2183"
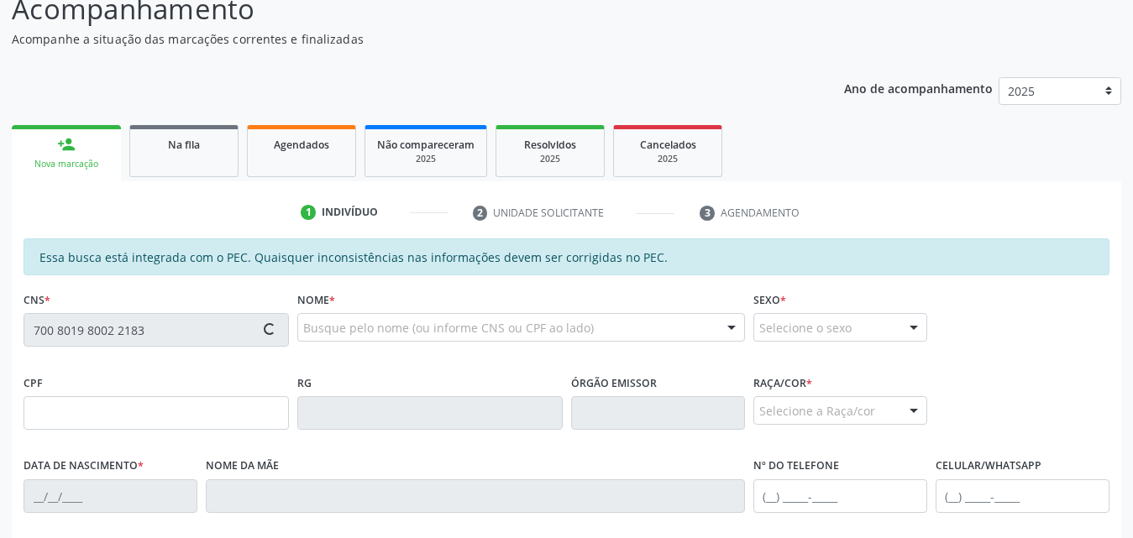
scroll to position [291, 0]
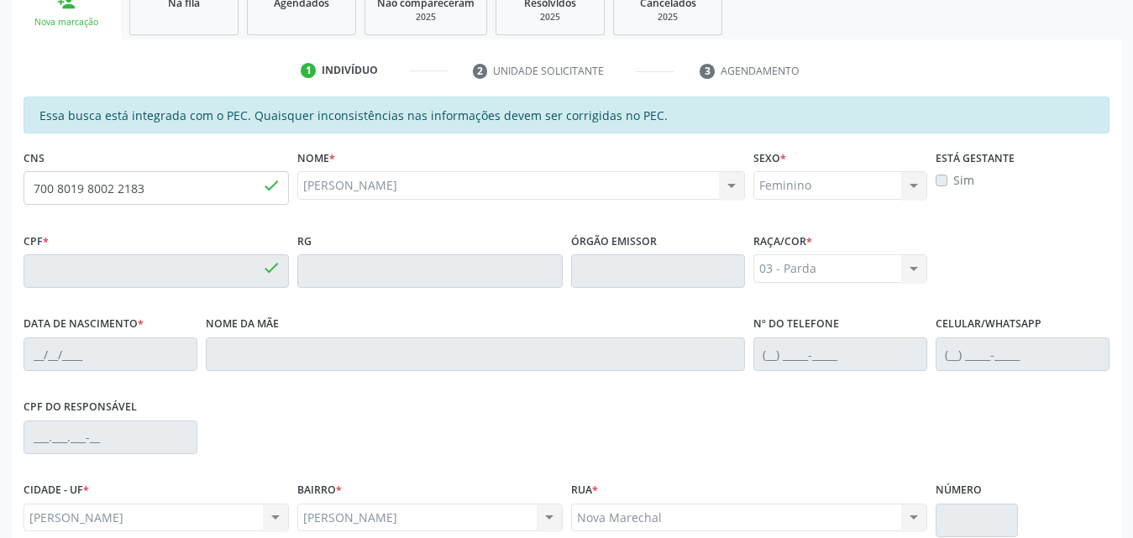
type input "103.186.674-44"
type input "06/04/1994"
type input "Norma Vieira de Oliveira"
type input "(82) 98871-7428"
type input "S/N"
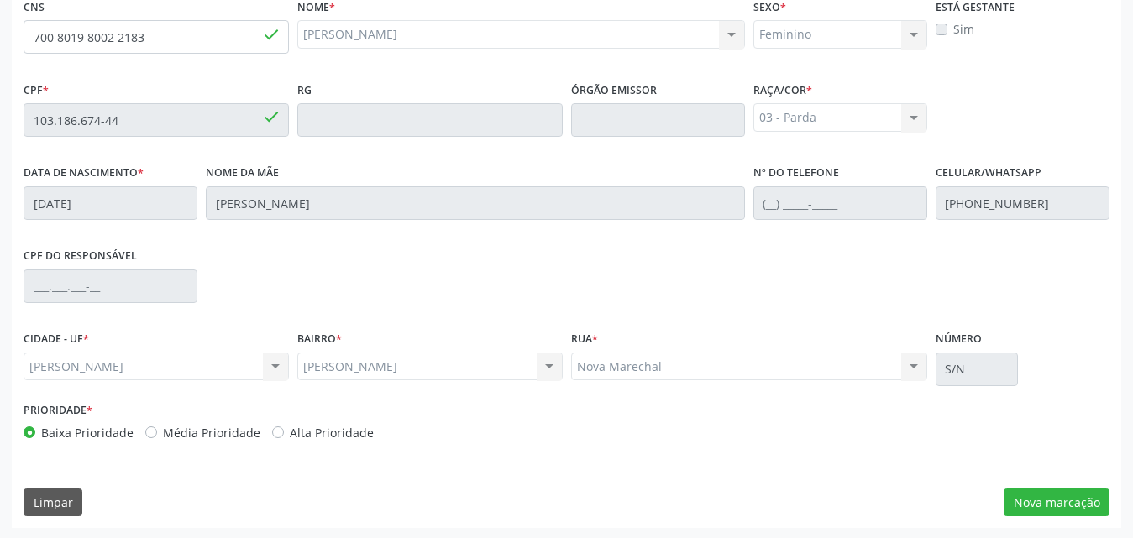
scroll to position [444, 0]
click at [1080, 490] on button "Nova marcação" at bounding box center [1056, 501] width 106 height 29
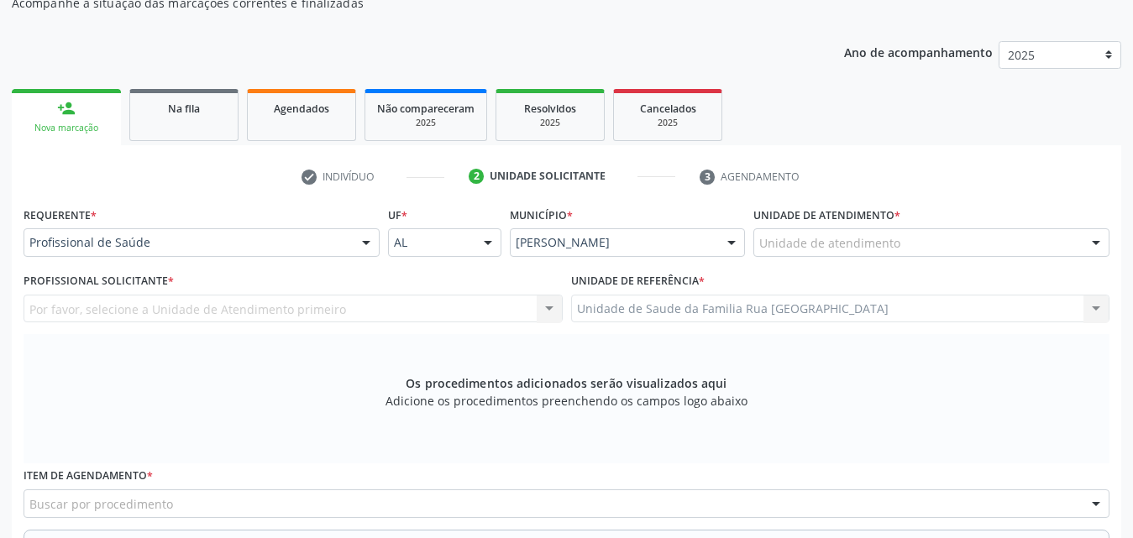
scroll to position [192, 0]
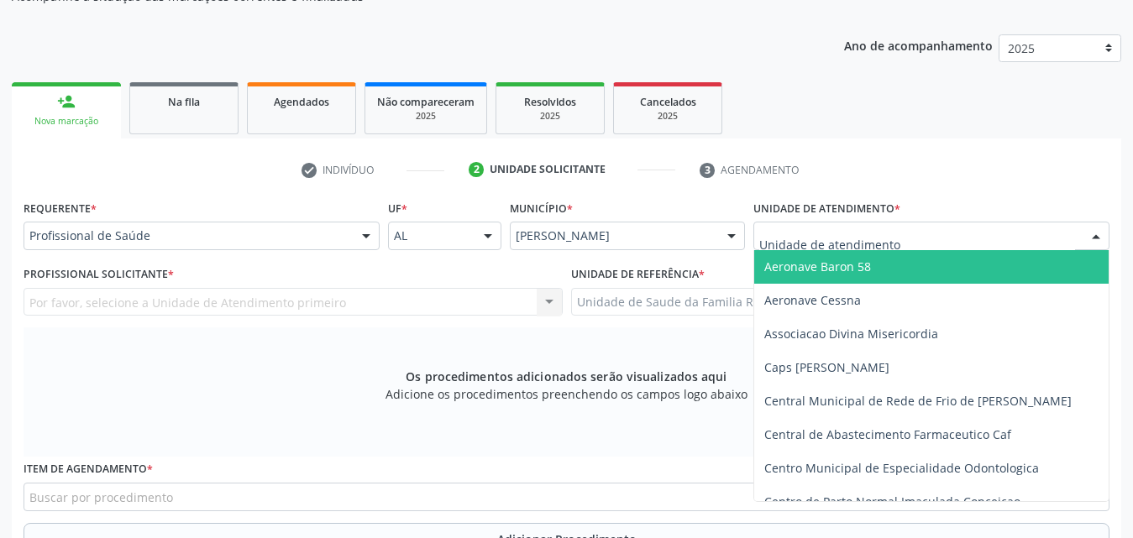
click at [904, 237] on div at bounding box center [931, 236] width 356 height 29
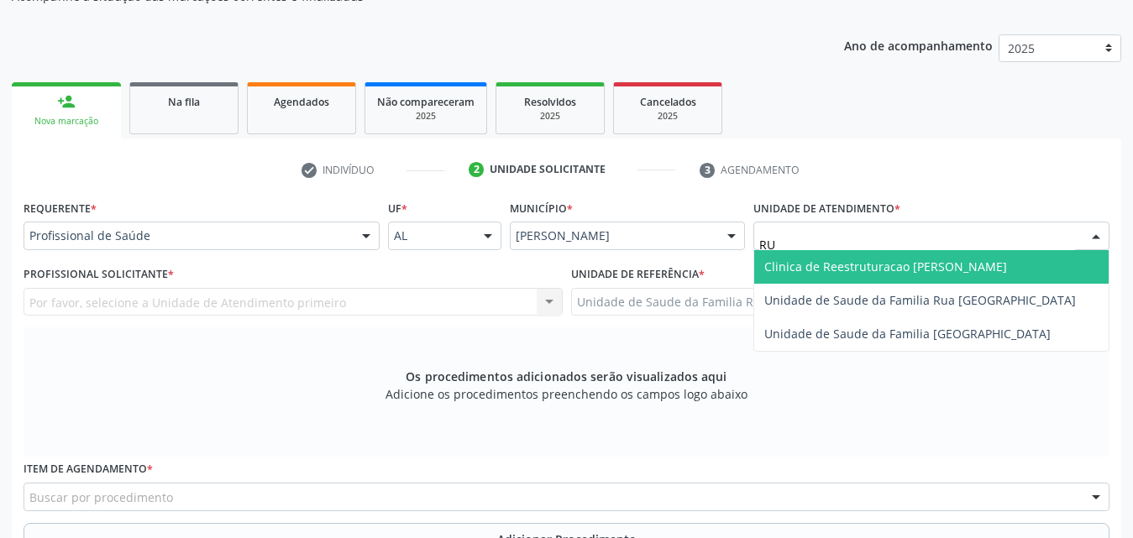
type input "RUA"
click at [889, 267] on span "Unidade de Saude da Familia Rua [GEOGRAPHIC_DATA]" at bounding box center [919, 267] width 311 height 16
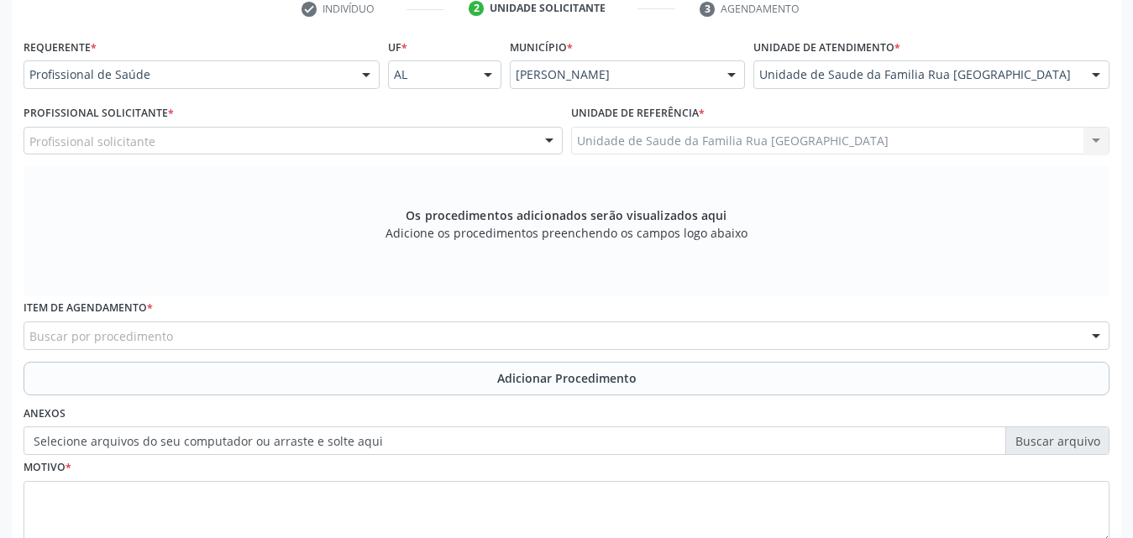
scroll to position [360, 0]
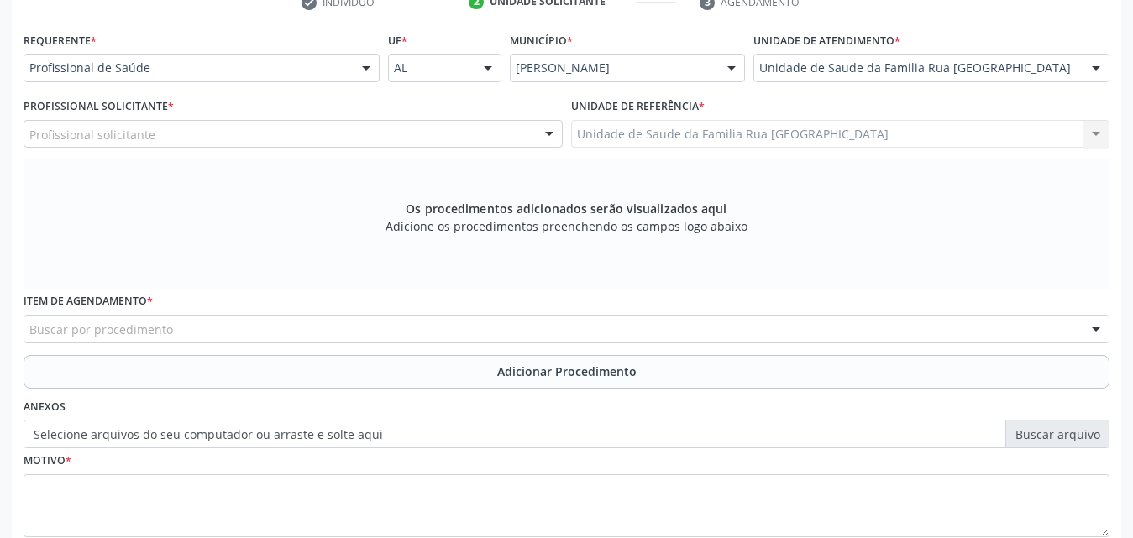
click at [263, 130] on div "Profissional solicitante" at bounding box center [293, 134] width 539 height 29
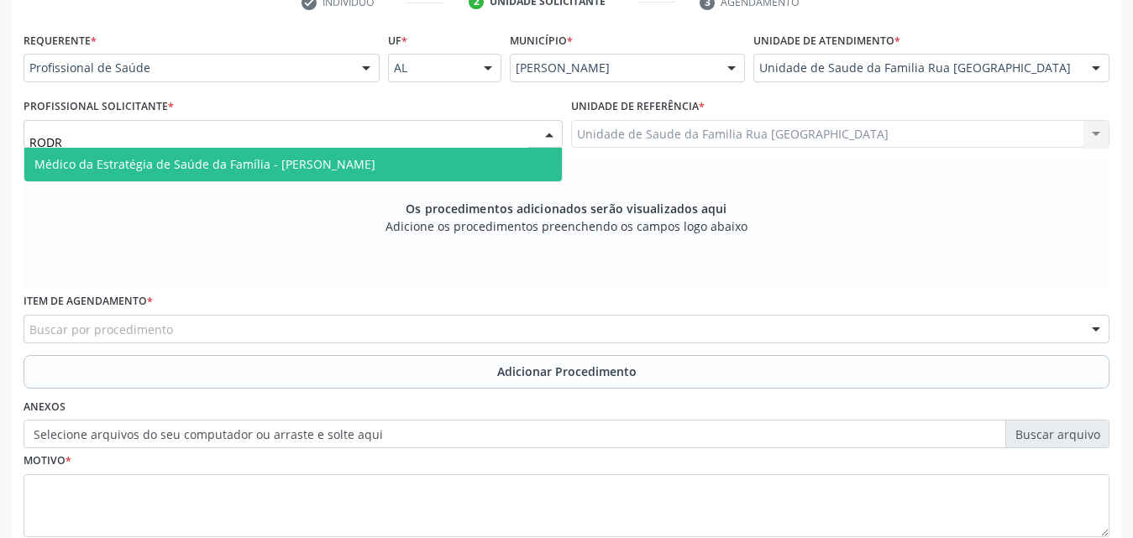
type input "RODRI"
click at [280, 159] on span "Médico da Estratégia de Saúde da Família - [PERSON_NAME]" at bounding box center [204, 164] width 341 height 16
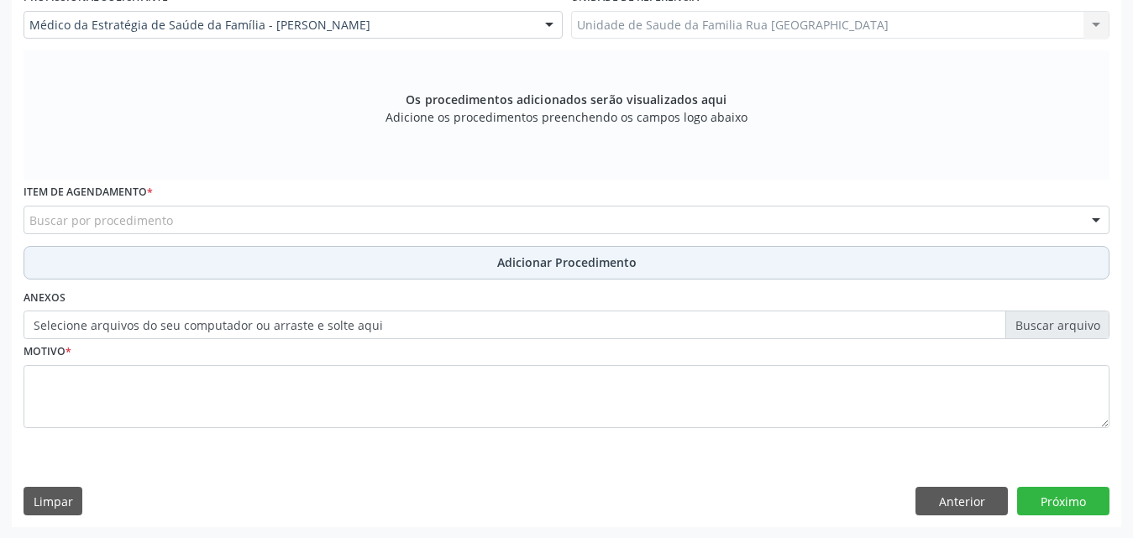
scroll to position [470, 0]
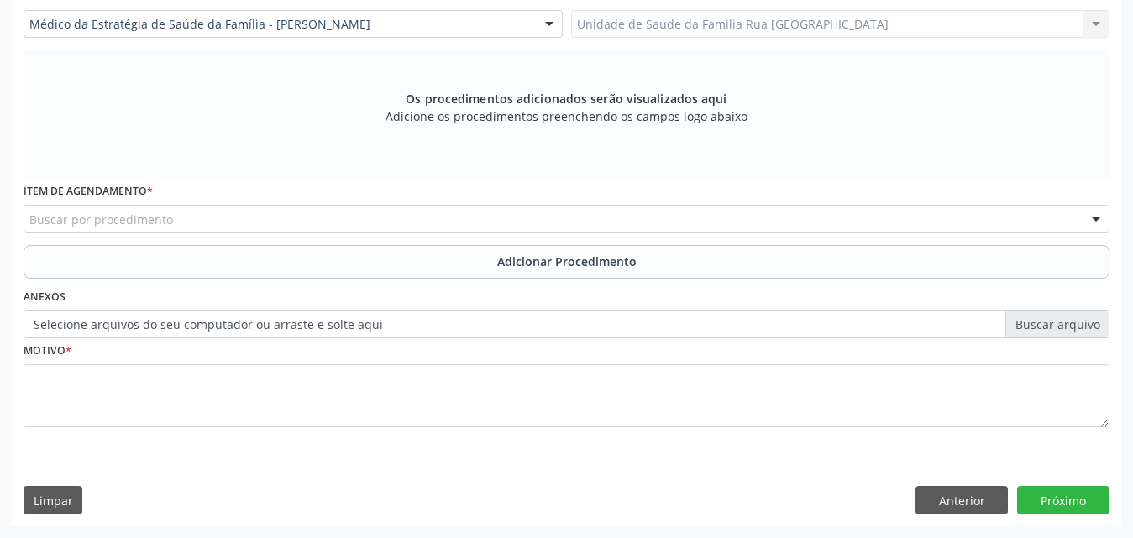
click at [405, 215] on div "Buscar por procedimento" at bounding box center [567, 219] width 1086 height 29
type input "0"
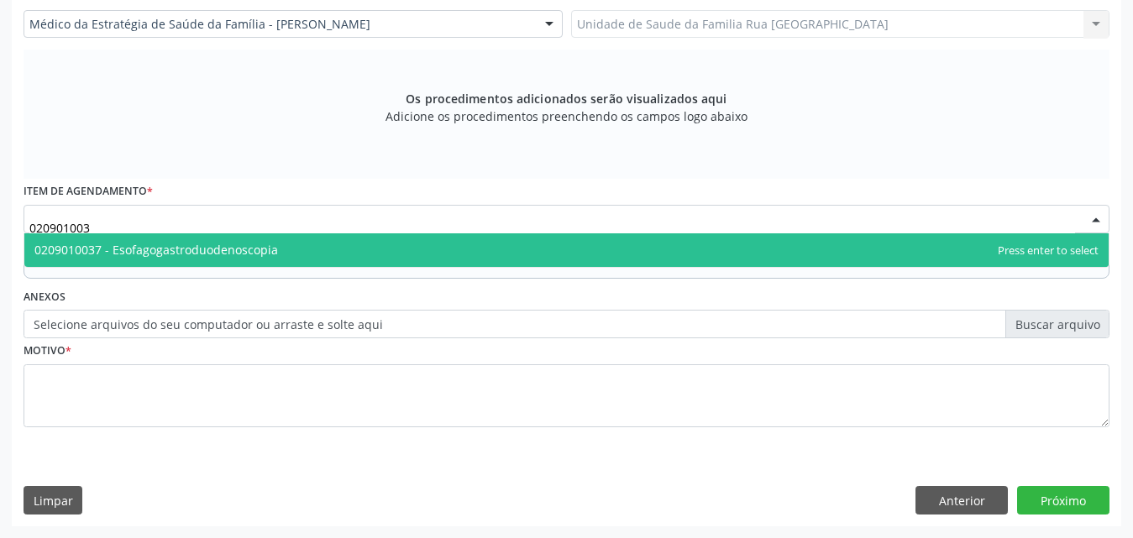
type input "0209010037"
click at [162, 260] on span "0209010037 - Esofagogastroduodenoscopia" at bounding box center [566, 250] width 1084 height 34
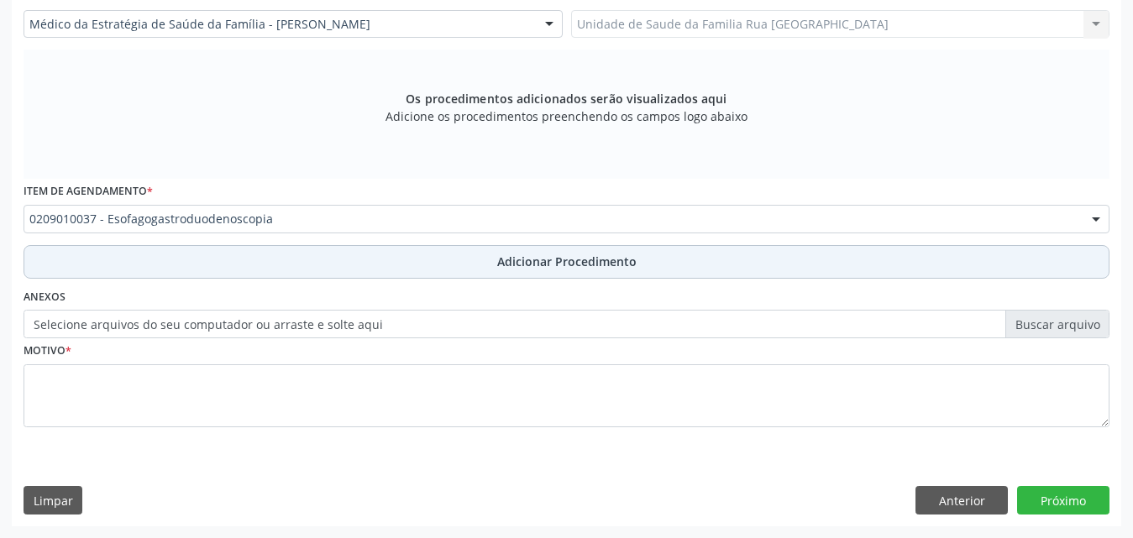
click at [568, 249] on button "Adicionar Procedimento" at bounding box center [567, 262] width 1086 height 34
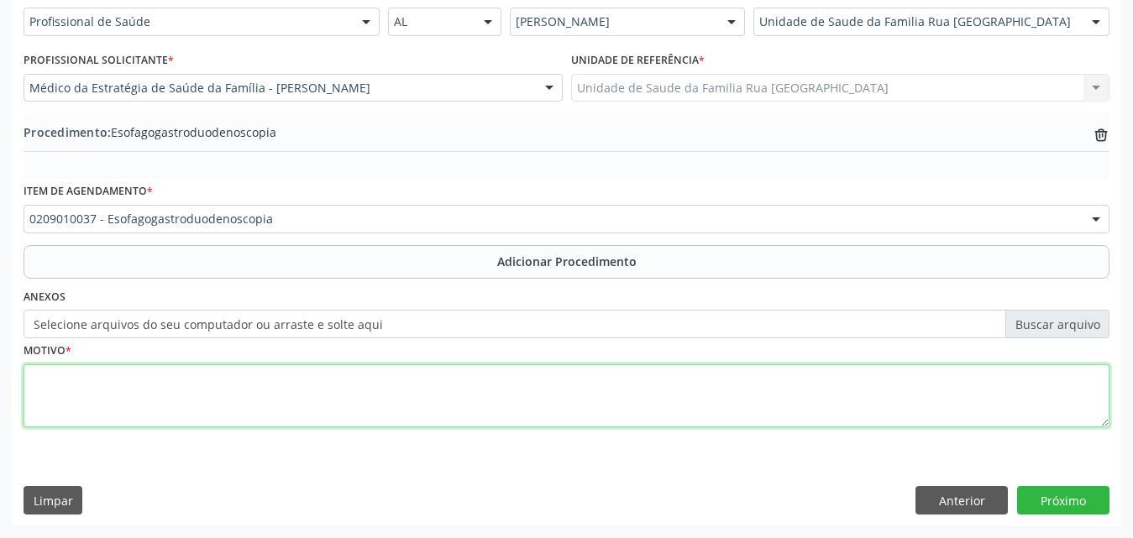
click at [145, 374] on textarea at bounding box center [567, 396] width 1086 height 64
type textarea "AVALIACAO."
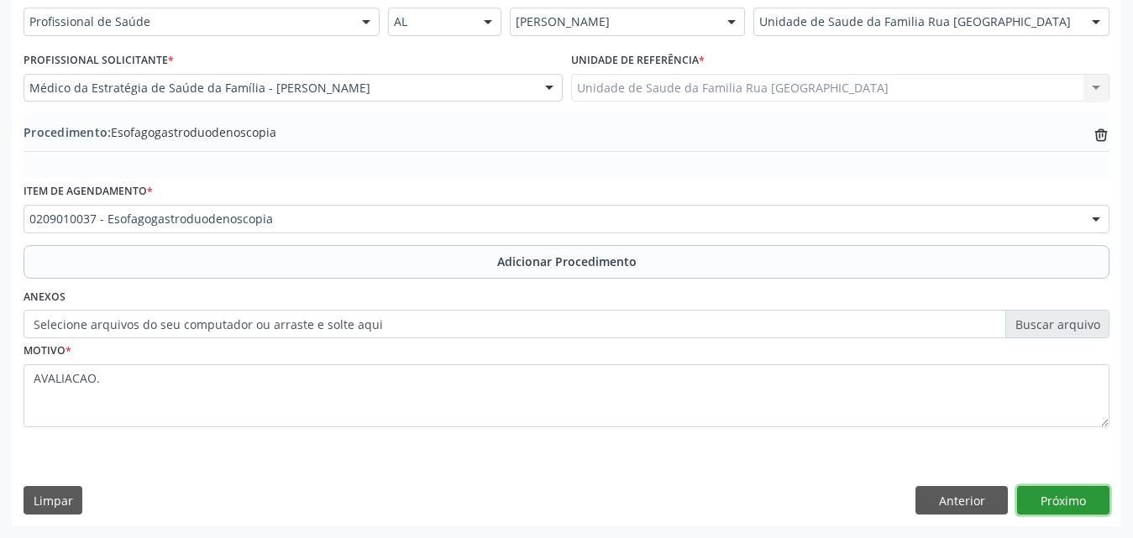
click at [1052, 496] on button "Próximo" at bounding box center [1063, 500] width 92 height 29
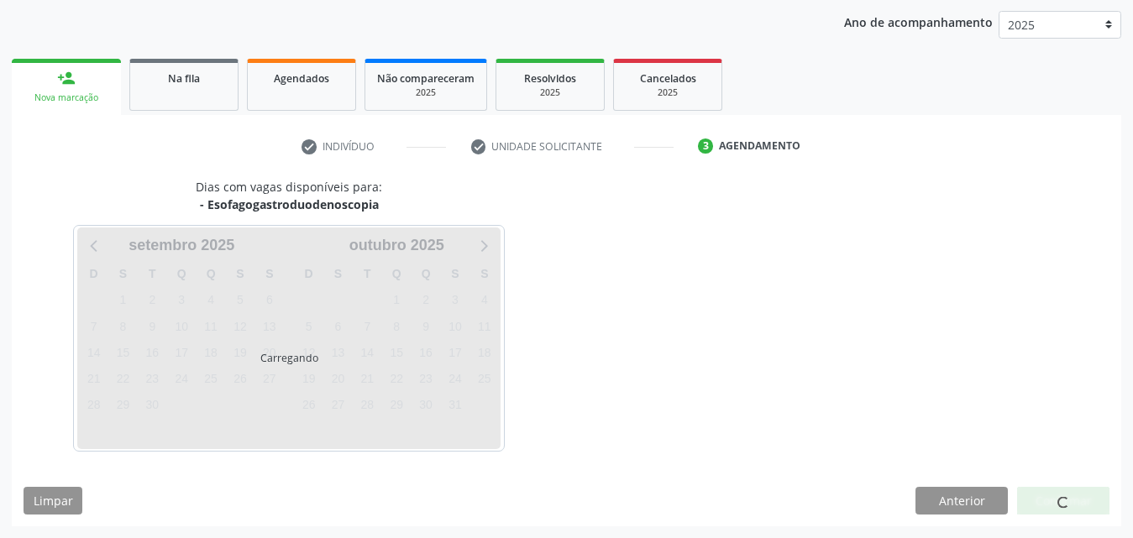
scroll to position [265, 0]
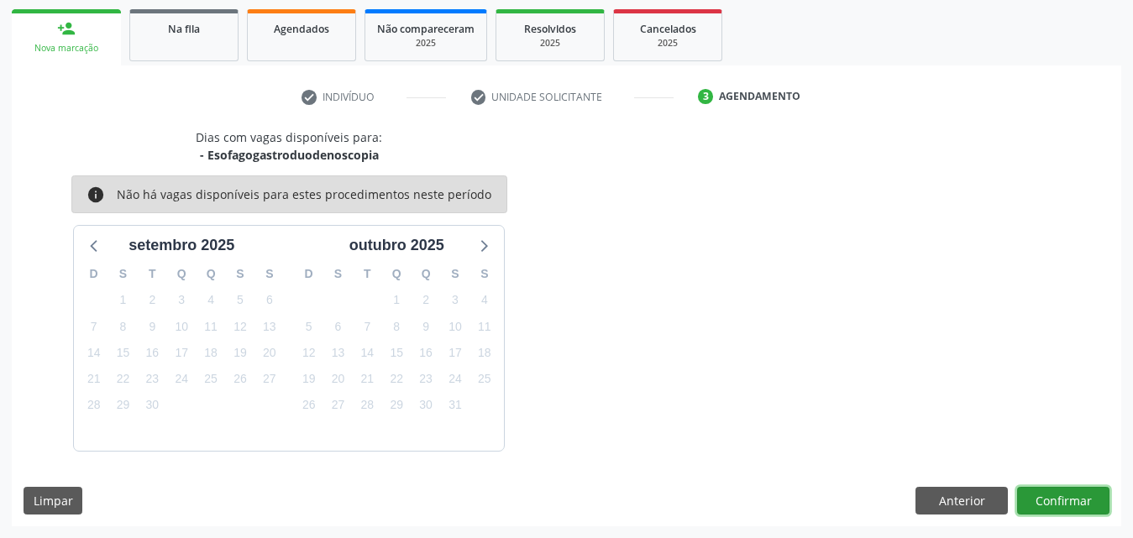
click at [1052, 496] on button "Confirmar" at bounding box center [1063, 501] width 92 height 29
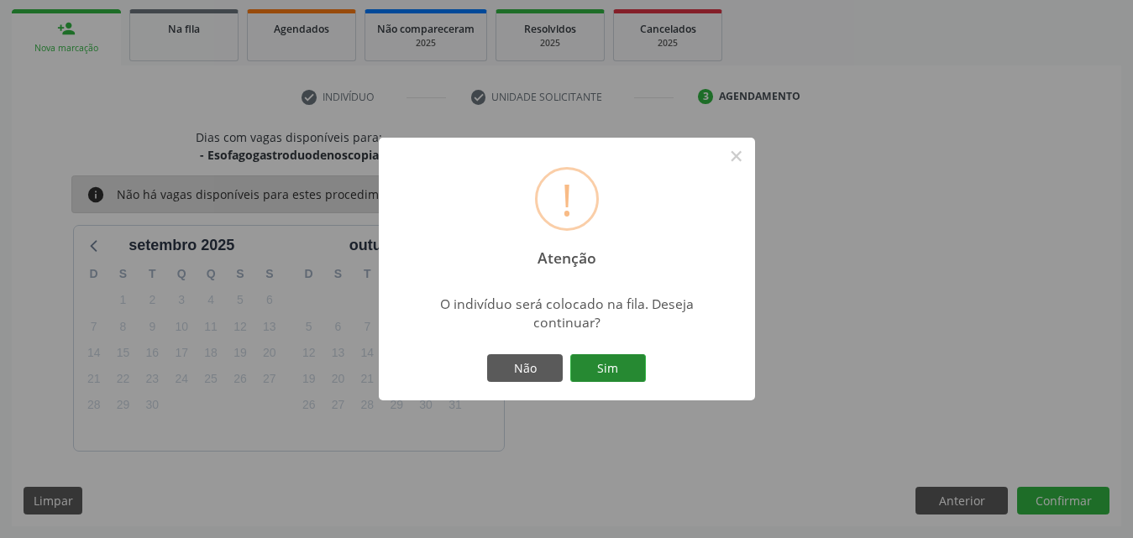
click at [586, 365] on button "Sim" at bounding box center [608, 368] width 76 height 29
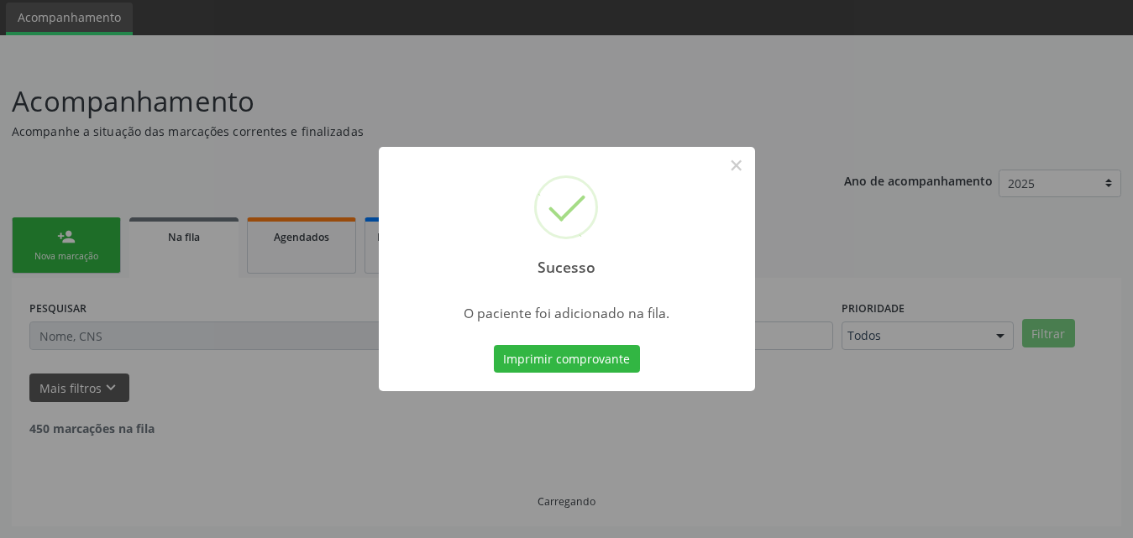
scroll to position [39, 0]
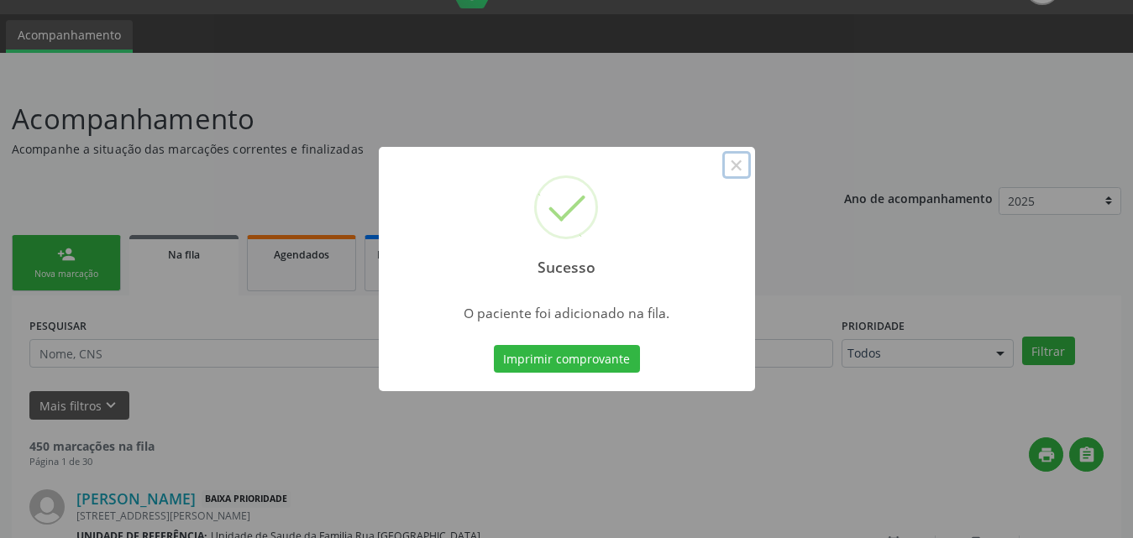
click at [735, 162] on button "×" at bounding box center [736, 165] width 29 height 29
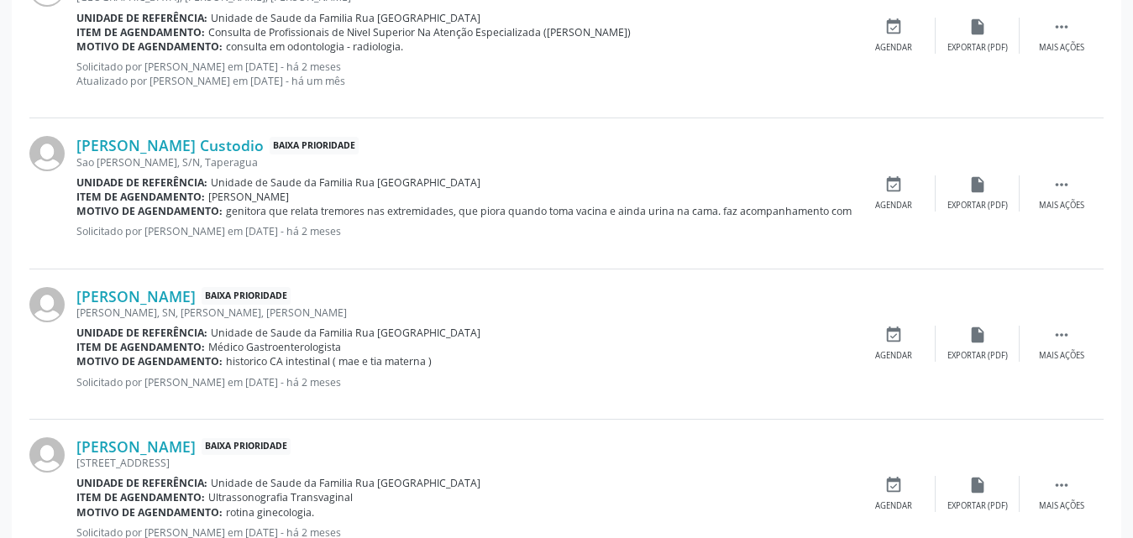
scroll to position [2378, 0]
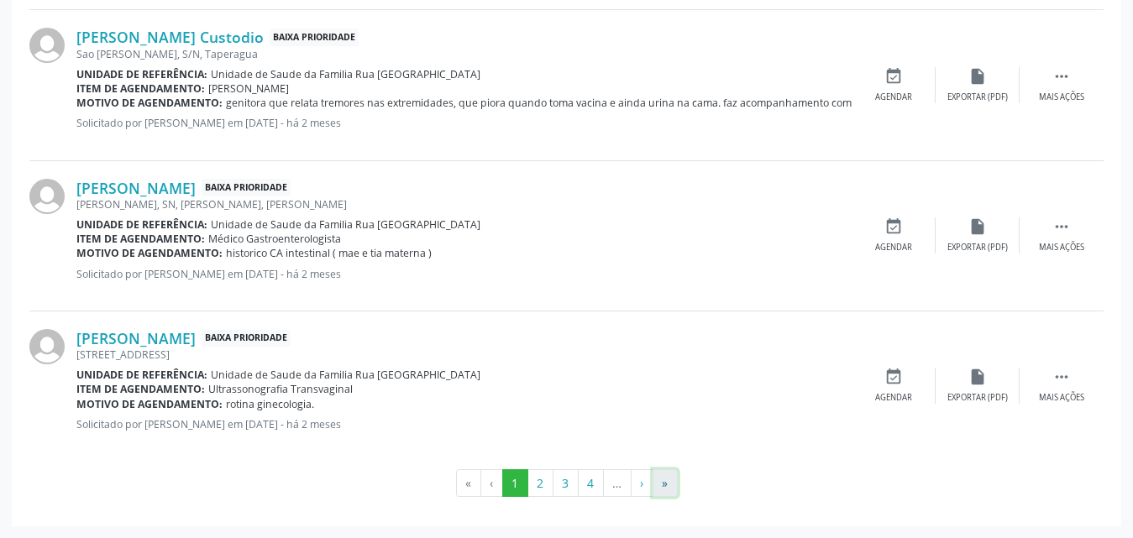
click at [663, 481] on button "»" at bounding box center [664, 483] width 25 height 29
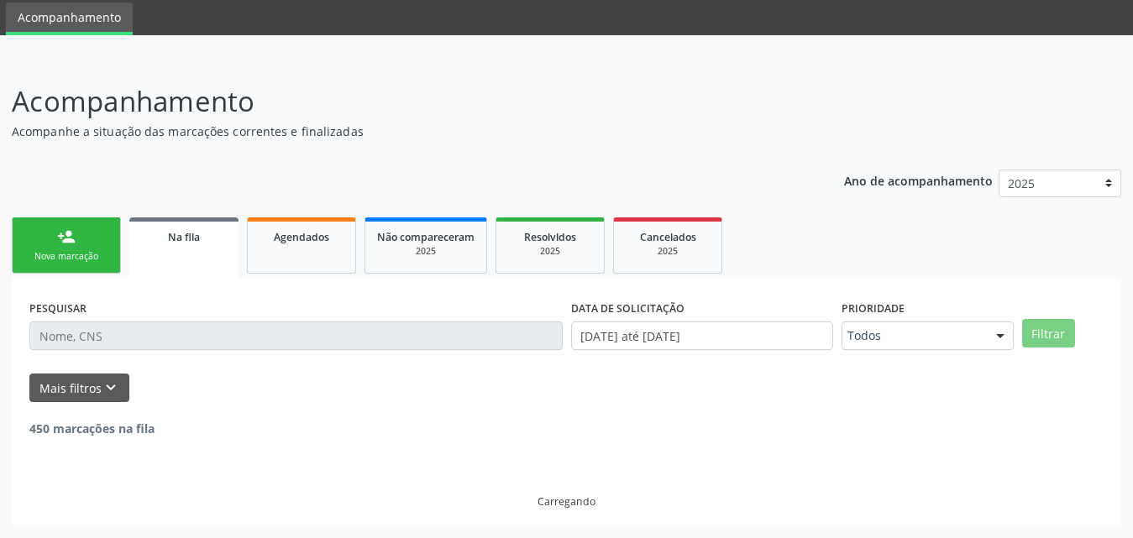
scroll to position [0, 0]
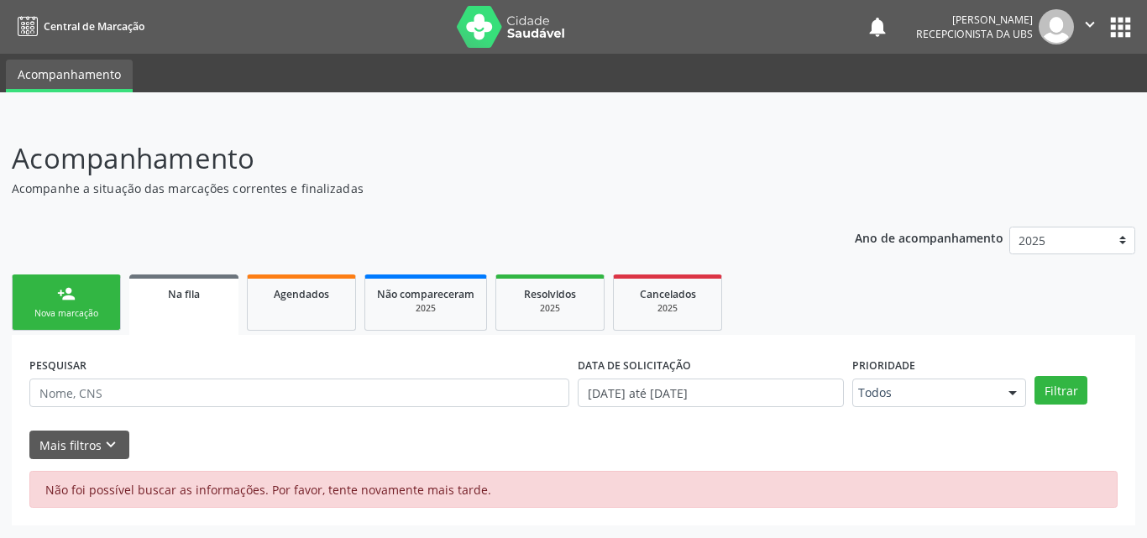
click at [191, 297] on span "Na fila" at bounding box center [184, 294] width 32 height 14
click at [336, 294] on div "Agendados" at bounding box center [301, 294] width 84 height 18
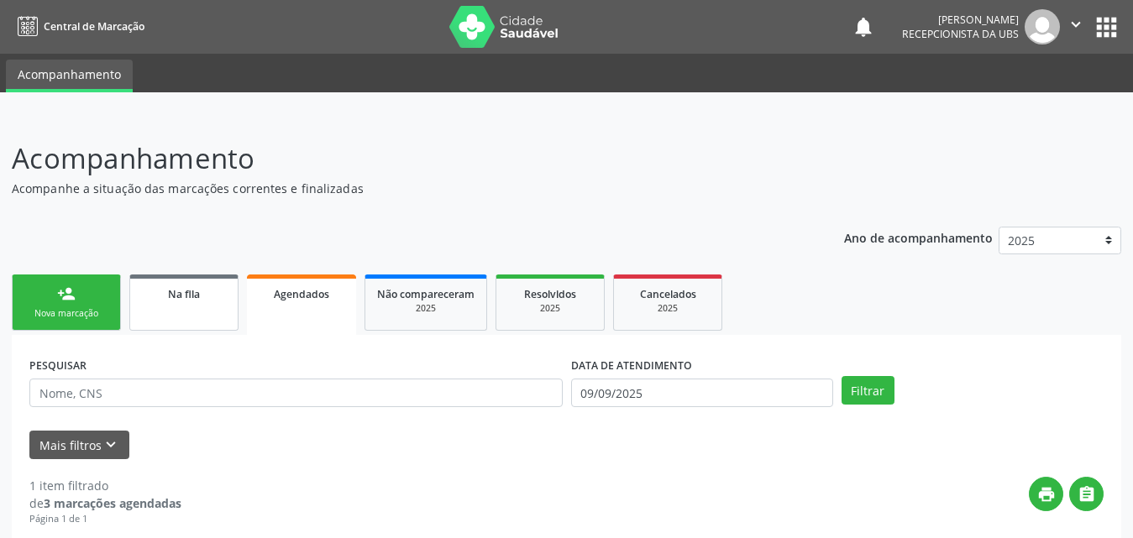
click at [189, 317] on link "Na fila" at bounding box center [183, 303] width 109 height 56
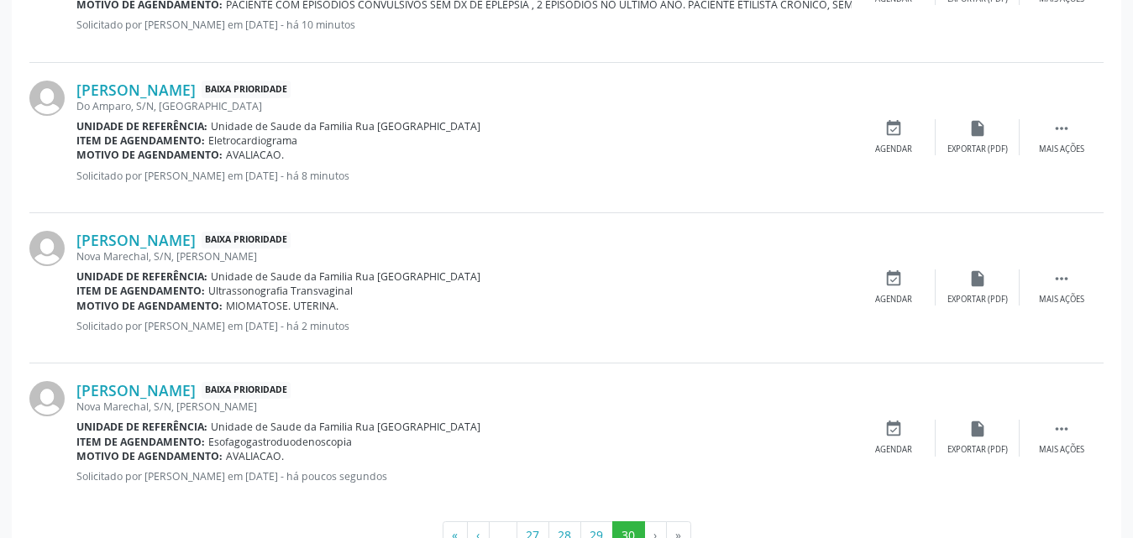
scroll to position [2307, 0]
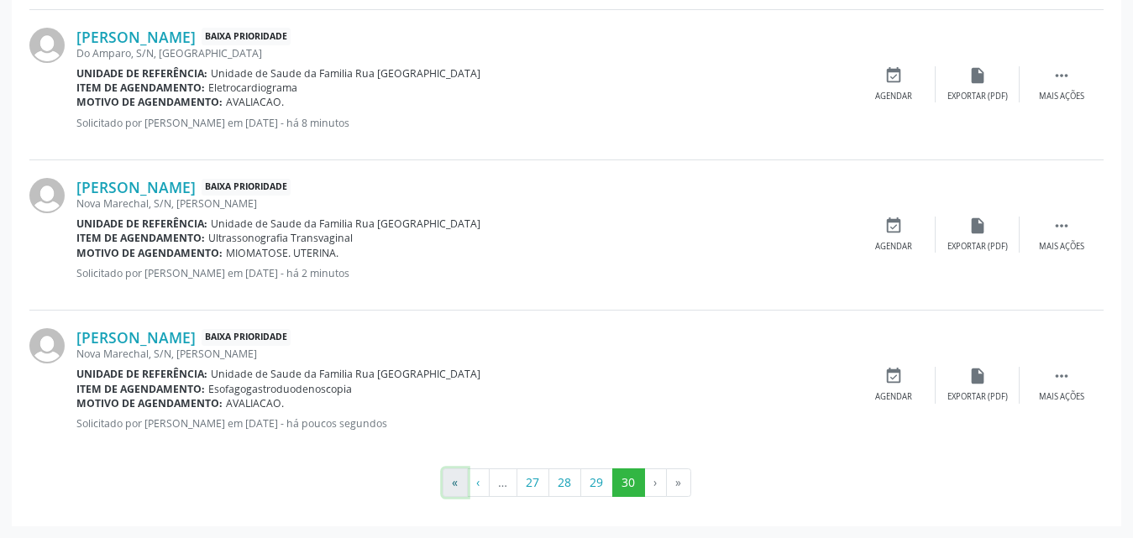
click at [466, 480] on button "«" at bounding box center [454, 482] width 25 height 29
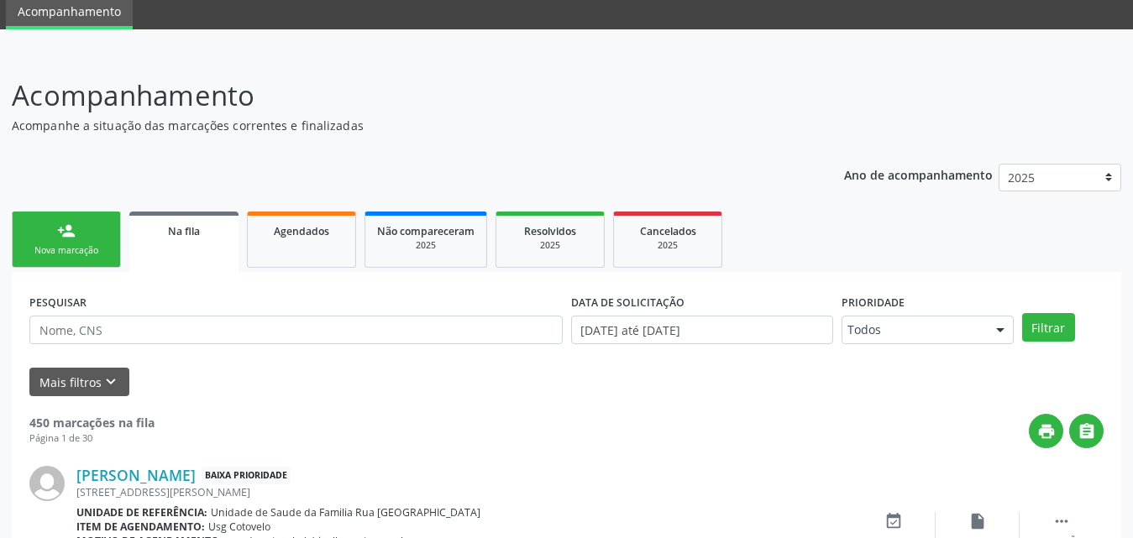
scroll to position [0, 0]
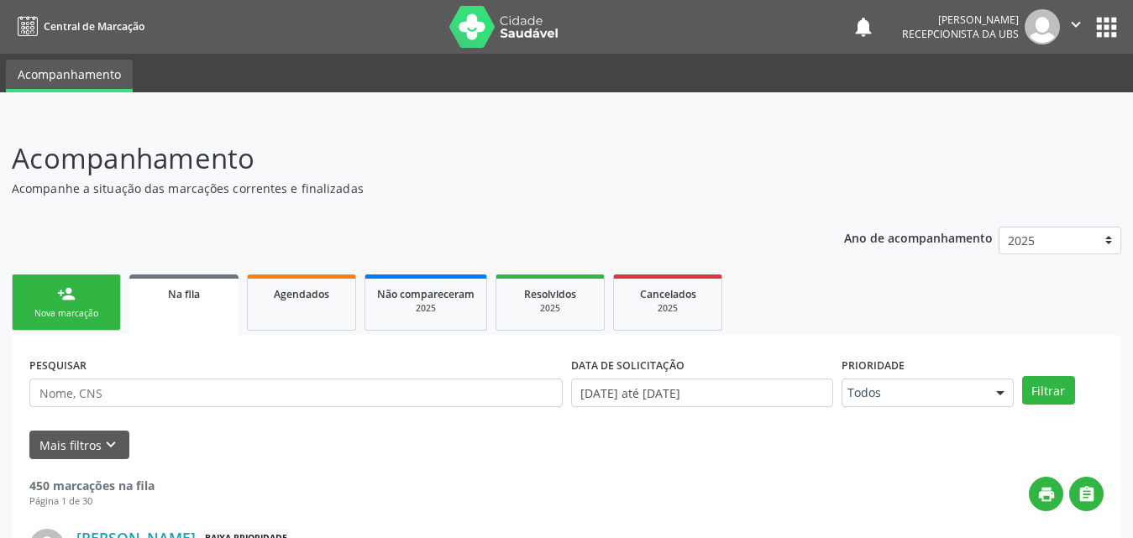
drag, startPoint x: 723, startPoint y: 165, endPoint x: 723, endPoint y: 148, distance: 17.6
click at [723, 153] on p "Acompanhamento" at bounding box center [400, 159] width 777 height 42
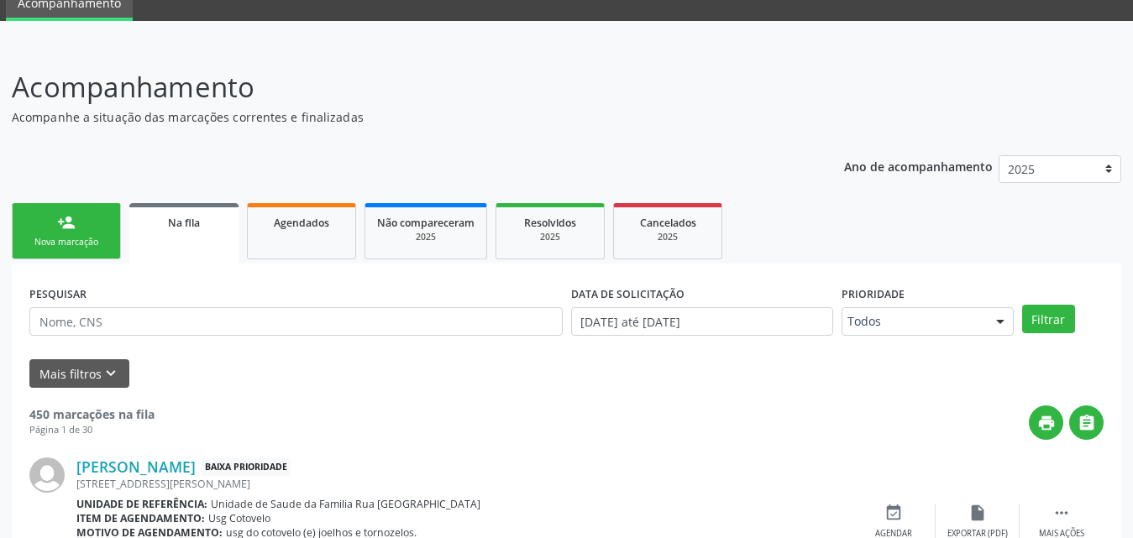
scroll to position [168, 0]
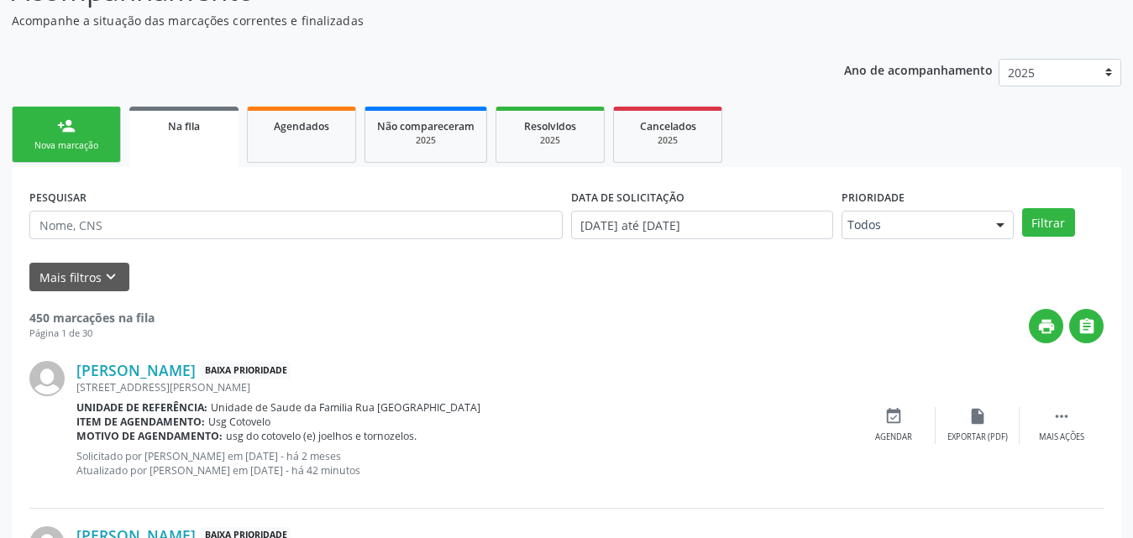
click at [85, 157] on link "person_add Nova marcação" at bounding box center [66, 135] width 109 height 56
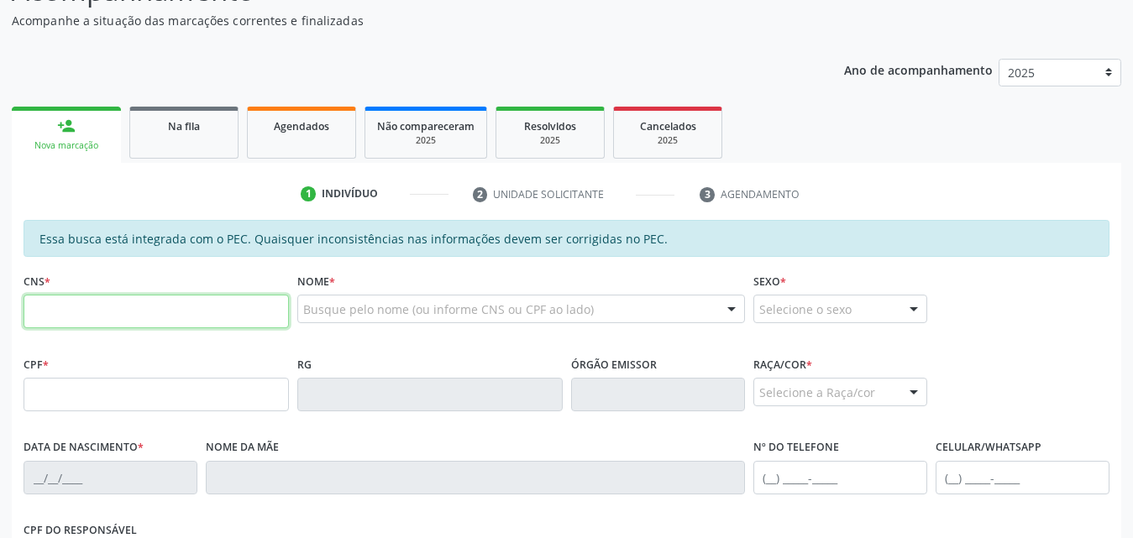
click at [109, 308] on input "text" at bounding box center [156, 312] width 265 height 34
click at [194, 310] on input "text" at bounding box center [156, 312] width 265 height 34
type input "700 0022 9775 1405"
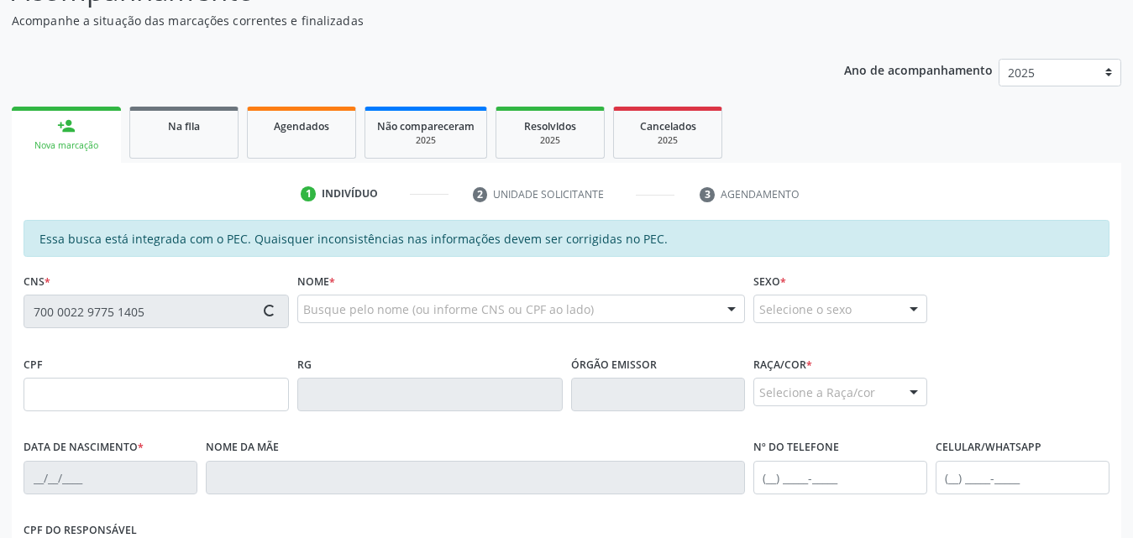
type input "729.530.804-06"
type input "11/12/1967"
type input "Amara Gabriel de Brito"
type input "(82) 99308-8075"
type input "34"
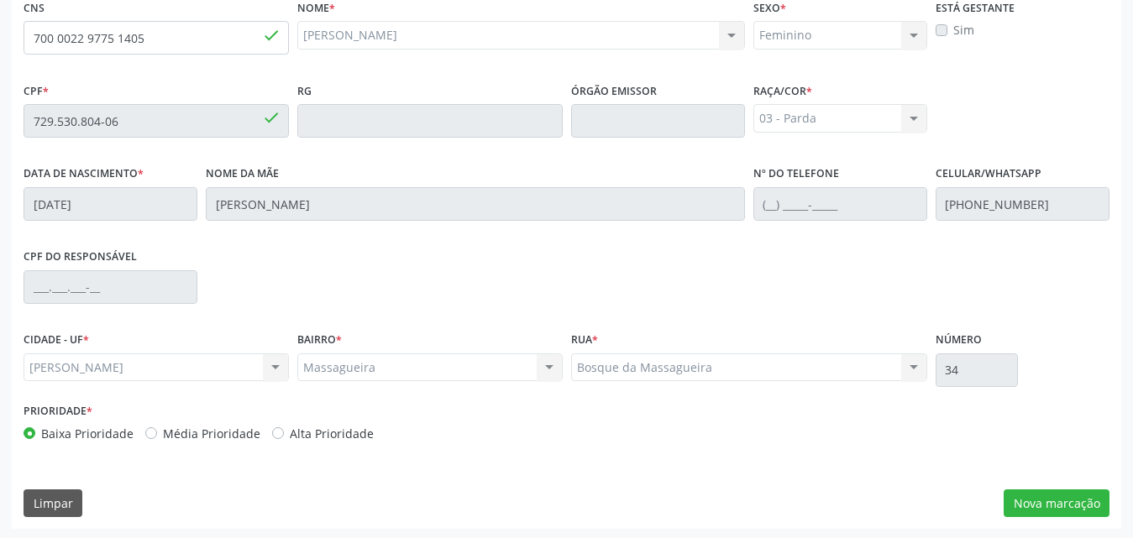
scroll to position [444, 0]
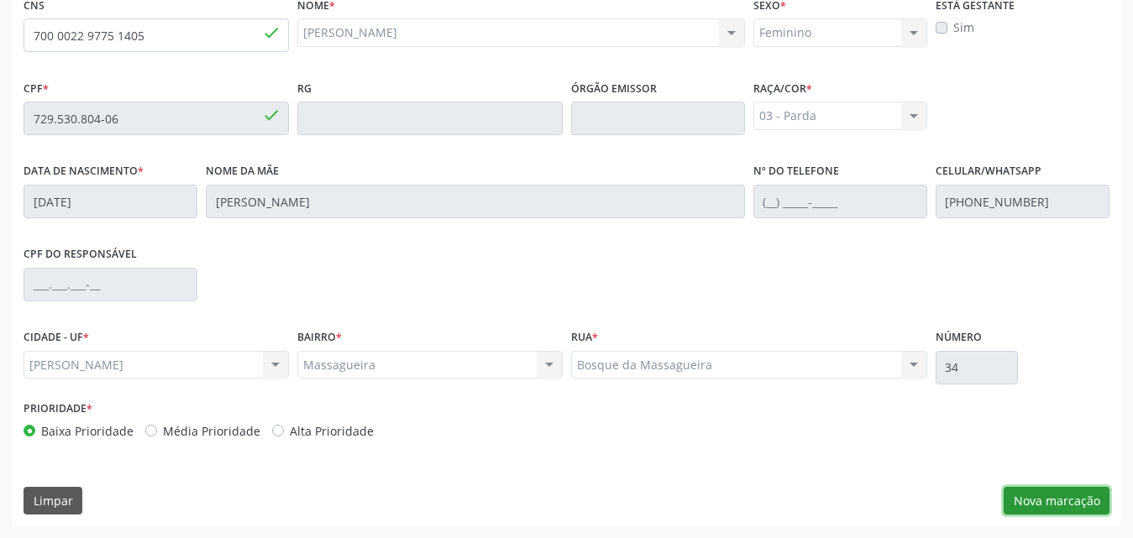
click at [1080, 500] on button "Nova marcação" at bounding box center [1056, 501] width 106 height 29
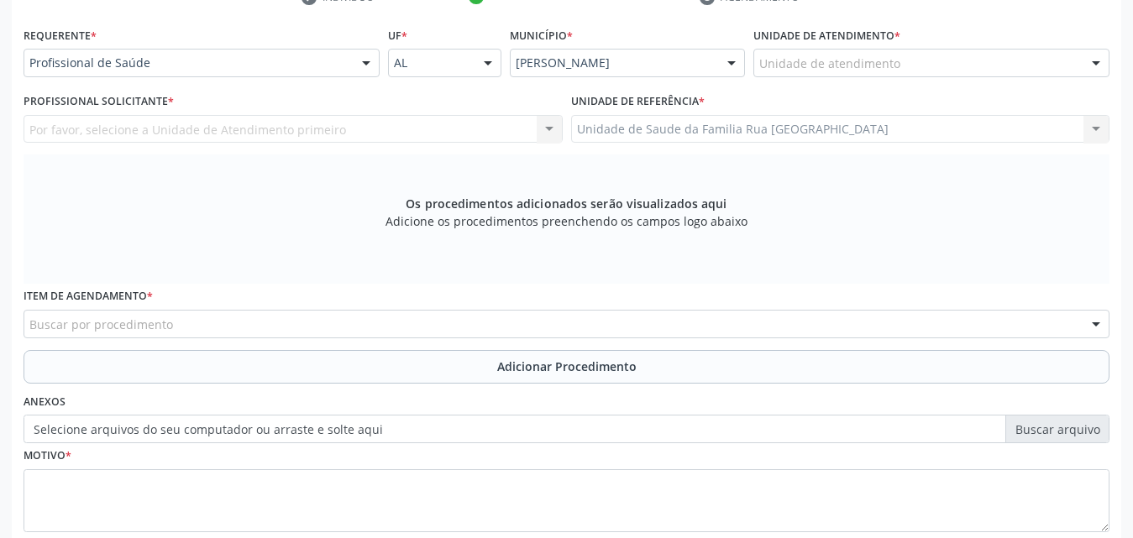
scroll to position [276, 0]
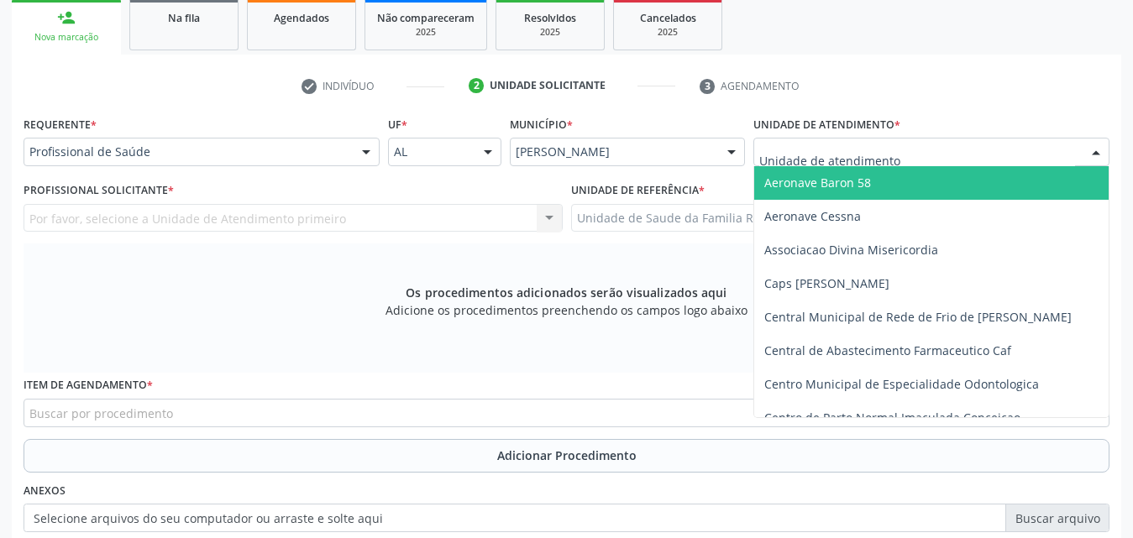
click at [965, 154] on div at bounding box center [931, 152] width 356 height 29
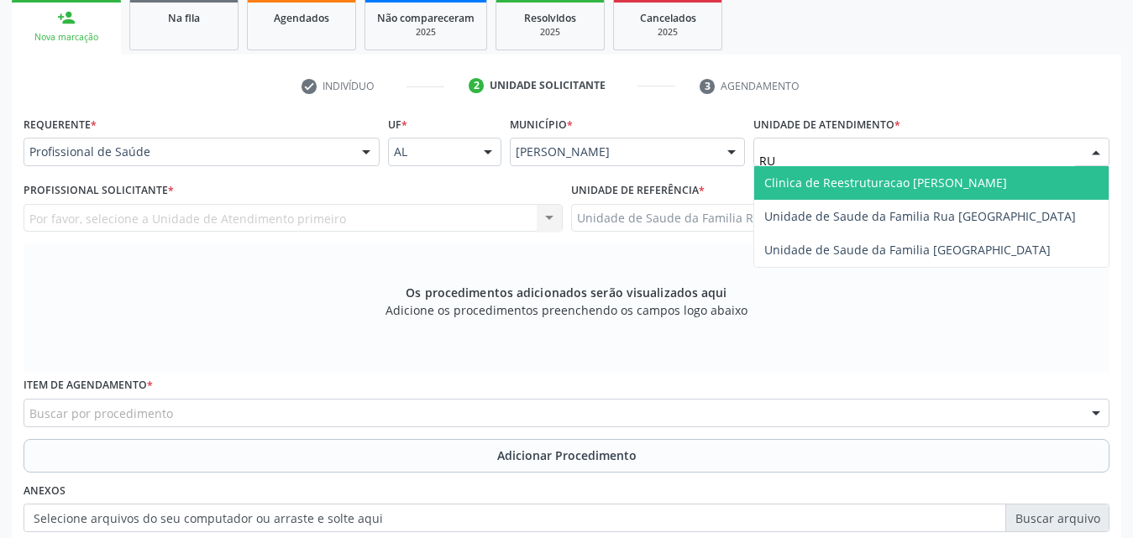
type input "RUA"
click at [1042, 181] on span "Unidade de Saude da Familia Rua [GEOGRAPHIC_DATA]" at bounding box center [919, 183] width 311 height 16
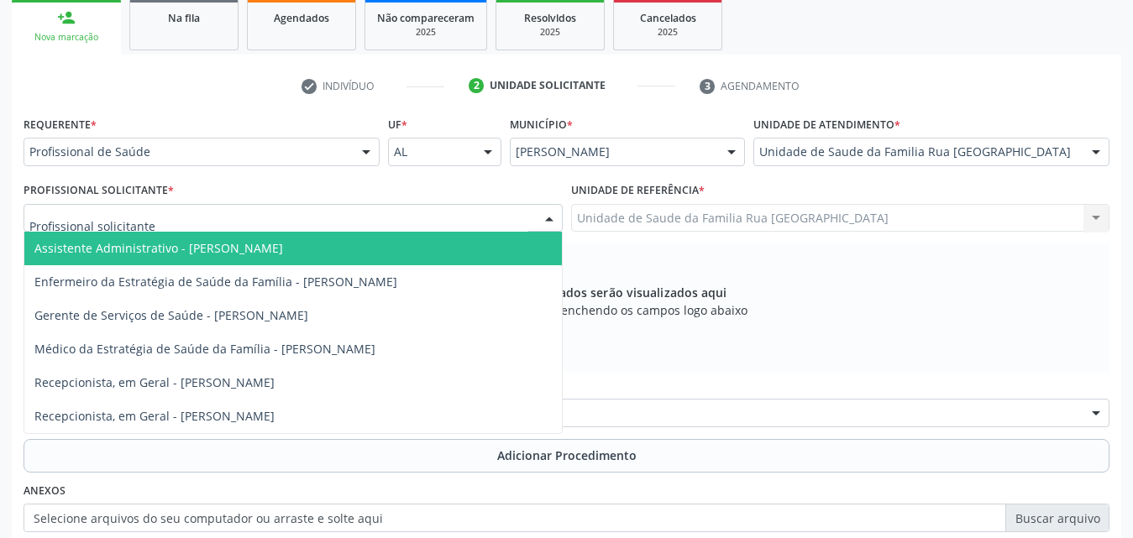
click at [226, 214] on div at bounding box center [293, 218] width 539 height 29
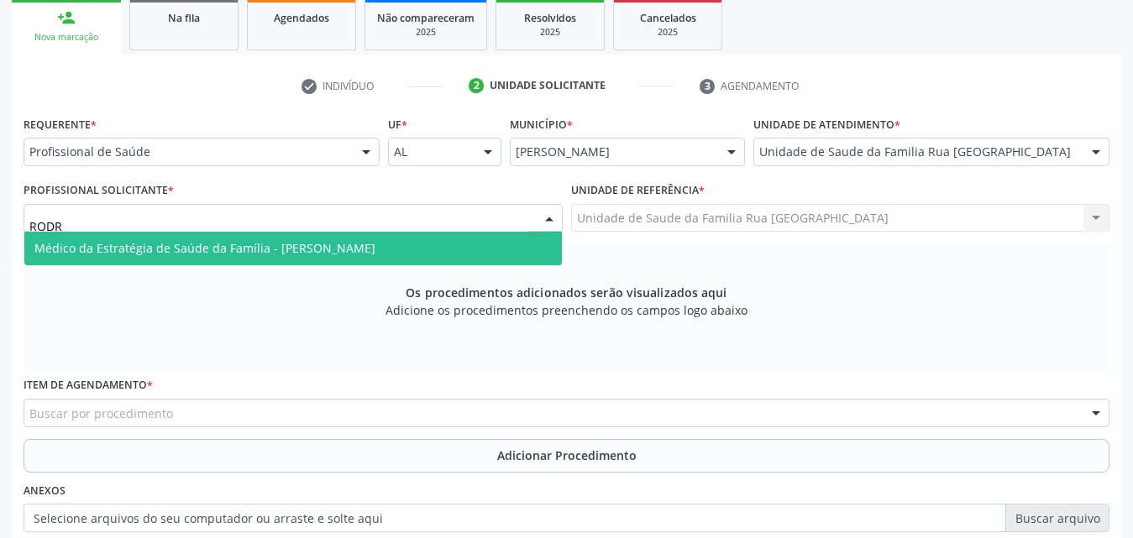
type input "RODRI"
click at [239, 257] on span "Médico da Estratégia de Saúde da Família - [PERSON_NAME]" at bounding box center [292, 249] width 537 height 34
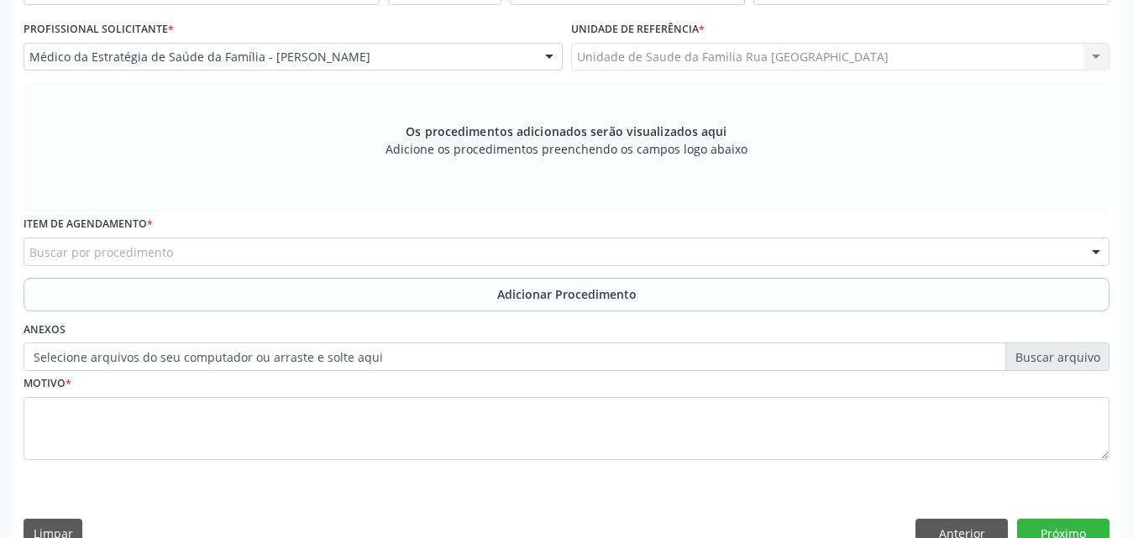
scroll to position [444, 0]
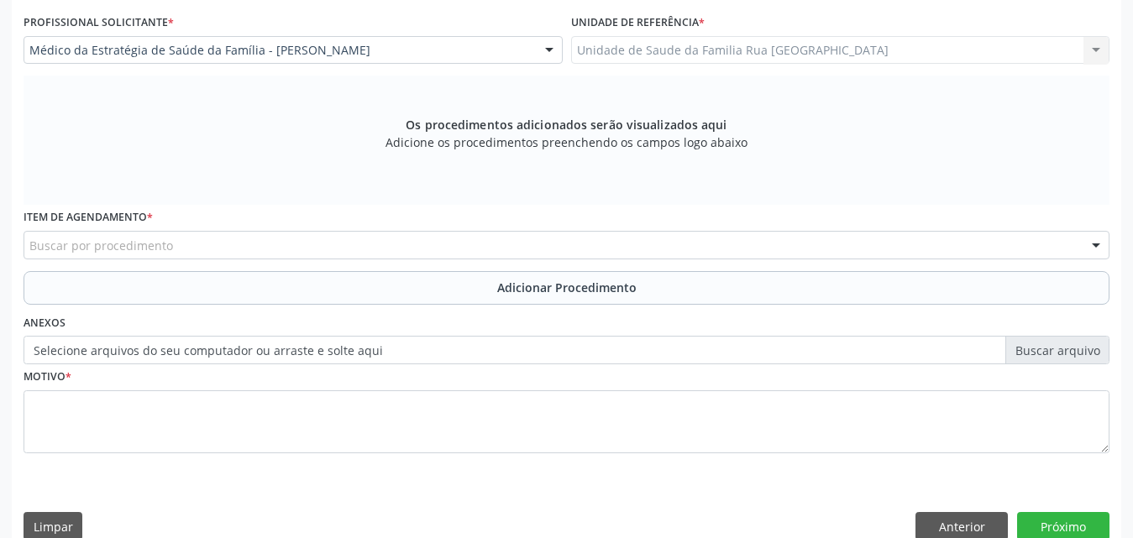
click at [370, 249] on div "Buscar por procedimento" at bounding box center [567, 245] width 1086 height 29
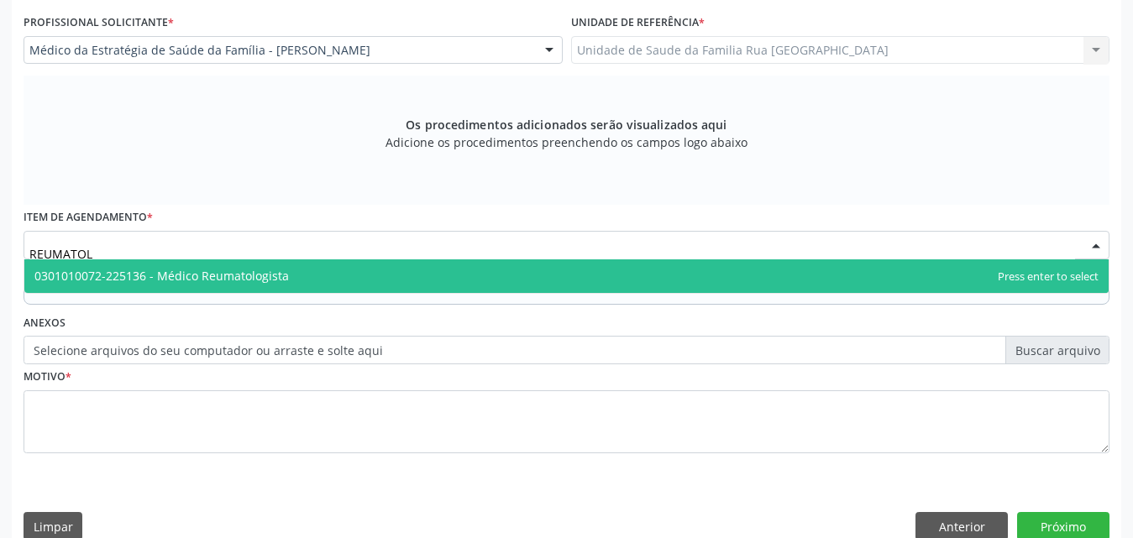
type input "REUMATOLO"
click at [206, 270] on span "0301010072-225136 - Médico Reumatologista" at bounding box center [161, 276] width 254 height 16
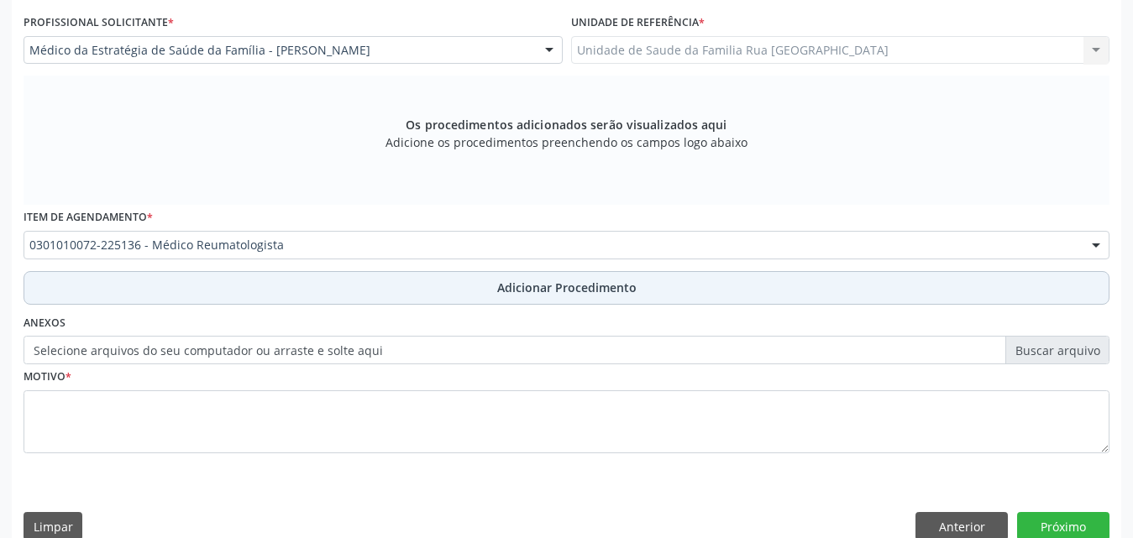
click at [460, 290] on button "Adicionar Procedimento" at bounding box center [567, 288] width 1086 height 34
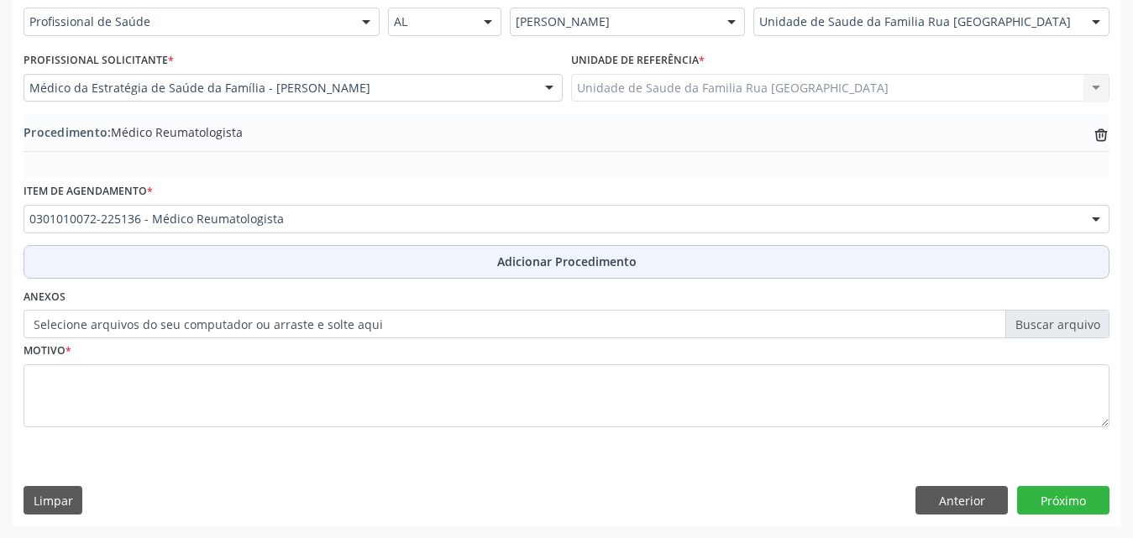
scroll to position [406, 0]
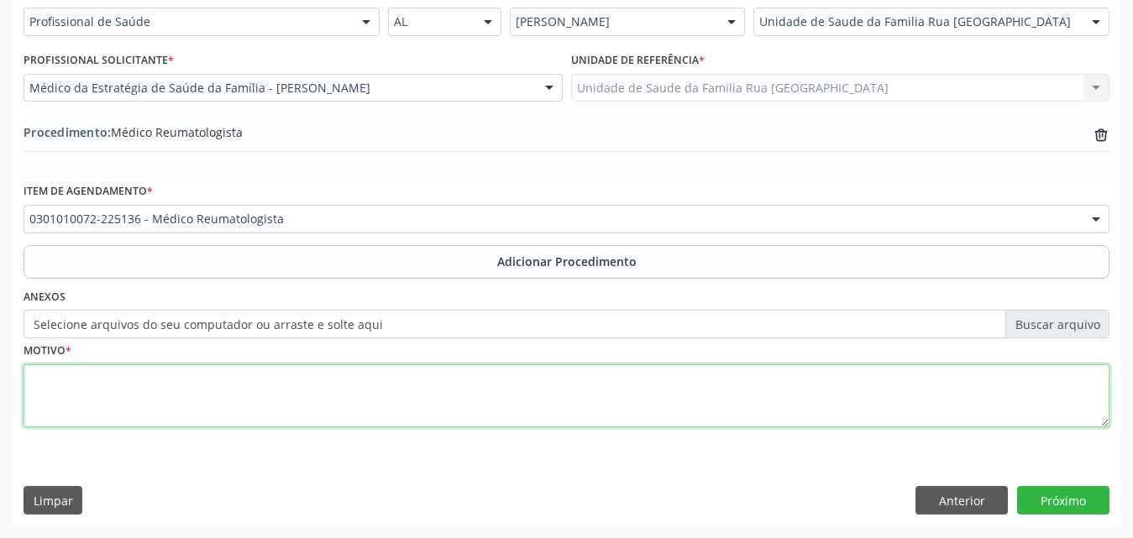
click at [207, 390] on textarea at bounding box center [567, 396] width 1086 height 64
type textarea "DOR ARTICULAR."
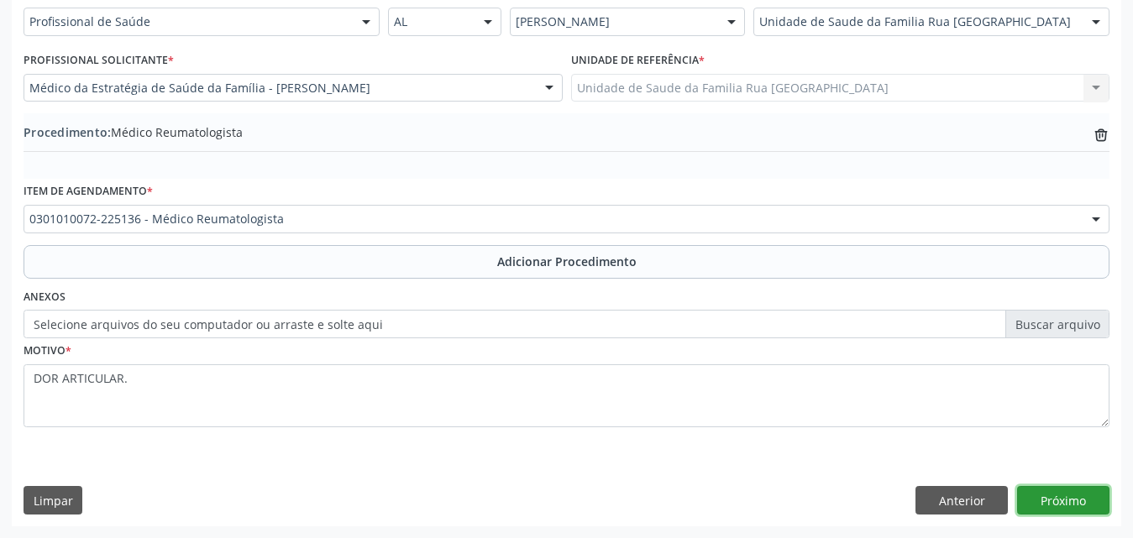
click at [1044, 495] on button "Próximo" at bounding box center [1063, 500] width 92 height 29
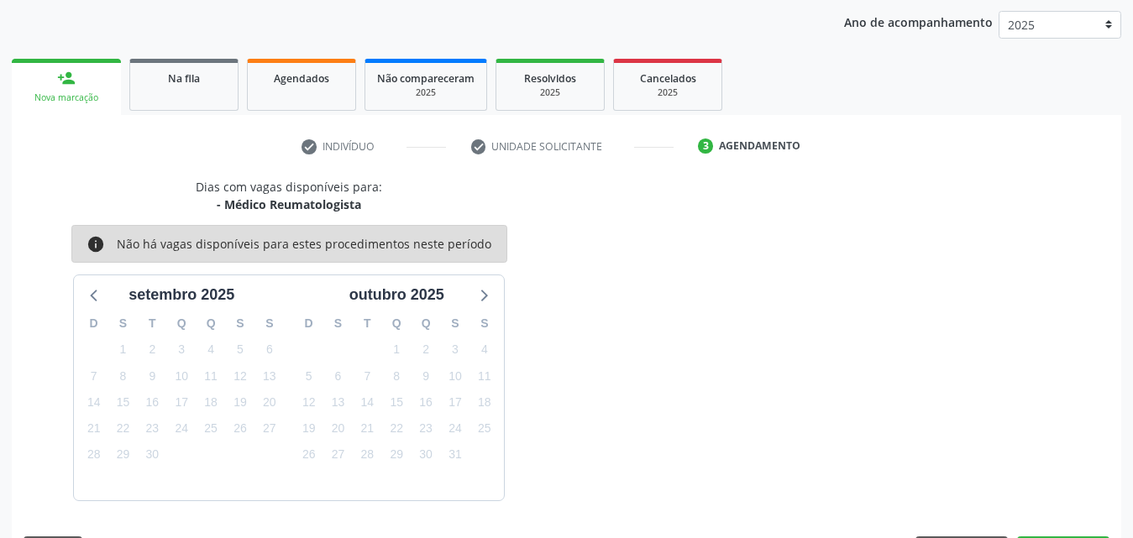
scroll to position [265, 0]
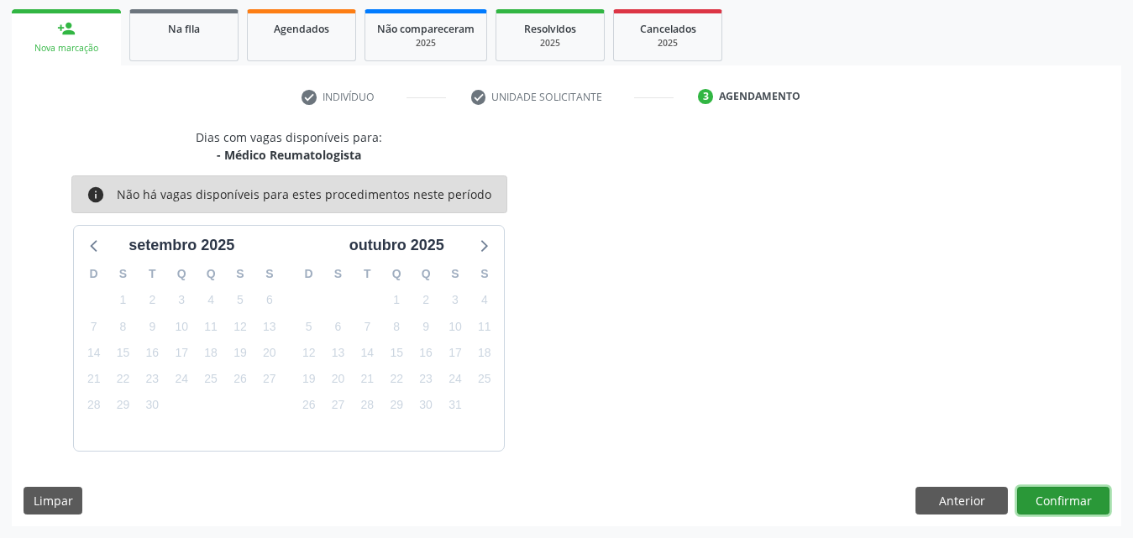
click at [1044, 501] on button "Confirmar" at bounding box center [1063, 501] width 92 height 29
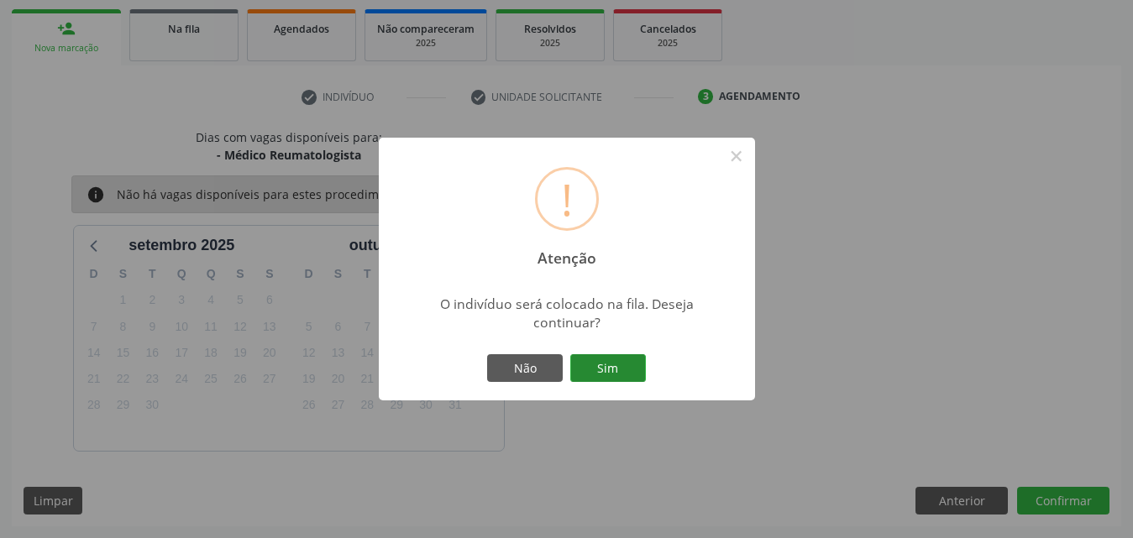
click at [631, 370] on button "Sim" at bounding box center [608, 368] width 76 height 29
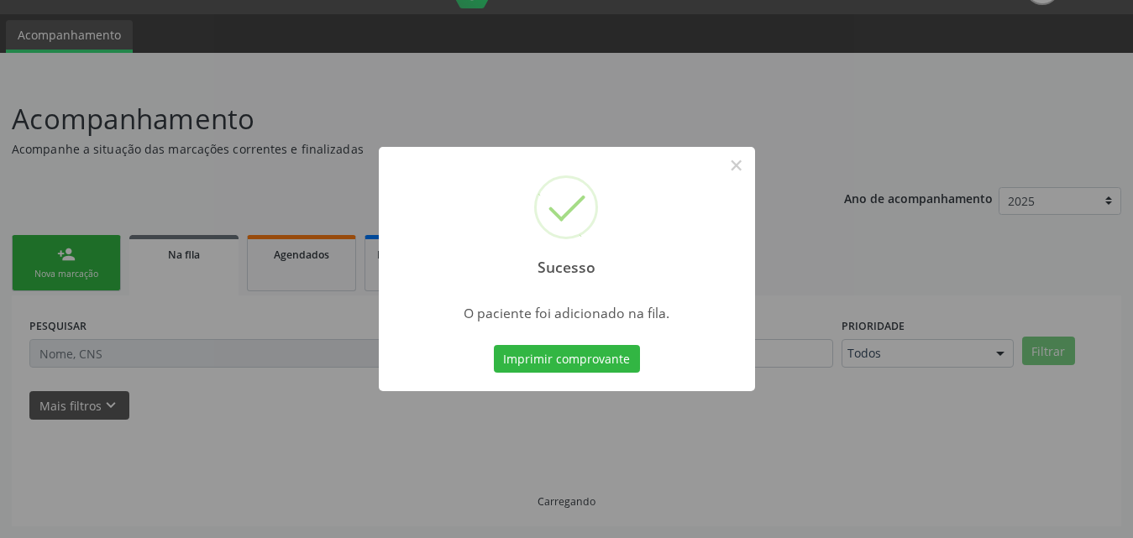
scroll to position [39, 0]
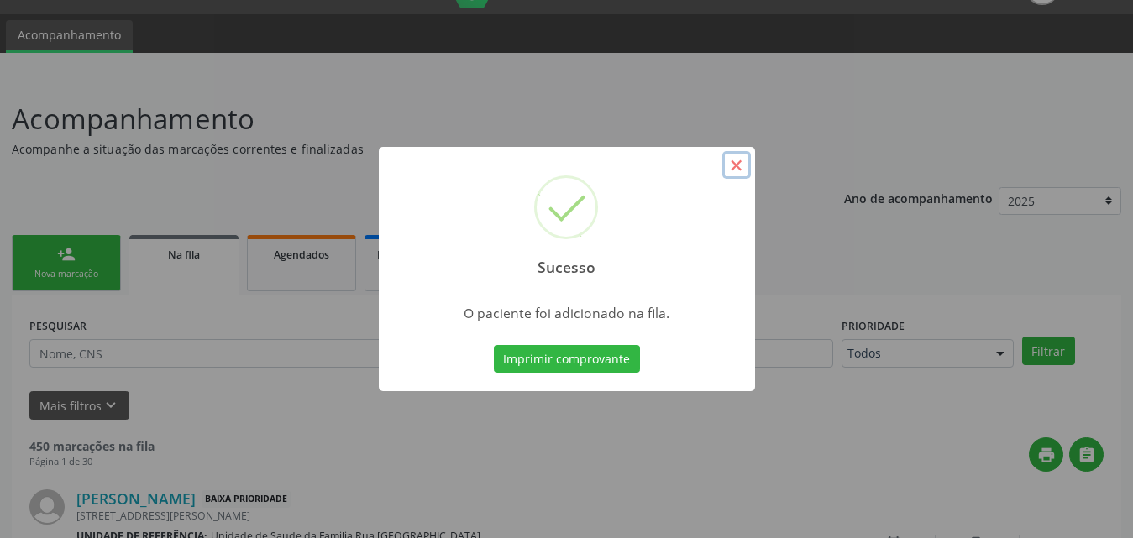
click at [733, 167] on button "×" at bounding box center [736, 165] width 29 height 29
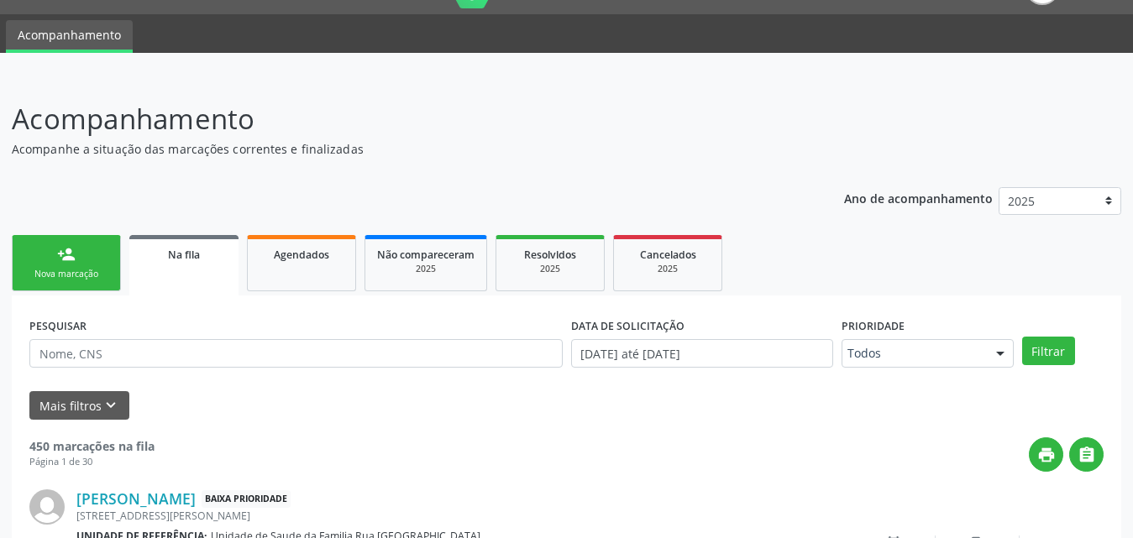
click at [51, 276] on div "Nova marcação" at bounding box center [66, 274] width 84 height 13
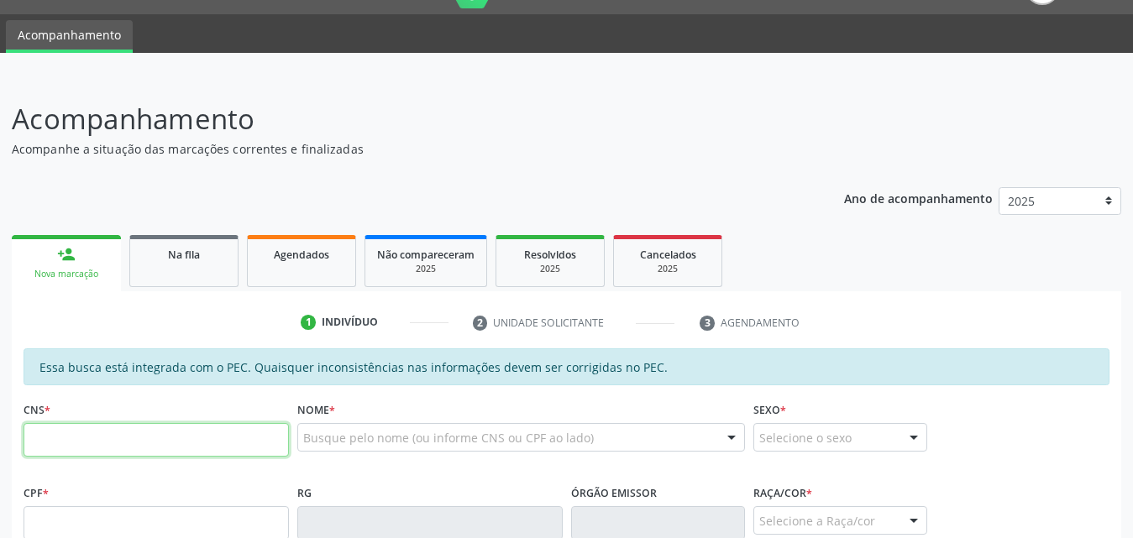
click at [139, 441] on input "text" at bounding box center [156, 440] width 265 height 34
type input "700 9009 2302 9792"
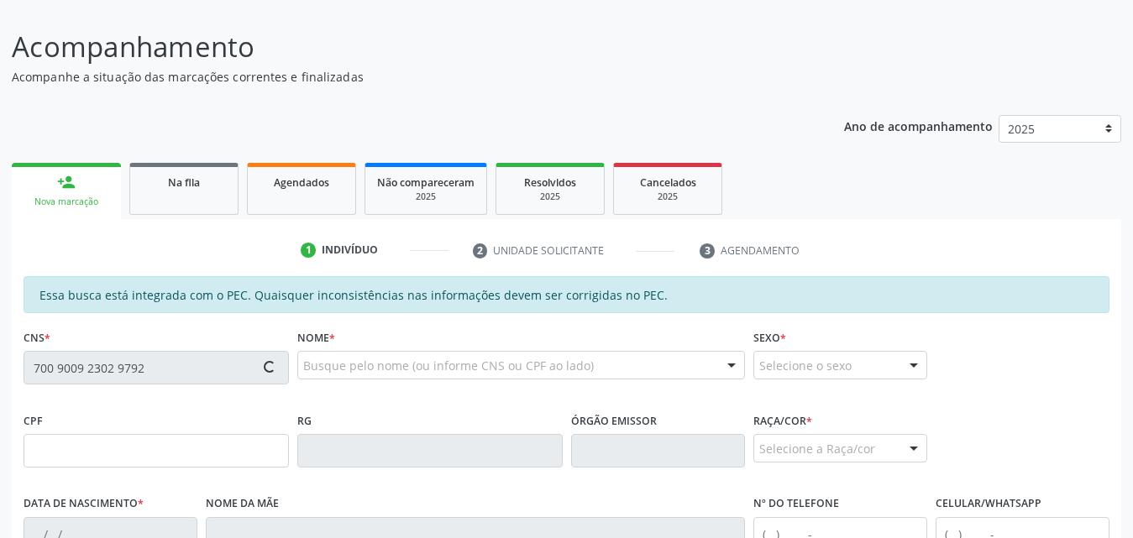
scroll to position [207, 0]
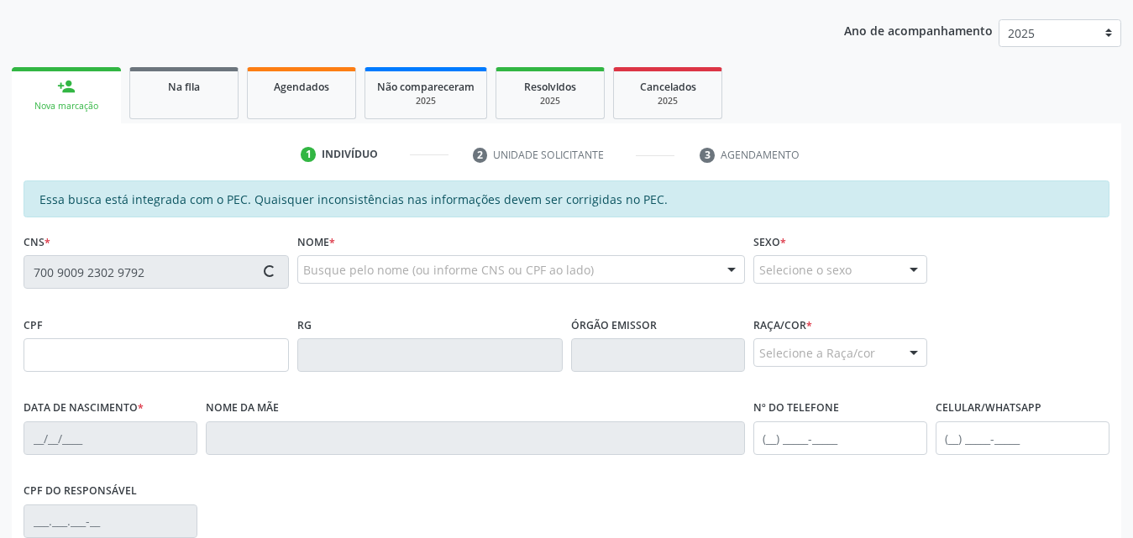
type input "038.007.584-90"
type input "[DATE]"
type input "[PERSON_NAME]"
type input "[PHONE_NUMBER]"
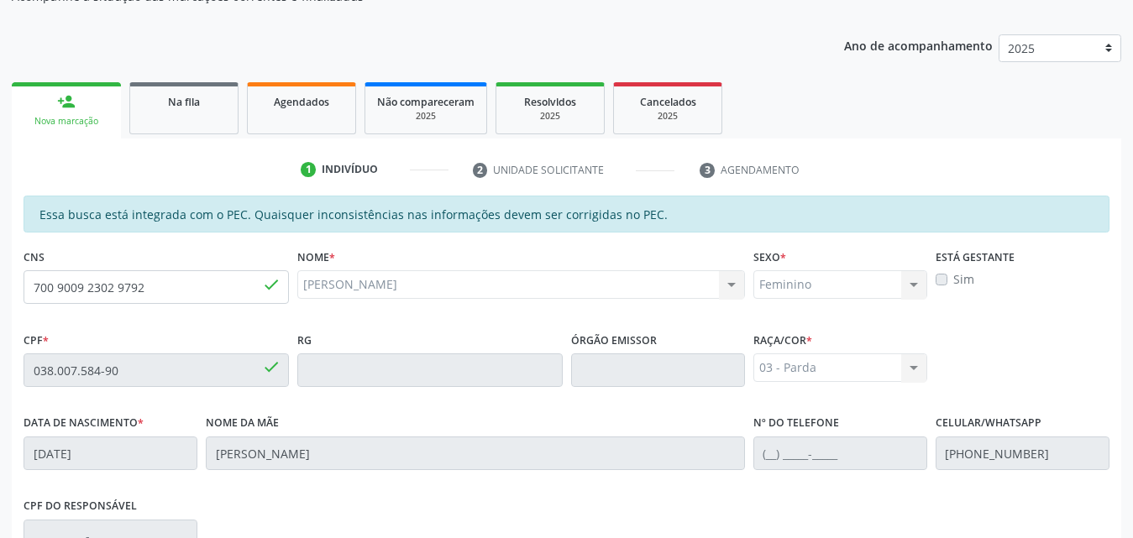
scroll to position [444, 0]
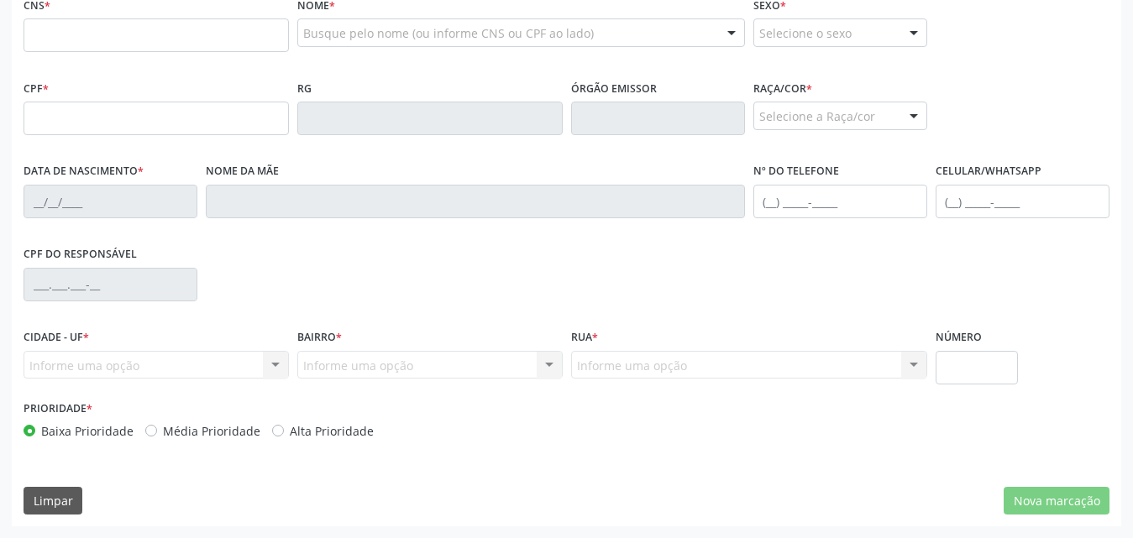
scroll to position [192, 0]
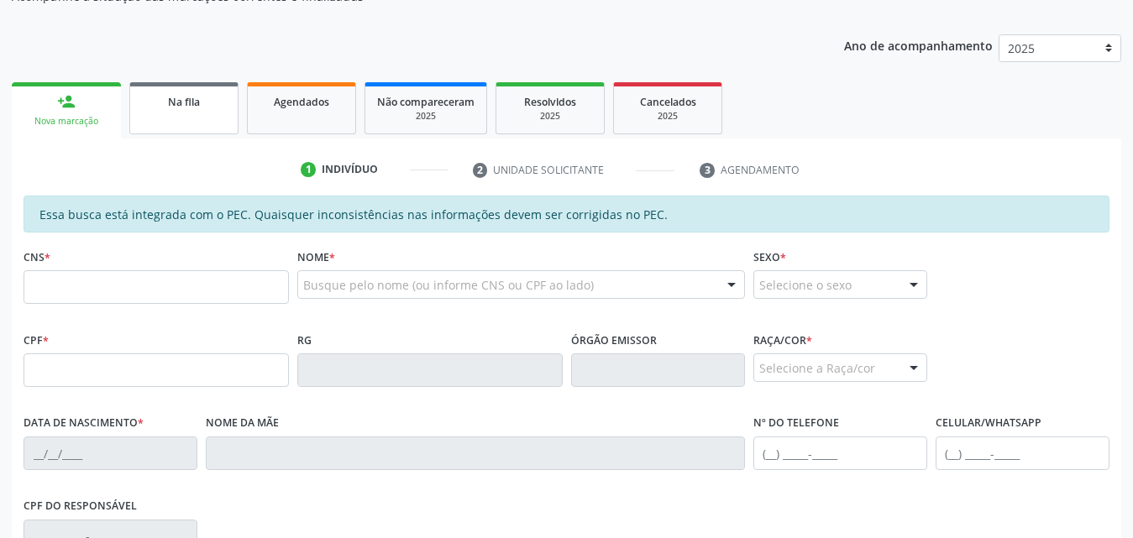
click at [211, 115] on link "Na fila" at bounding box center [183, 108] width 109 height 52
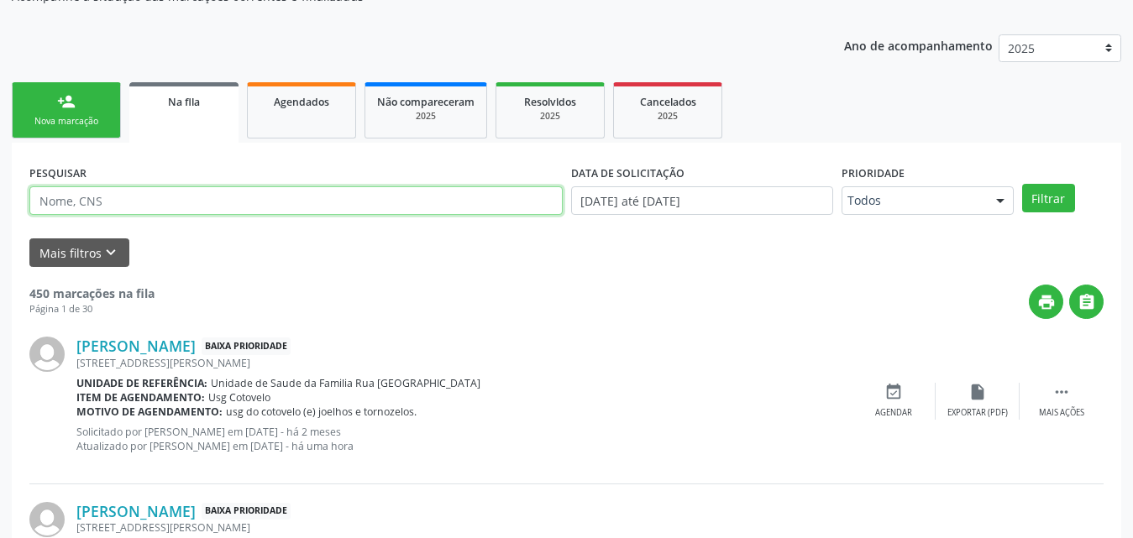
click at [323, 200] on input "text" at bounding box center [295, 200] width 533 height 29
click at [1022, 184] on button "Filtrar" at bounding box center [1048, 198] width 53 height 29
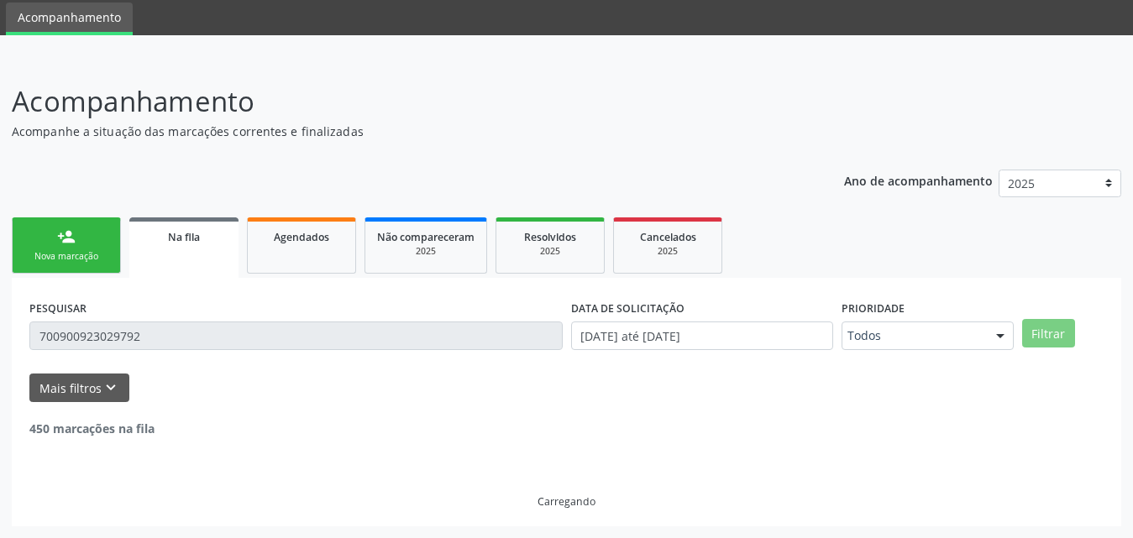
scroll to position [3, 0]
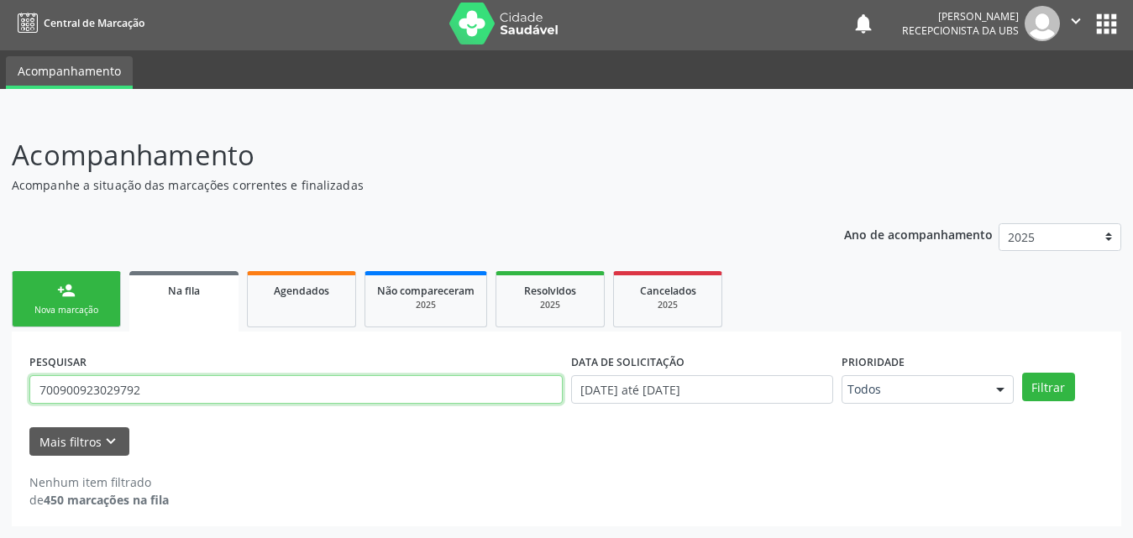
click at [192, 390] on input "700900923029792" at bounding box center [295, 389] width 533 height 29
type input "700002297751405"
click at [1022, 373] on button "Filtrar" at bounding box center [1048, 387] width 53 height 29
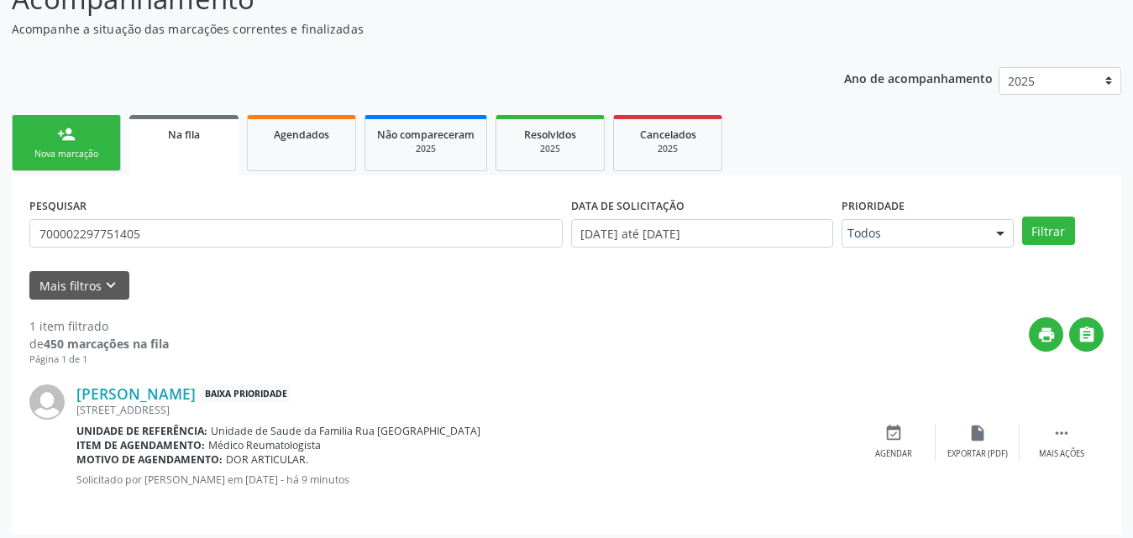
scroll to position [167, 0]
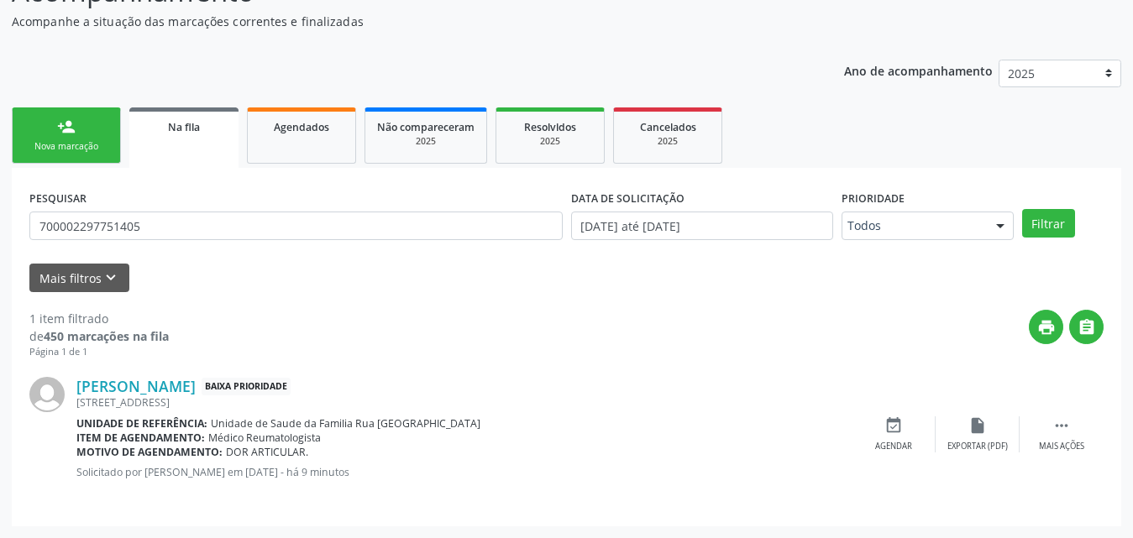
click at [50, 140] on div "Nova marcação" at bounding box center [66, 146] width 84 height 13
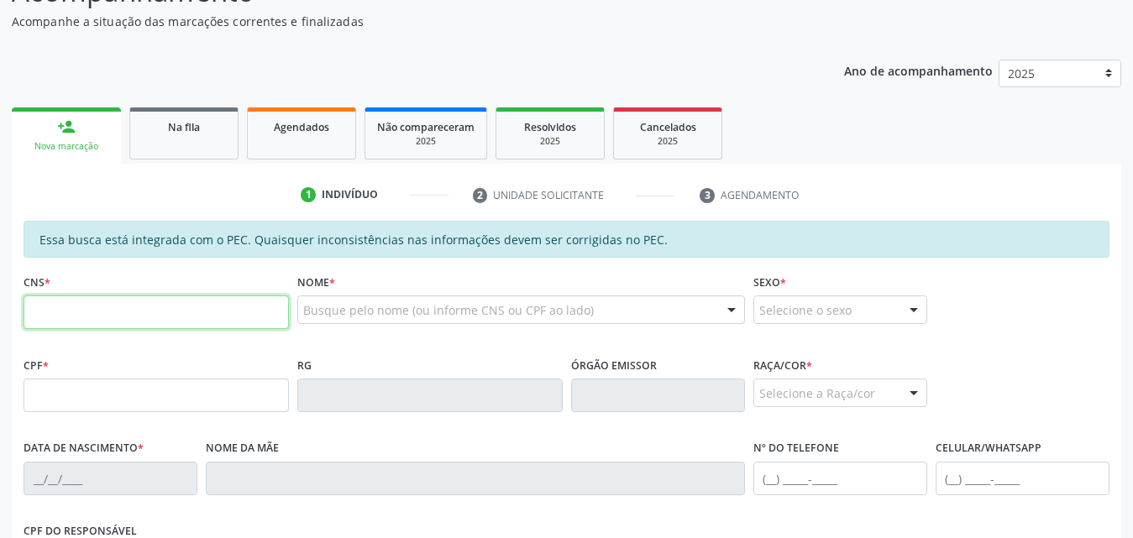
click at [233, 308] on input "text" at bounding box center [156, 313] width 265 height 34
type input "700 9009 2302 9792"
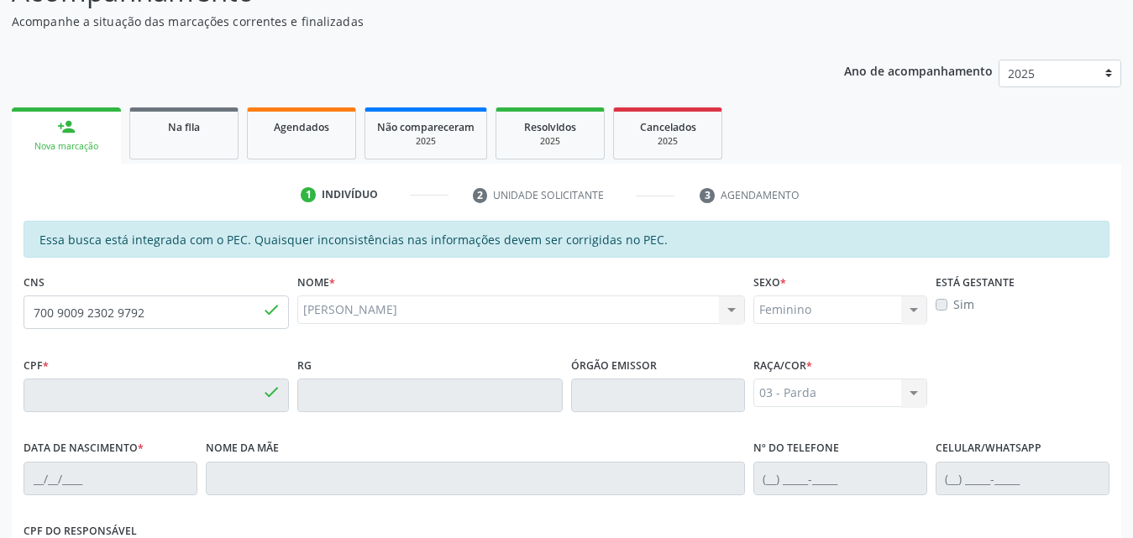
type input "038.007.584-90"
type input "[DATE]"
type input "[PERSON_NAME]"
type input "[PHONE_NUMBER]"
type input "S/N"
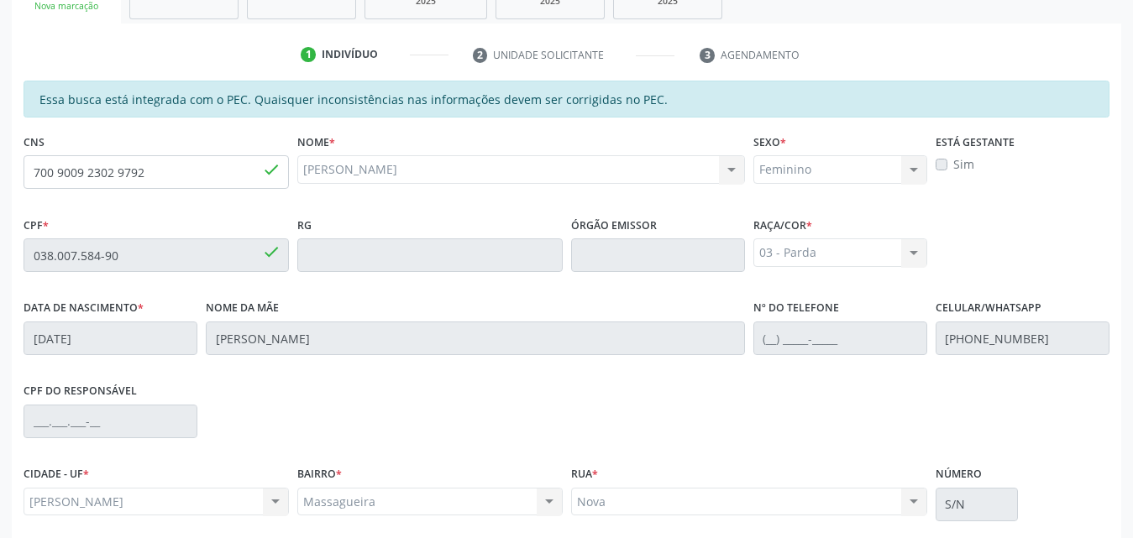
scroll to position [444, 0]
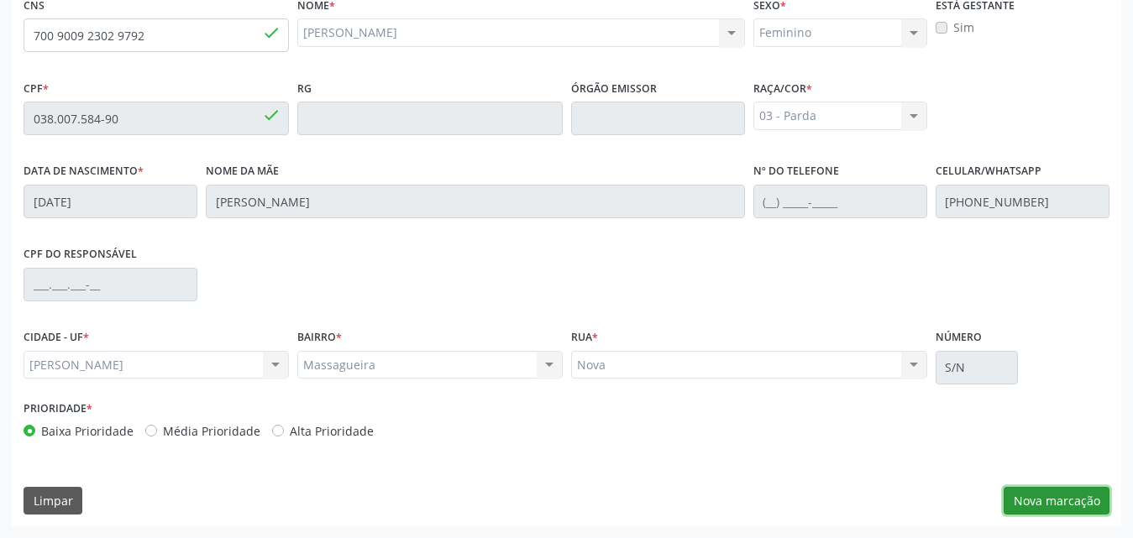
click at [1039, 505] on button "Nova marcação" at bounding box center [1056, 501] width 106 height 29
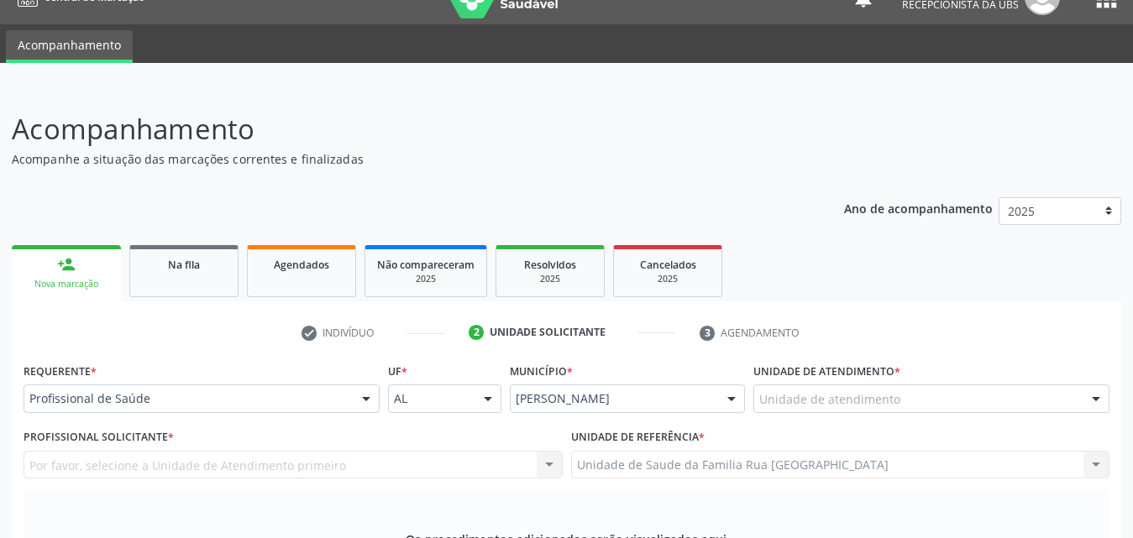
scroll to position [192, 0]
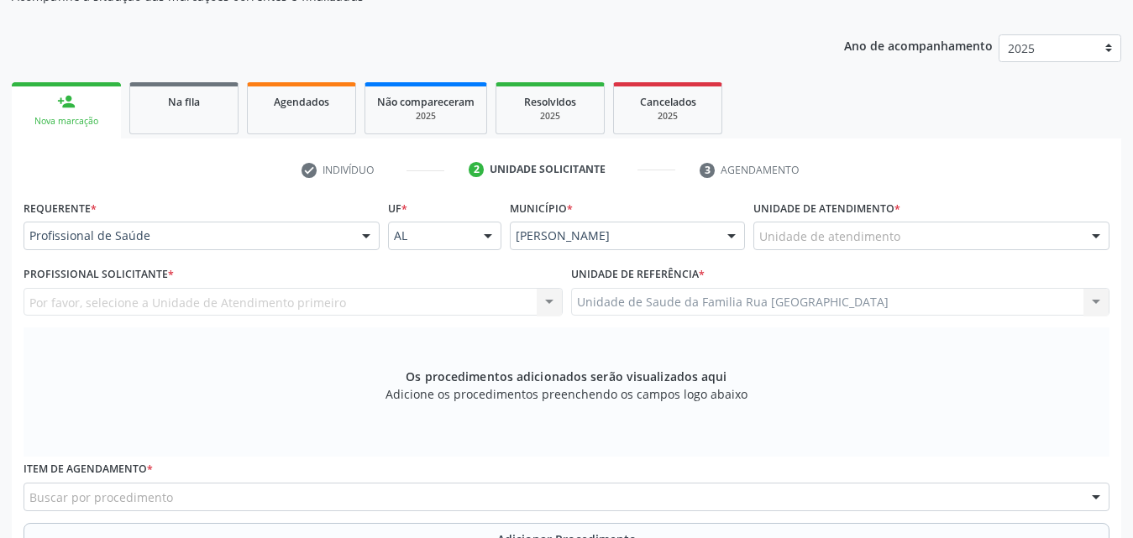
click at [937, 231] on div "Unidade de atendimento" at bounding box center [931, 236] width 356 height 29
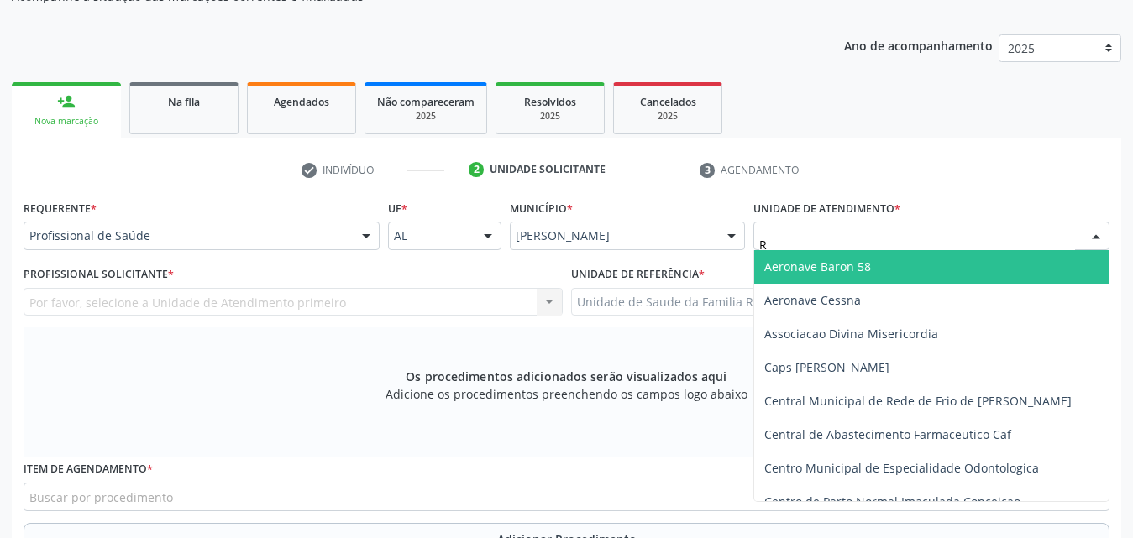
type input "RU"
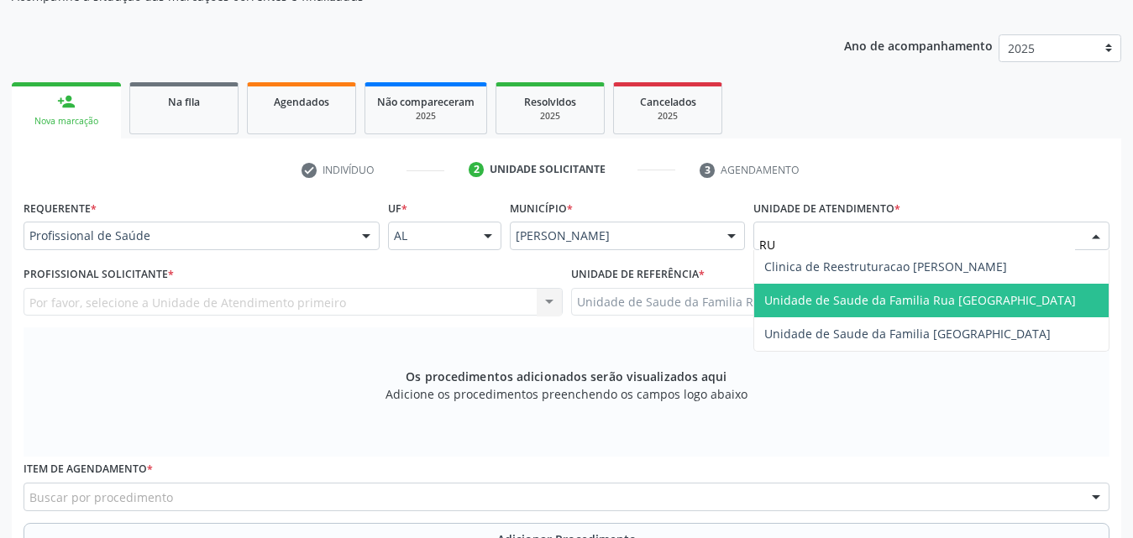
click at [915, 299] on span "Unidade de Saude da Familia Rua [GEOGRAPHIC_DATA]" at bounding box center [919, 300] width 311 height 16
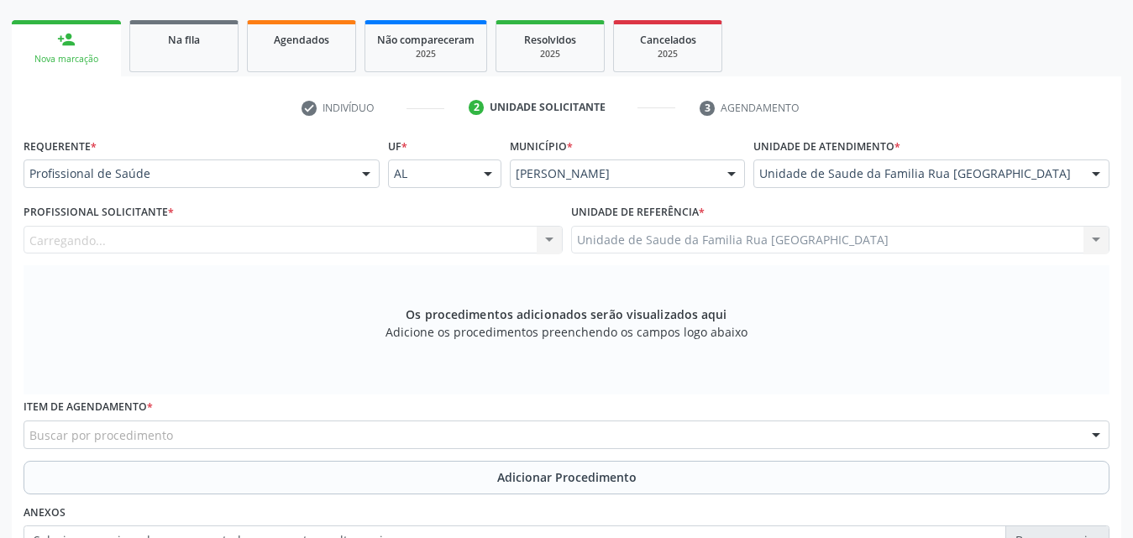
scroll to position [360, 0]
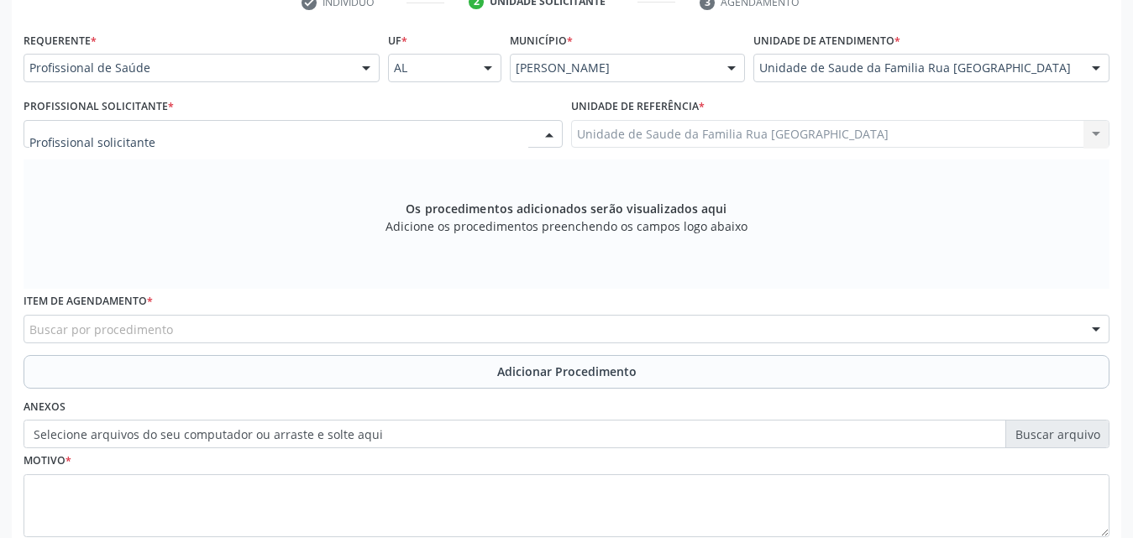
click at [248, 135] on div at bounding box center [293, 134] width 539 height 29
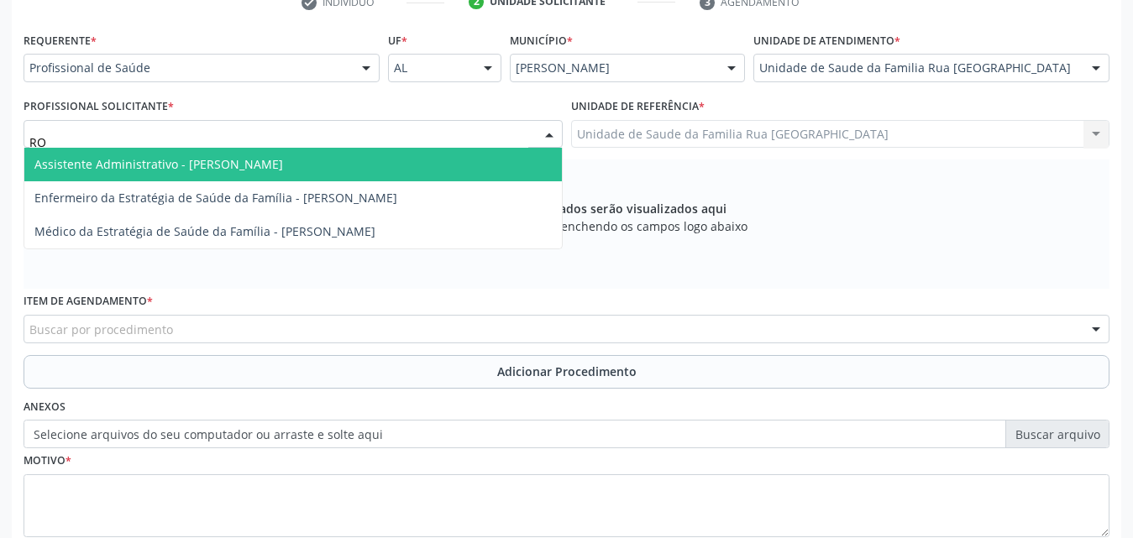
type input "ROD"
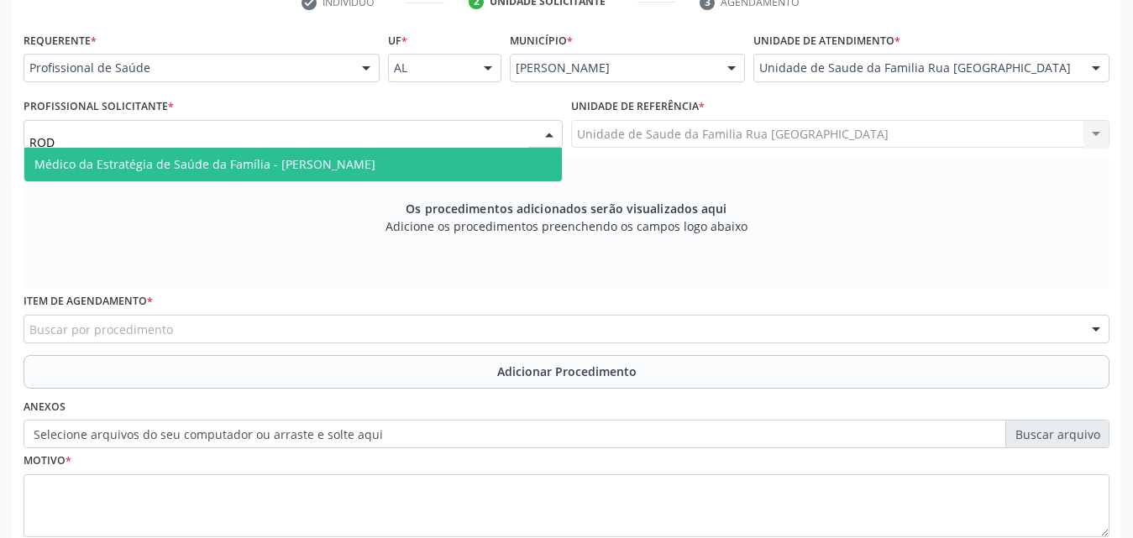
click at [238, 161] on span "Médico da Estratégia de Saúde da Família - [PERSON_NAME]" at bounding box center [204, 164] width 341 height 16
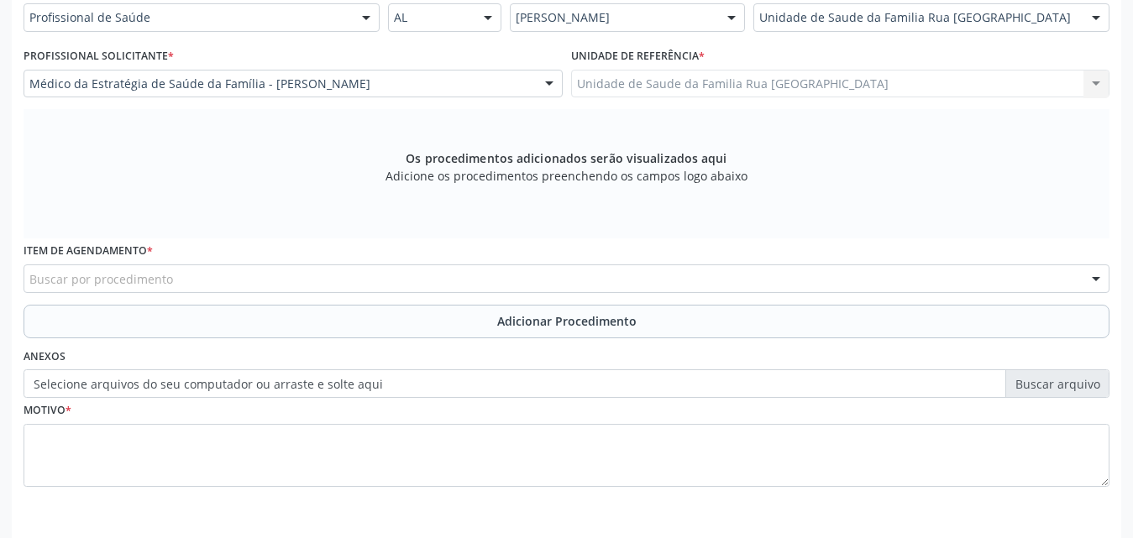
scroll to position [470, 0]
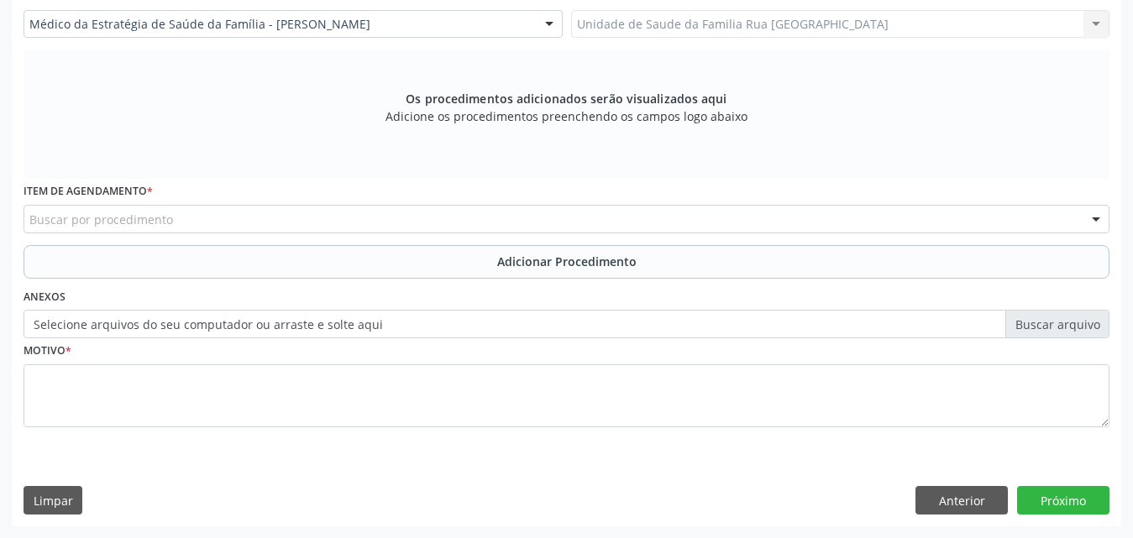
click at [326, 219] on div "Buscar por procedimento" at bounding box center [567, 219] width 1086 height 29
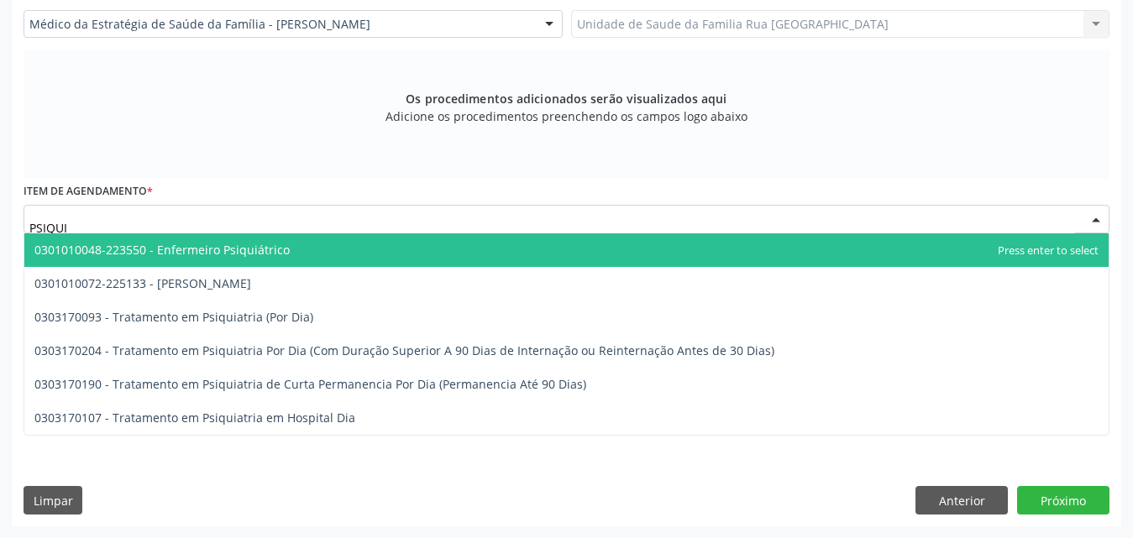
type input "PSIQUIA"
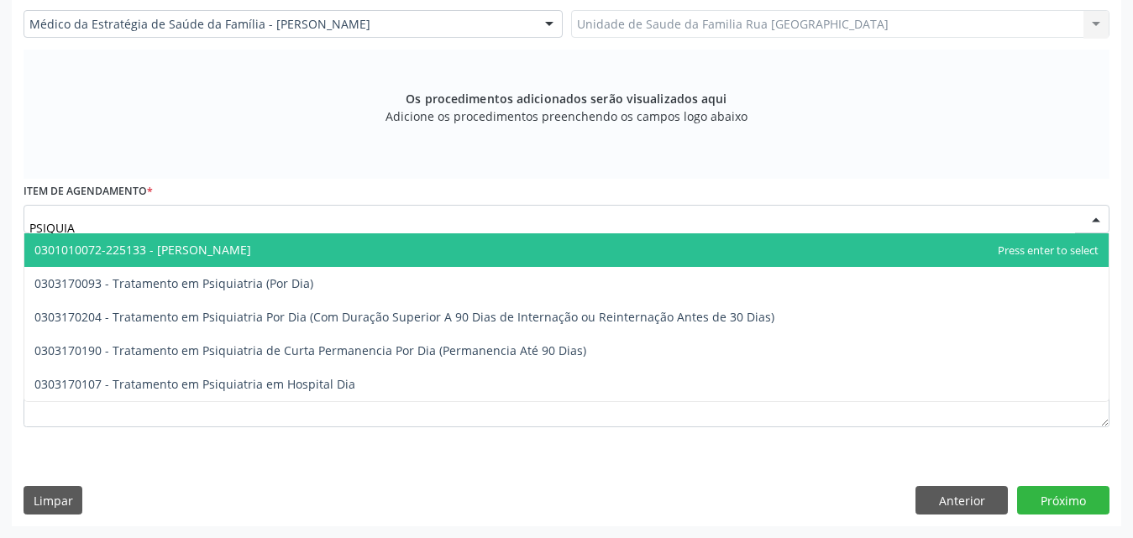
click at [305, 248] on span "0301010072-225133 - [PERSON_NAME]" at bounding box center [566, 250] width 1084 height 34
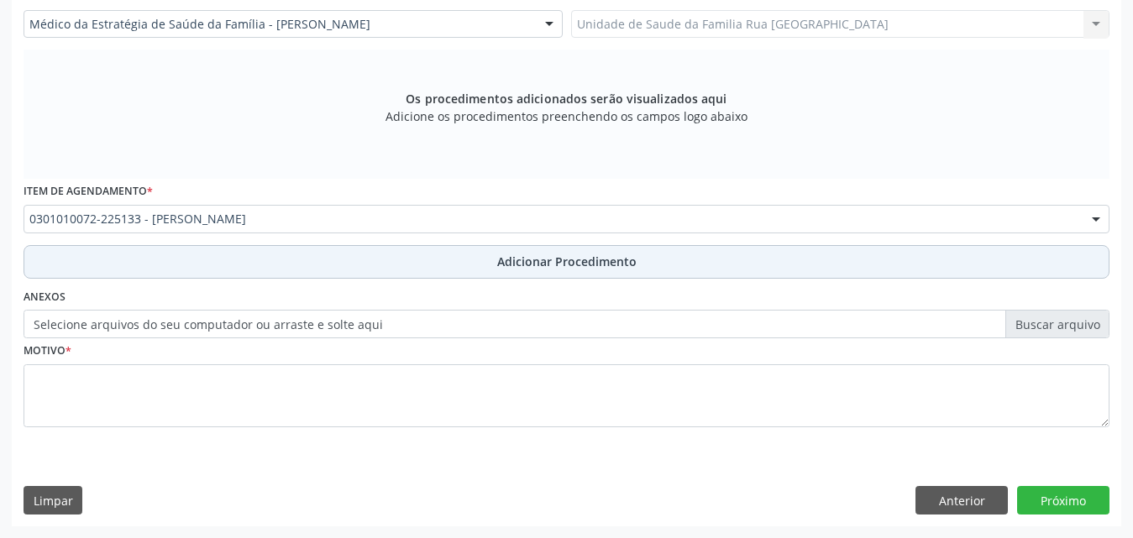
click at [573, 274] on button "Adicionar Procedimento" at bounding box center [567, 262] width 1086 height 34
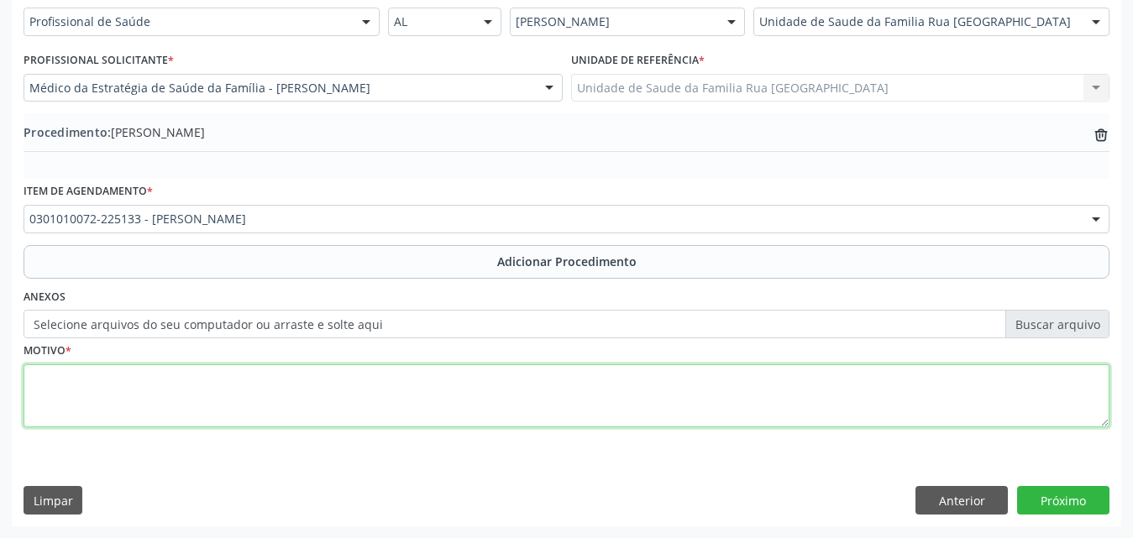
click at [187, 390] on textarea at bounding box center [567, 396] width 1086 height 64
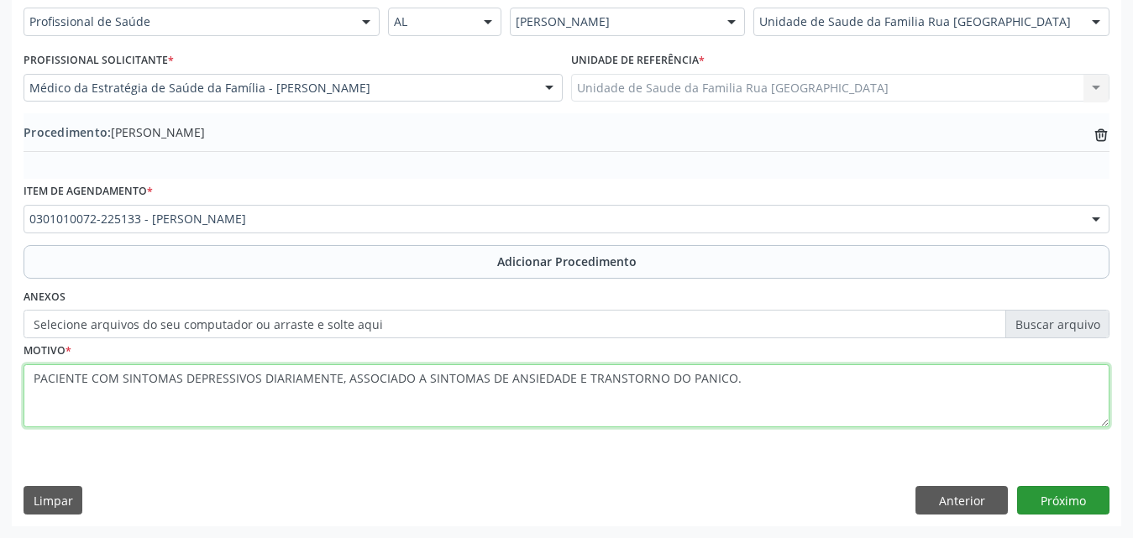
type textarea "PACIENTE COM SINTOMAS DEPRESSIVOS DIARIAMENTE, ASSOCIADO A SINTOMAS DE ANSIEDAD…"
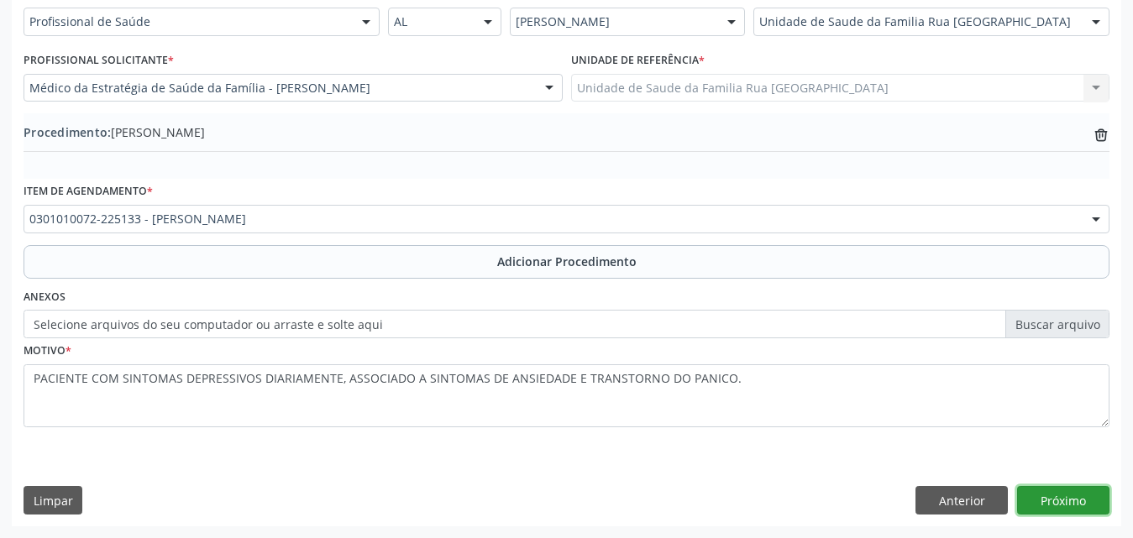
click at [1070, 500] on button "Próximo" at bounding box center [1063, 500] width 92 height 29
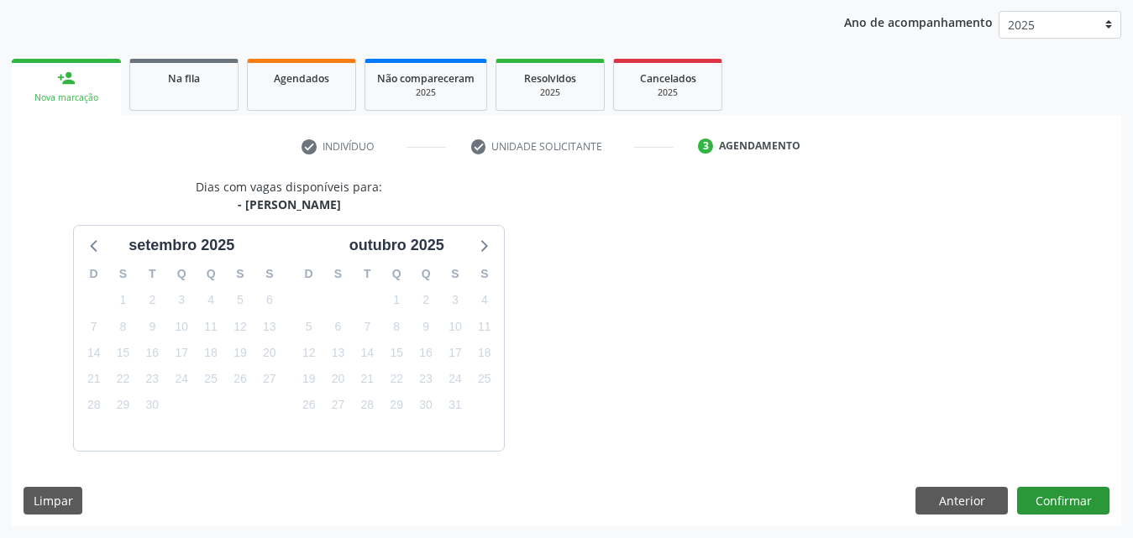
scroll to position [265, 0]
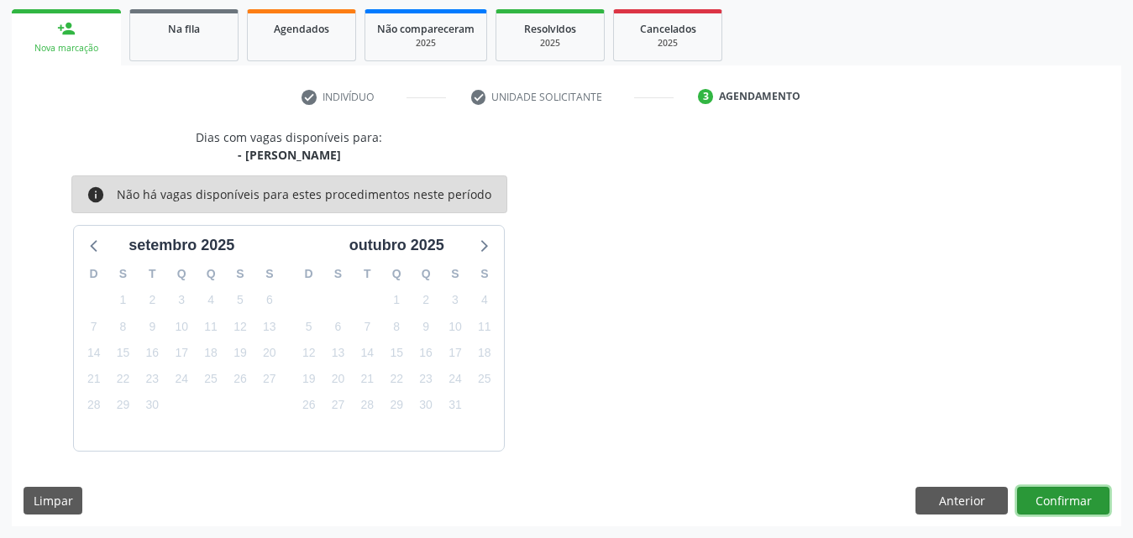
click at [1078, 503] on button "Confirmar" at bounding box center [1063, 501] width 92 height 29
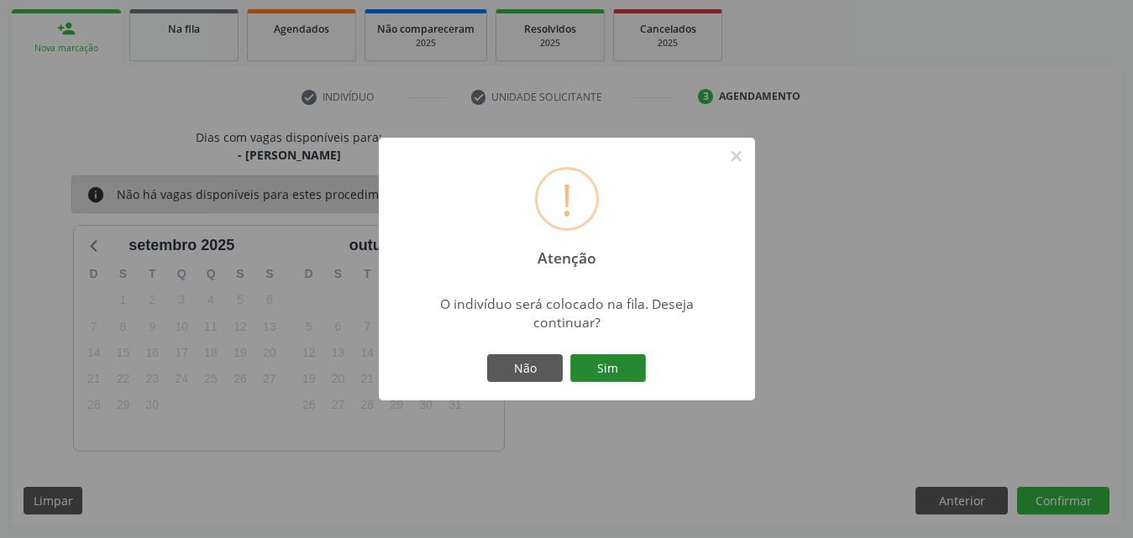
click at [605, 364] on button "Sim" at bounding box center [608, 368] width 76 height 29
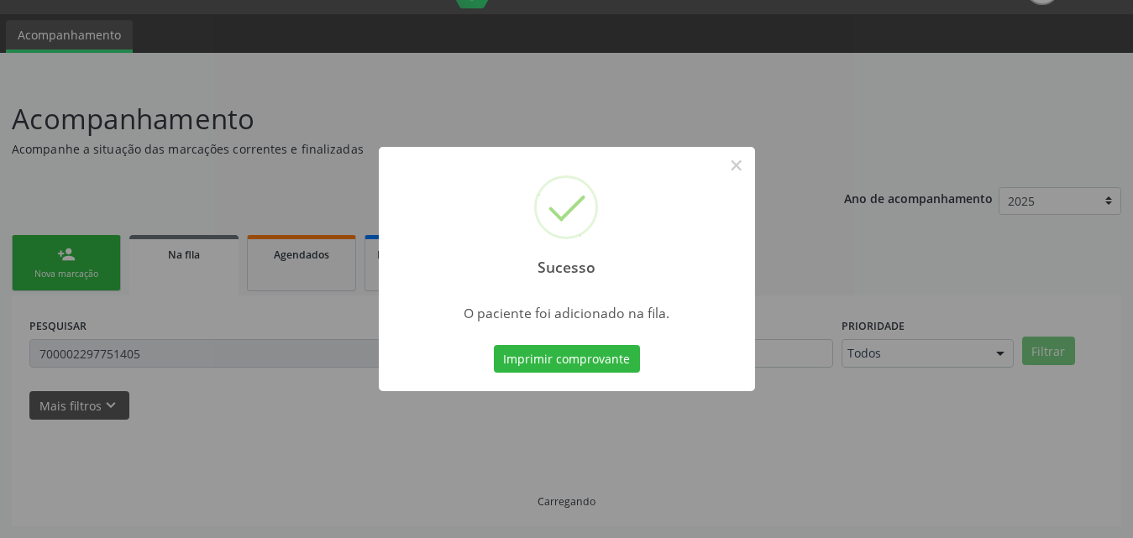
scroll to position [39, 0]
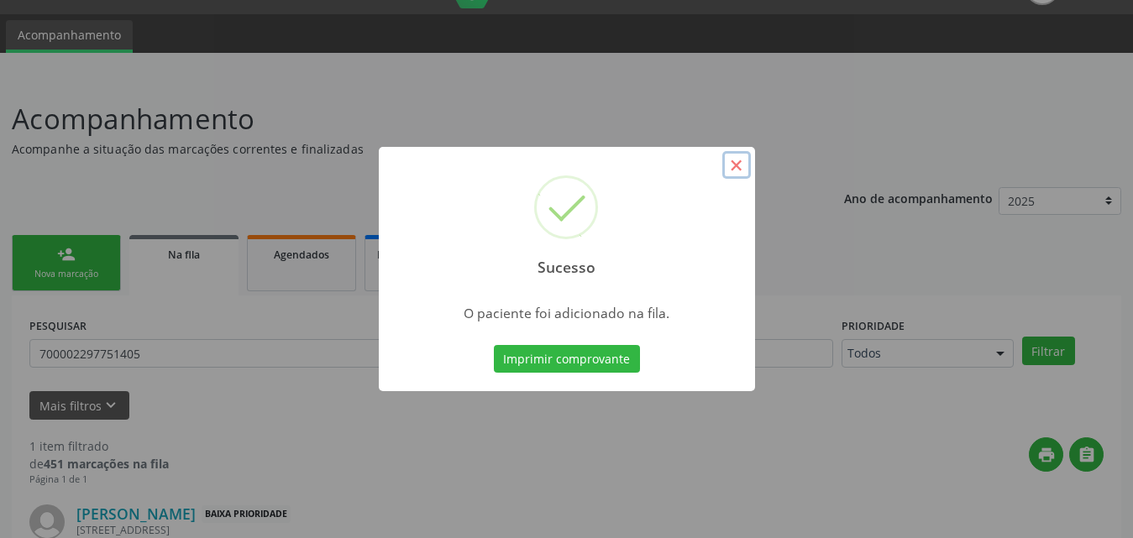
click at [737, 166] on button "×" at bounding box center [736, 165] width 29 height 29
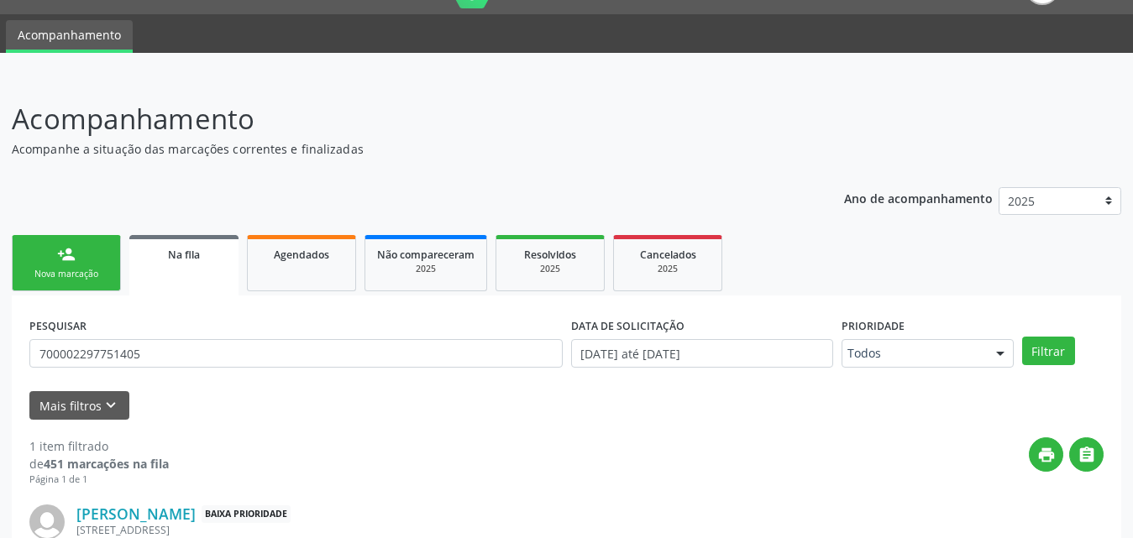
click at [86, 271] on div "Nova marcação" at bounding box center [66, 274] width 84 height 13
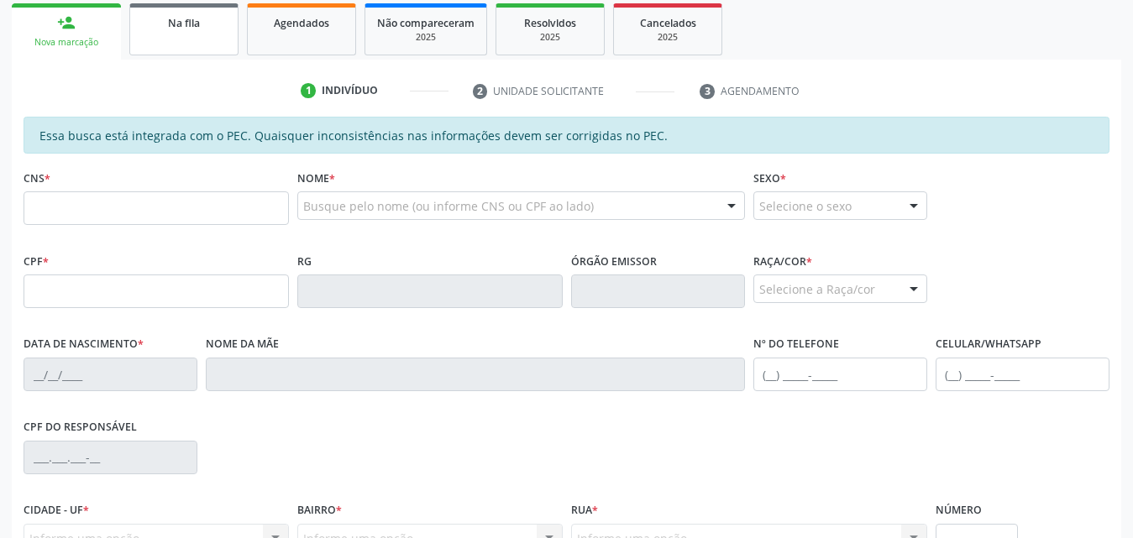
scroll to position [291, 0]
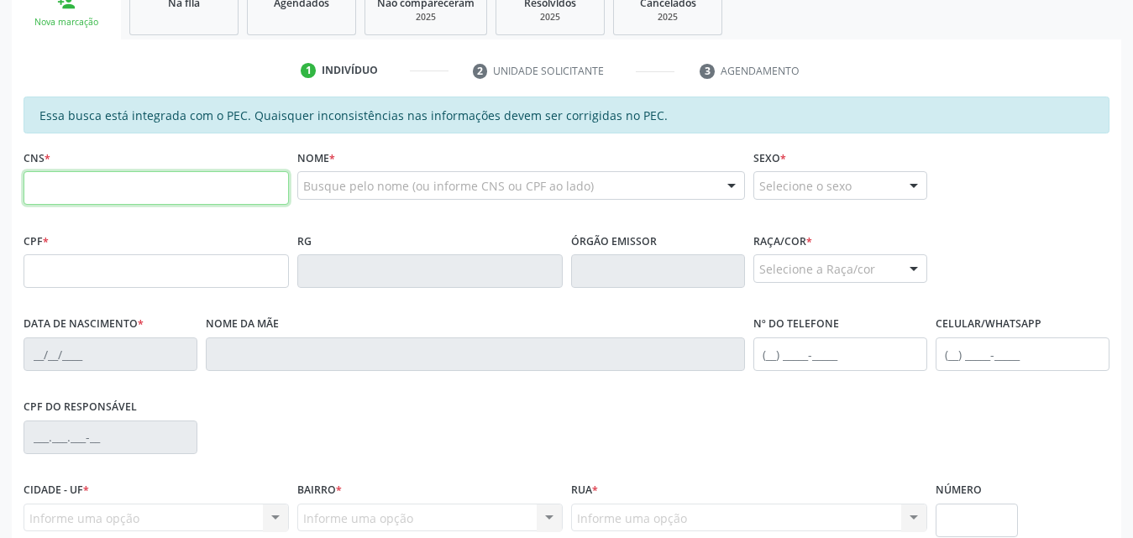
click at [139, 191] on input "text" at bounding box center [156, 188] width 265 height 34
type input "708 4057 2277 0066"
type input "240.316.154-34"
type input "29/09/1959"
type input "Josefa Nazarina de Sa"
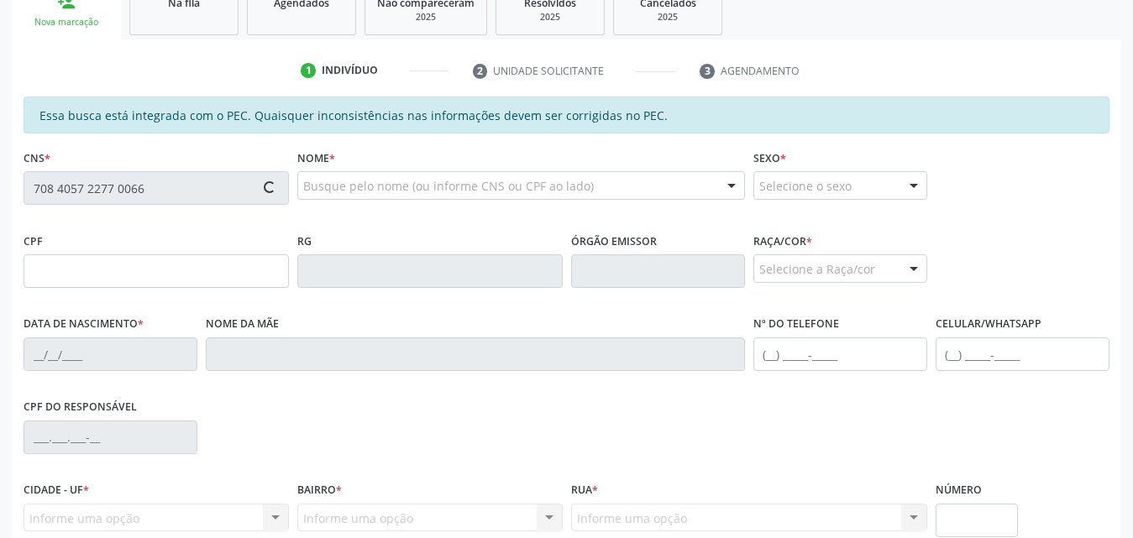
type input "(82) 99194-0616"
type input "35"
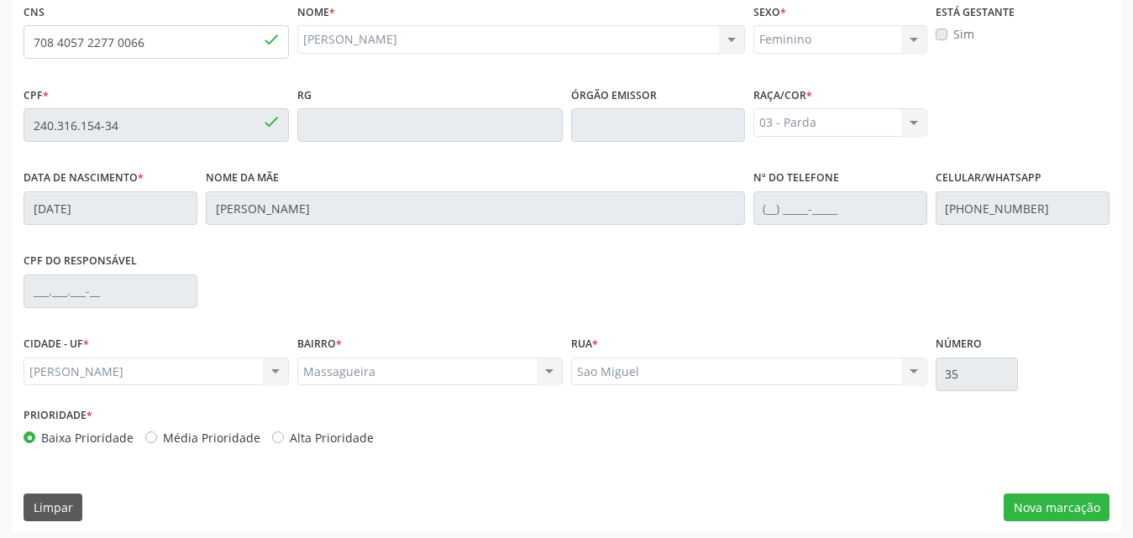
scroll to position [444, 0]
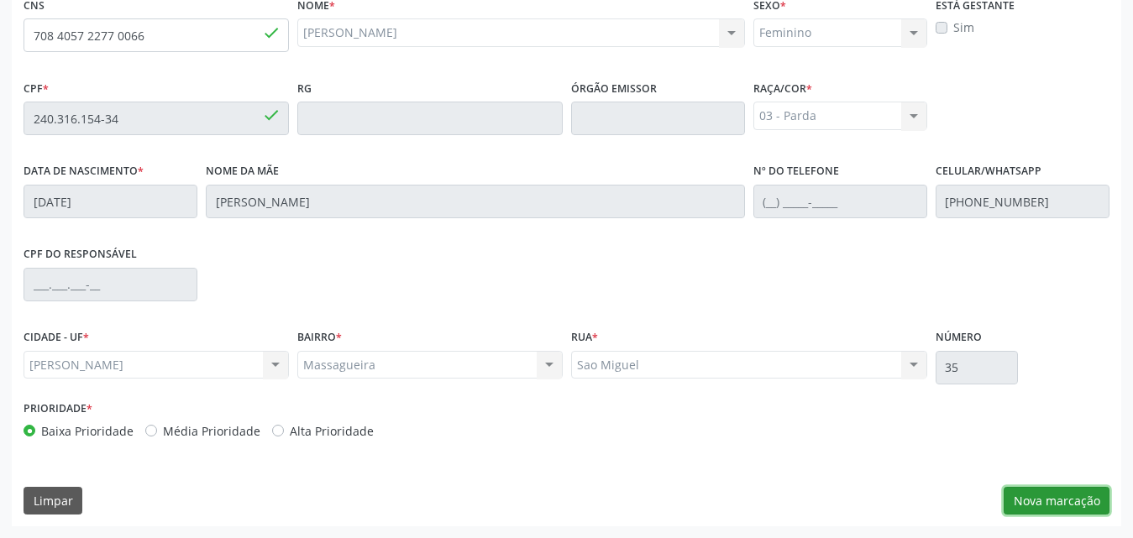
click at [1080, 502] on button "Nova marcação" at bounding box center [1056, 501] width 106 height 29
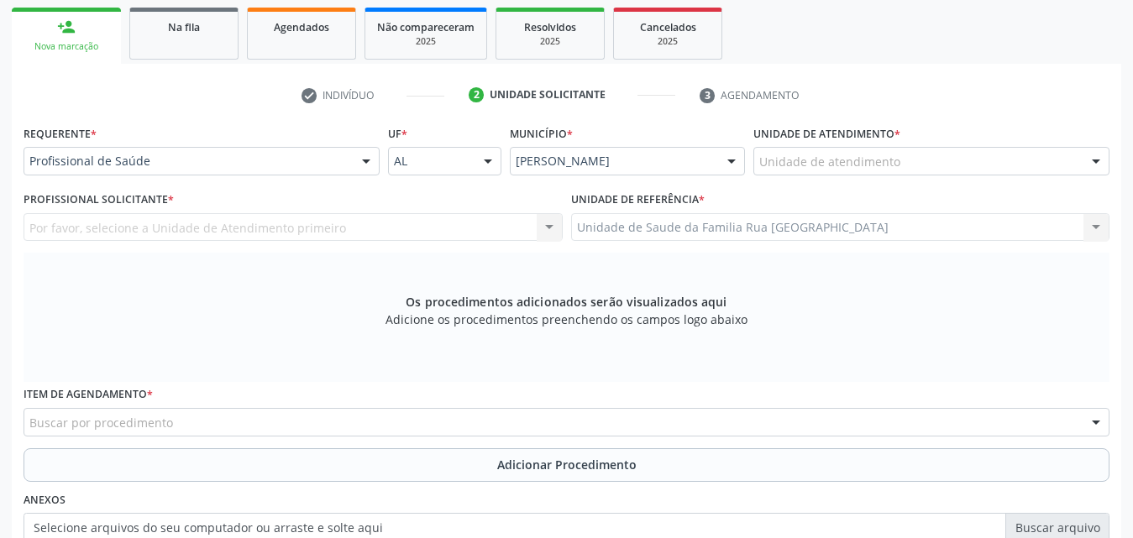
scroll to position [108, 0]
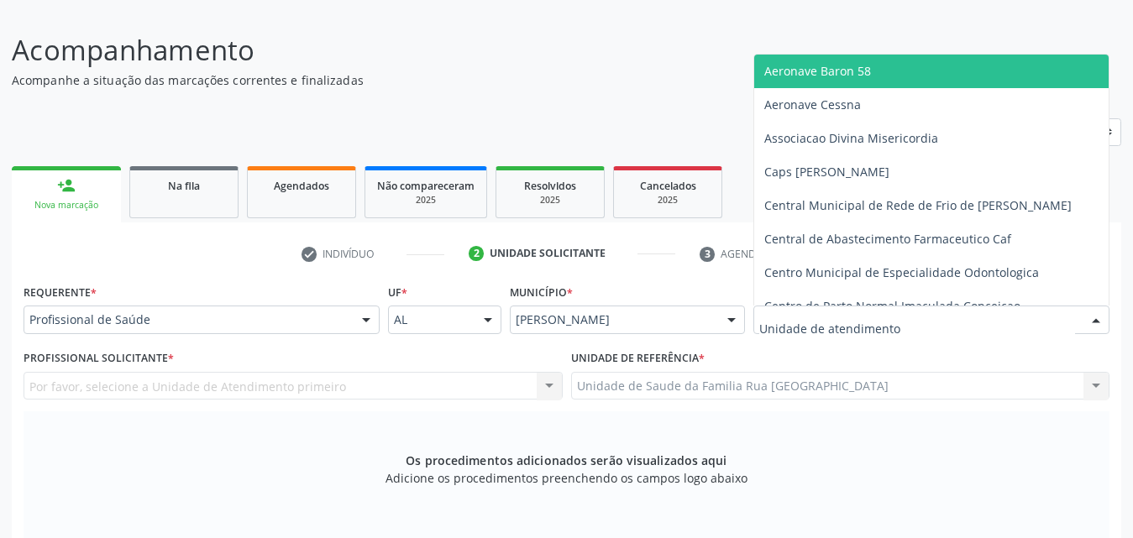
click at [907, 319] on div at bounding box center [931, 320] width 356 height 29
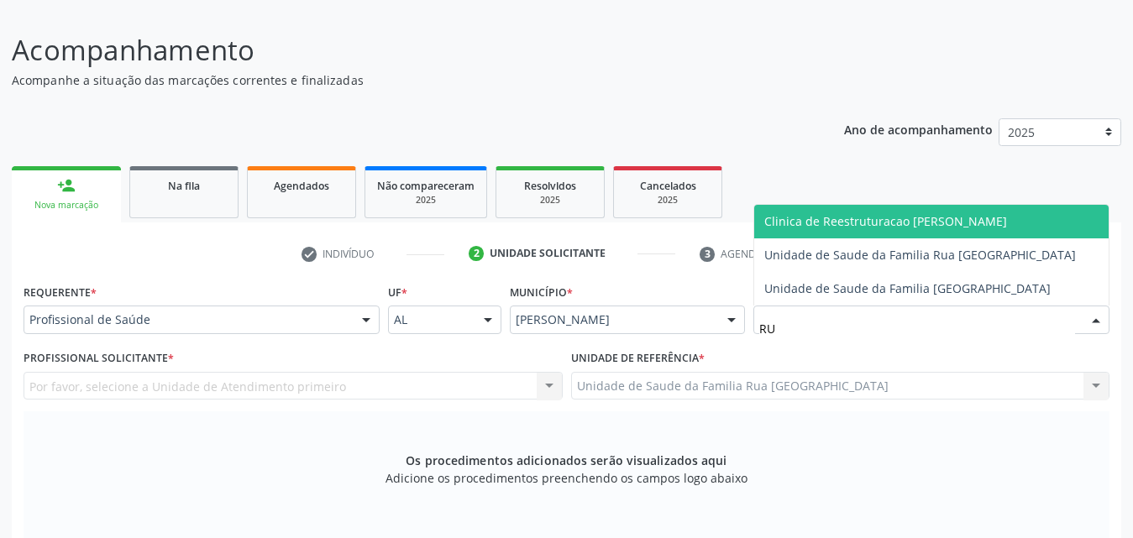
type input "RUA"
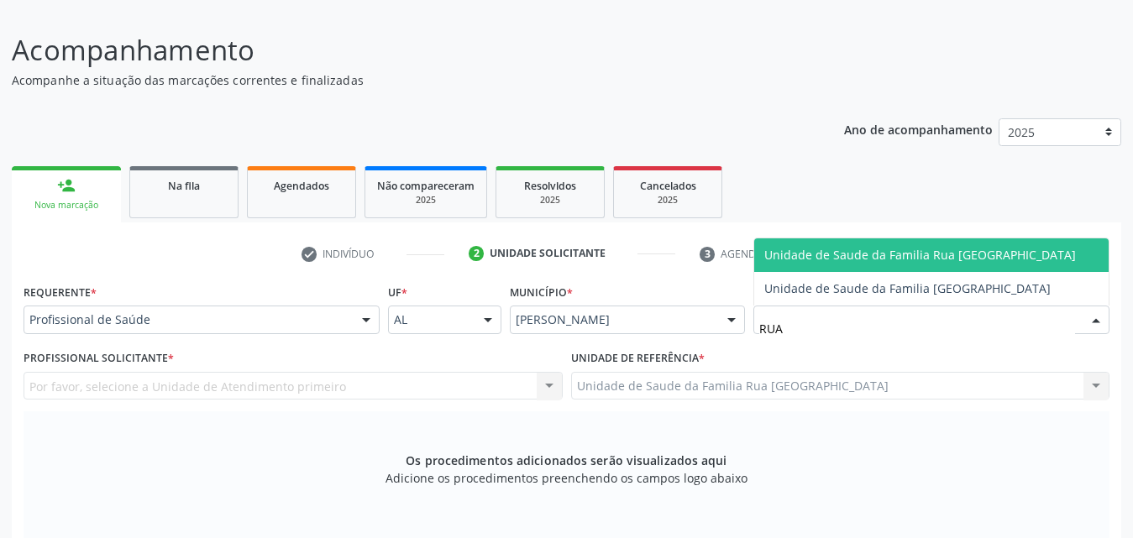
click at [953, 260] on span "Unidade de Saude da Familia Rua [GEOGRAPHIC_DATA]" at bounding box center [919, 255] width 311 height 16
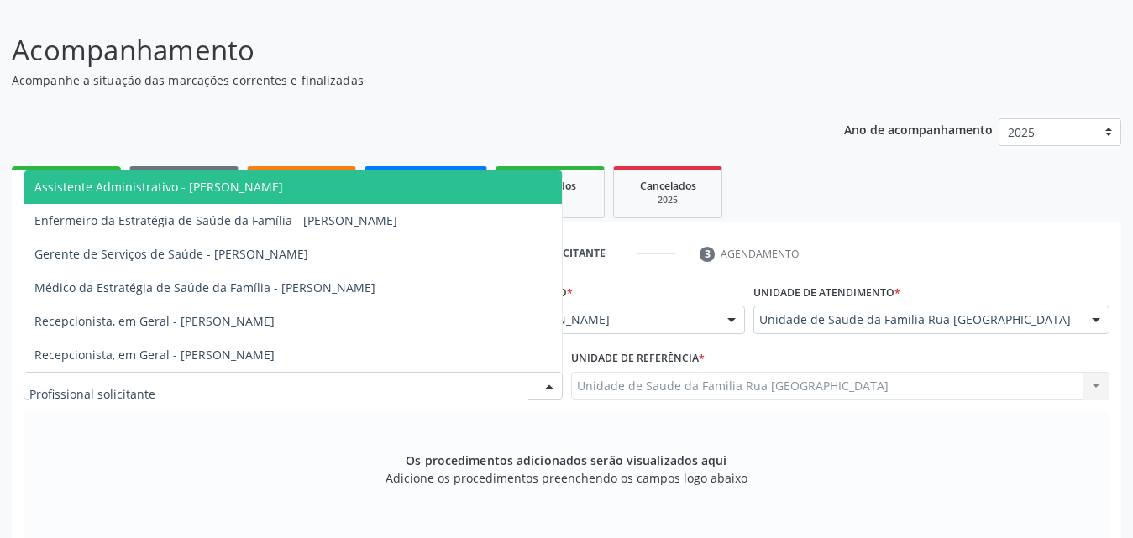
click at [245, 382] on div at bounding box center [293, 386] width 539 height 29
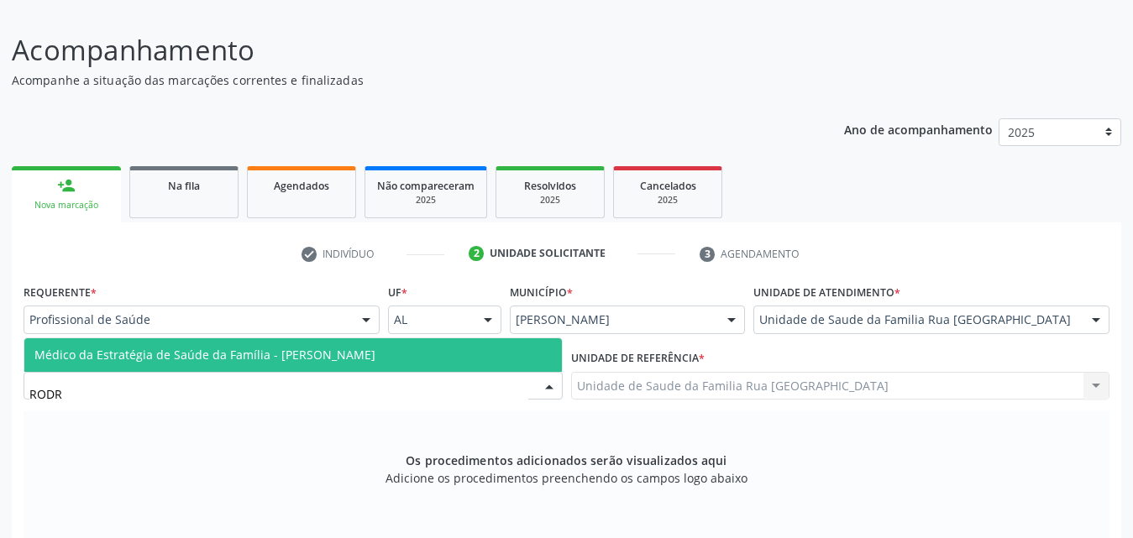
type input "RODRI"
click at [268, 365] on span "Médico da Estratégia de Saúde da Família - Rodrigo Paranhos de Melo" at bounding box center [292, 355] width 537 height 34
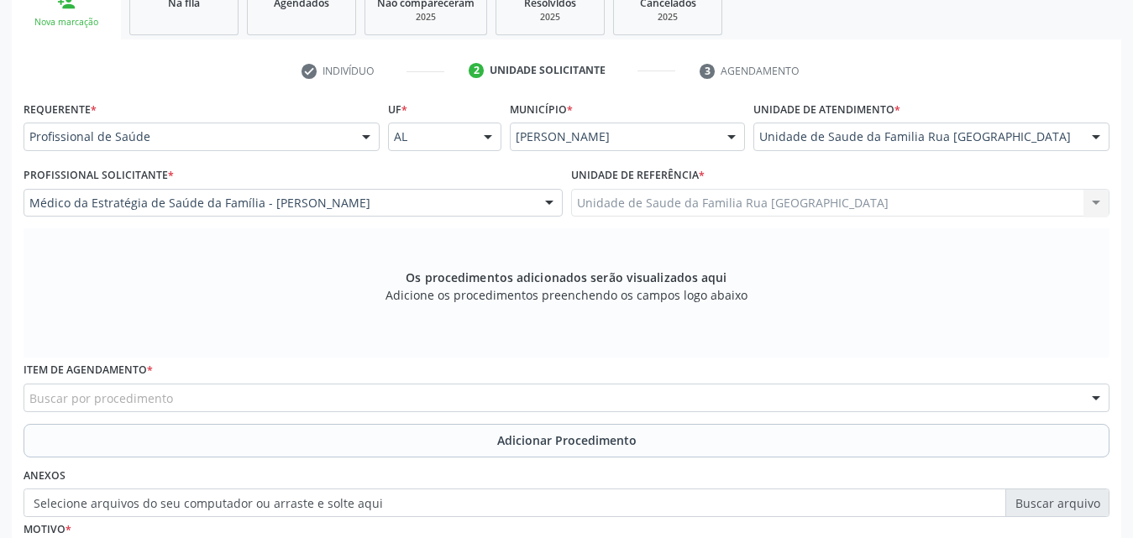
scroll to position [360, 0]
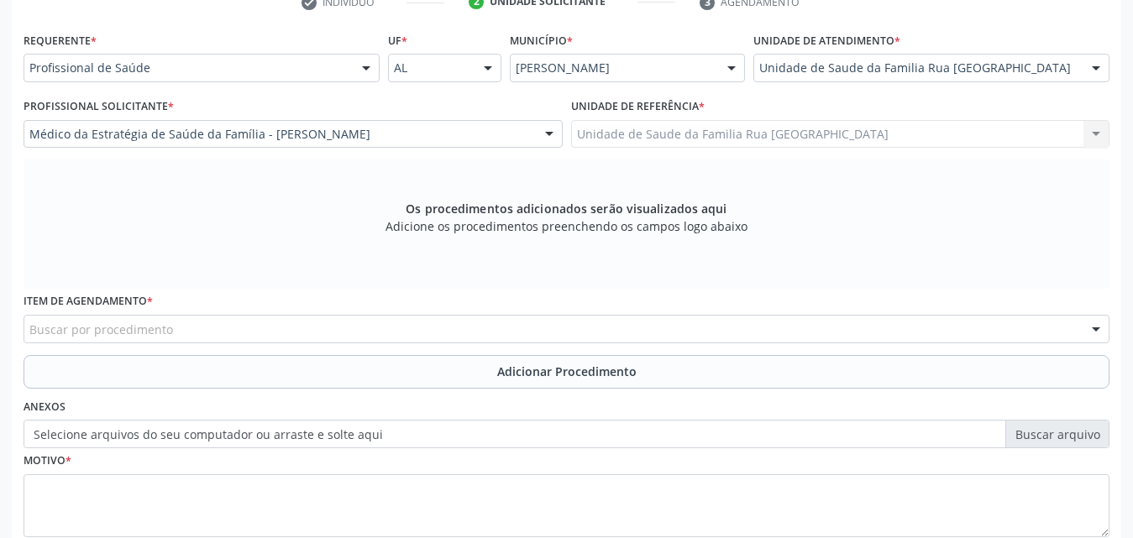
click at [443, 337] on div "Buscar por procedimento" at bounding box center [567, 329] width 1086 height 29
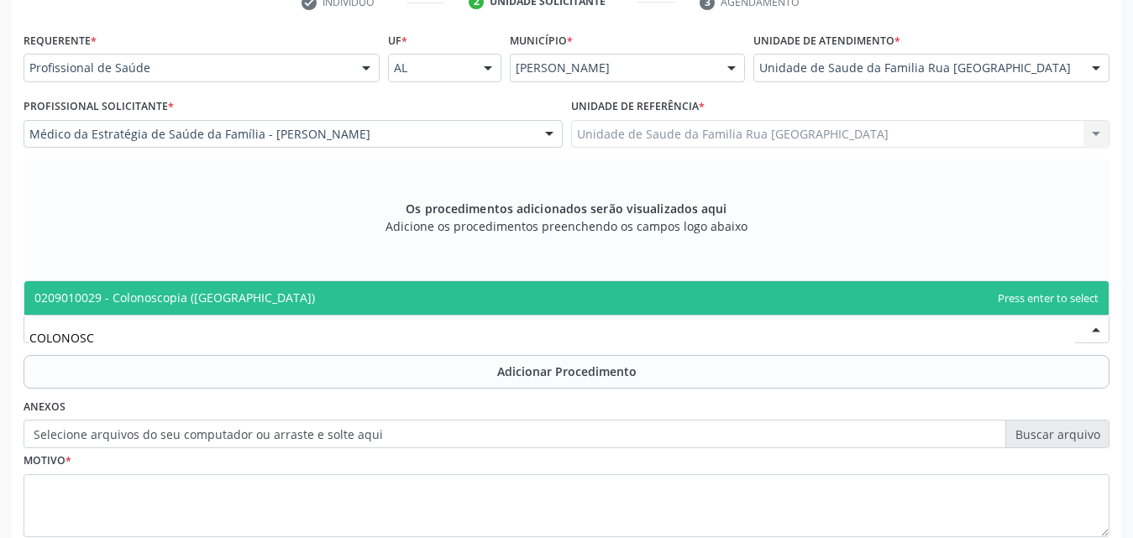
type input "COLONOSCO"
click at [426, 309] on span "0209010029 - Colonoscopia ([GEOGRAPHIC_DATA])" at bounding box center [566, 298] width 1084 height 34
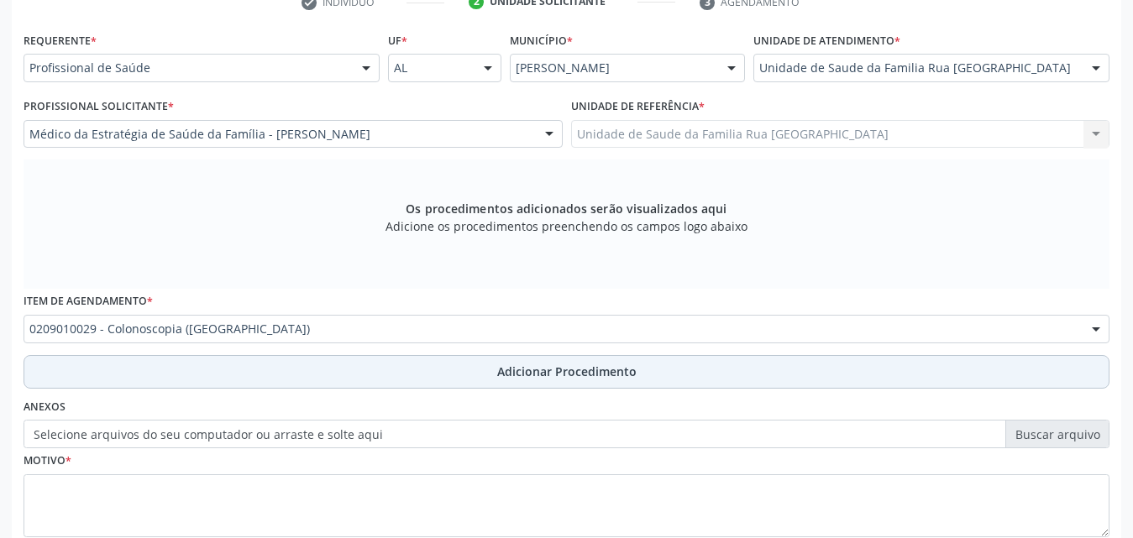
click at [581, 364] on span "Adicionar Procedimento" at bounding box center [566, 372] width 139 height 18
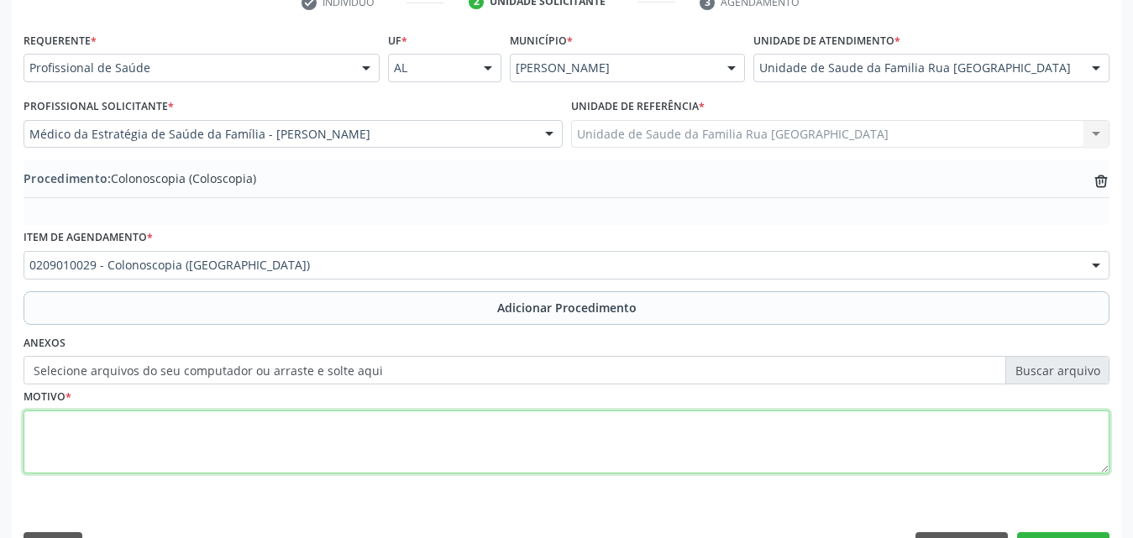
click at [186, 446] on textarea at bounding box center [567, 443] width 1086 height 64
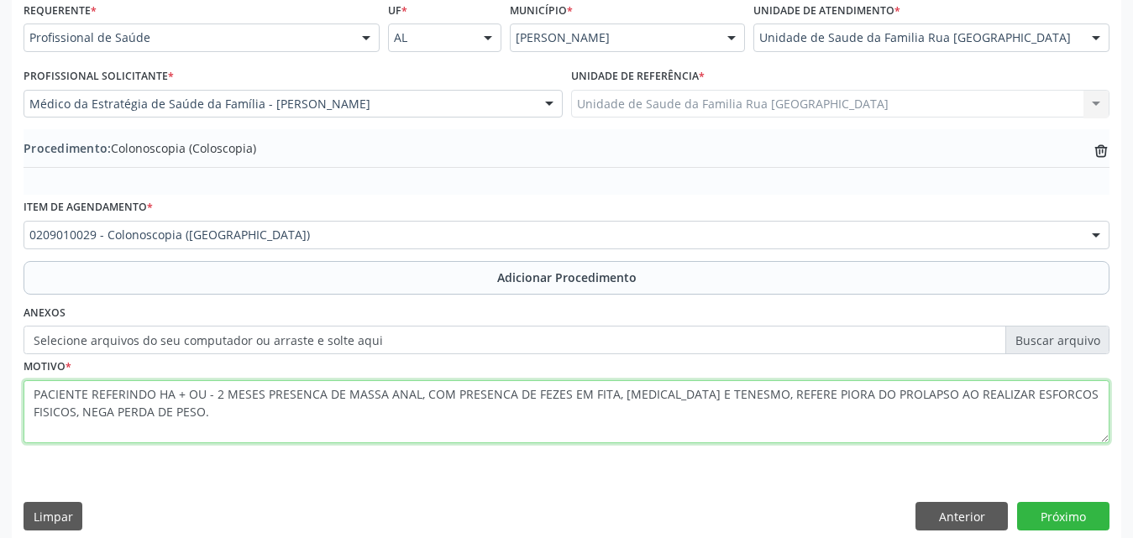
scroll to position [406, 0]
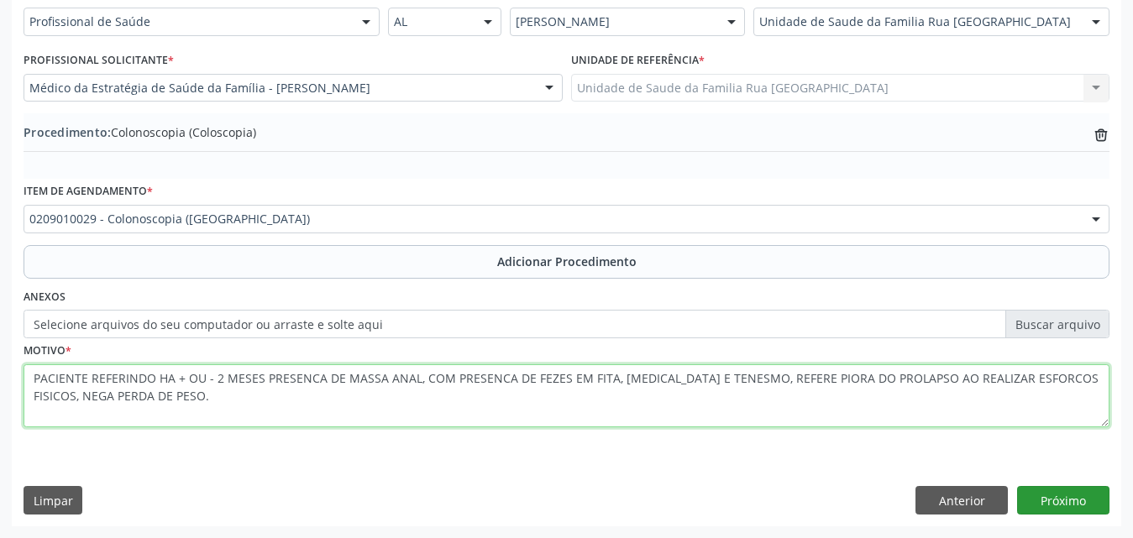
type textarea "PACIENTE REFERINDO HA + OU - 2 MESES PRESENCA DE MASSA ANAL, COM PRESENCA DE FE…"
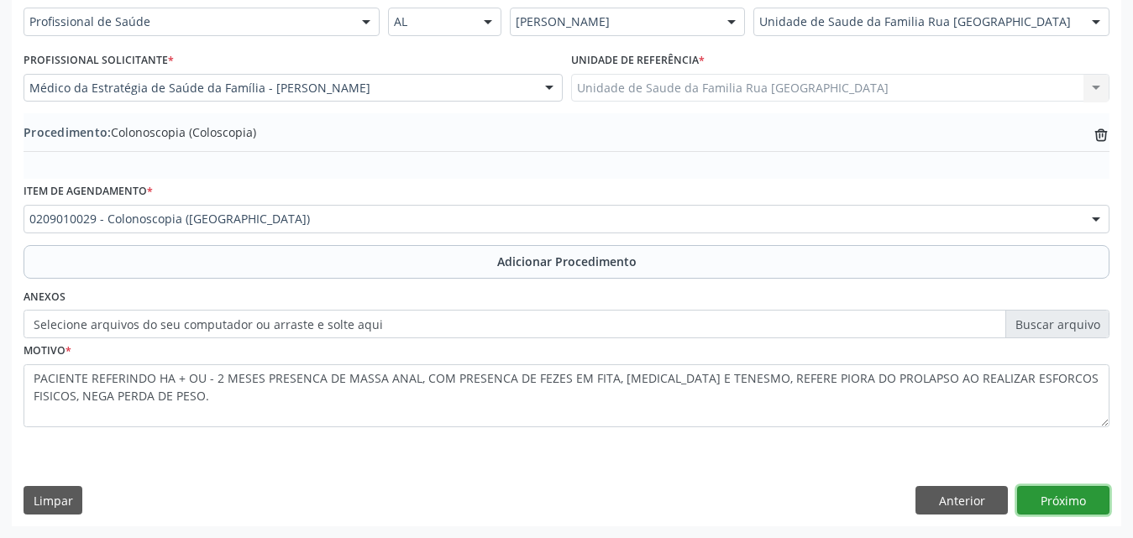
click at [1056, 504] on button "Próximo" at bounding box center [1063, 500] width 92 height 29
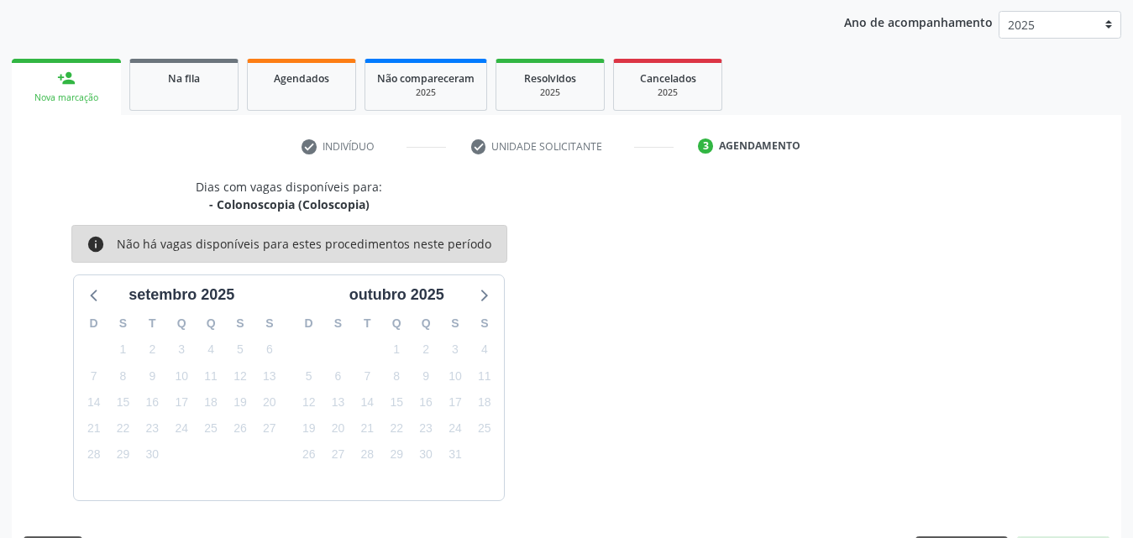
scroll to position [265, 0]
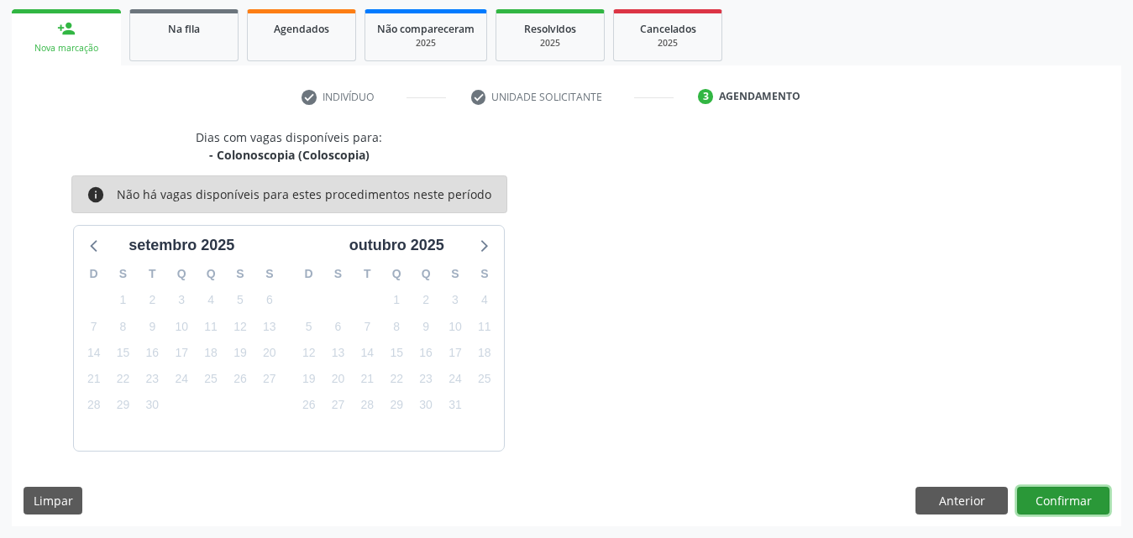
click at [1056, 504] on button "Confirmar" at bounding box center [1063, 501] width 92 height 29
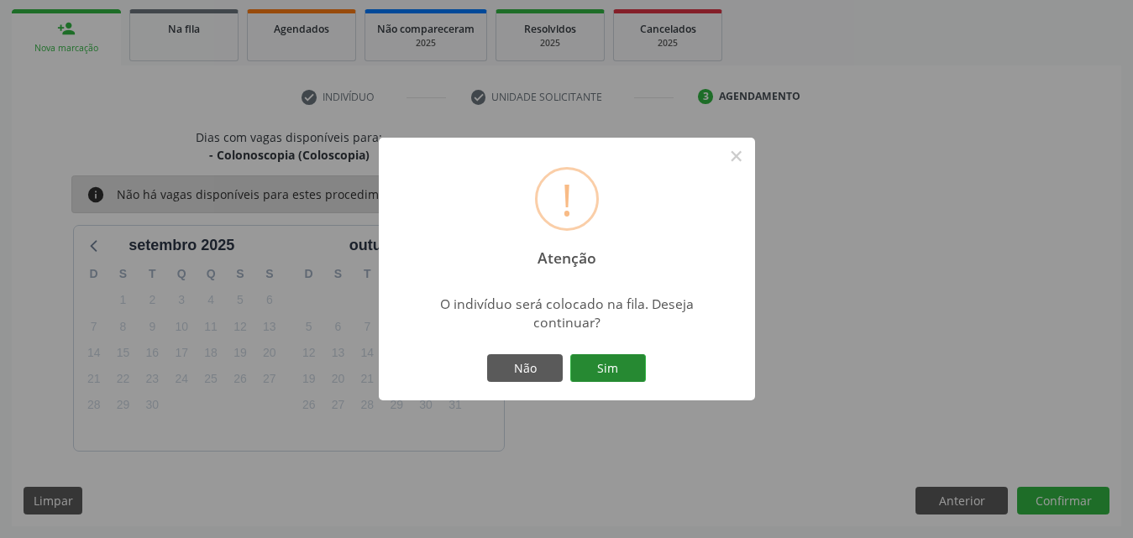
click at [627, 370] on button "Sim" at bounding box center [608, 368] width 76 height 29
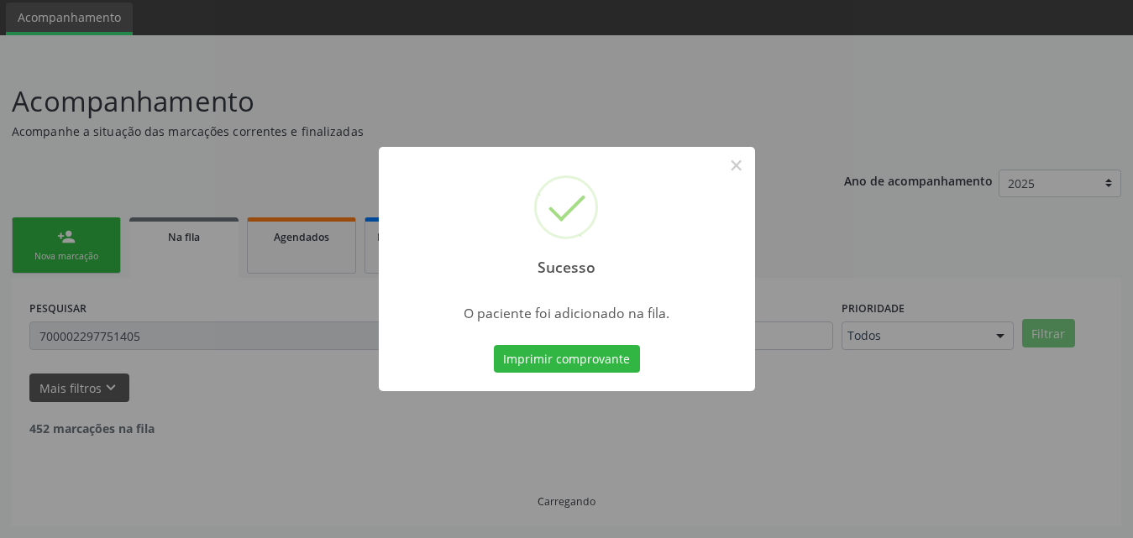
scroll to position [39, 0]
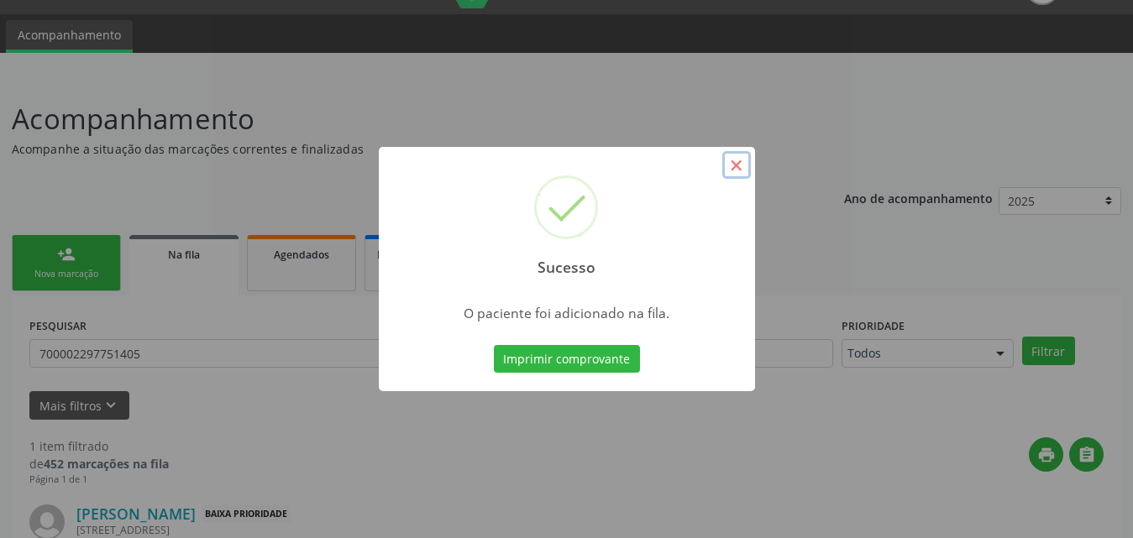
click at [741, 166] on button "×" at bounding box center [736, 165] width 29 height 29
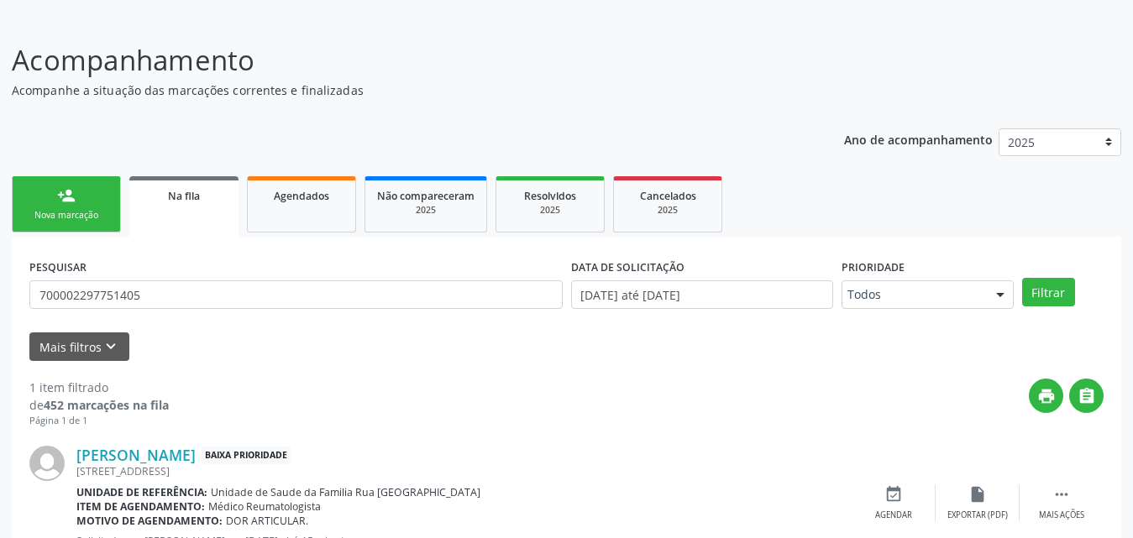
scroll to position [167, 0]
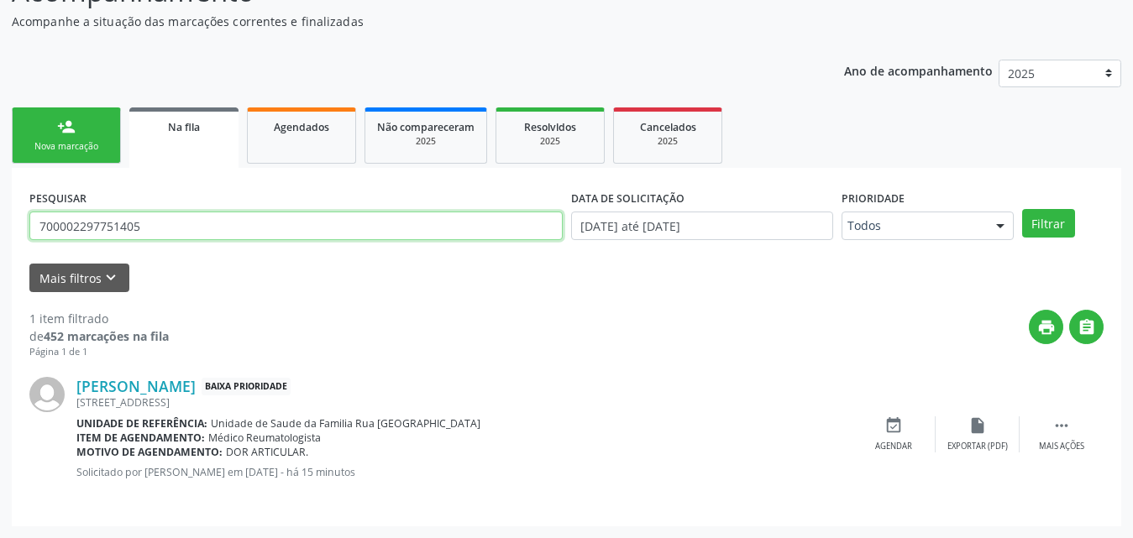
click at [191, 235] on input "700002297751405" at bounding box center [295, 226] width 533 height 29
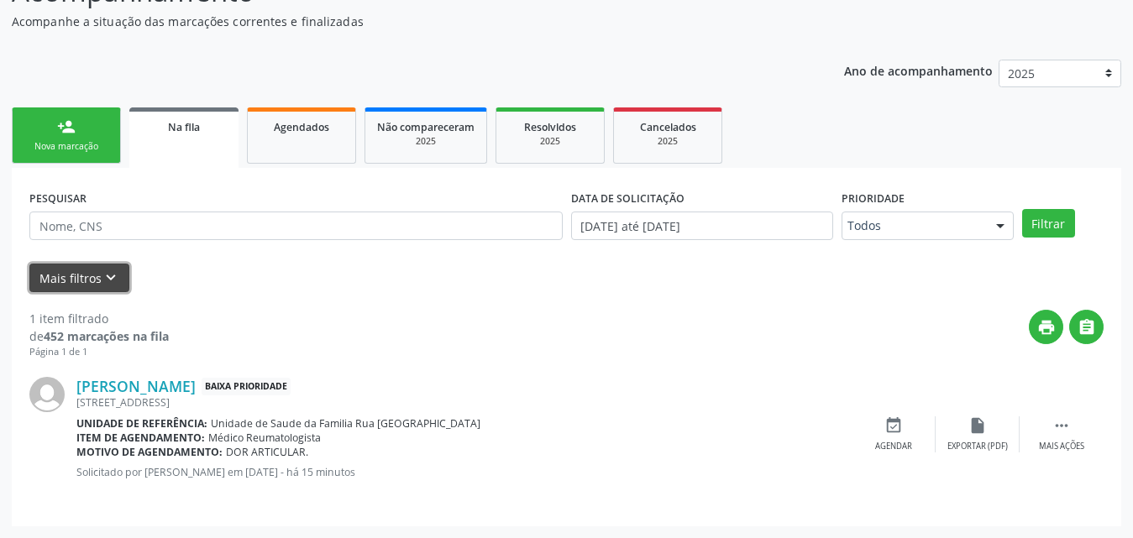
click at [57, 272] on button "Mais filtros keyboard_arrow_down" at bounding box center [79, 278] width 100 height 29
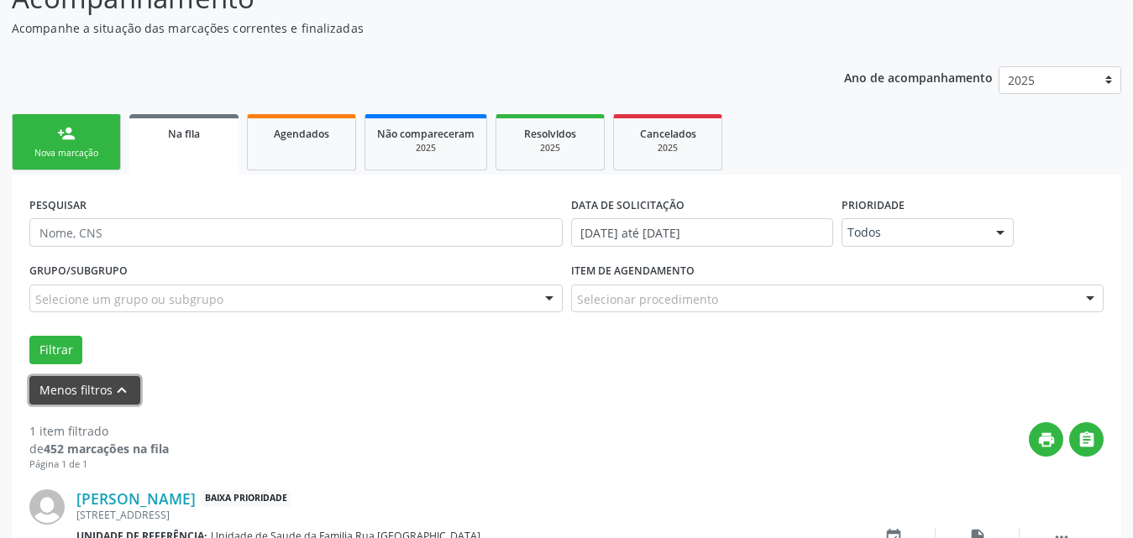
scroll to position [83, 0]
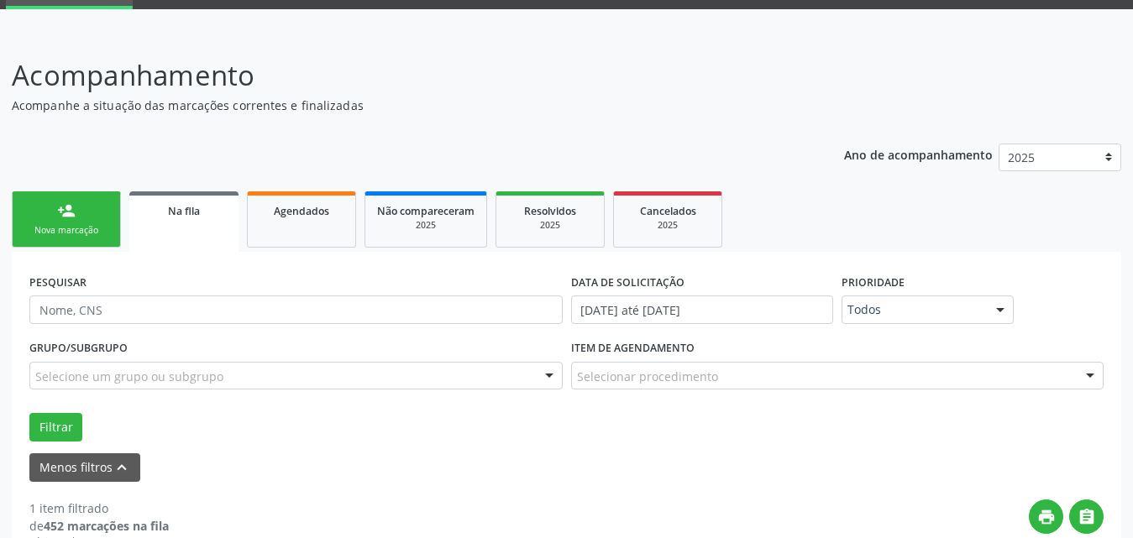
click at [193, 231] on link "Na fila" at bounding box center [183, 221] width 109 height 60
click at [186, 221] on link "Na fila" at bounding box center [183, 221] width 109 height 60
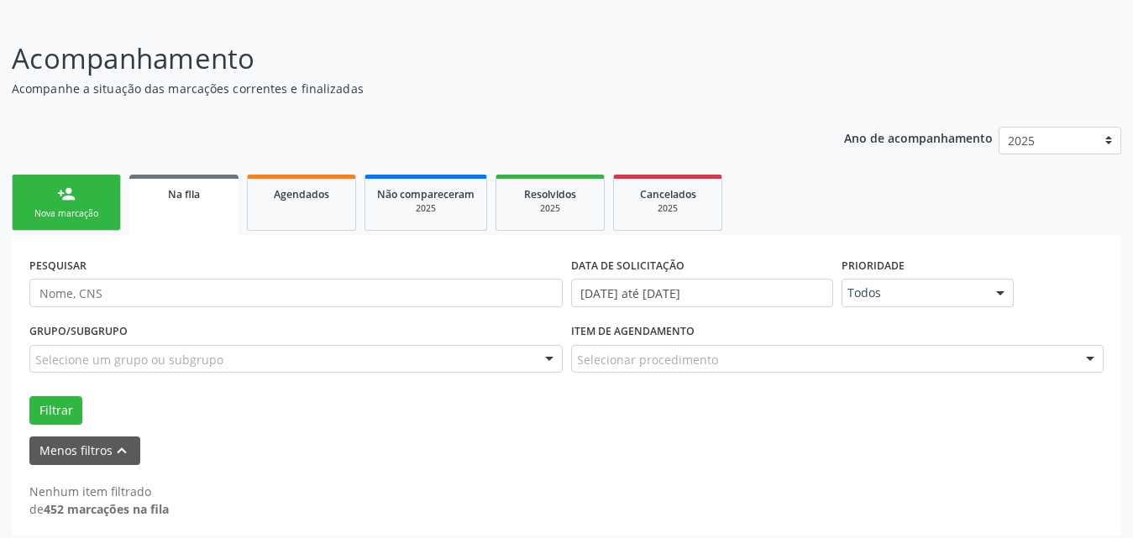
scroll to position [109, 0]
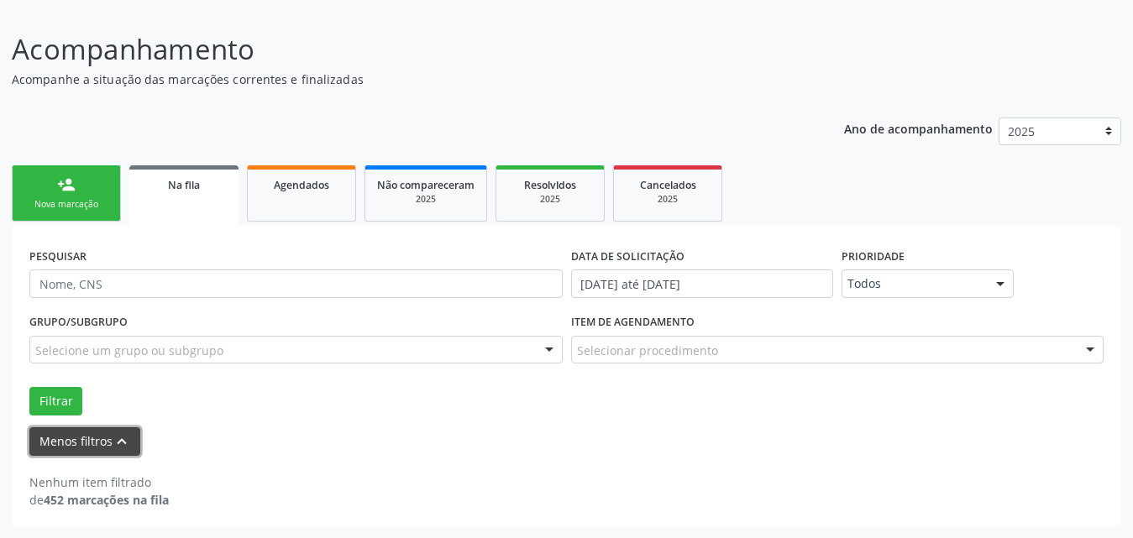
click at [86, 447] on button "Menos filtros keyboard_arrow_up" at bounding box center [84, 441] width 111 height 29
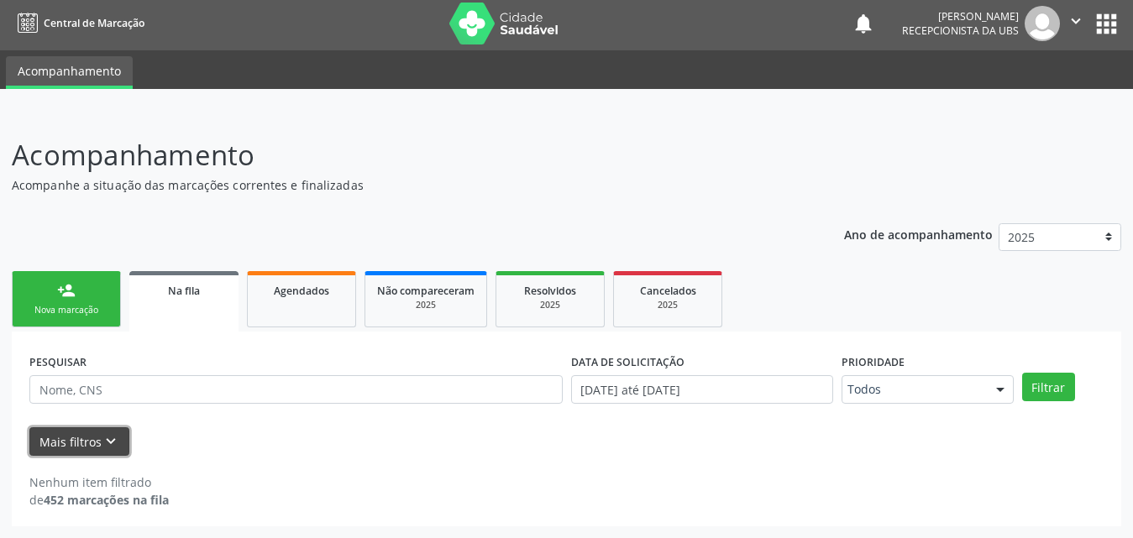
scroll to position [3, 0]
click at [76, 430] on button "Mais filtros keyboard_arrow_down" at bounding box center [79, 441] width 100 height 29
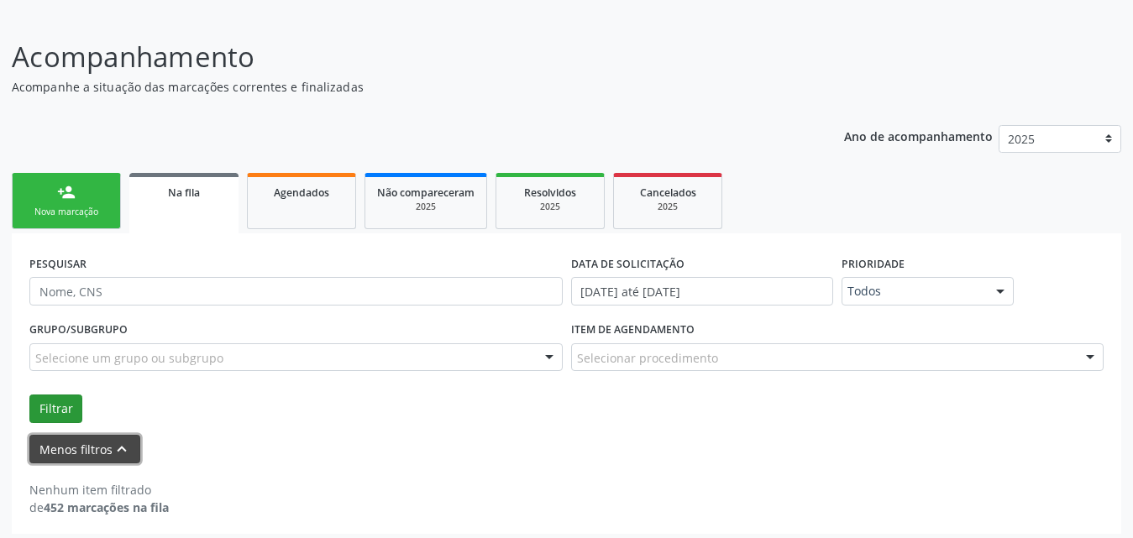
scroll to position [109, 0]
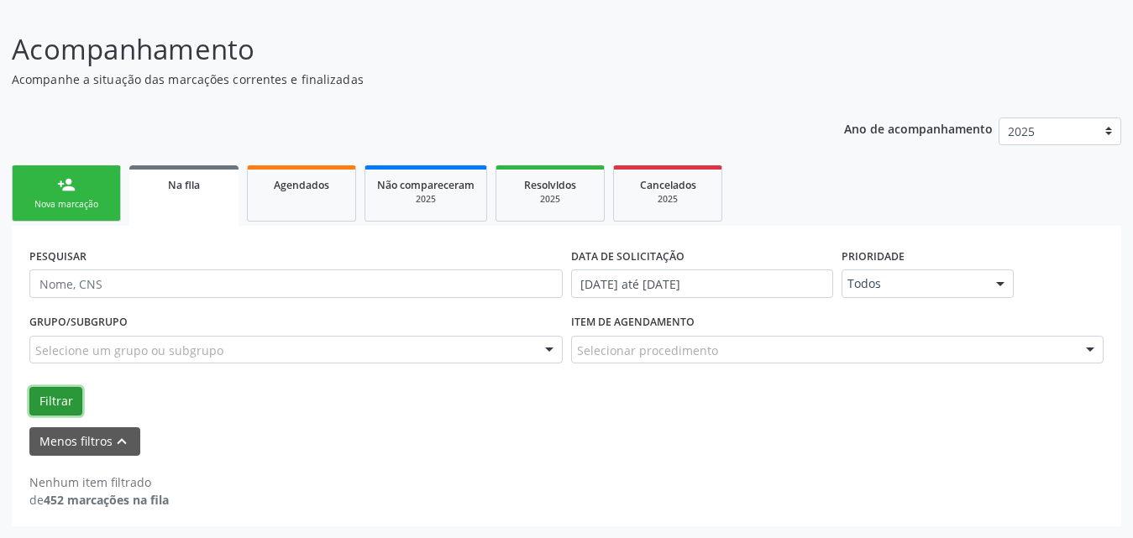
click at [66, 395] on button "Filtrar" at bounding box center [55, 401] width 53 height 29
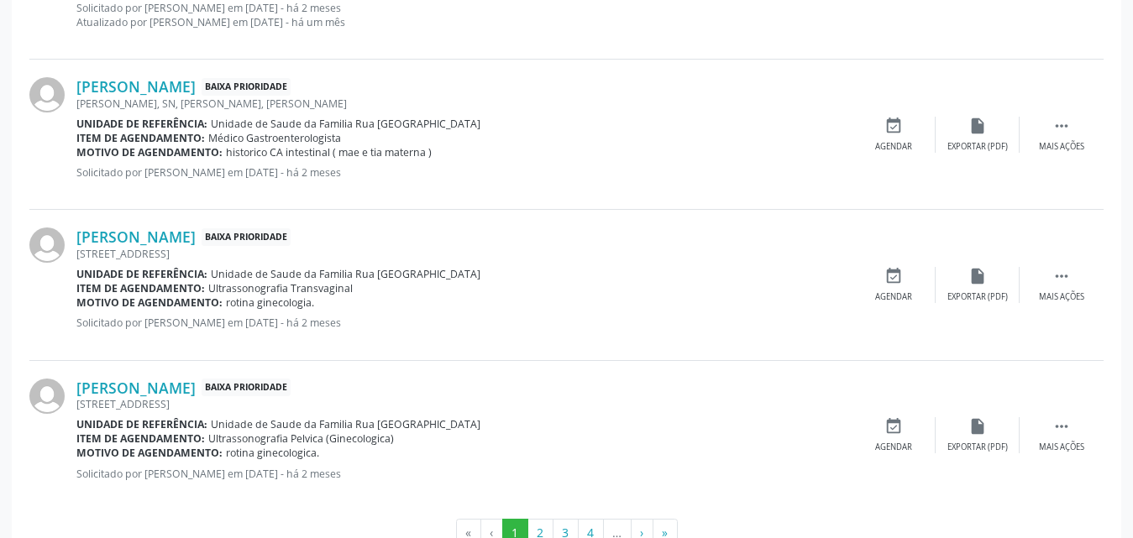
scroll to position [2484, 0]
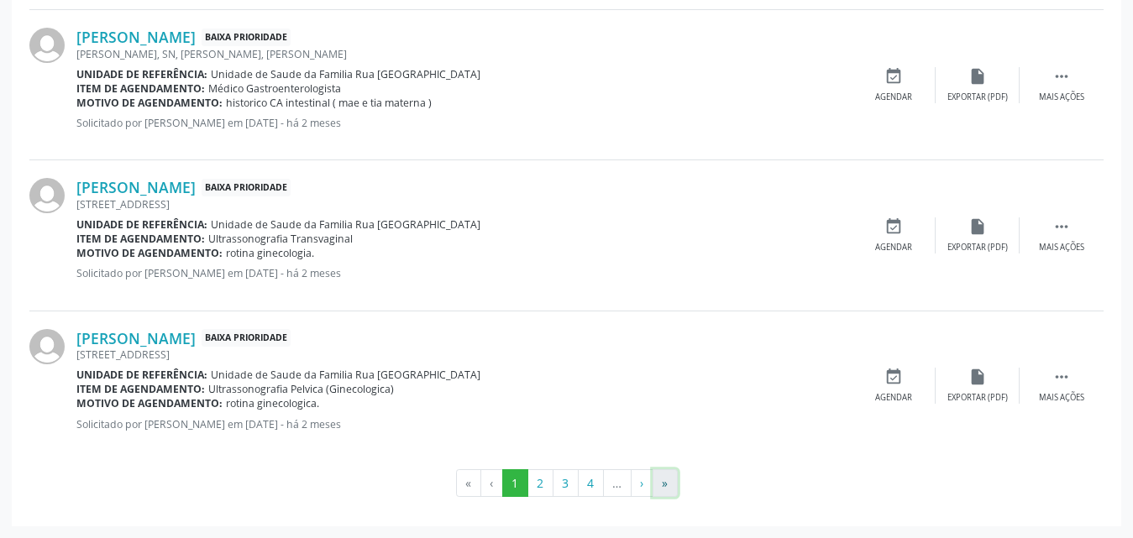
click at [662, 494] on button "»" at bounding box center [664, 483] width 25 height 29
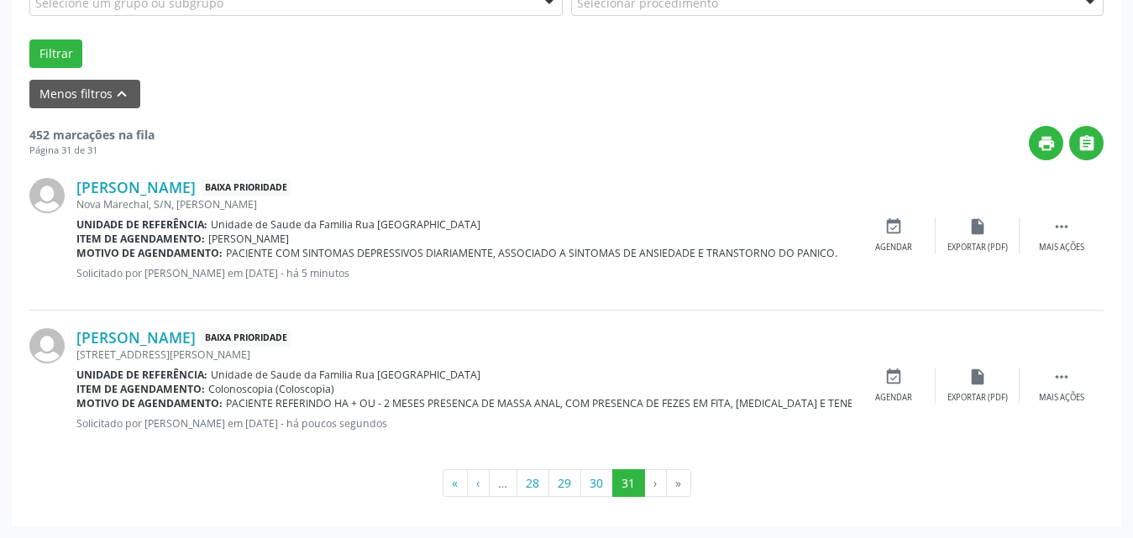
scroll to position [0, 0]
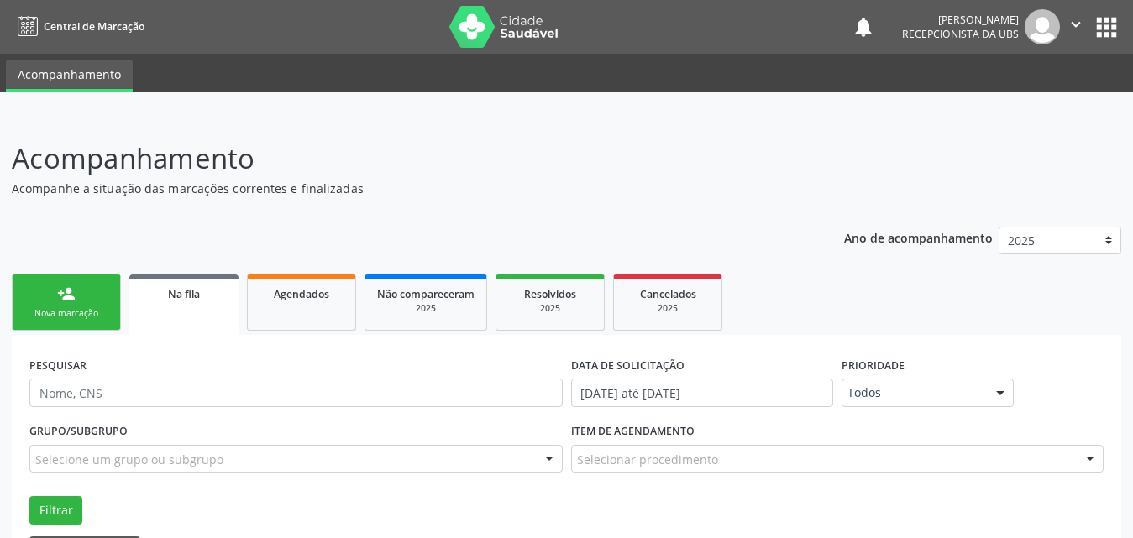
click at [47, 303] on link "person_add Nova marcação" at bounding box center [66, 303] width 109 height 56
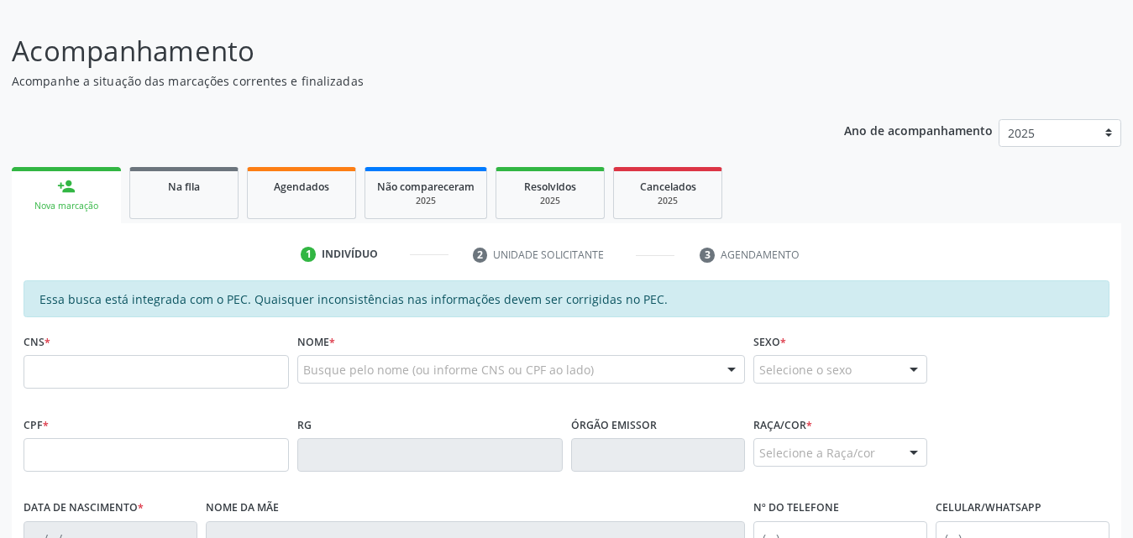
scroll to position [252, 0]
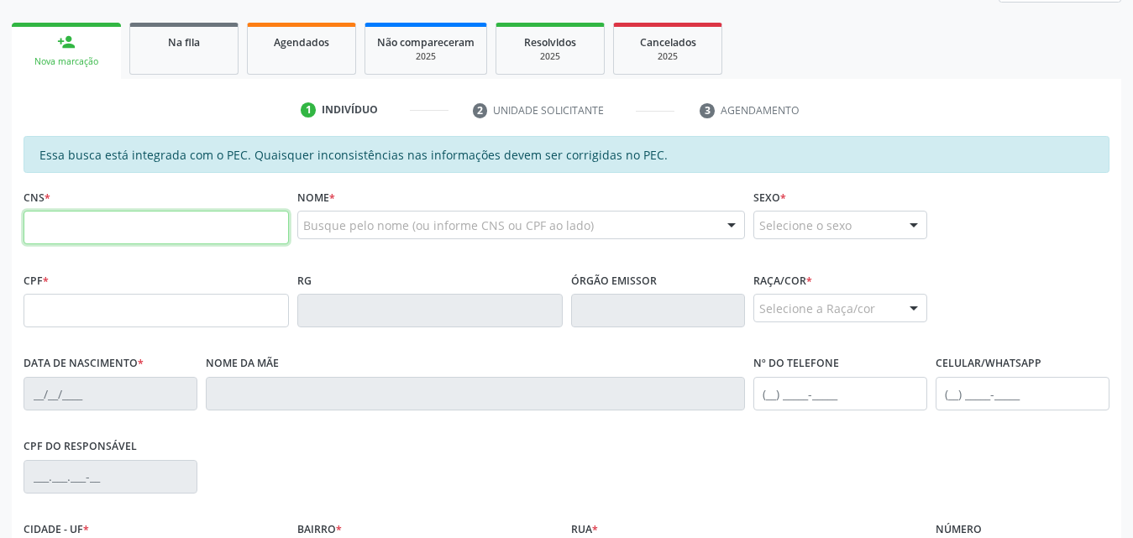
click at [178, 231] on input "text" at bounding box center [156, 228] width 265 height 34
type input "700 5037 1762 1955"
type input "803.595.584-53"
type input "18/09/1971"
type input "Maria Bonfim dos Santos"
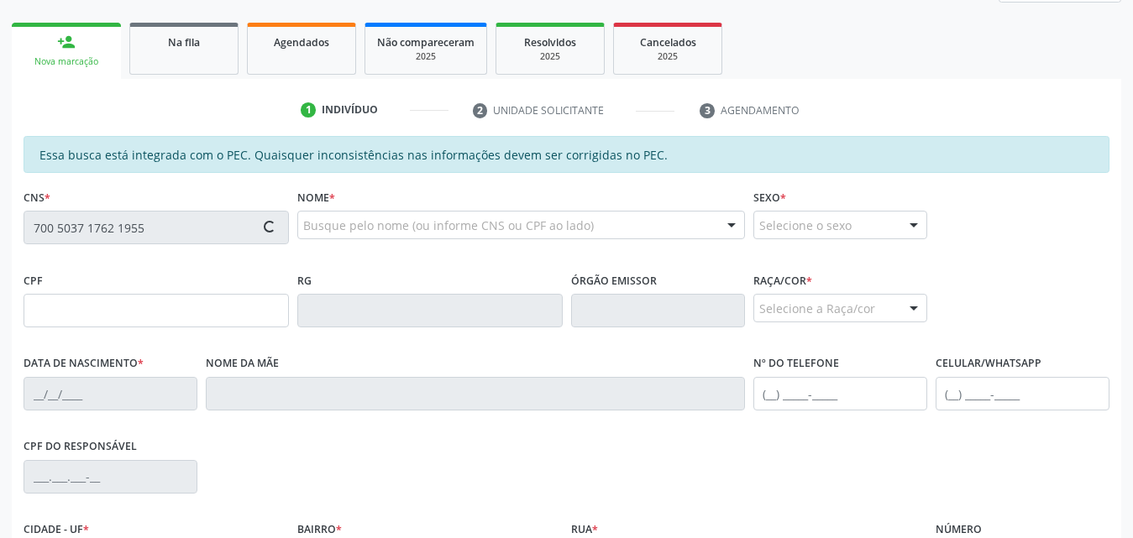
type input "(82) 99145-8598"
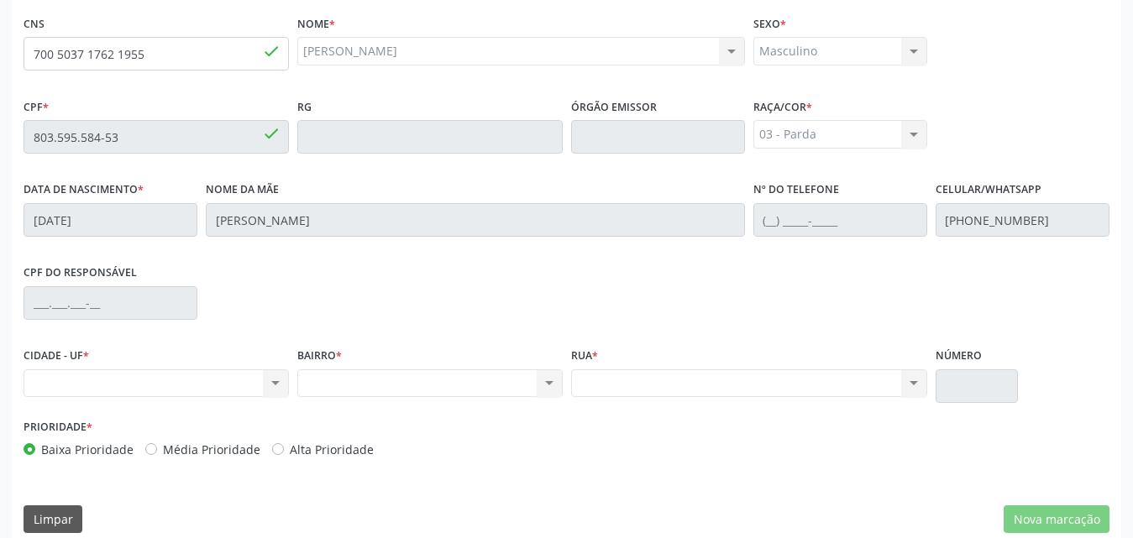
scroll to position [444, 0]
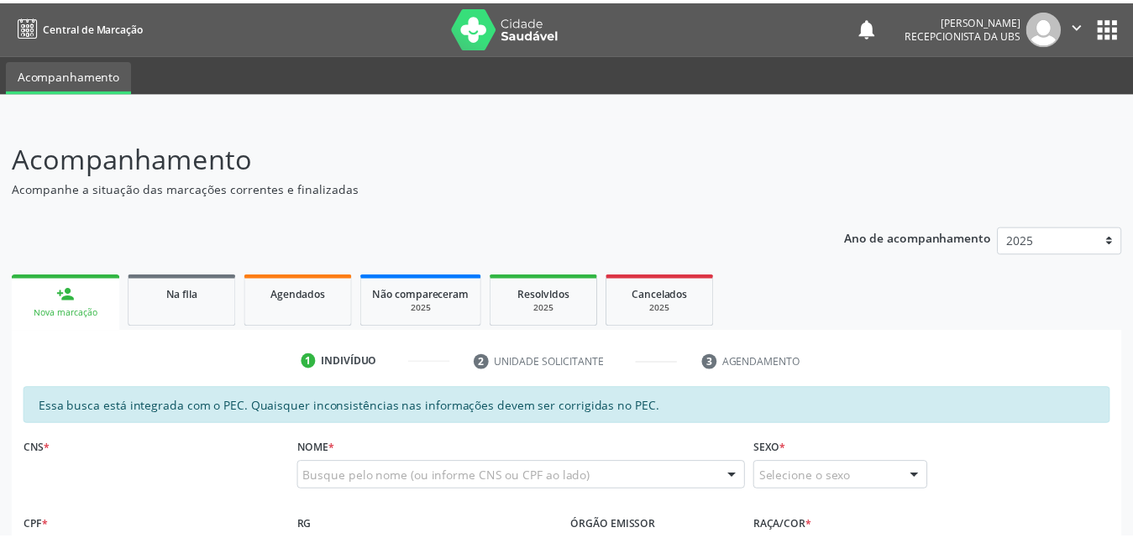
scroll to position [444, 0]
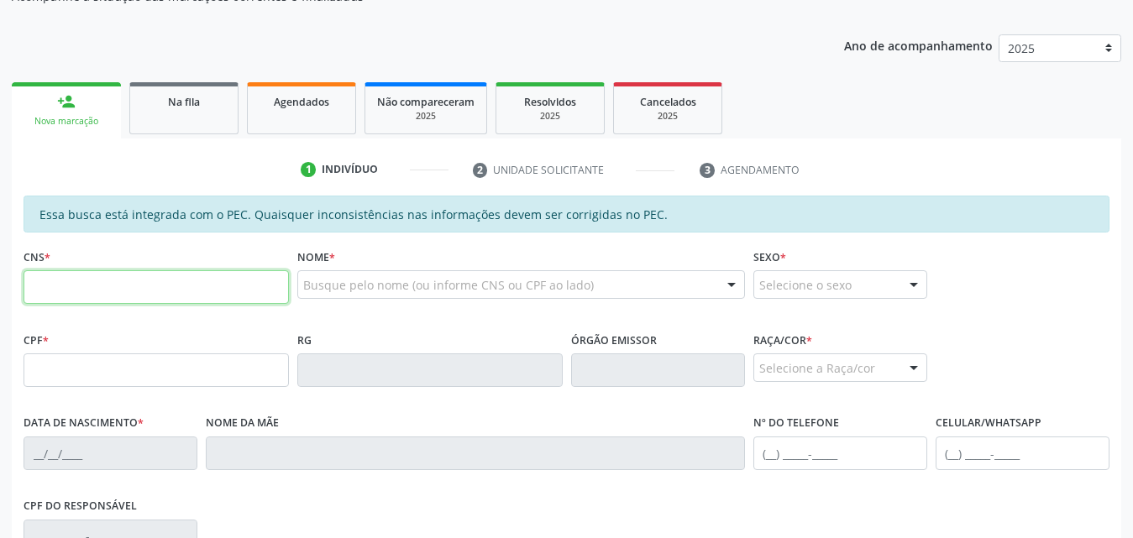
click at [124, 285] on input "text" at bounding box center [156, 287] width 265 height 34
type input "700 5037 1762 1955"
type input "[DATE]"
type input "[PERSON_NAME]"
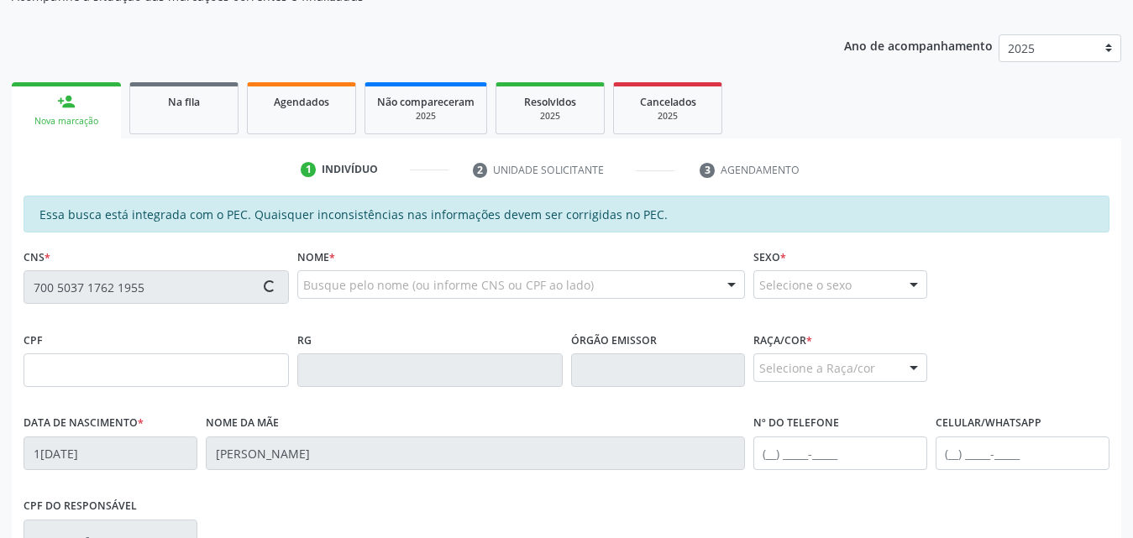
type input "[PHONE_NUMBER]"
type input "S/N"
type input "803.595.584-53"
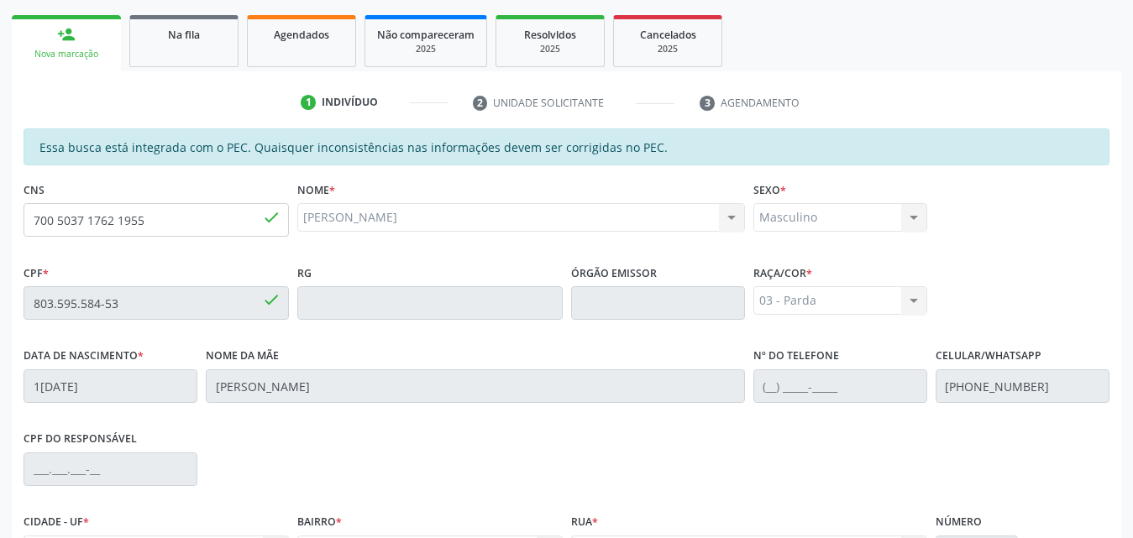
scroll to position [444, 0]
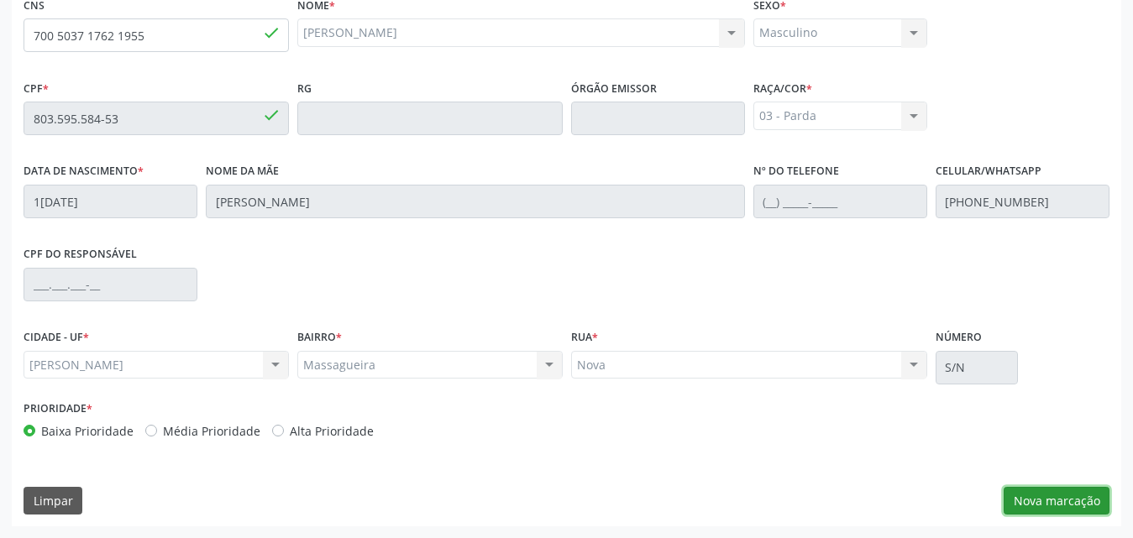
click at [1066, 504] on button "Nova marcação" at bounding box center [1056, 501] width 106 height 29
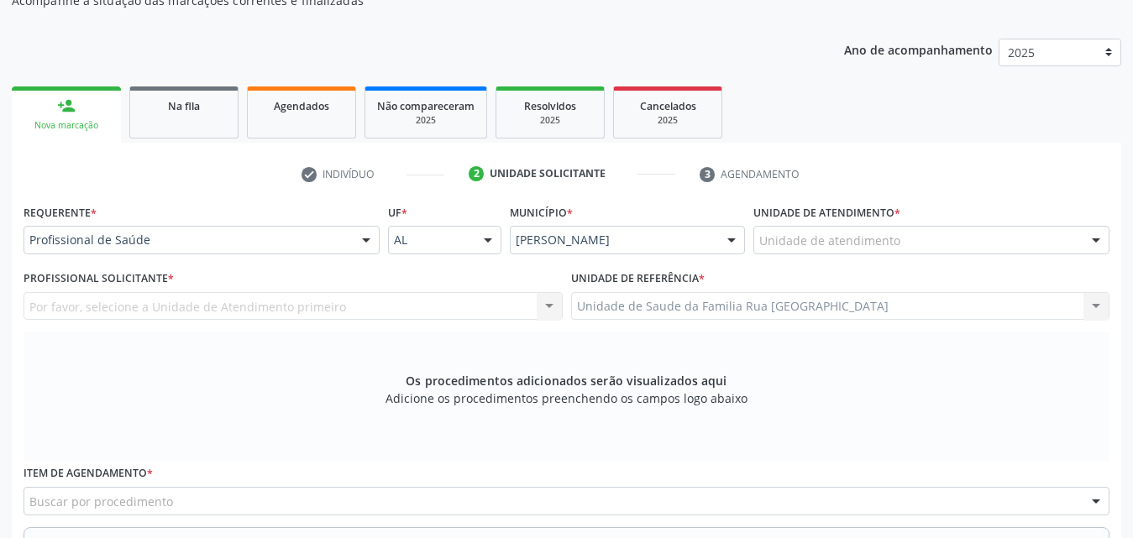
scroll to position [192, 0]
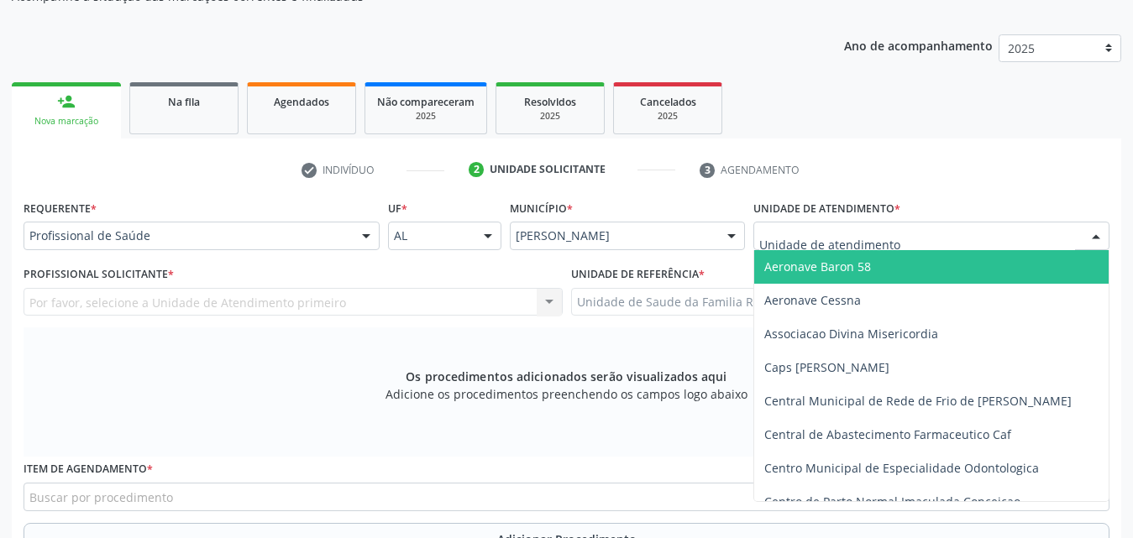
click at [1002, 230] on div at bounding box center [931, 236] width 356 height 29
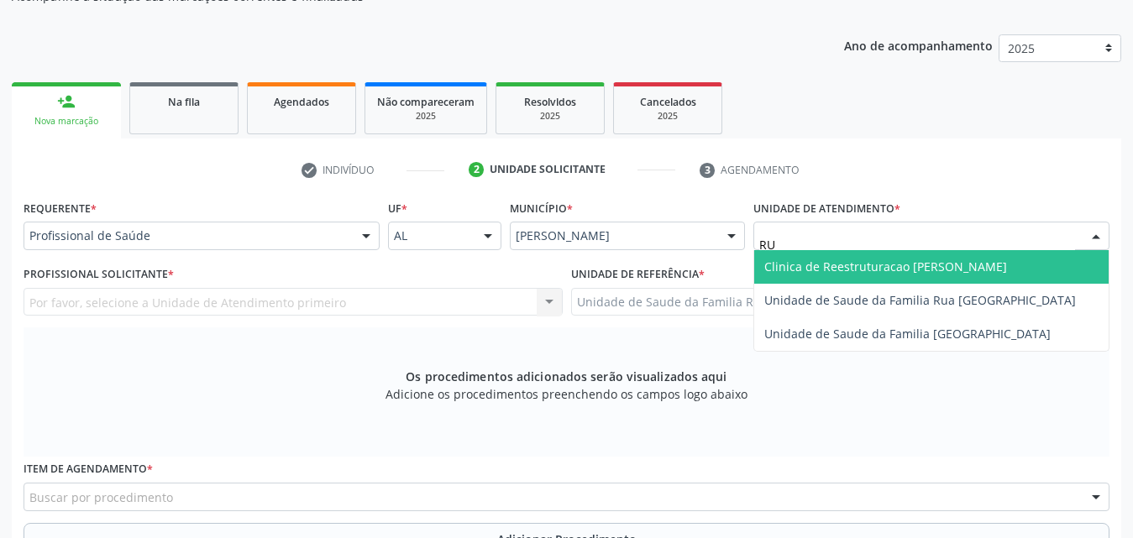
type input "RUA"
click at [974, 268] on span "Unidade de Saude da Familia Rua [GEOGRAPHIC_DATA]" at bounding box center [919, 267] width 311 height 16
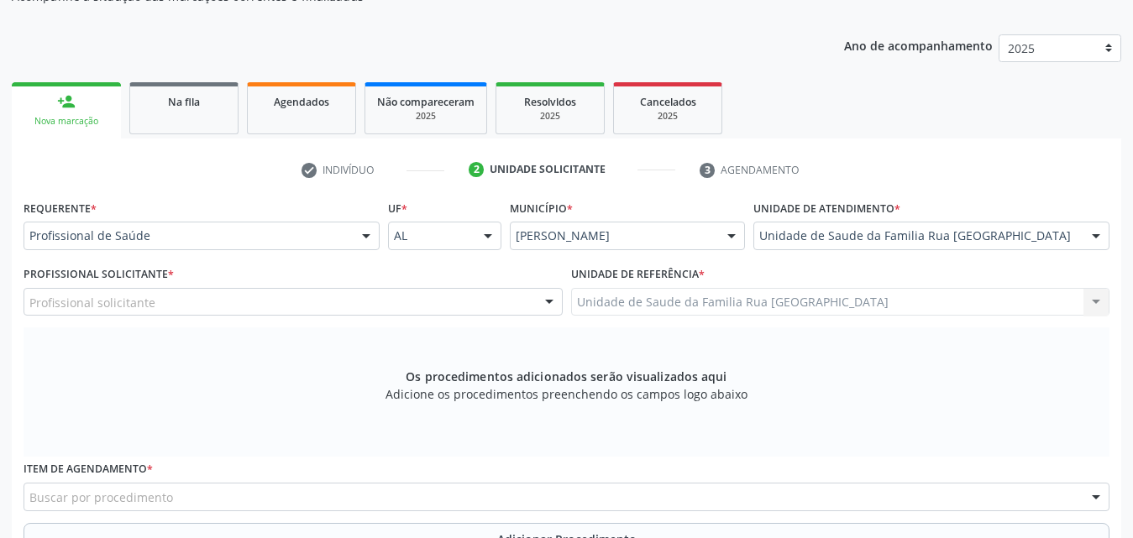
click at [174, 300] on div "Profissional solicitante" at bounding box center [293, 302] width 539 height 29
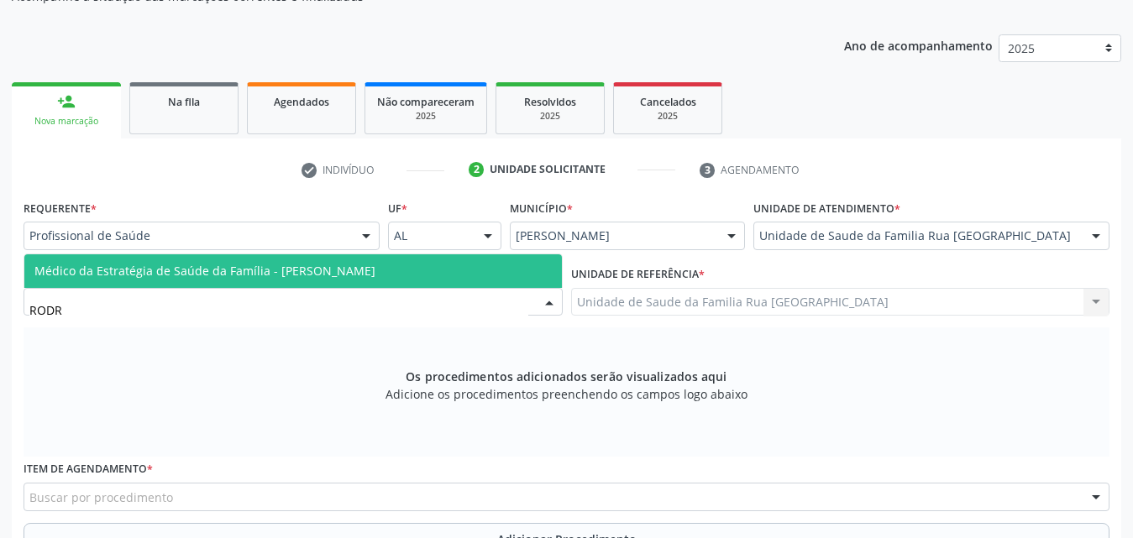
type input "RODRI"
click at [180, 266] on span "Médico da Estratégia de Saúde da Família - [PERSON_NAME]" at bounding box center [204, 271] width 341 height 16
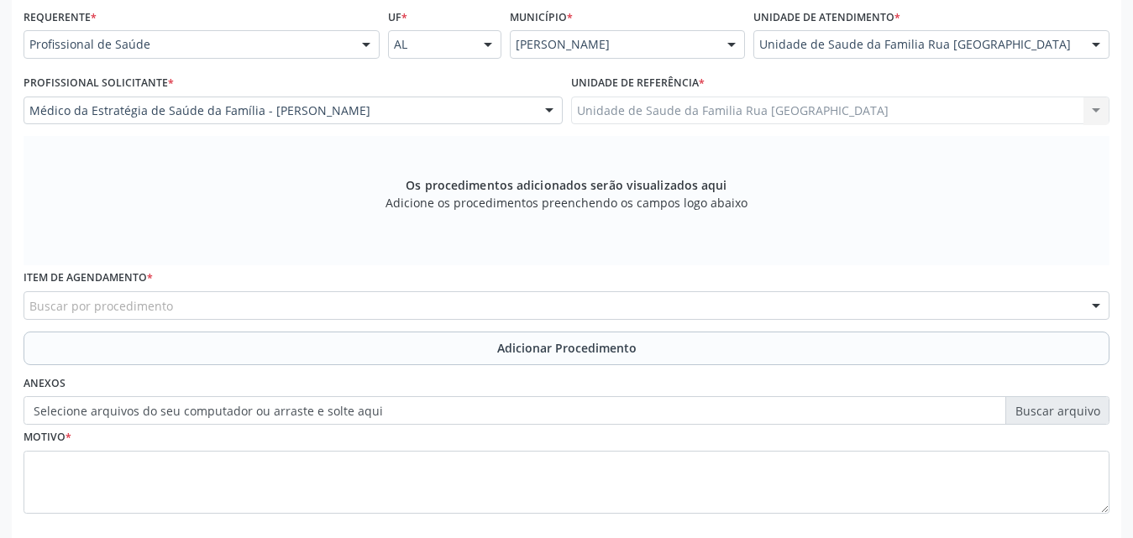
scroll to position [470, 0]
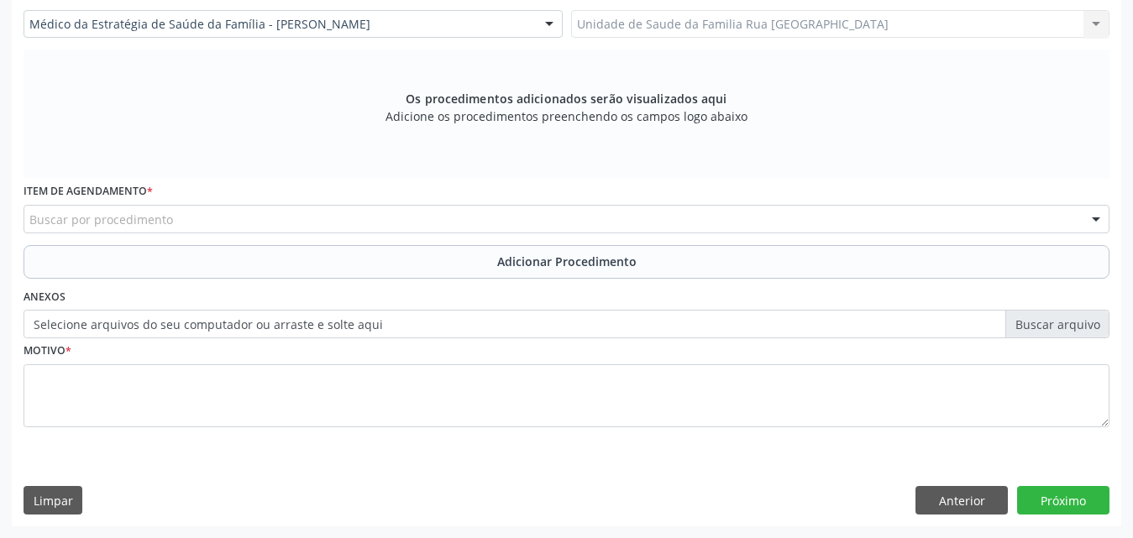
click at [339, 218] on div "Buscar por procedimento" at bounding box center [567, 219] width 1086 height 29
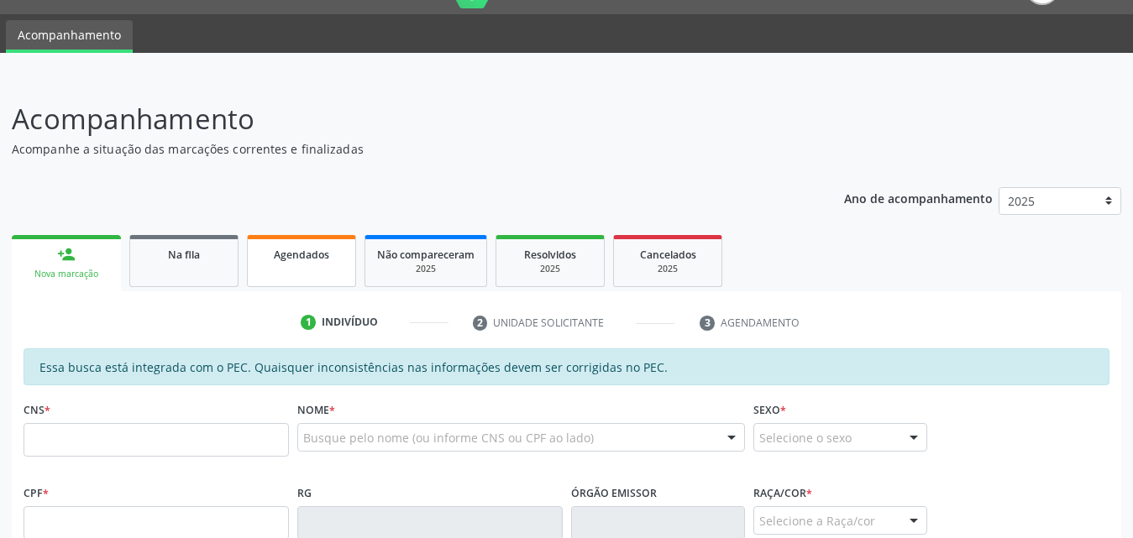
scroll to position [24, 0]
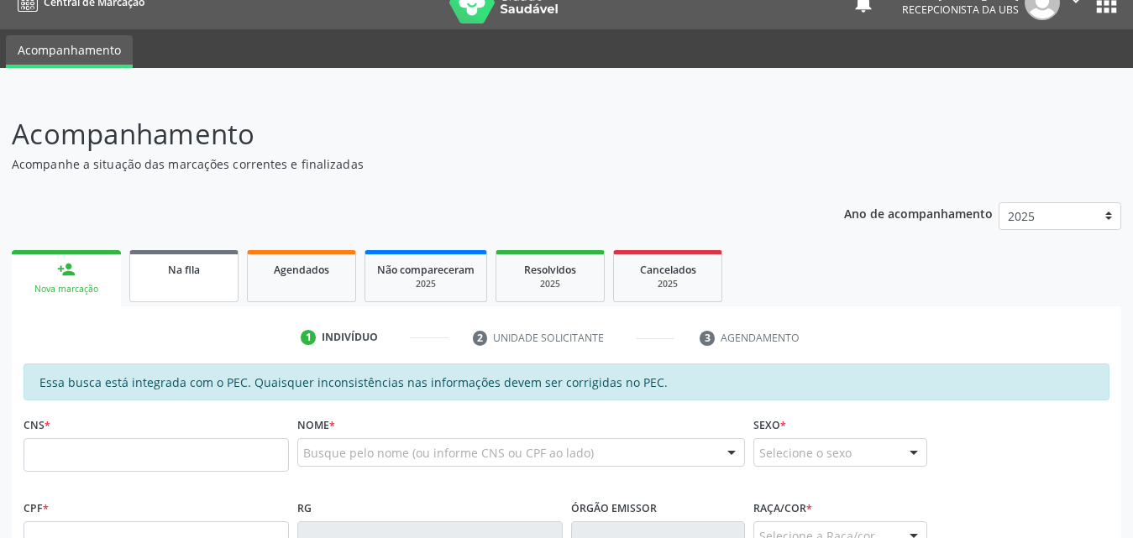
click at [186, 270] on span "Na fila" at bounding box center [184, 270] width 32 height 14
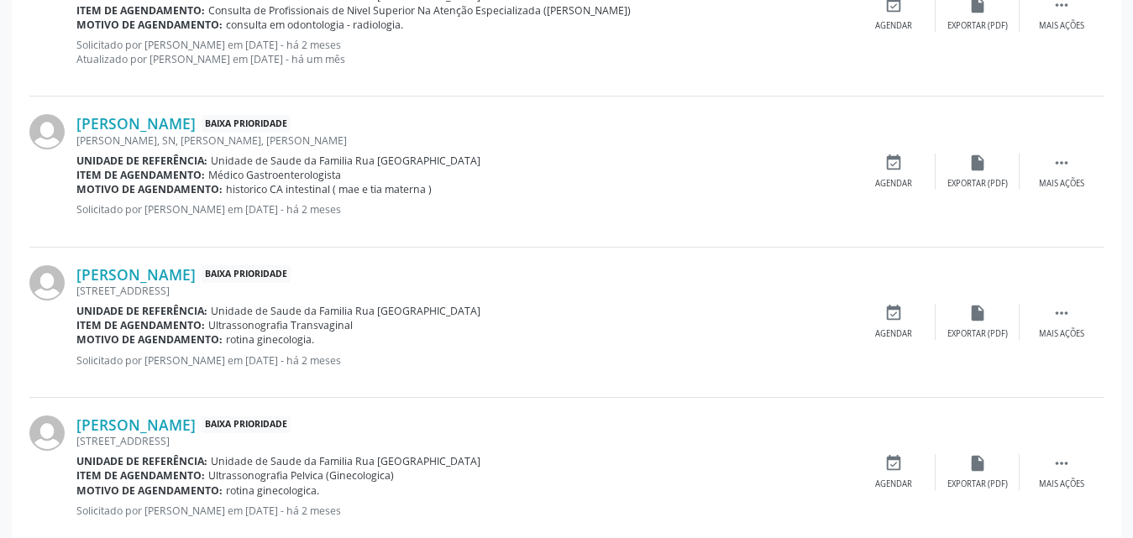
scroll to position [2378, 0]
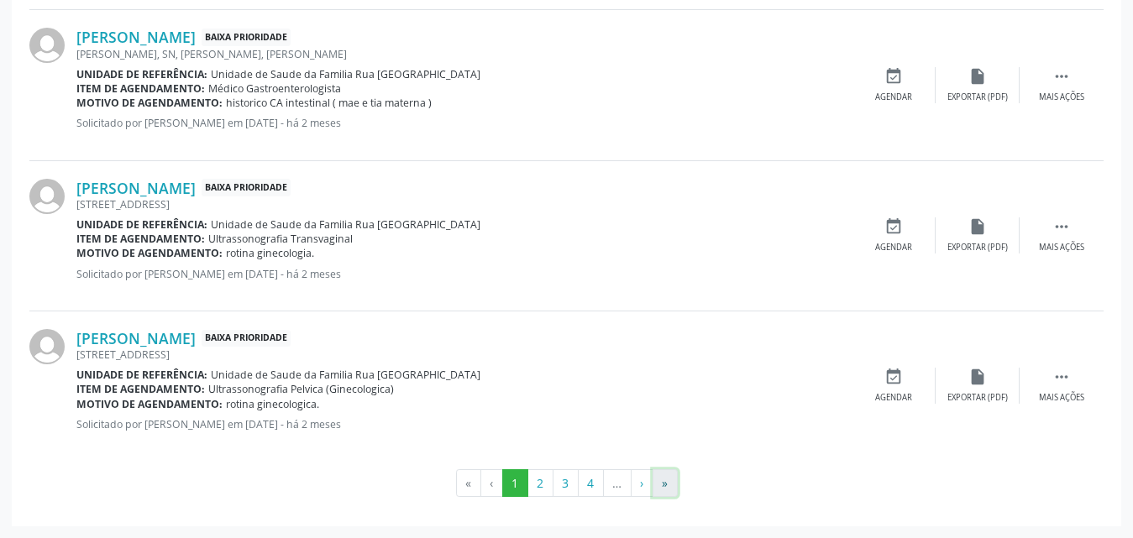
click at [671, 488] on button "»" at bounding box center [664, 483] width 25 height 29
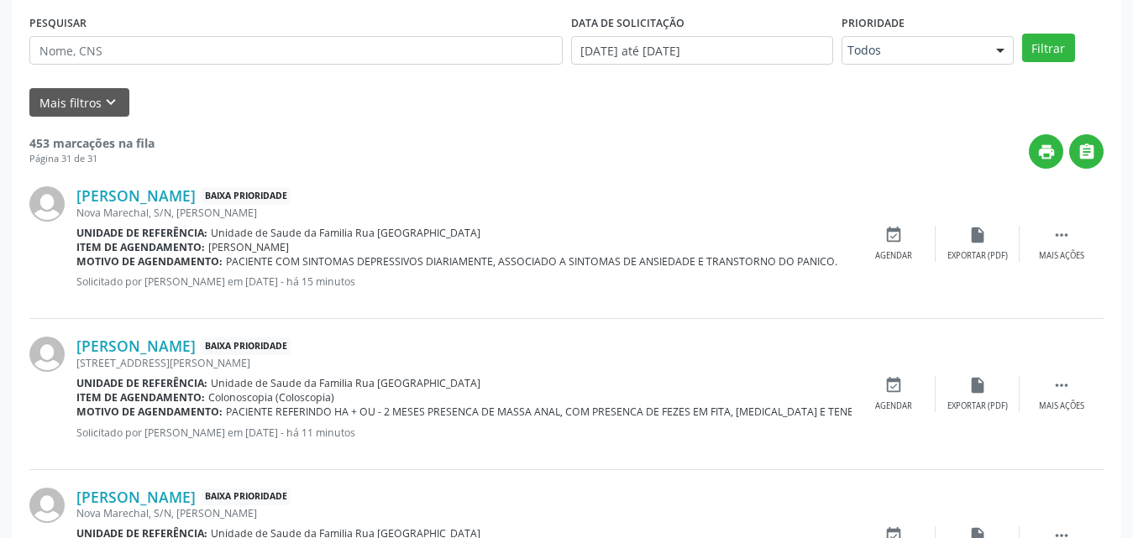
scroll to position [501, 0]
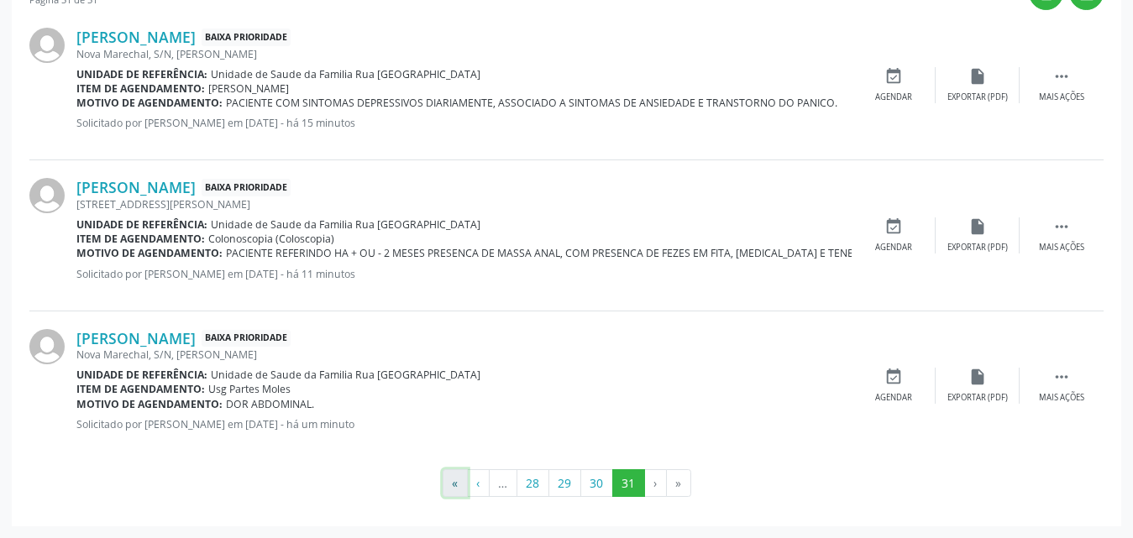
click at [457, 496] on button "«" at bounding box center [454, 483] width 25 height 29
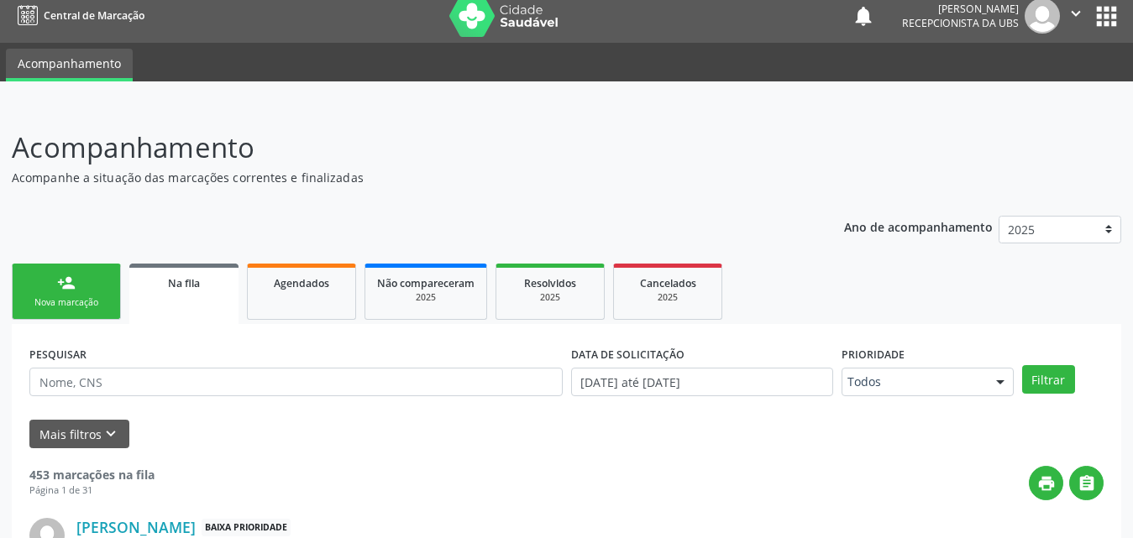
scroll to position [0, 0]
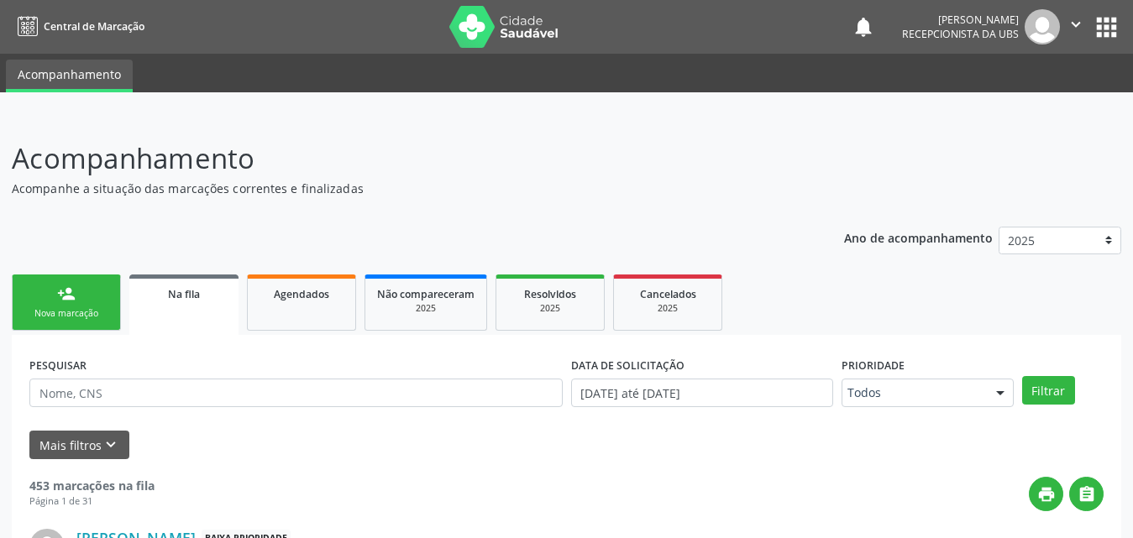
click at [182, 297] on span "Na fila" at bounding box center [184, 294] width 32 height 14
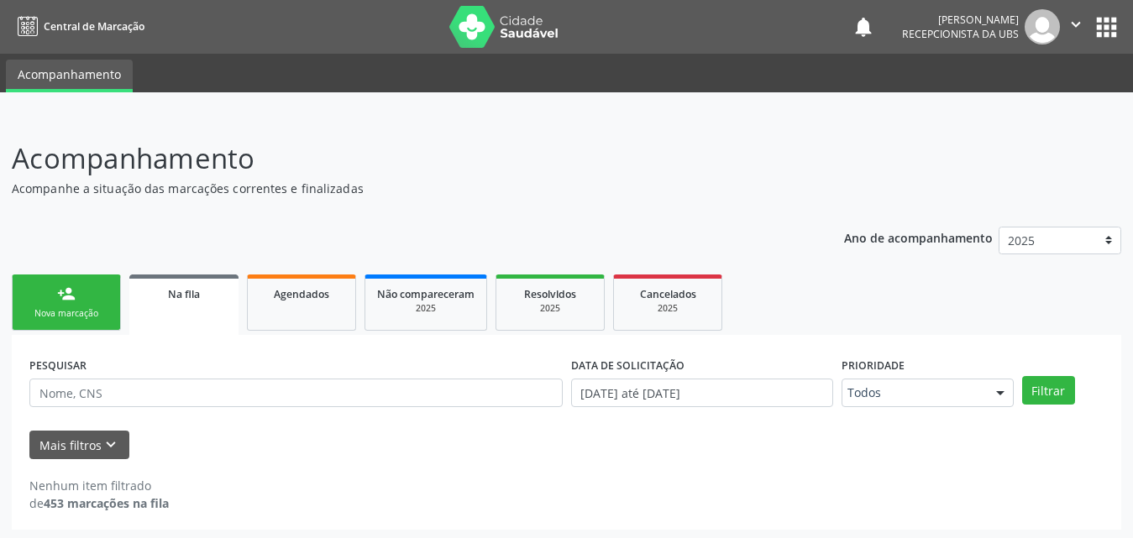
click at [182, 297] on span "Na fila" at bounding box center [184, 294] width 32 height 14
click at [318, 306] on link "Agendados" at bounding box center [301, 303] width 109 height 56
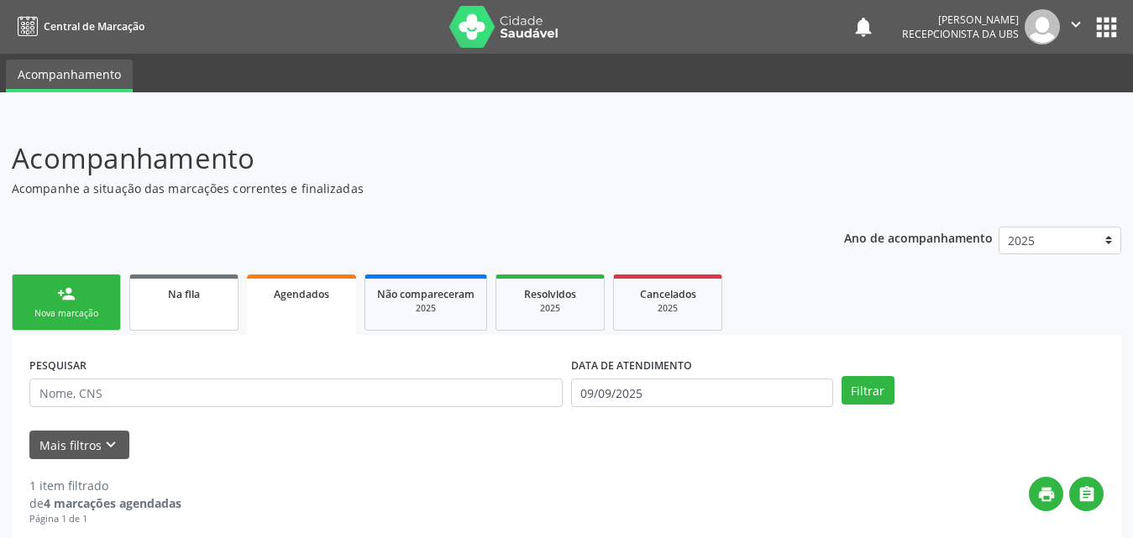
click at [181, 287] on span "Na fila" at bounding box center [184, 294] width 32 height 14
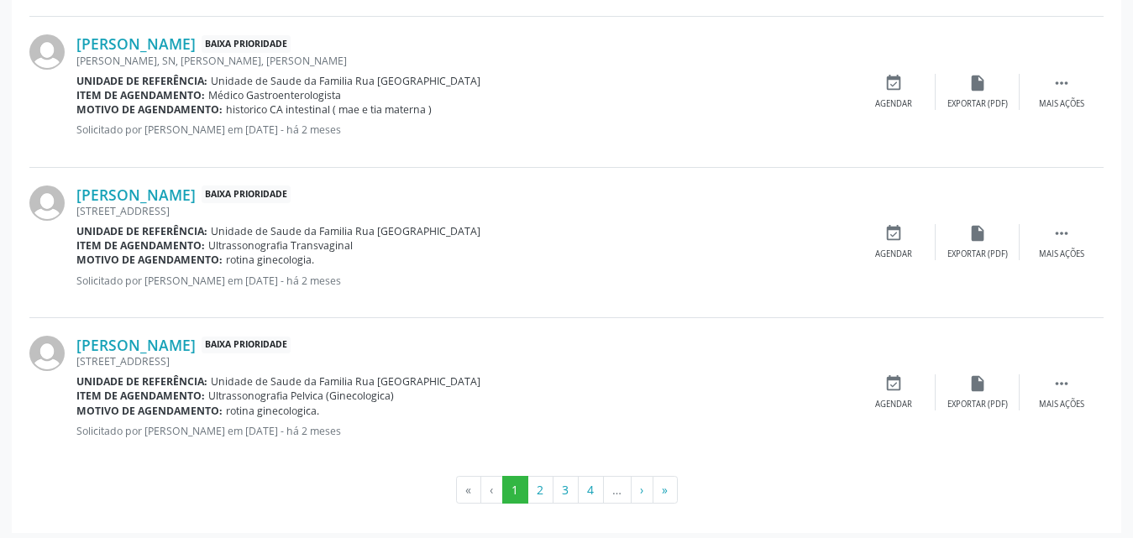
scroll to position [2378, 0]
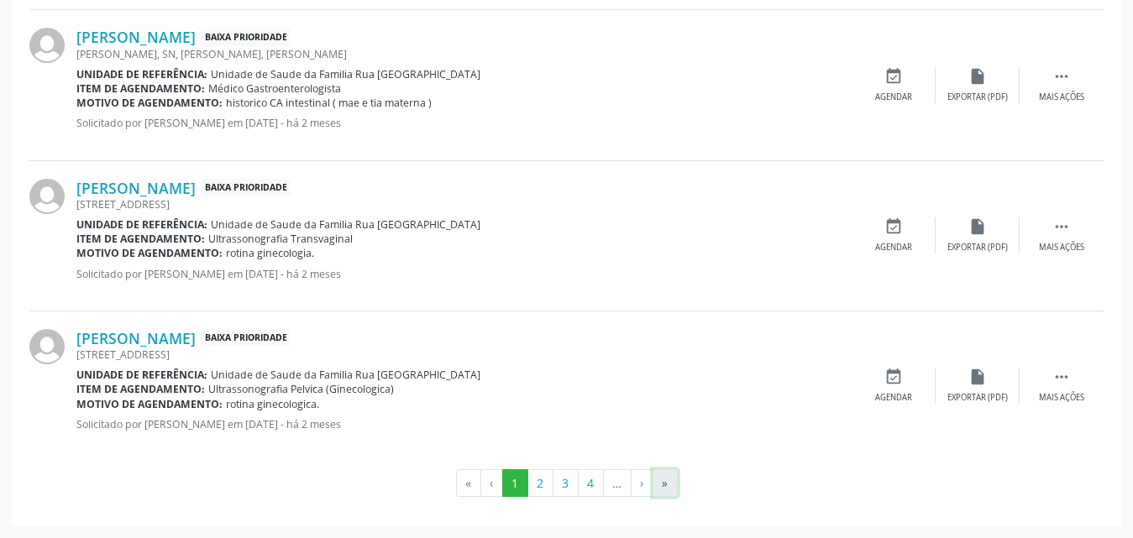
click at [662, 489] on button "»" at bounding box center [664, 483] width 25 height 29
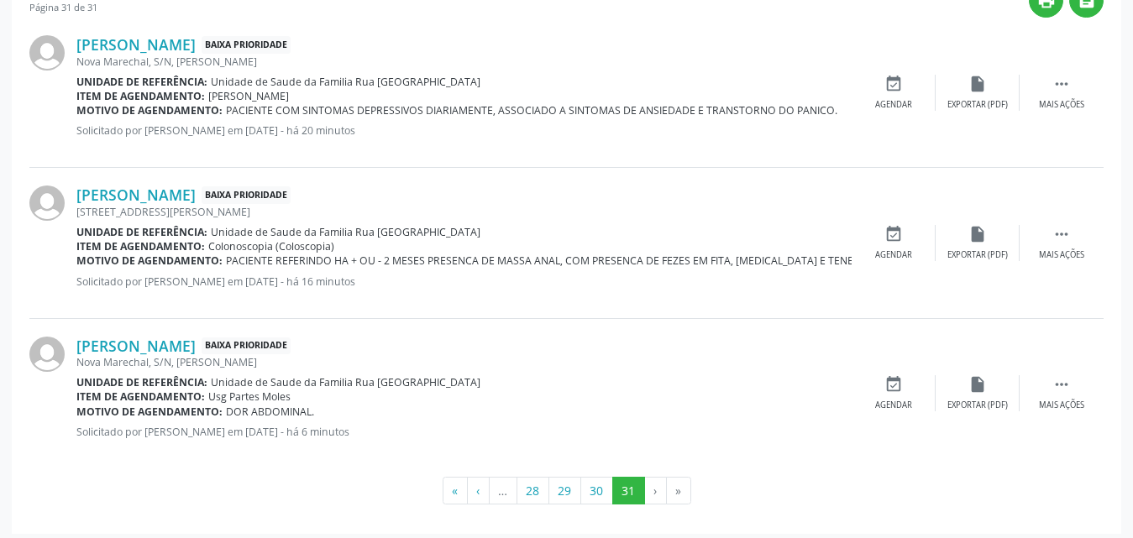
scroll to position [501, 0]
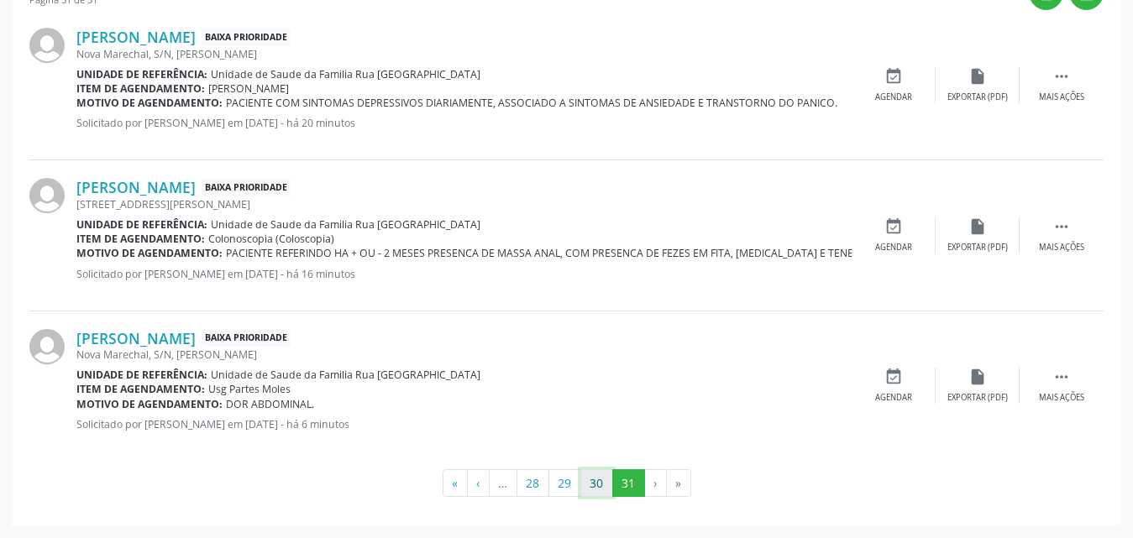
click at [588, 489] on button "30" at bounding box center [596, 483] width 33 height 29
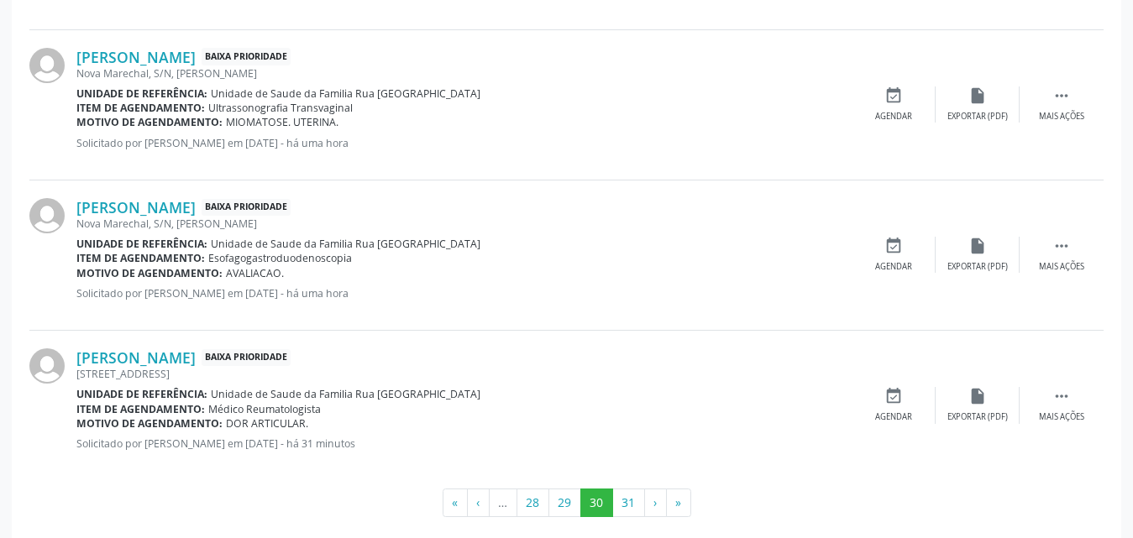
scroll to position [2307, 0]
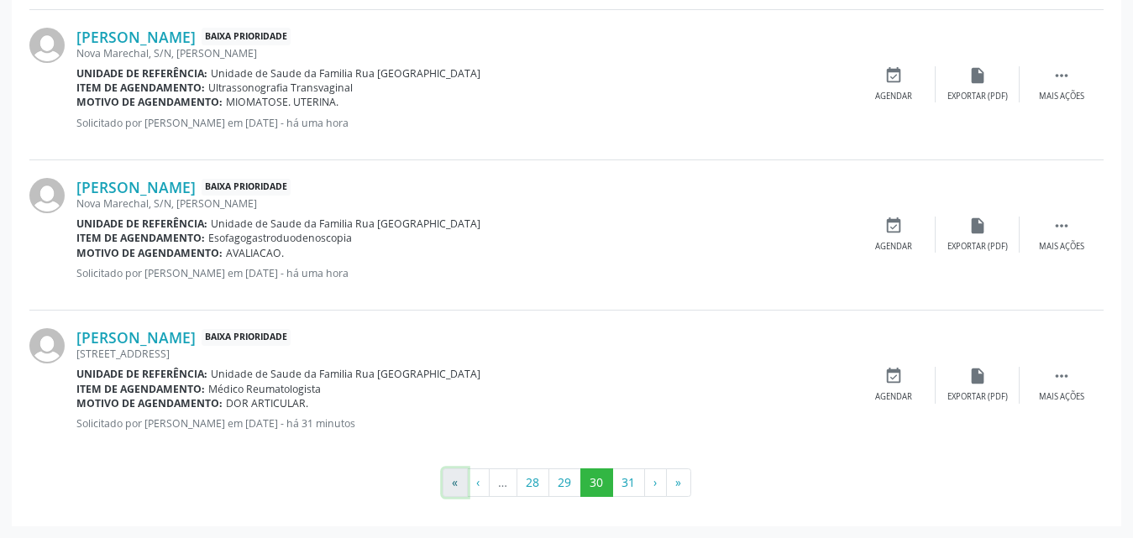
click at [456, 483] on button "«" at bounding box center [454, 482] width 25 height 29
